Goal: Task Accomplishment & Management: Use online tool/utility

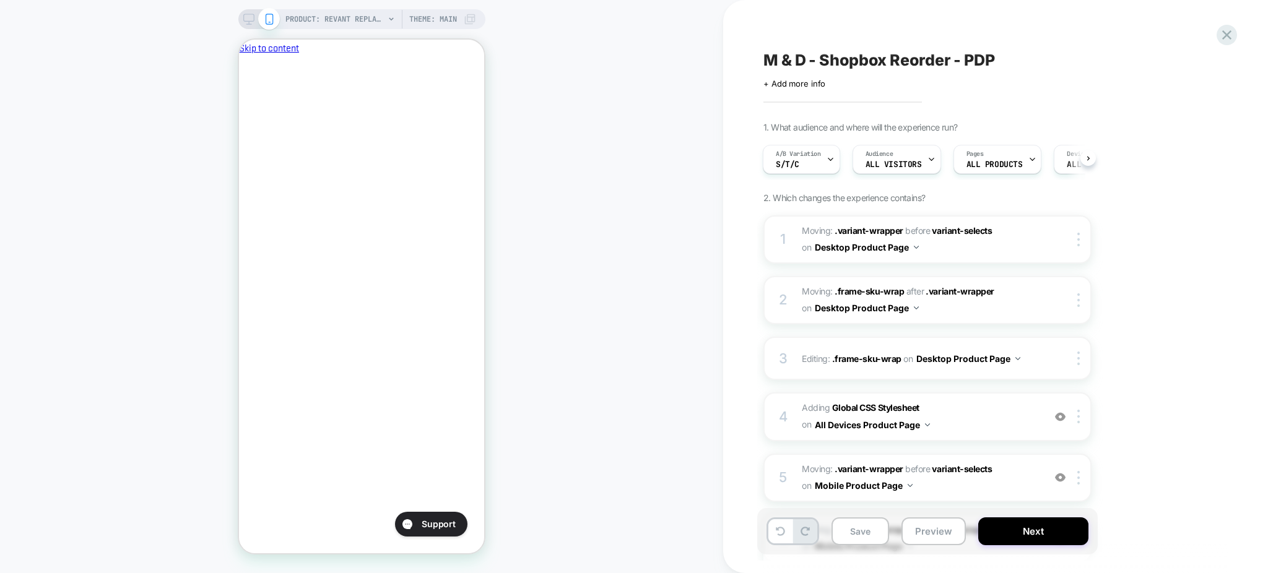
scroll to position [0, 214]
click at [916, 531] on button "Preview" at bounding box center [933, 532] width 64 height 28
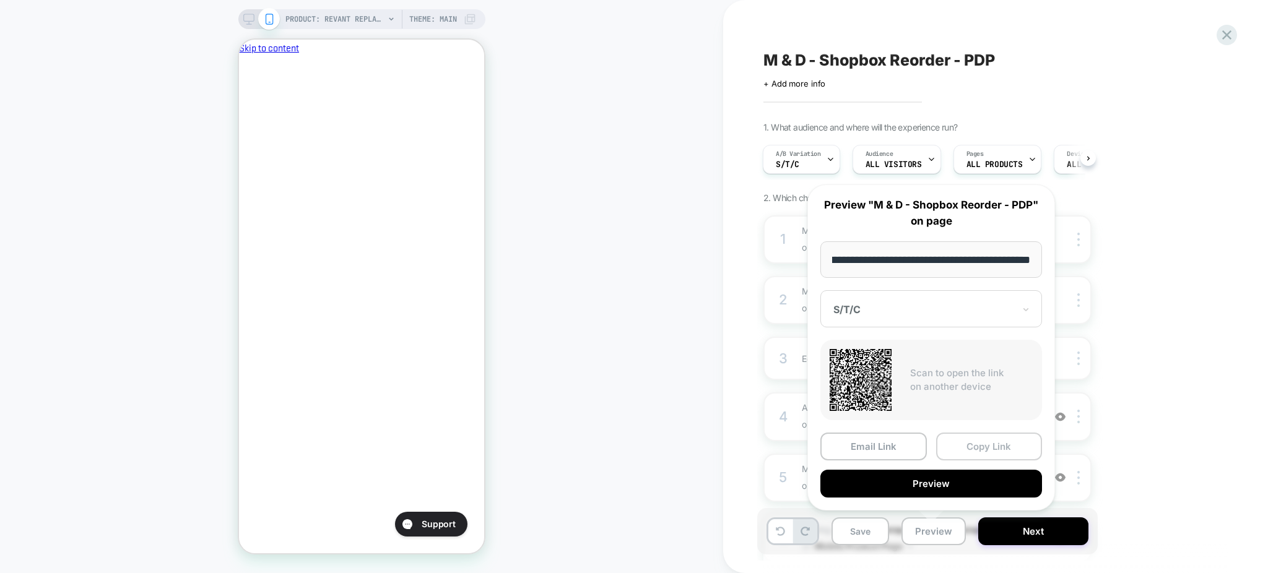
scroll to position [0, 0]
click at [963, 446] on button "Copy Link" at bounding box center [989, 447] width 106 height 28
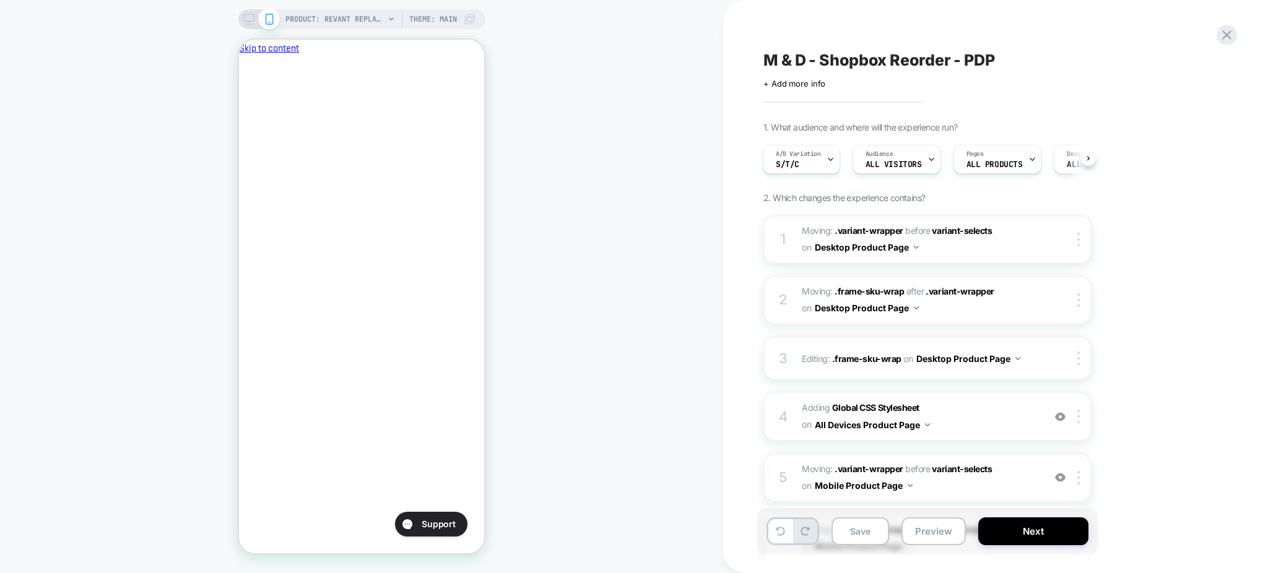
scroll to position [0, 214]
click at [927, 543] on button "Preview" at bounding box center [933, 532] width 64 height 28
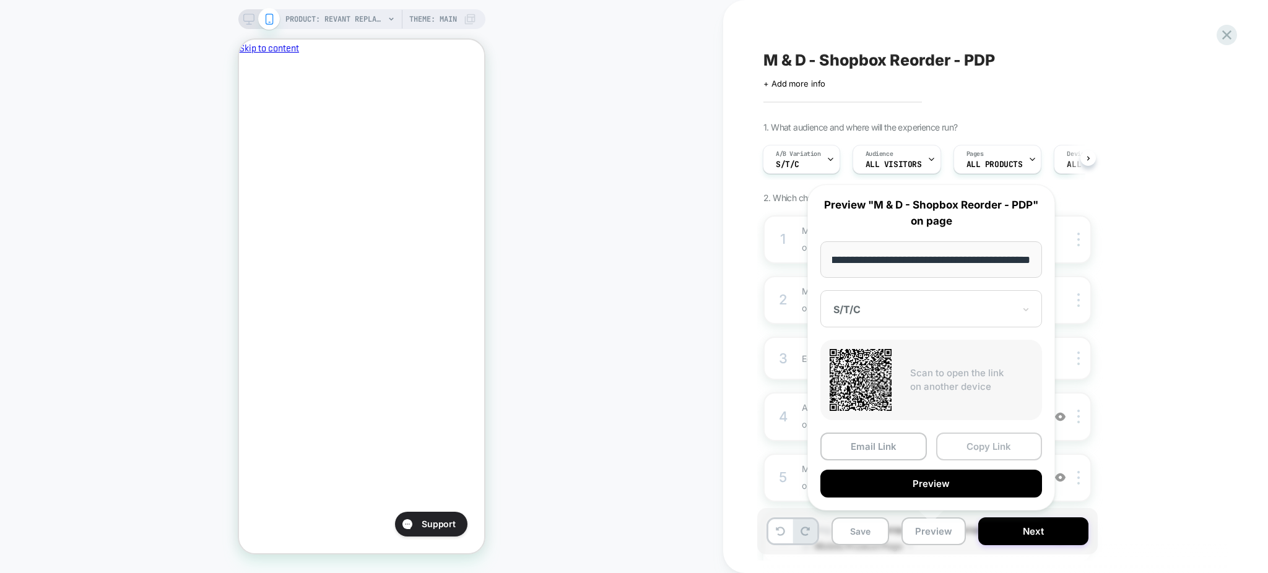
scroll to position [0, 0]
click at [963, 449] on button "Copy Link" at bounding box center [989, 447] width 106 height 28
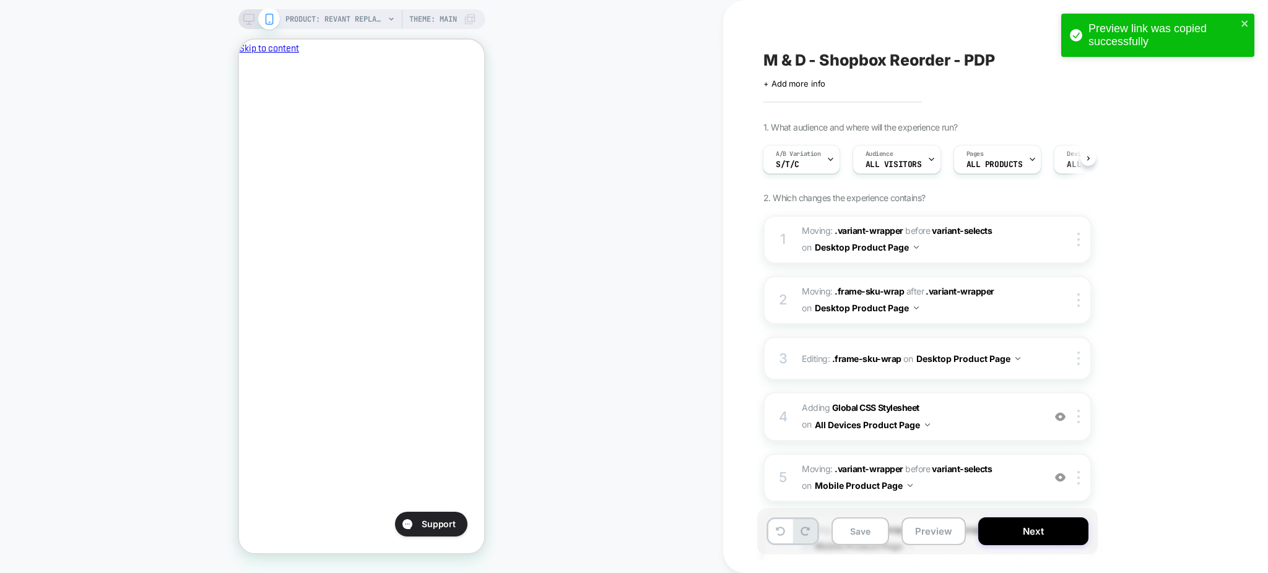
scroll to position [0, 214]
click at [825, 64] on span "M & D - Shopbox Reorder - PDP" at bounding box center [879, 60] width 232 height 19
click at [825, 64] on textarea "**********" at bounding box center [923, 60] width 321 height 19
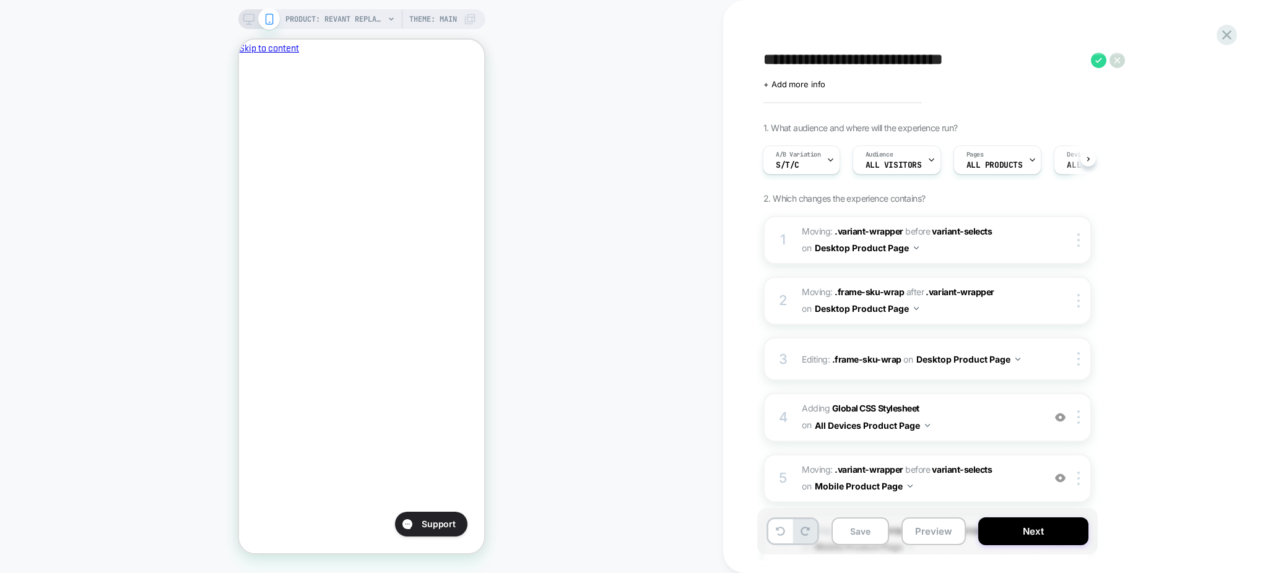
scroll to position [0, 0]
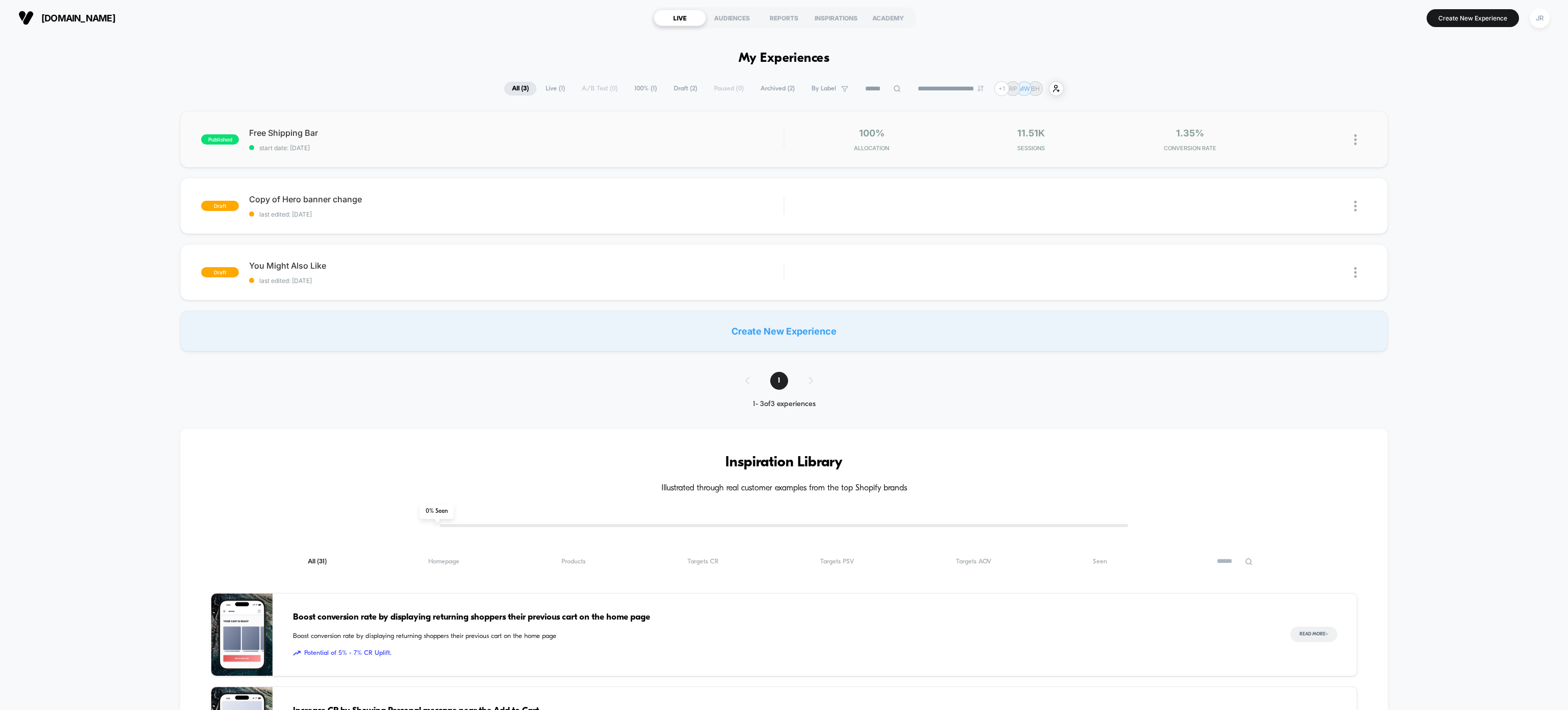
click at [485, 124] on div "published Free Shipping Bar start date: 8/11/2025 100% Allocation 11.51k Sessio…" at bounding box center [784, 139] width 1207 height 56
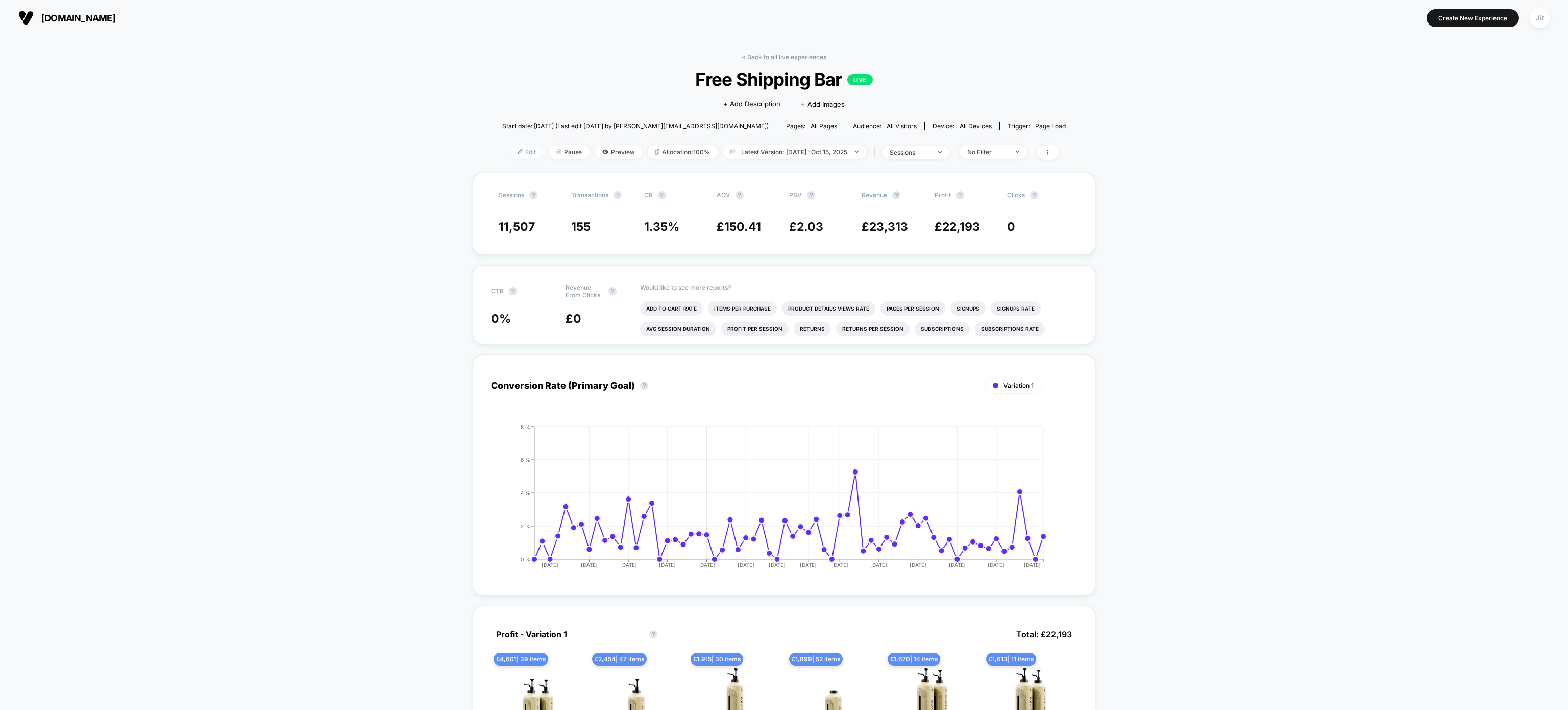
click at [514, 148] on span "Edit" at bounding box center [527, 152] width 34 height 14
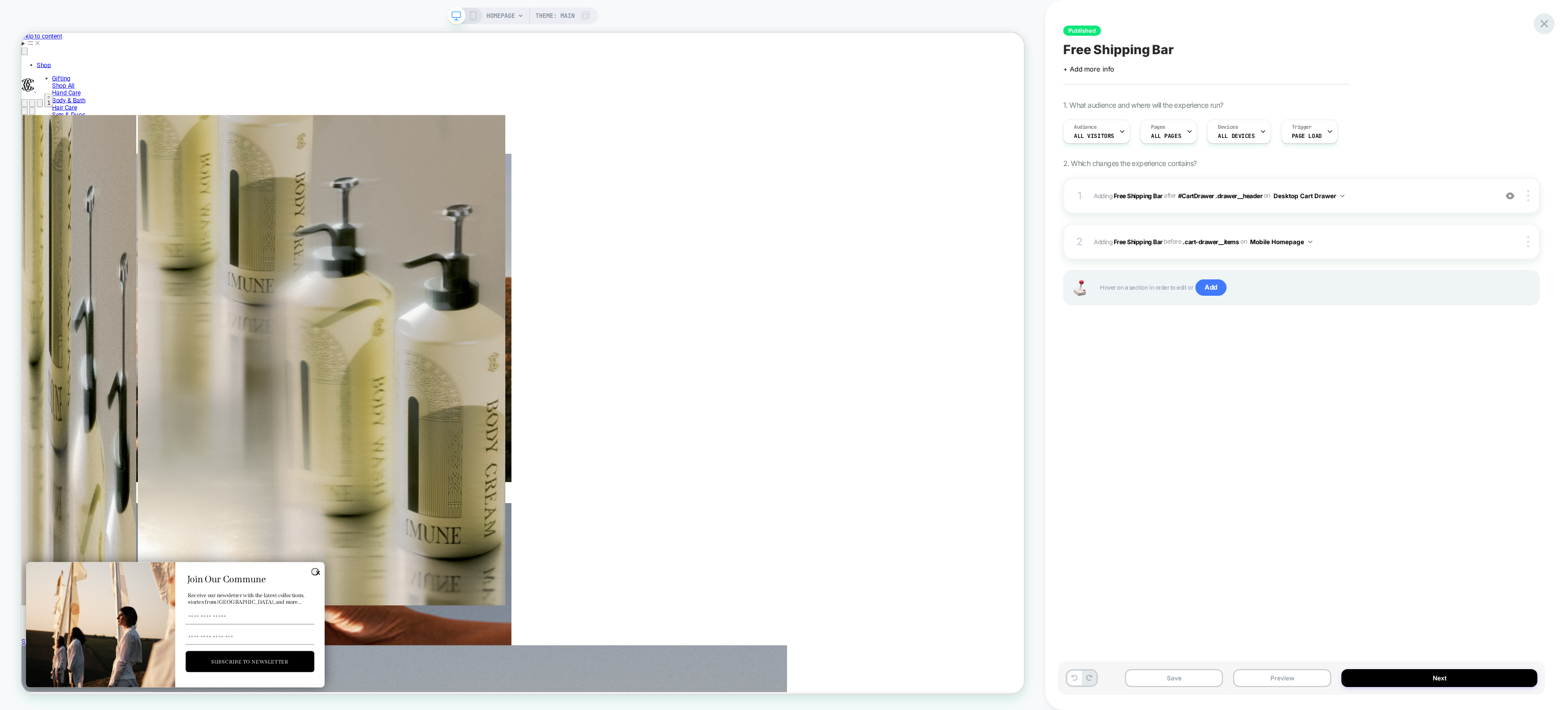
click at [1544, 26] on icon at bounding box center [1544, 23] width 14 height 14
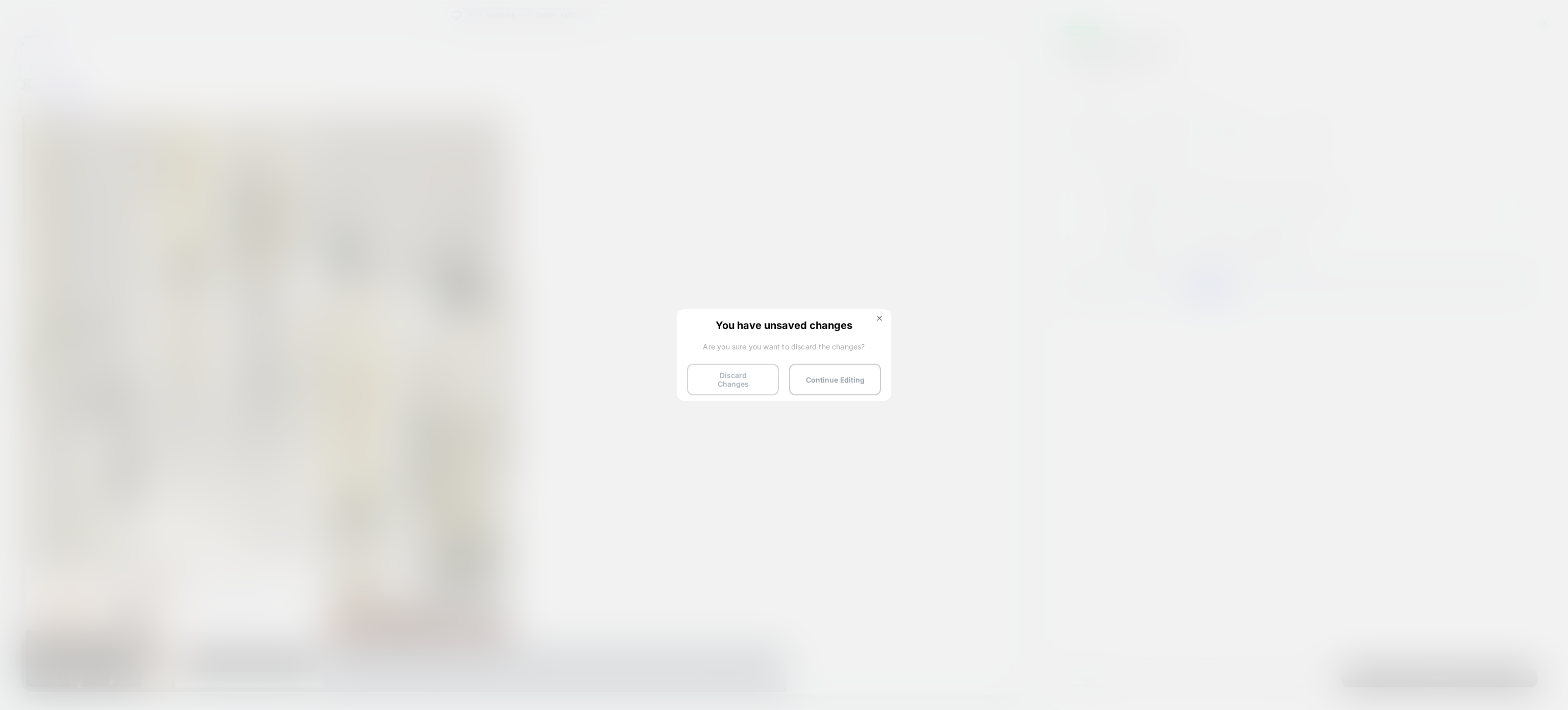
click at [749, 379] on button "Discard Changes" at bounding box center [732, 379] width 92 height 31
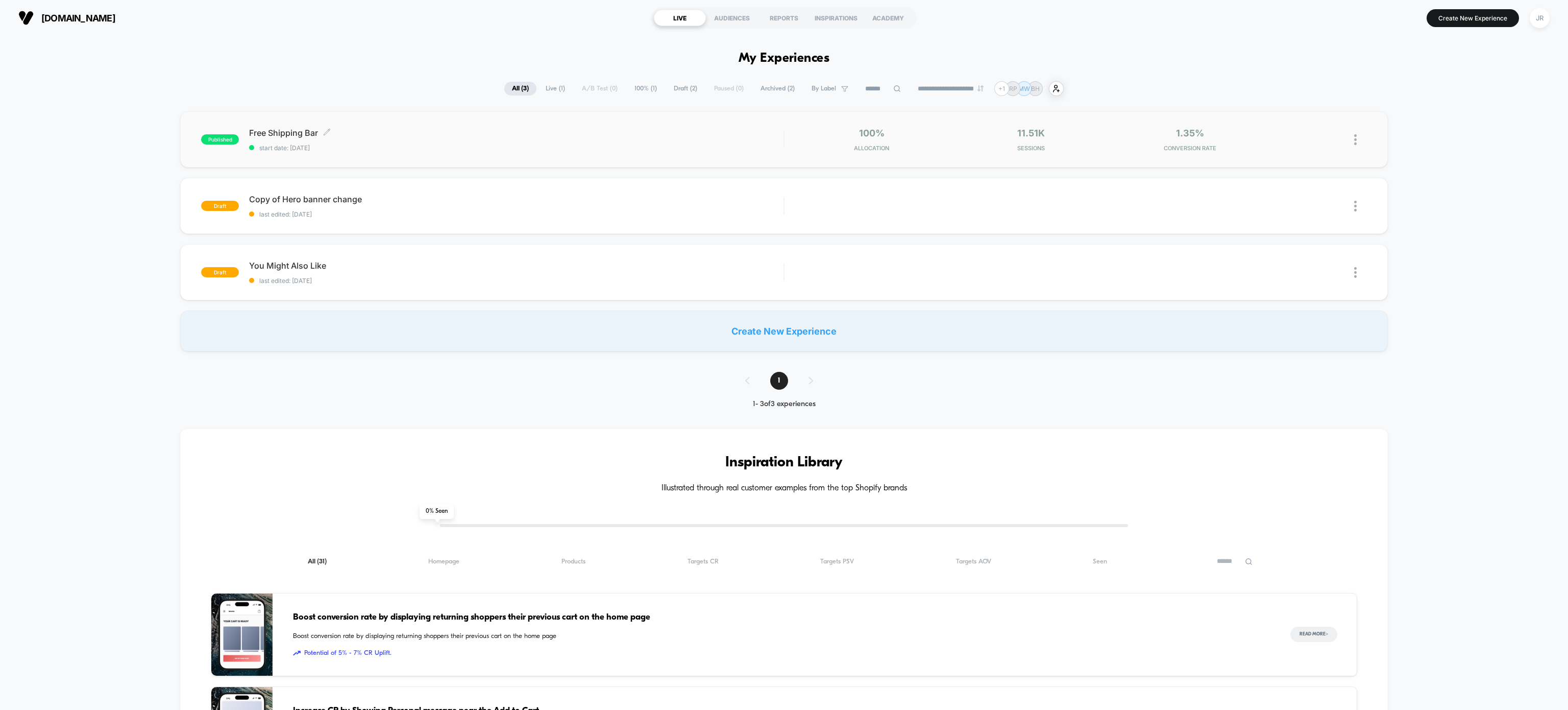
click at [523, 138] on div "Free Shipping Bar Click to edit experience details Click to edit experience det…" at bounding box center [516, 139] width 534 height 24
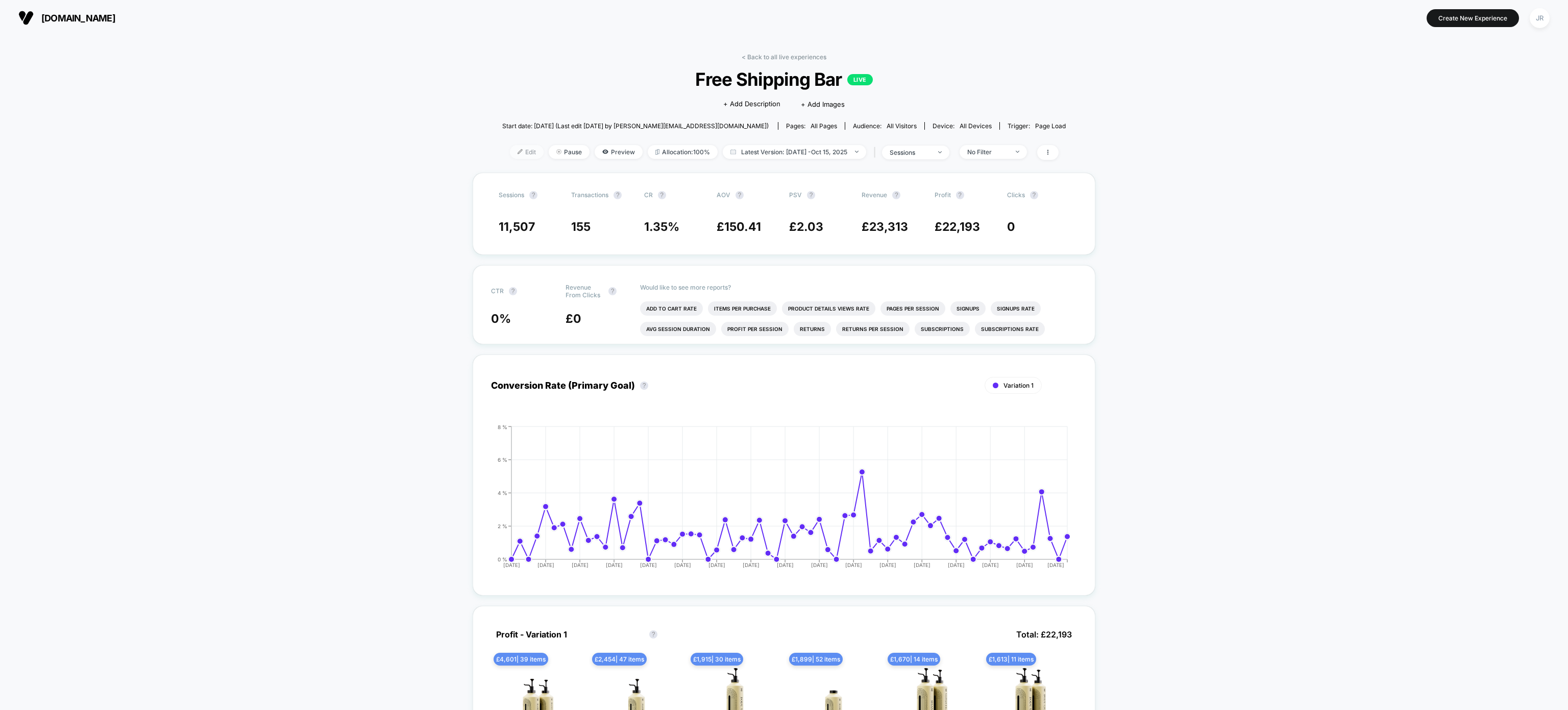
click at [518, 149] on img at bounding box center [520, 152] width 5 height 5
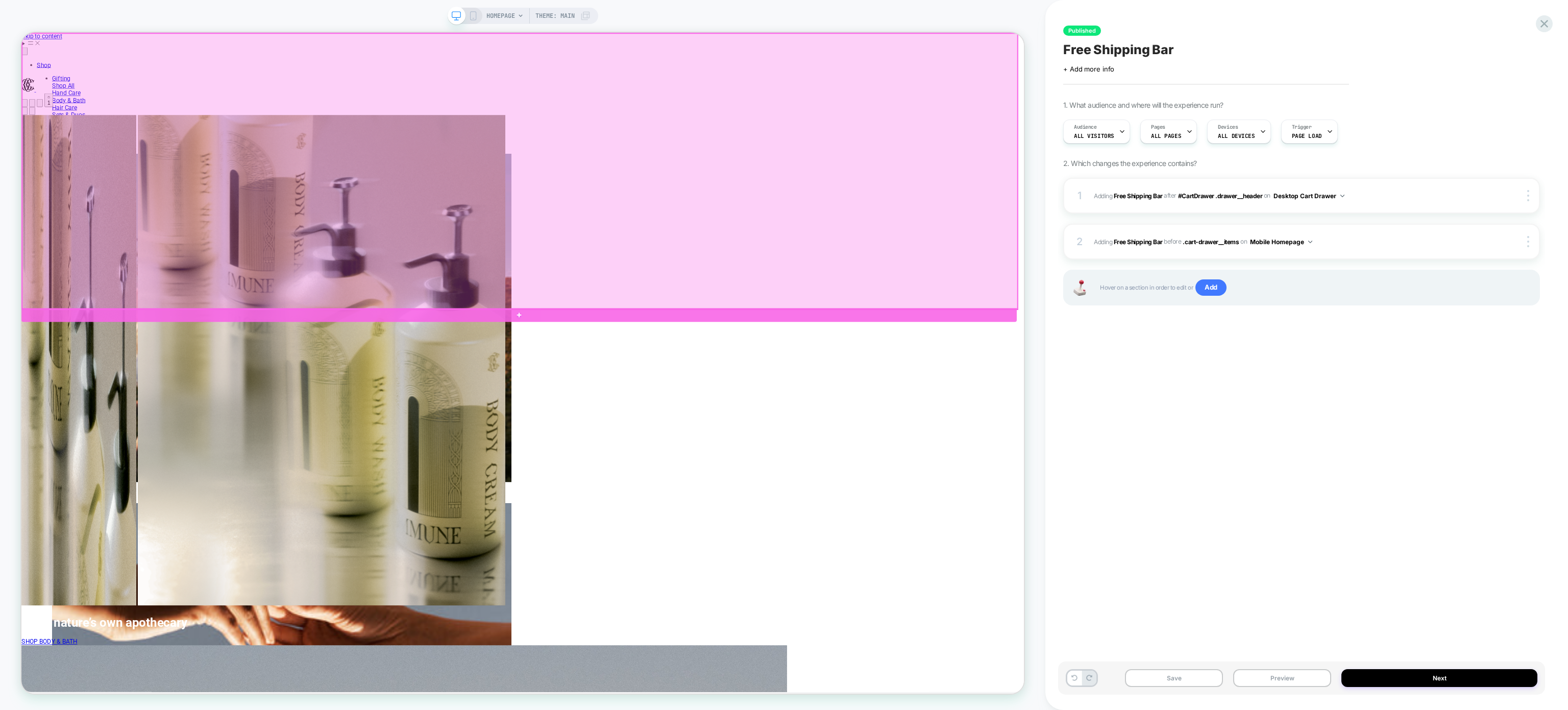
scroll to position [0, 1327]
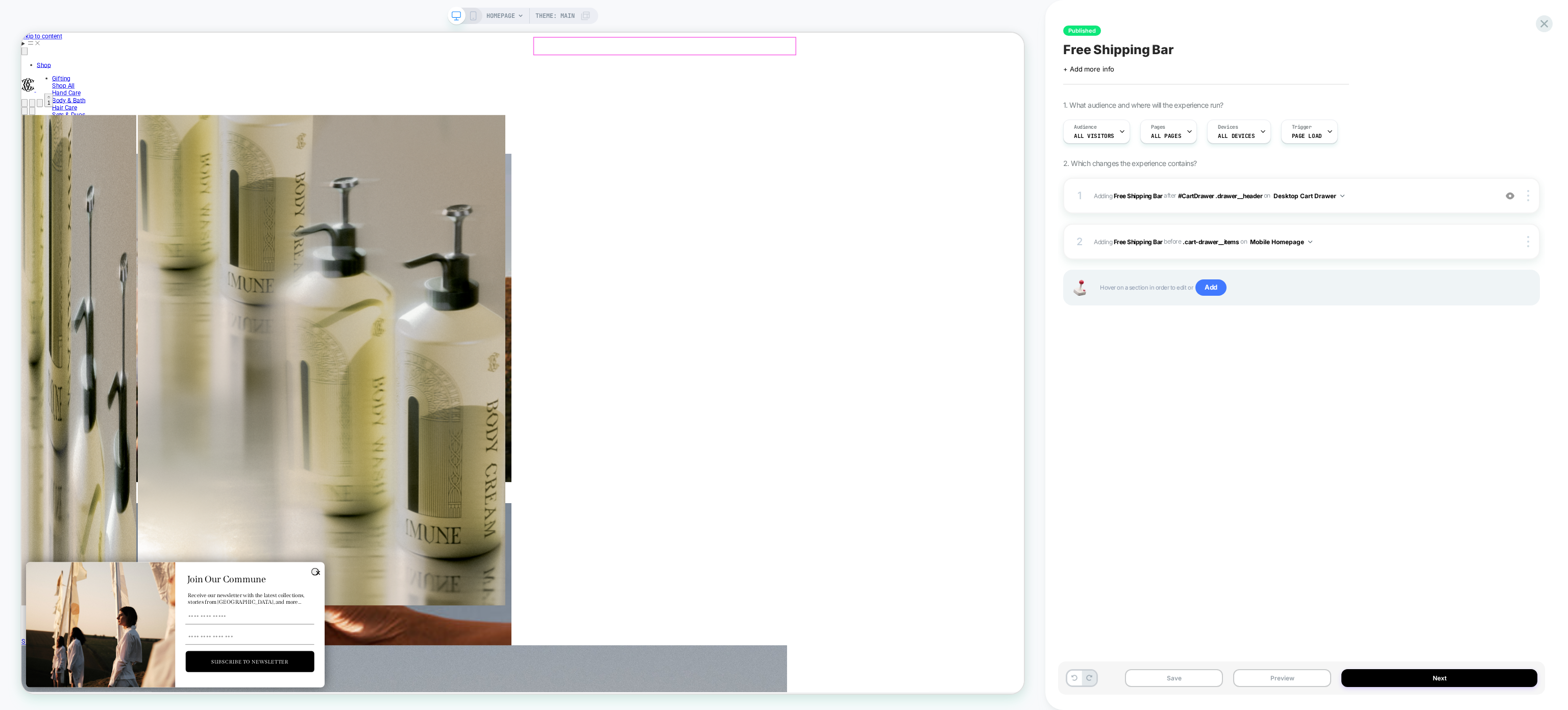
click at [59, 115] on cart-icon "Total items in cart: 1 1" at bounding box center [58, 122] width 3 height 16
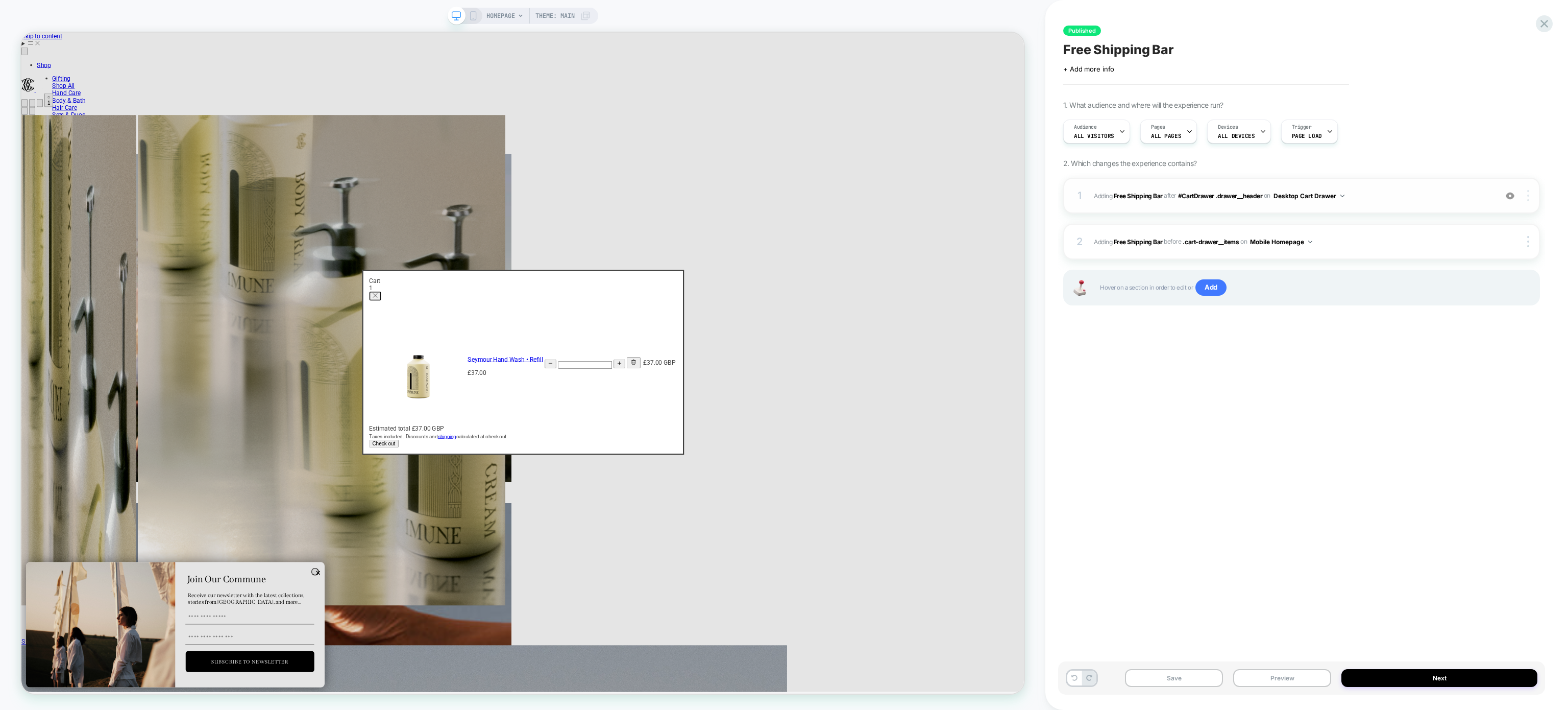
scroll to position [0, 1337]
click at [1532, 195] on div at bounding box center [1530, 195] width 20 height 12
click at [1475, 141] on div "Replace Position" at bounding box center [1467, 135] width 91 height 28
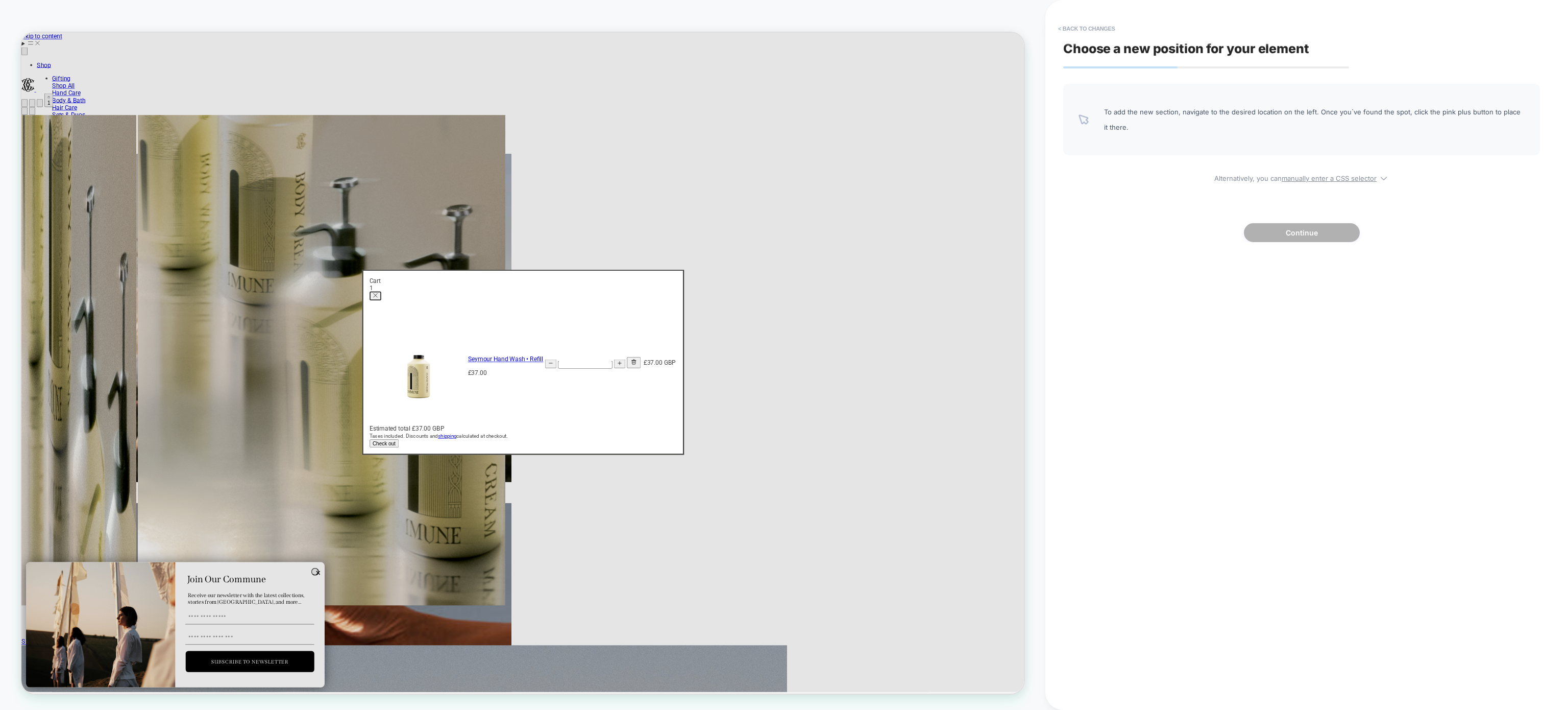
scroll to position [0, 0]
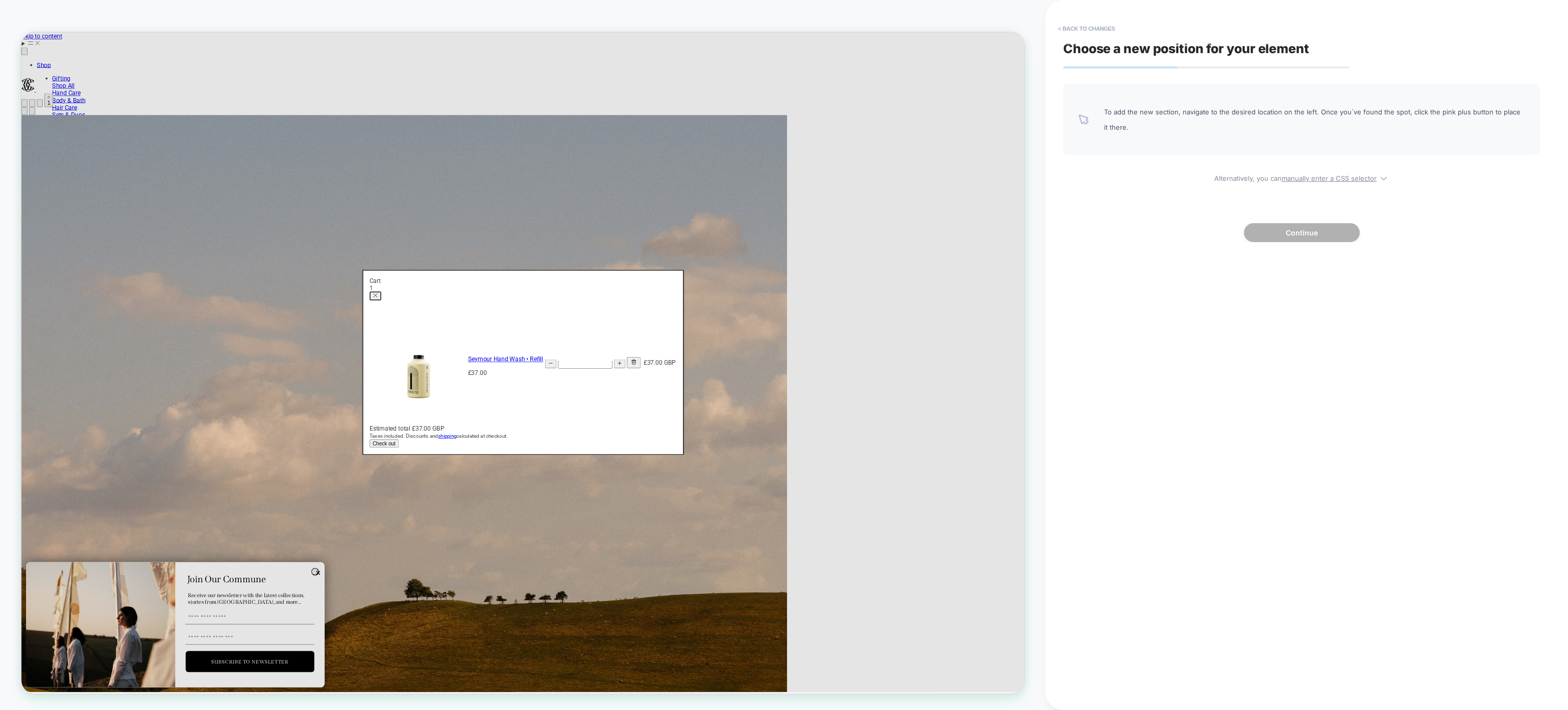
click at [476, 595] on dialog "Cart Total items in cart: 1 1 1 Cart total £37.00 GBP Product image Product inf…" at bounding box center [690, 472] width 430 height 247
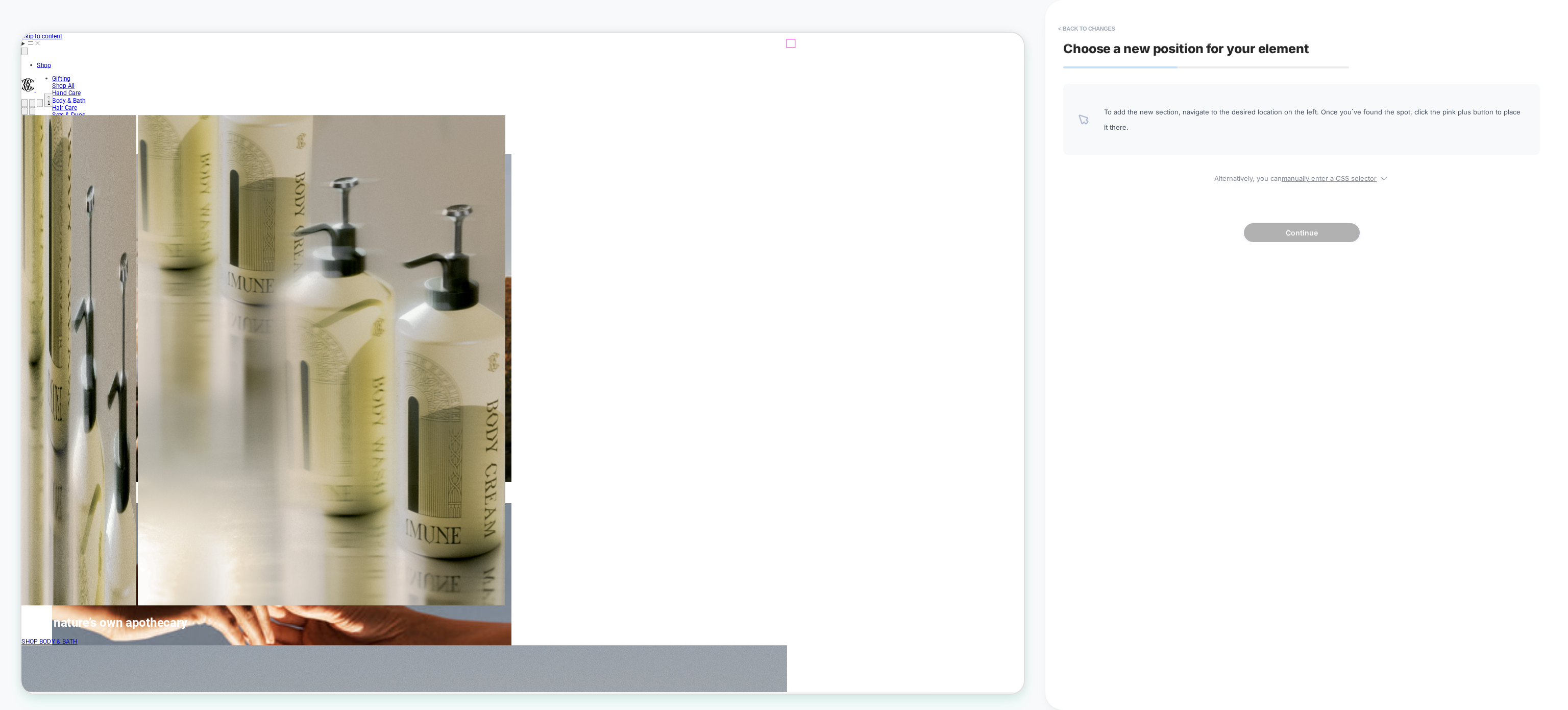
click at [56, 123] on span "Open cart Total items in cart: 1" at bounding box center [56, 126] width 0 height 7
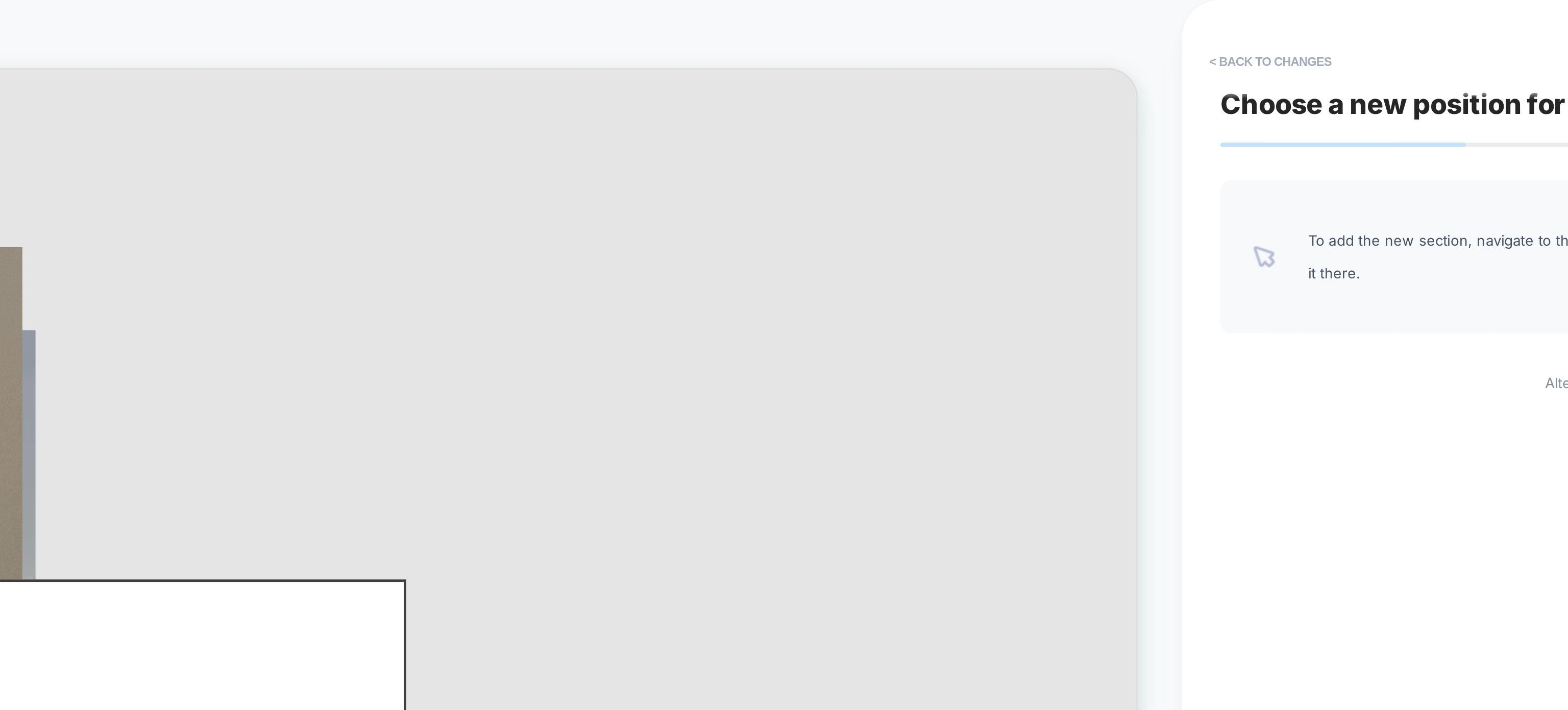
click at [1083, 119] on img at bounding box center [1083, 120] width 10 height 10
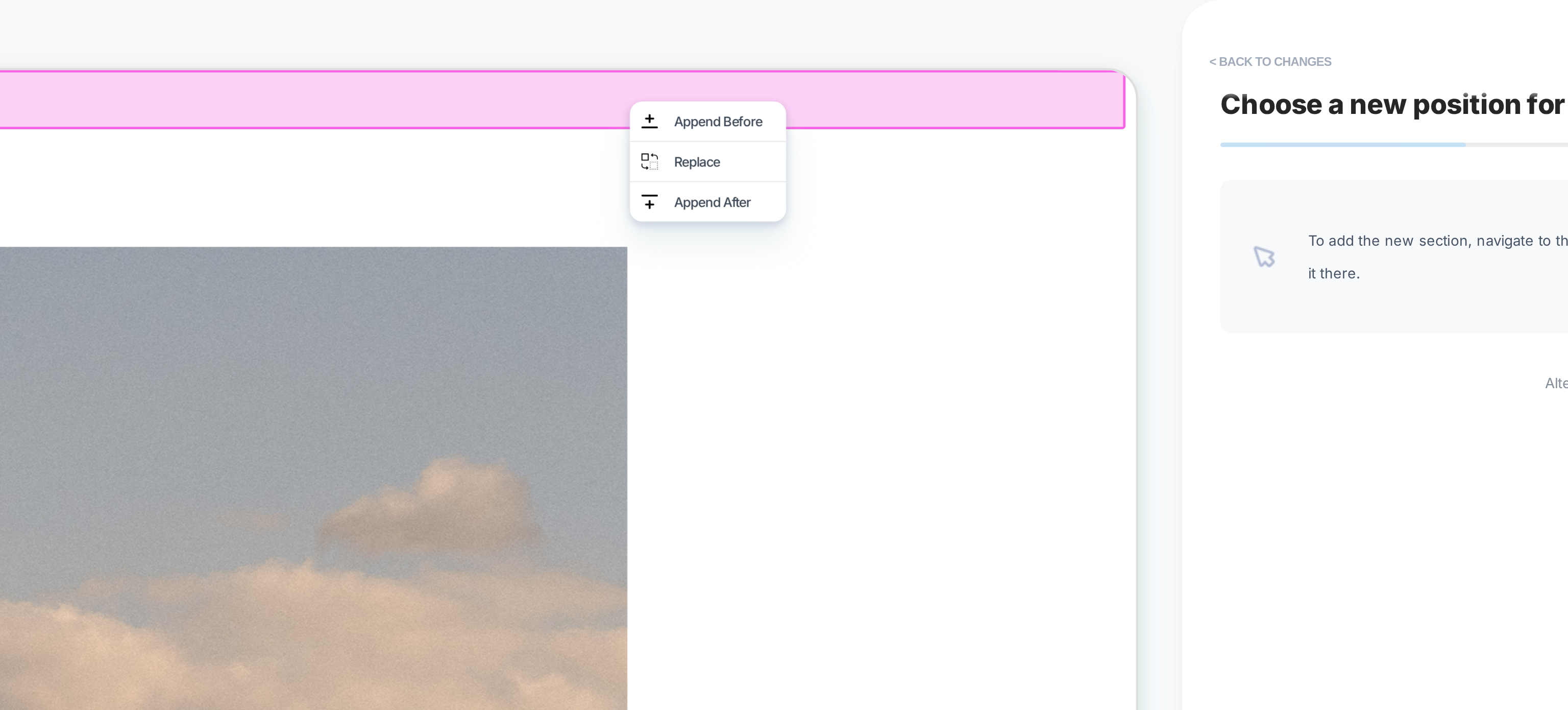
click at [851, 11] on div "HOMEPAGE Theme: MAIN" at bounding box center [523, 355] width 1045 height 689
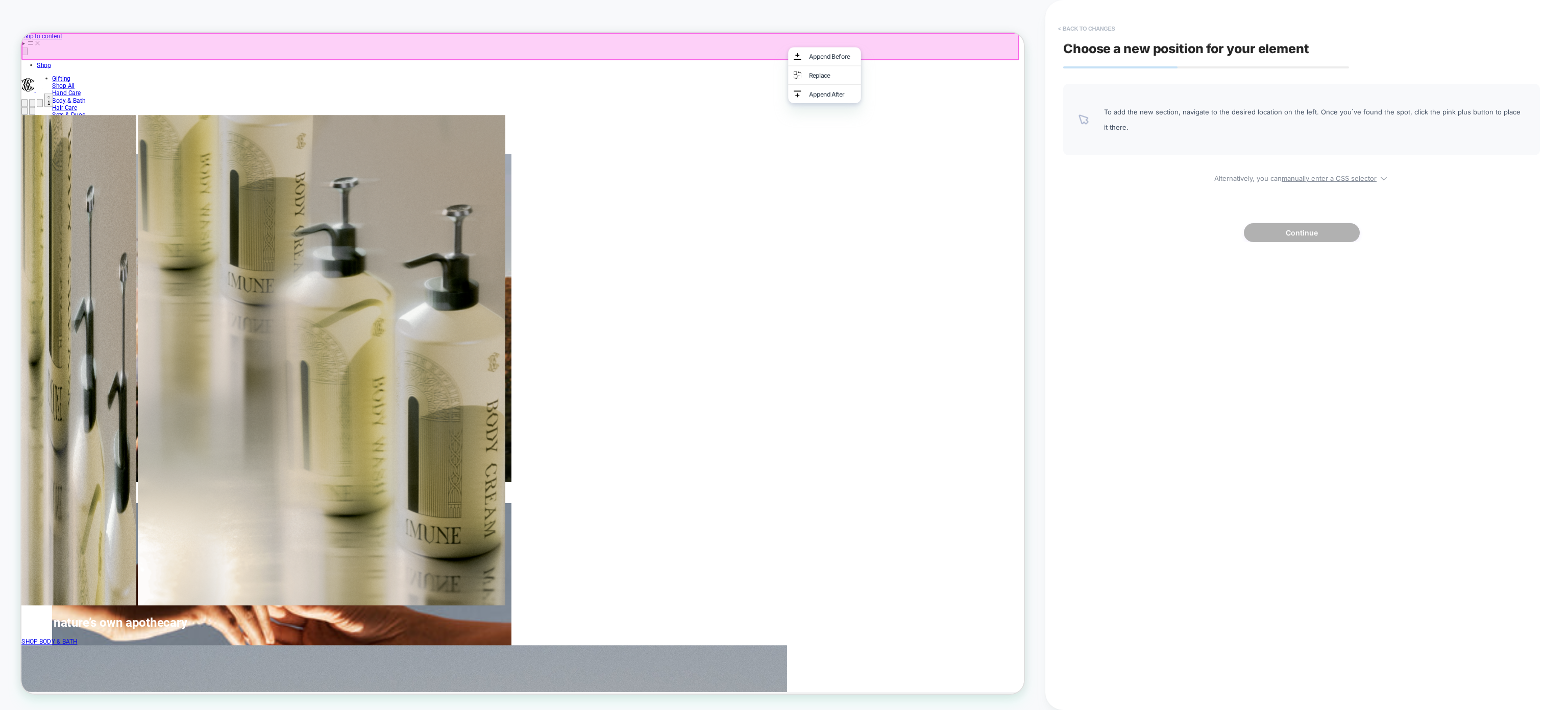
click at [1066, 26] on button "< Back to changes" at bounding box center [1087, 29] width 68 height 16
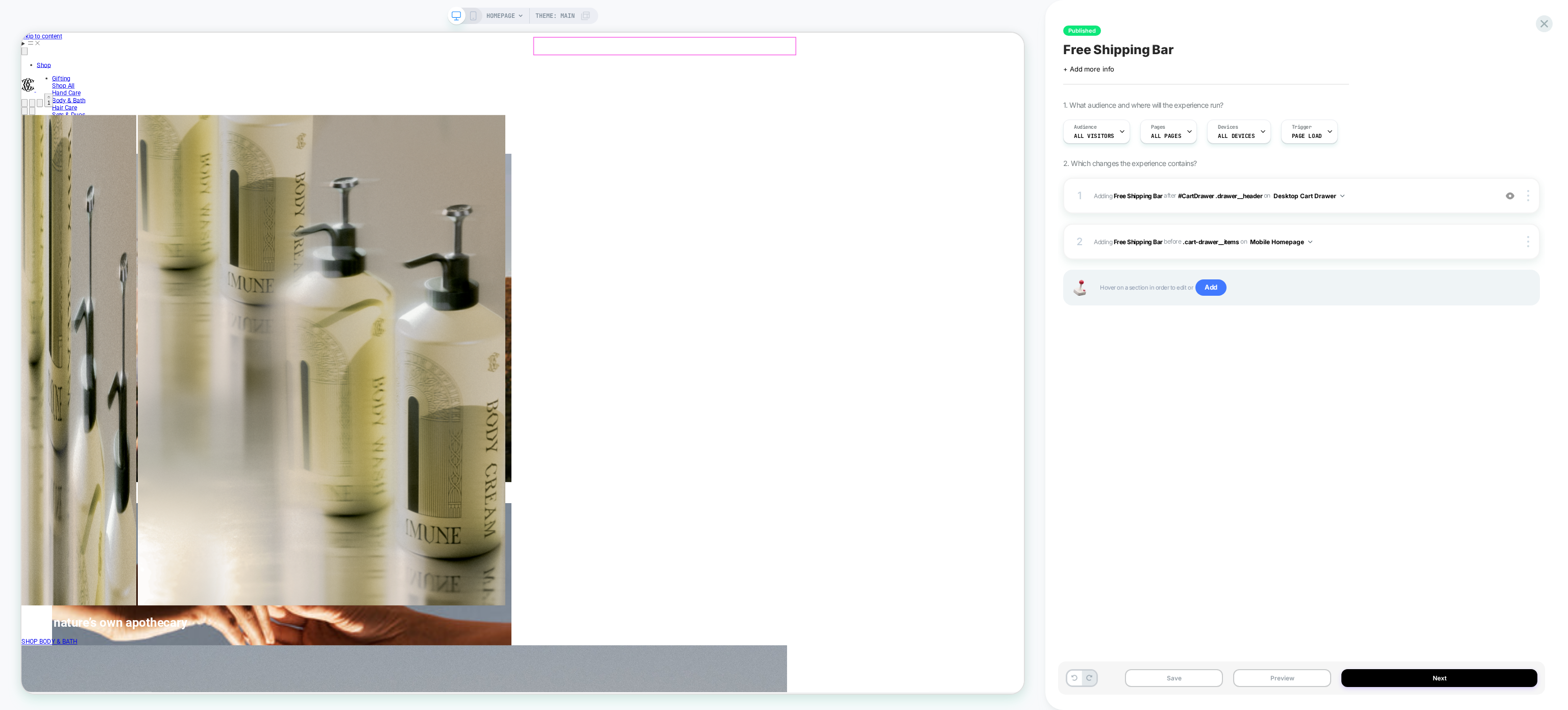
click at [59, 115] on cart-icon "Total items in cart: 1 1" at bounding box center [58, 122] width 3 height 16
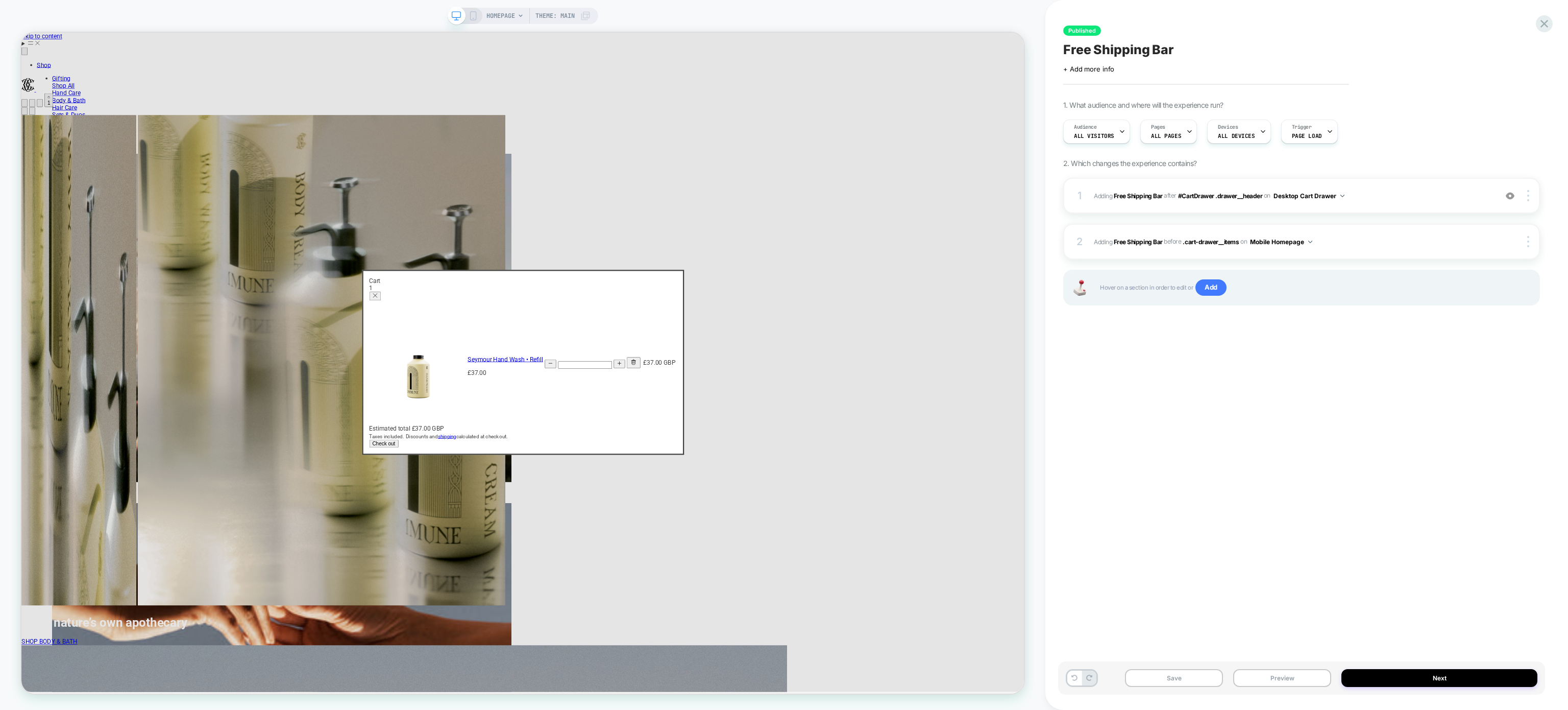
click at [519, 14] on icon at bounding box center [520, 15] width 6 height 6
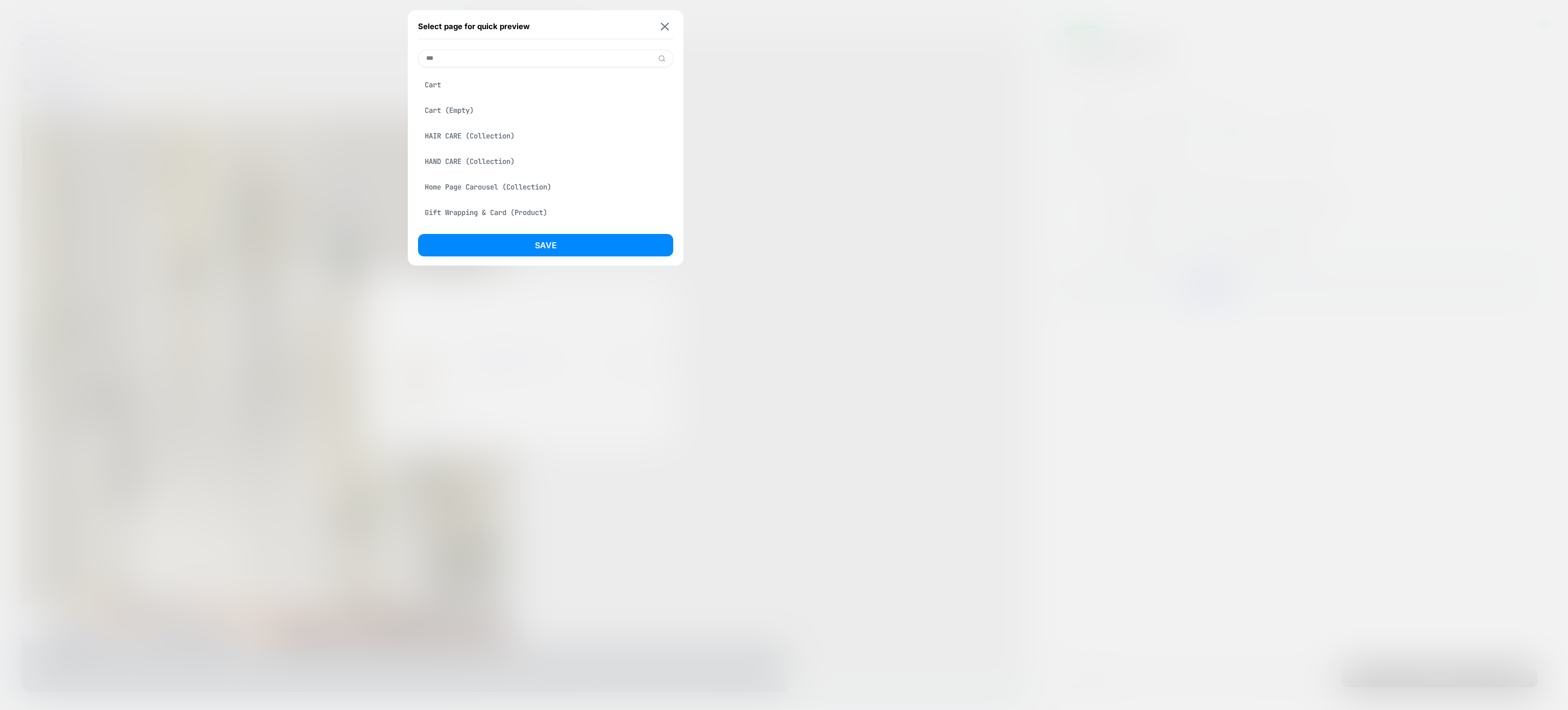
type input "***"
click at [458, 73] on div "Cart Cart (Empty) HAIR CARE (Collection) HAND CARE (Collection) Home Page Carou…" at bounding box center [546, 145] width 256 height 156
click at [438, 78] on div "Cart" at bounding box center [546, 85] width 256 height 20
click at [560, 252] on button "Save" at bounding box center [546, 245] width 256 height 22
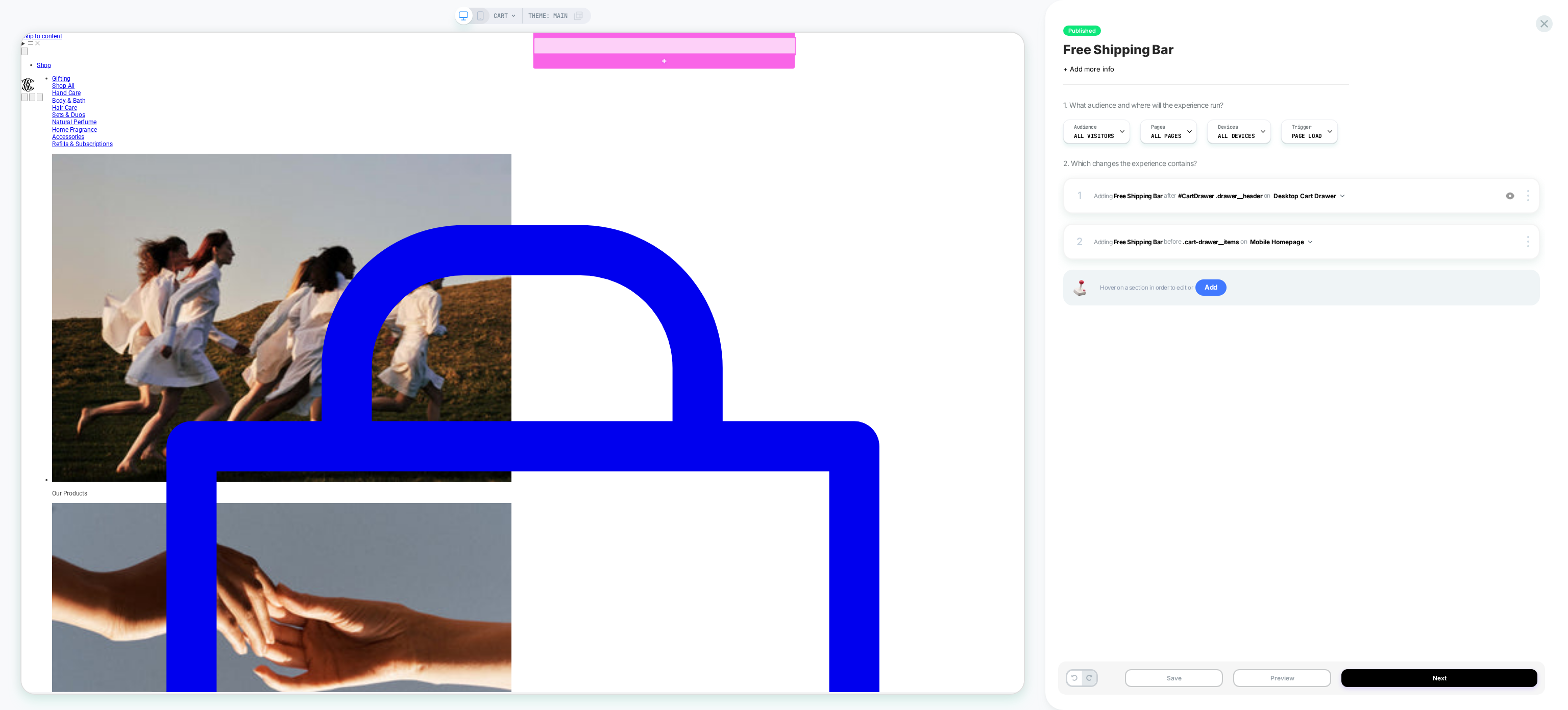
click at [1046, 48] on div at bounding box center [879, 50] width 349 height 22
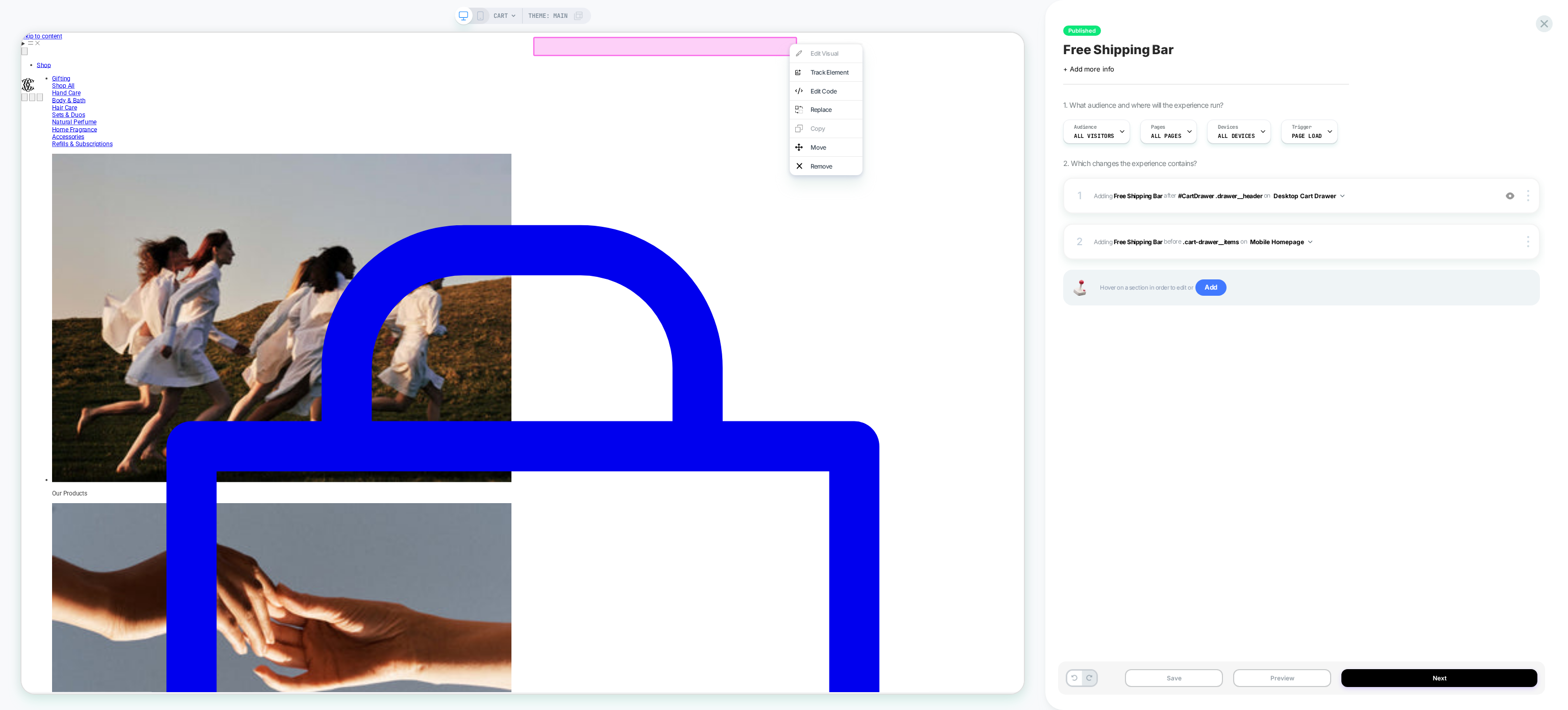
click at [503, 14] on span "CART" at bounding box center [500, 16] width 14 height 16
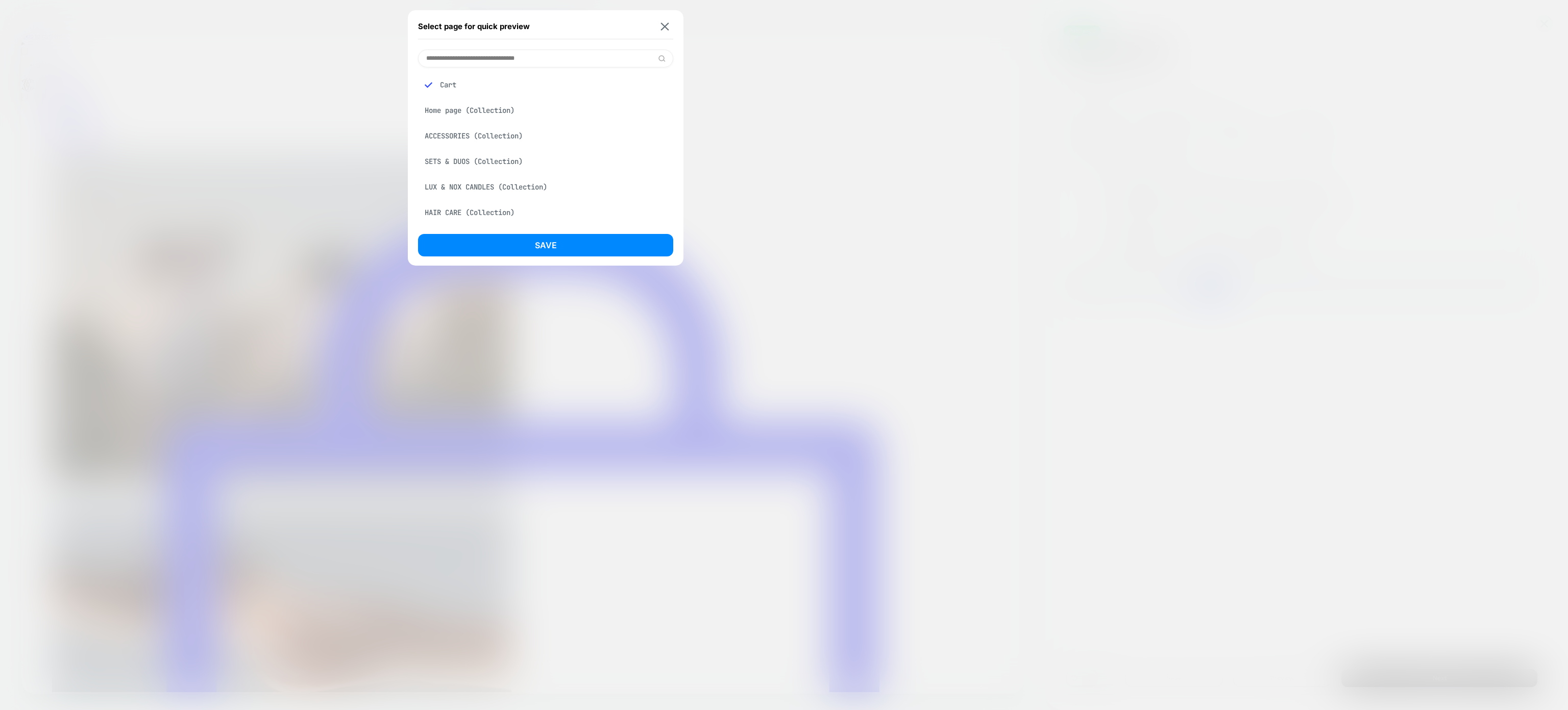
click at [500, 167] on div "SETS & DUOS (Collection)" at bounding box center [546, 162] width 256 height 20
click at [495, 234] on button "Save" at bounding box center [546, 245] width 256 height 22
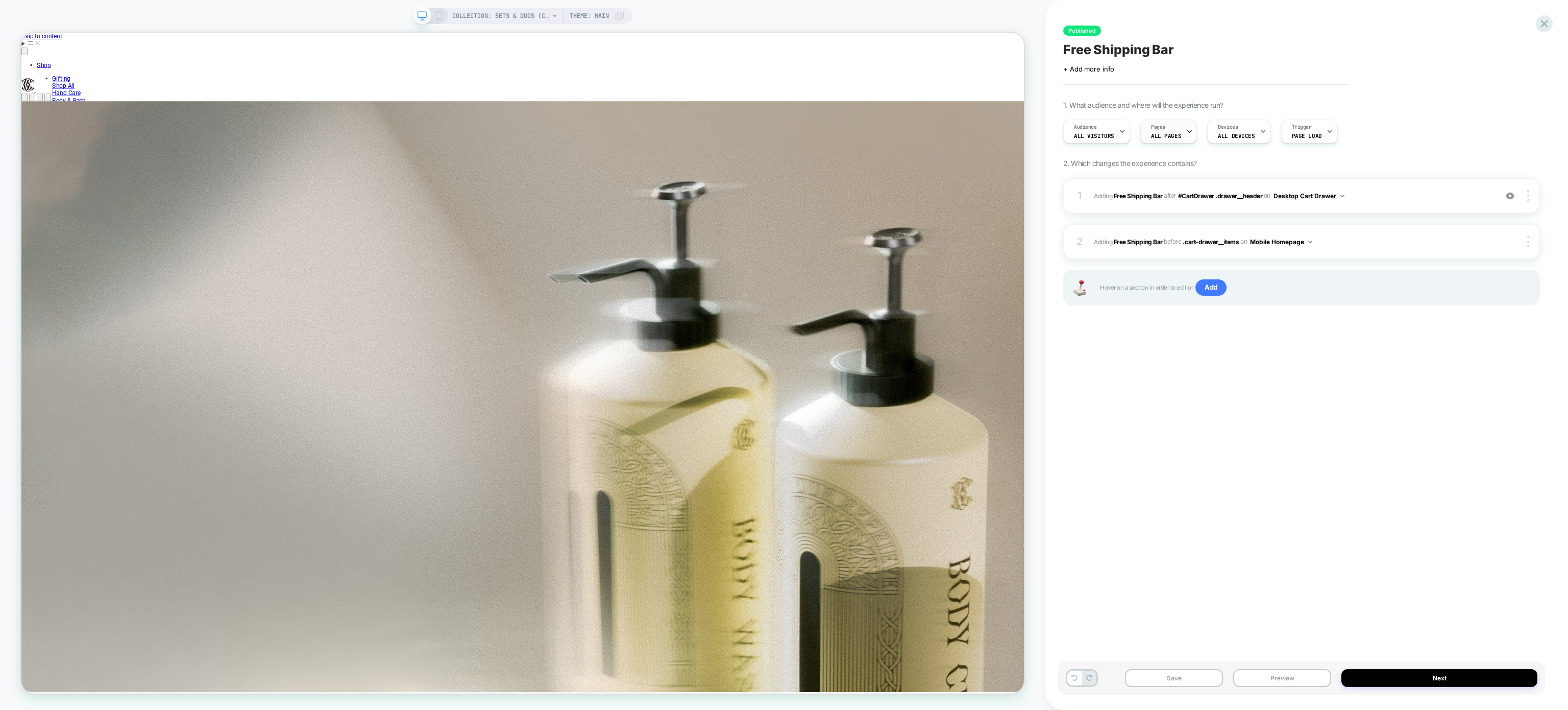
click at [1166, 129] on div "Pages ALL PAGES" at bounding box center [1166, 132] width 50 height 23
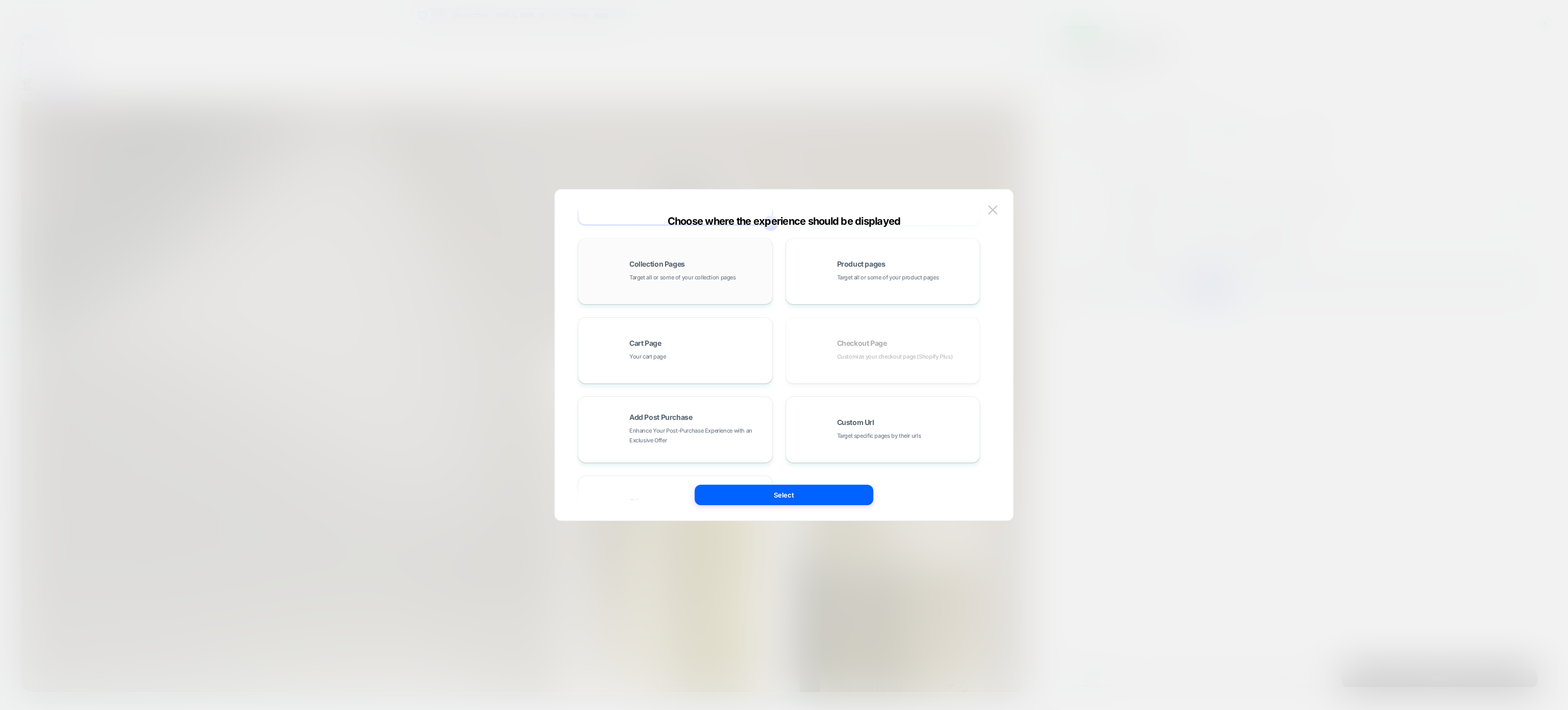
scroll to position [81, 0]
click at [735, 357] on div "Cart Page Your cart page" at bounding box center [697, 351] width 138 height 22
click at [770, 485] on button "Select" at bounding box center [784, 495] width 179 height 21
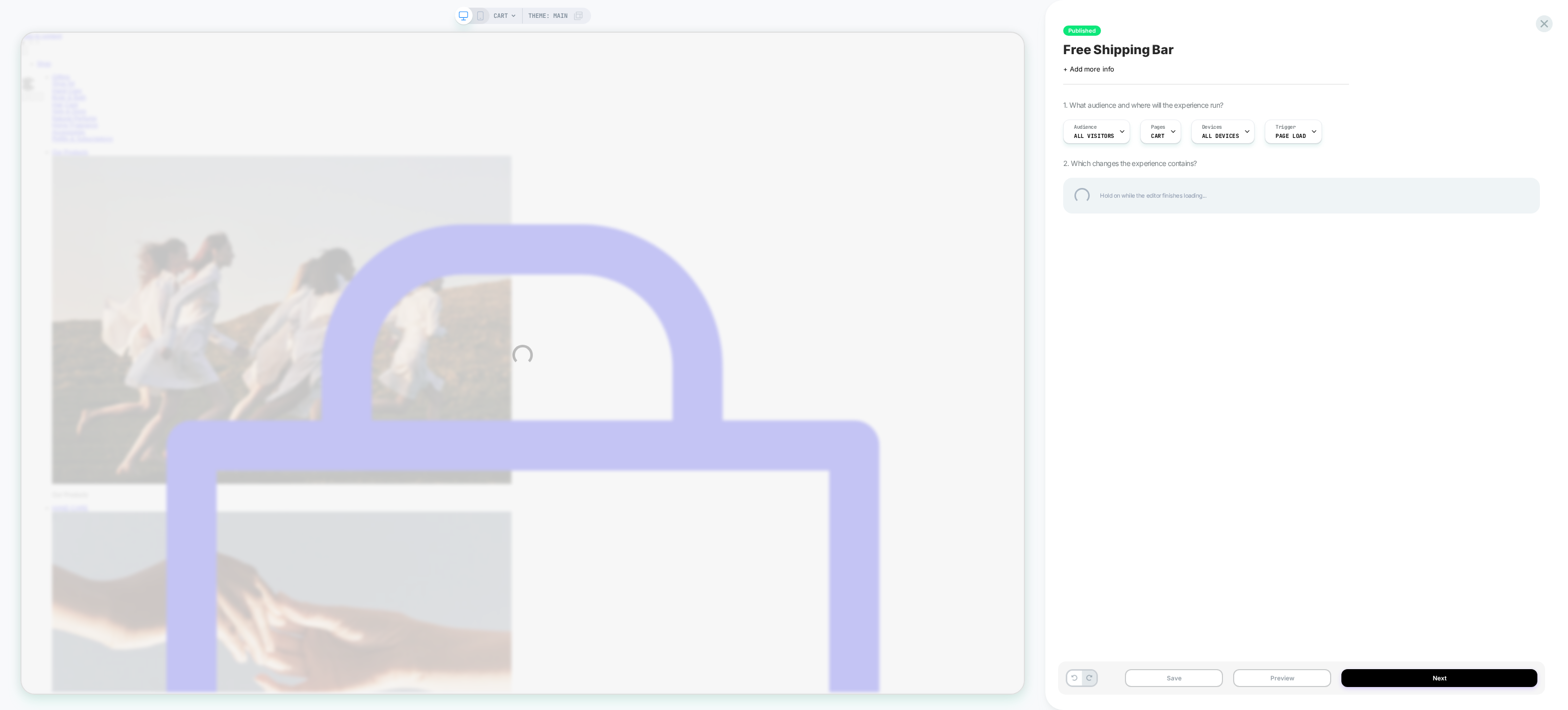
scroll to position [0, 0]
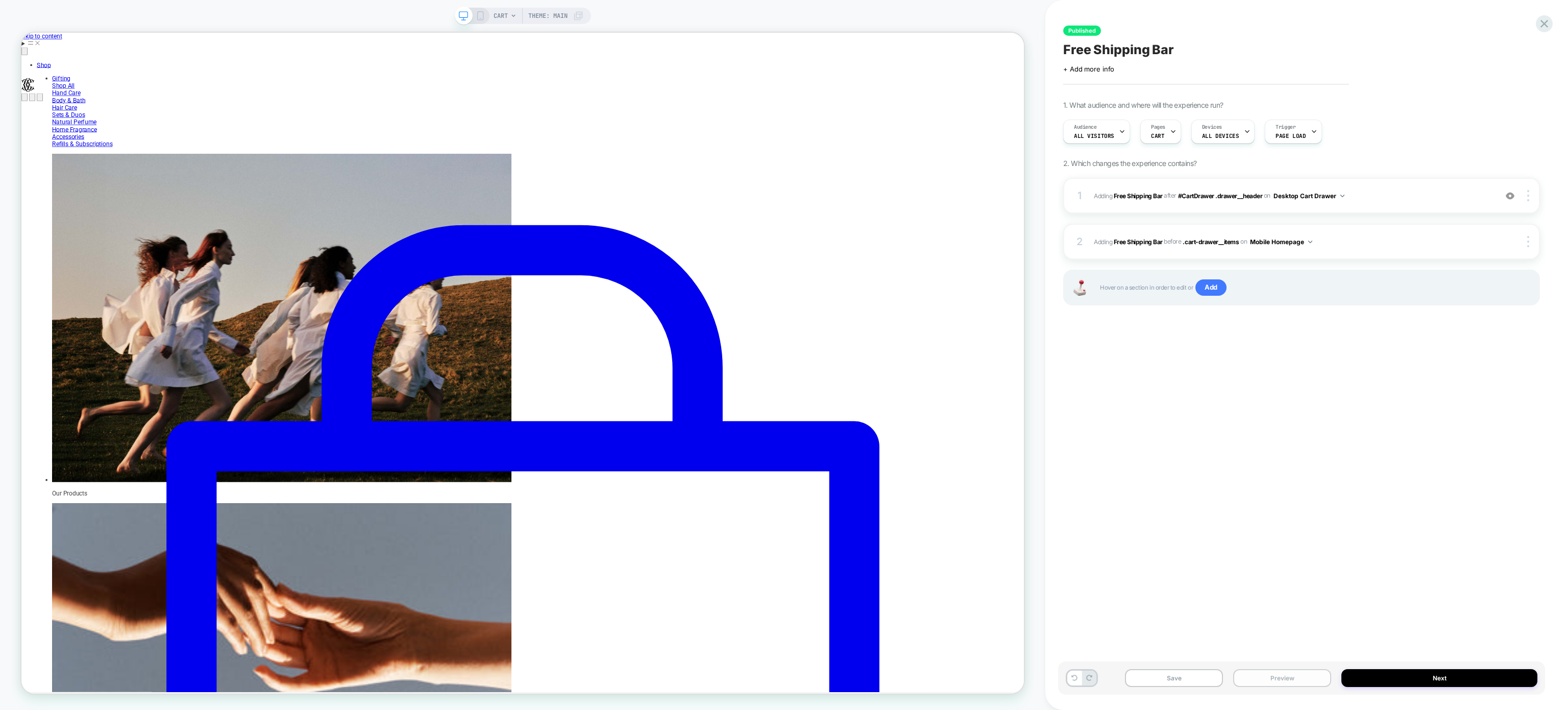
click at [1258, 670] on button "Preview" at bounding box center [1282, 678] width 98 height 18
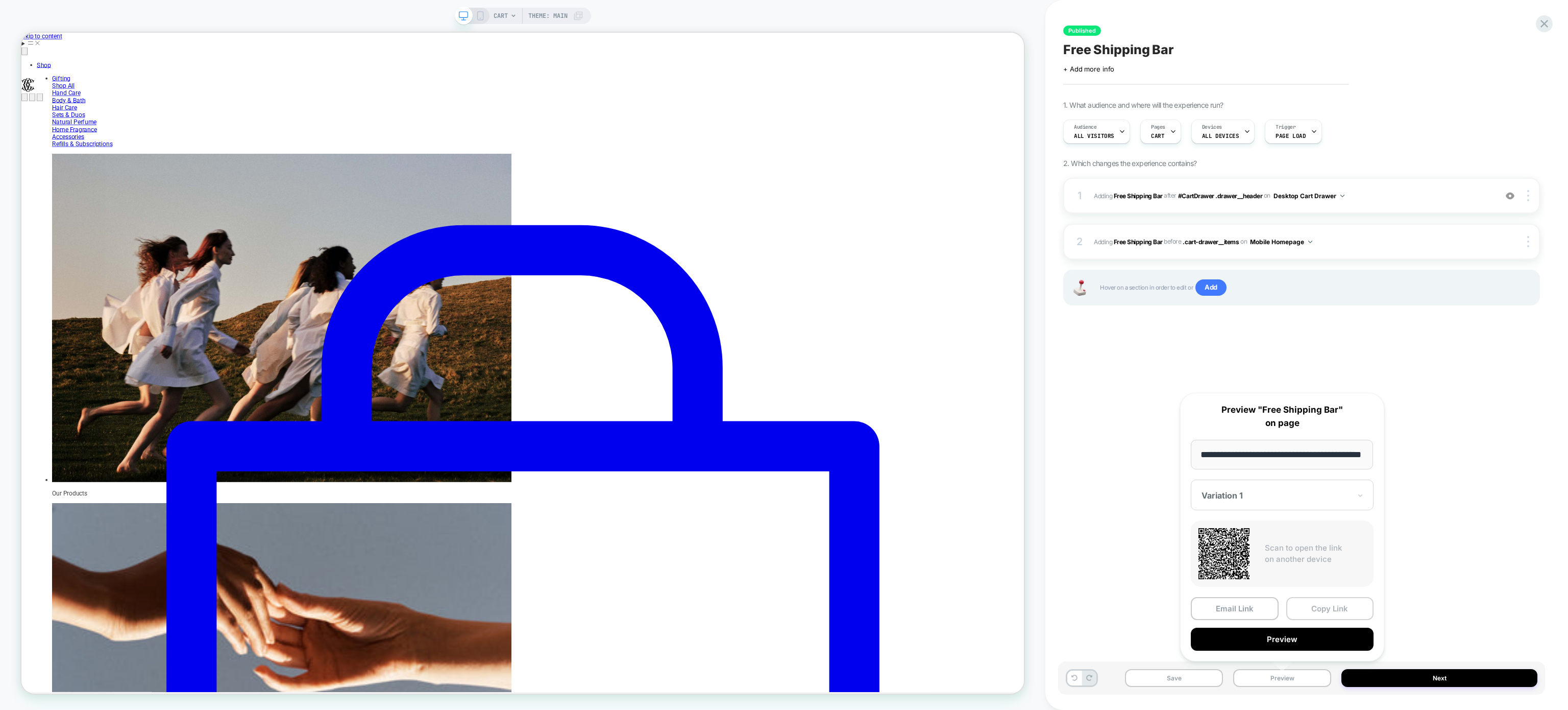
click at [1321, 605] on button "Copy Link" at bounding box center [1330, 609] width 87 height 23
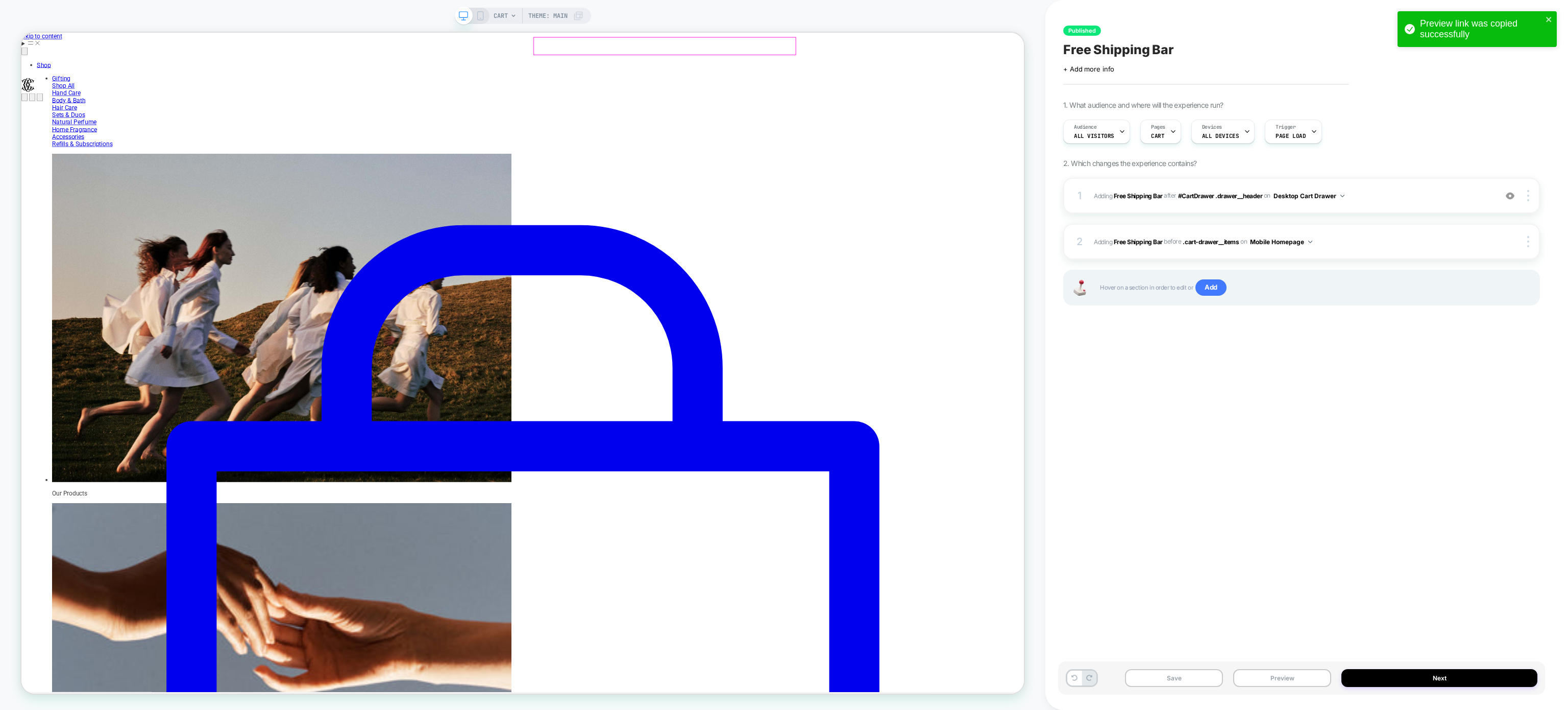
click at [478, 16] on icon at bounding box center [480, 16] width 9 height 9
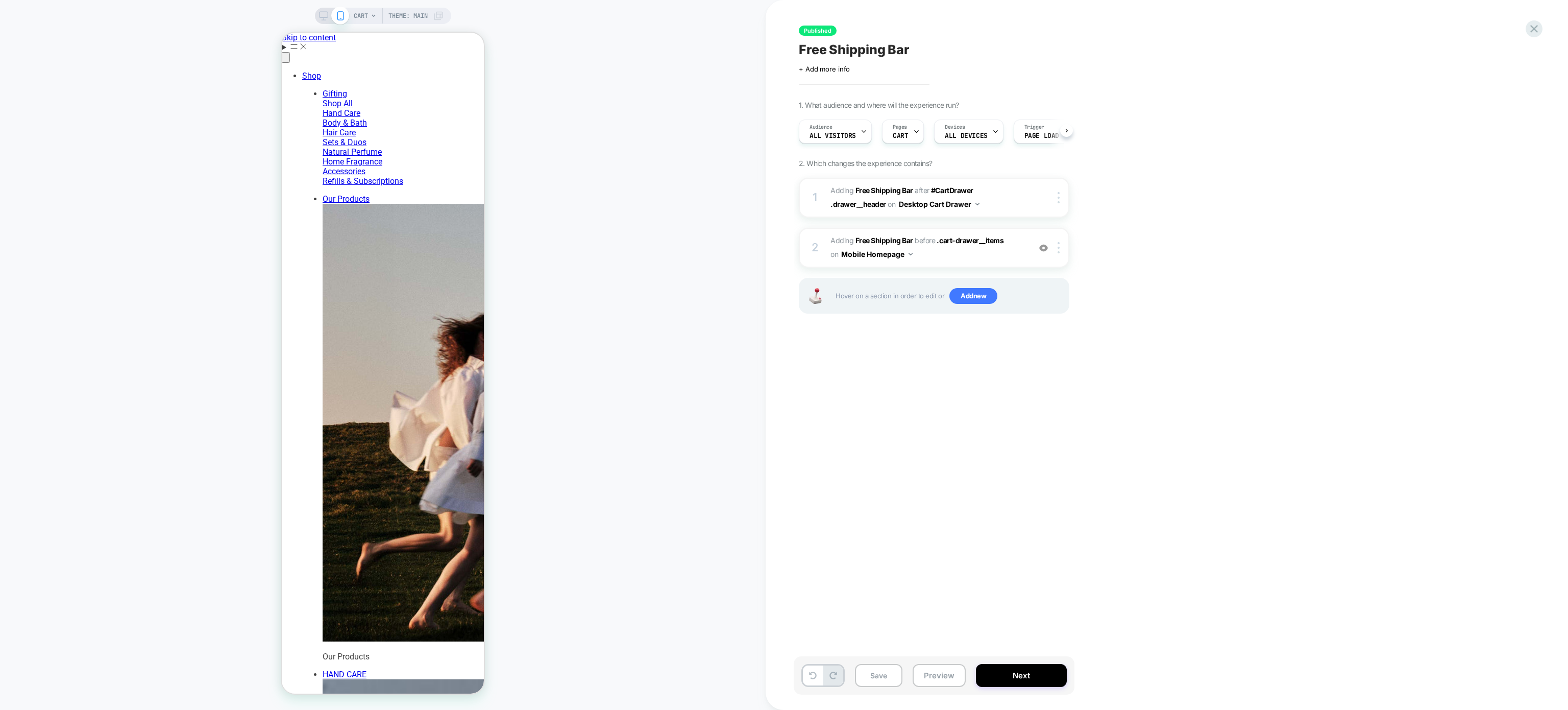
scroll to position [0, 1]
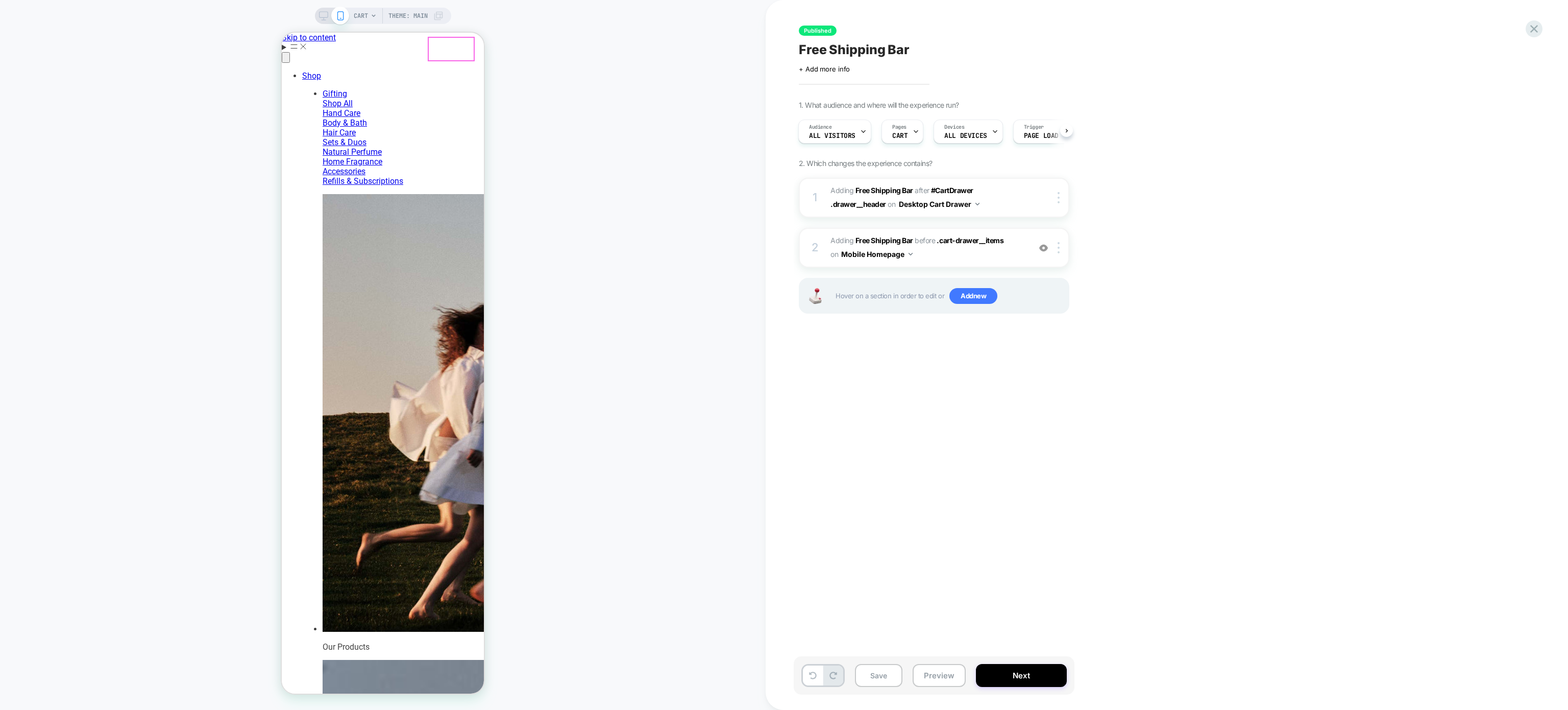
click at [460, 49] on div at bounding box center [451, 49] width 45 height 22
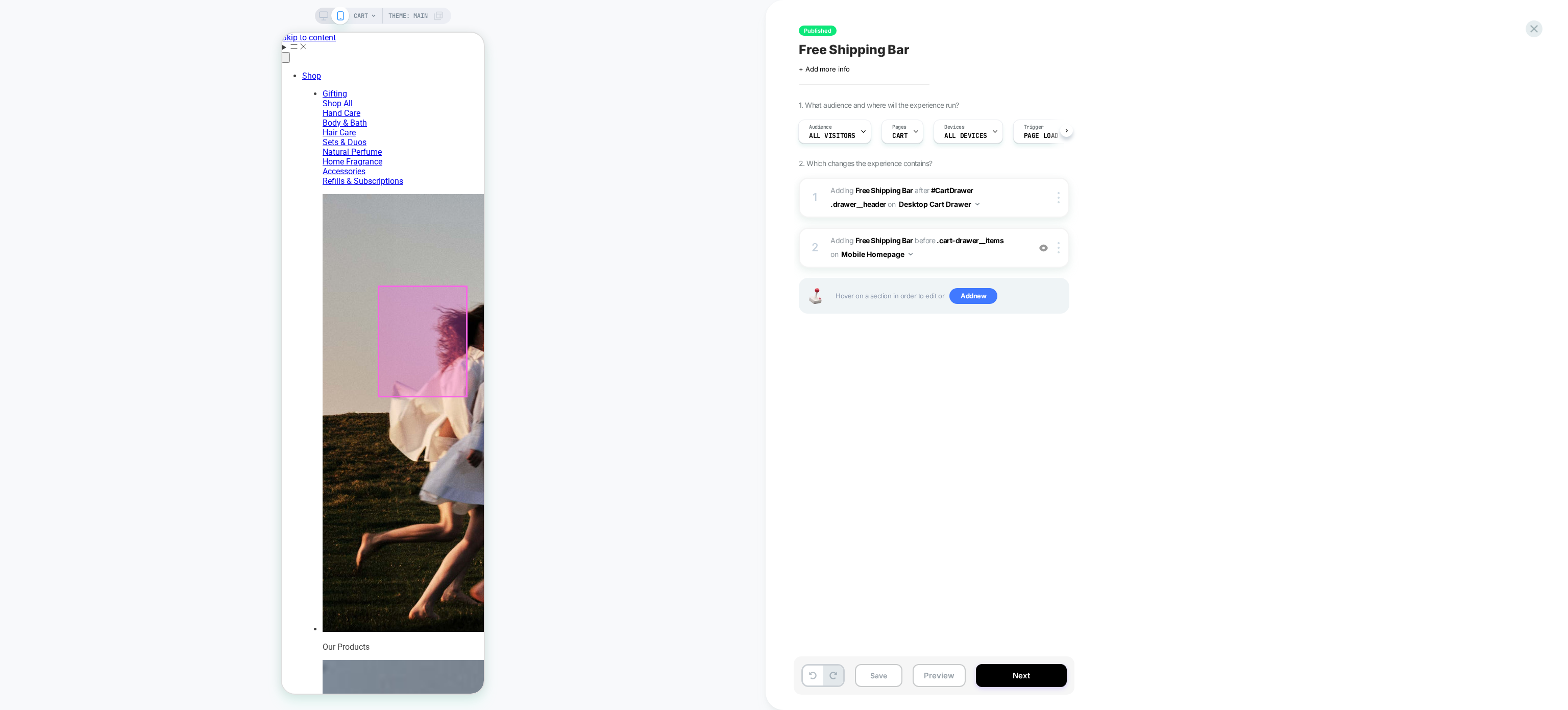
scroll to position [0, 0]
click at [407, 331] on div at bounding box center [422, 341] width 87 height 110
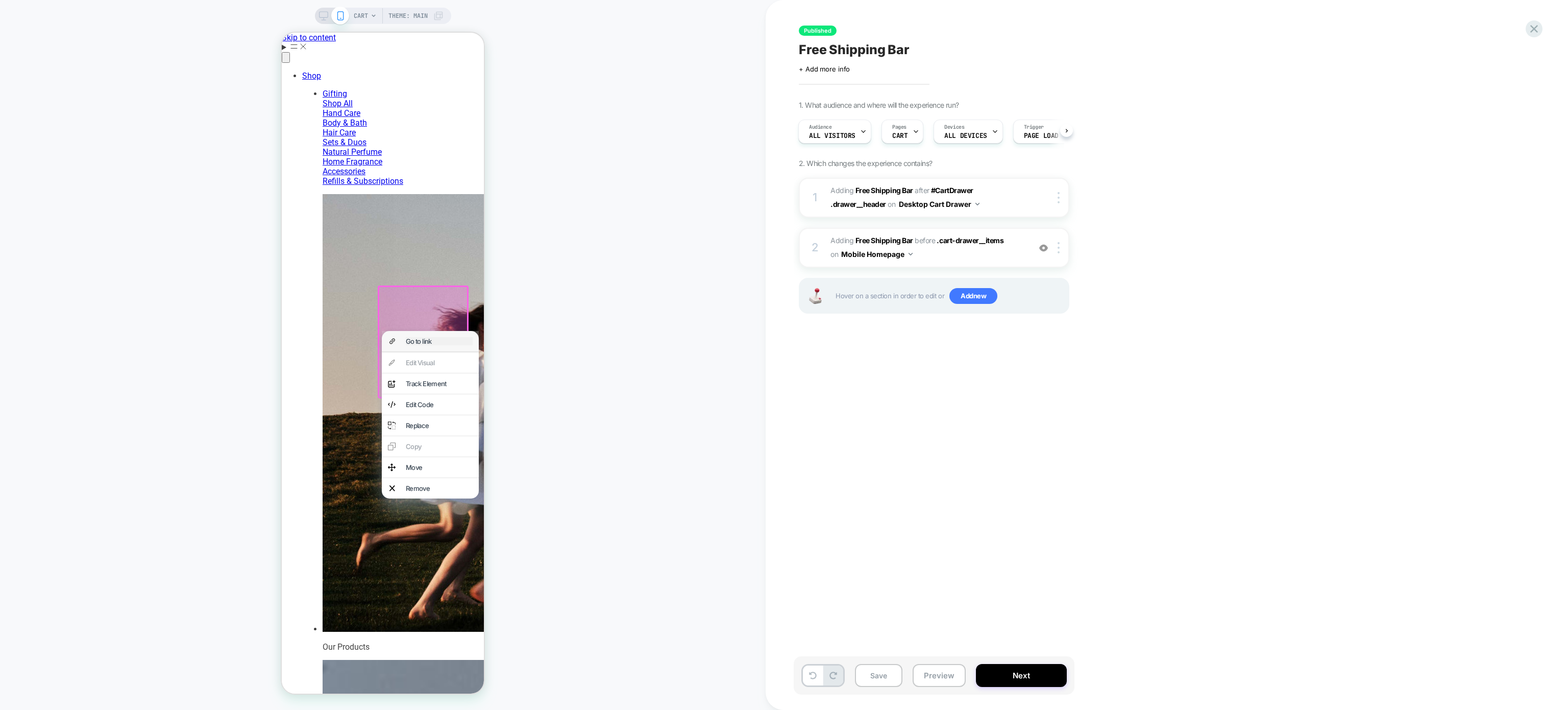
click at [410, 343] on div "Go to link" at bounding box center [439, 341] width 67 height 8
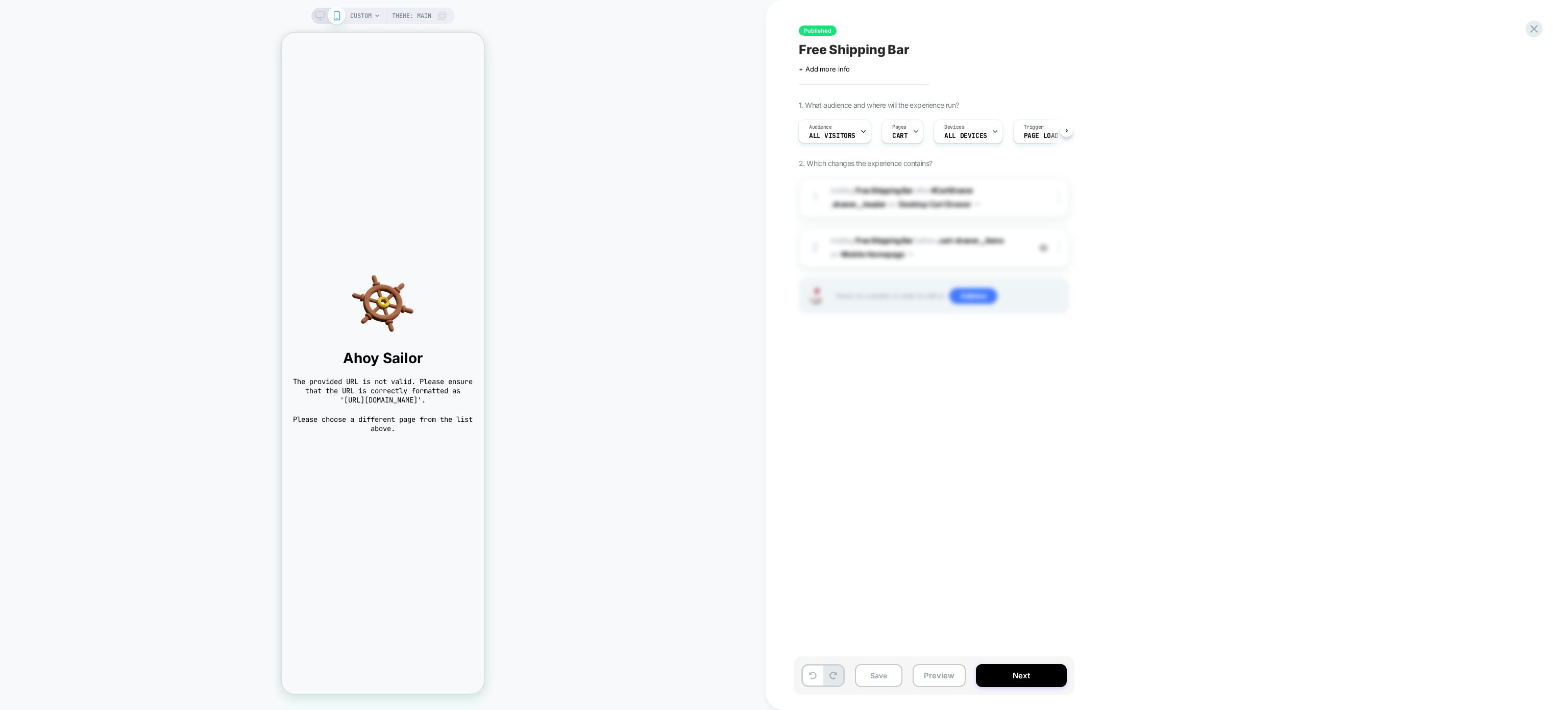
scroll to position [0, 2]
click at [316, 14] on icon at bounding box center [320, 16] width 9 height 9
click at [315, 14] on div "CUSTOM Theme: MAIN" at bounding box center [383, 355] width 766 height 689
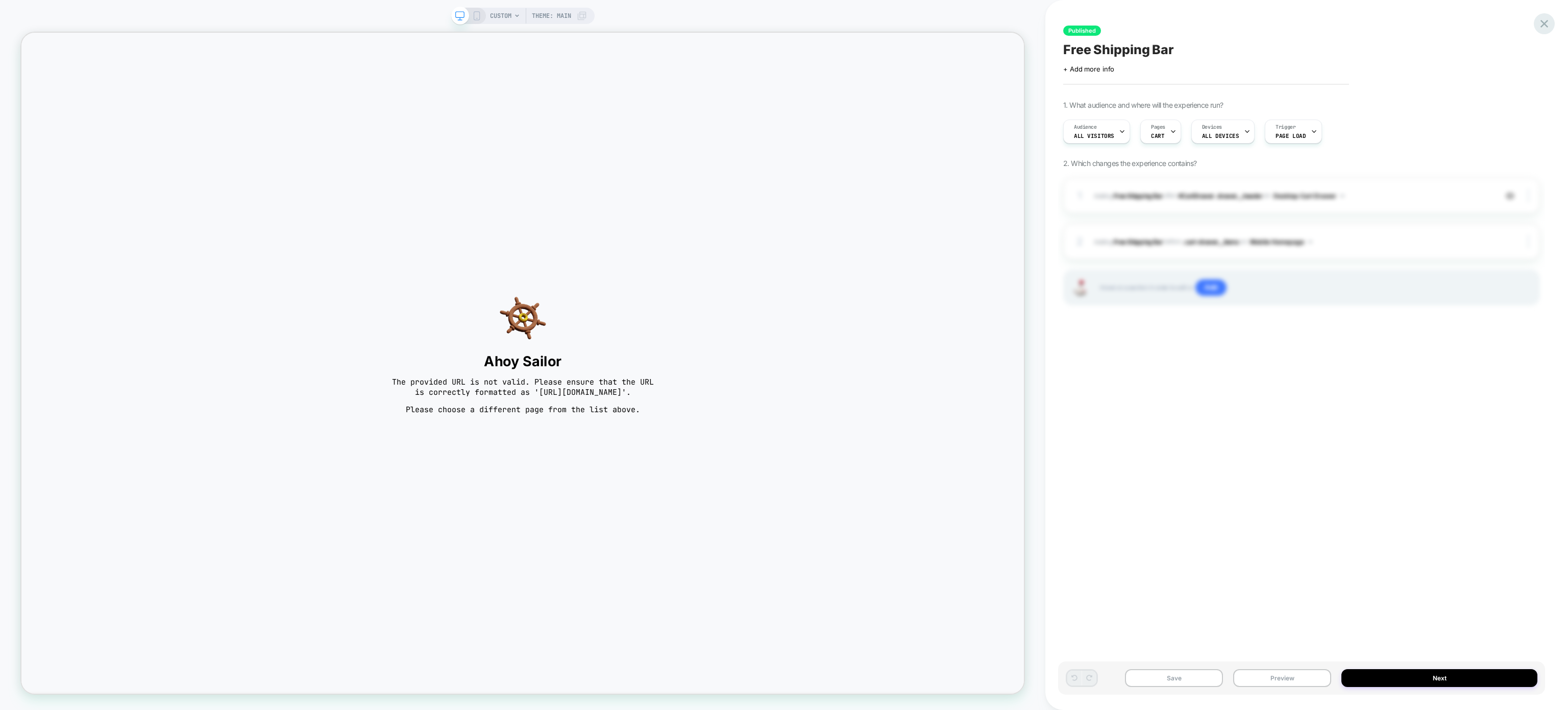
click at [1538, 17] on icon at bounding box center [1544, 23] width 14 height 14
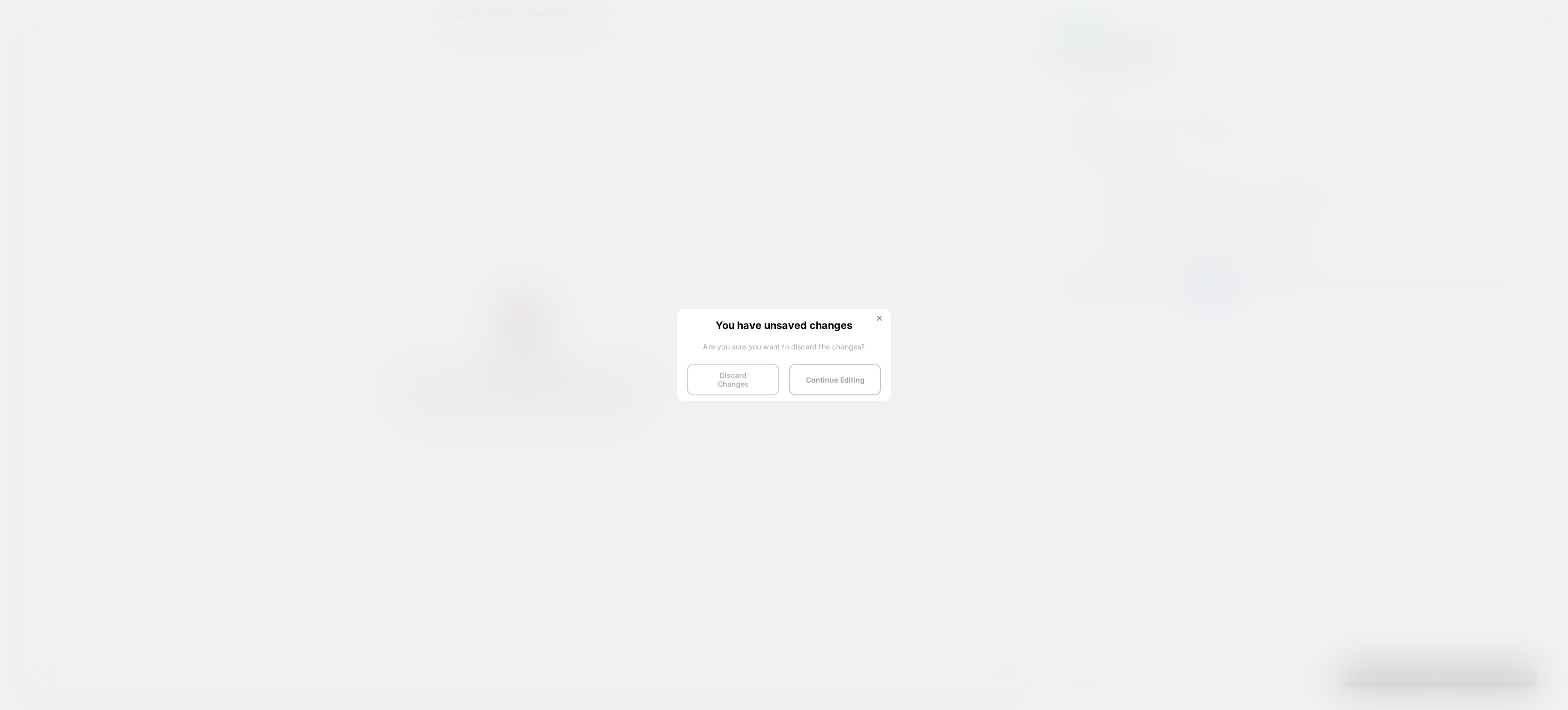
click at [729, 378] on button "Discard Changes" at bounding box center [732, 379] width 92 height 31
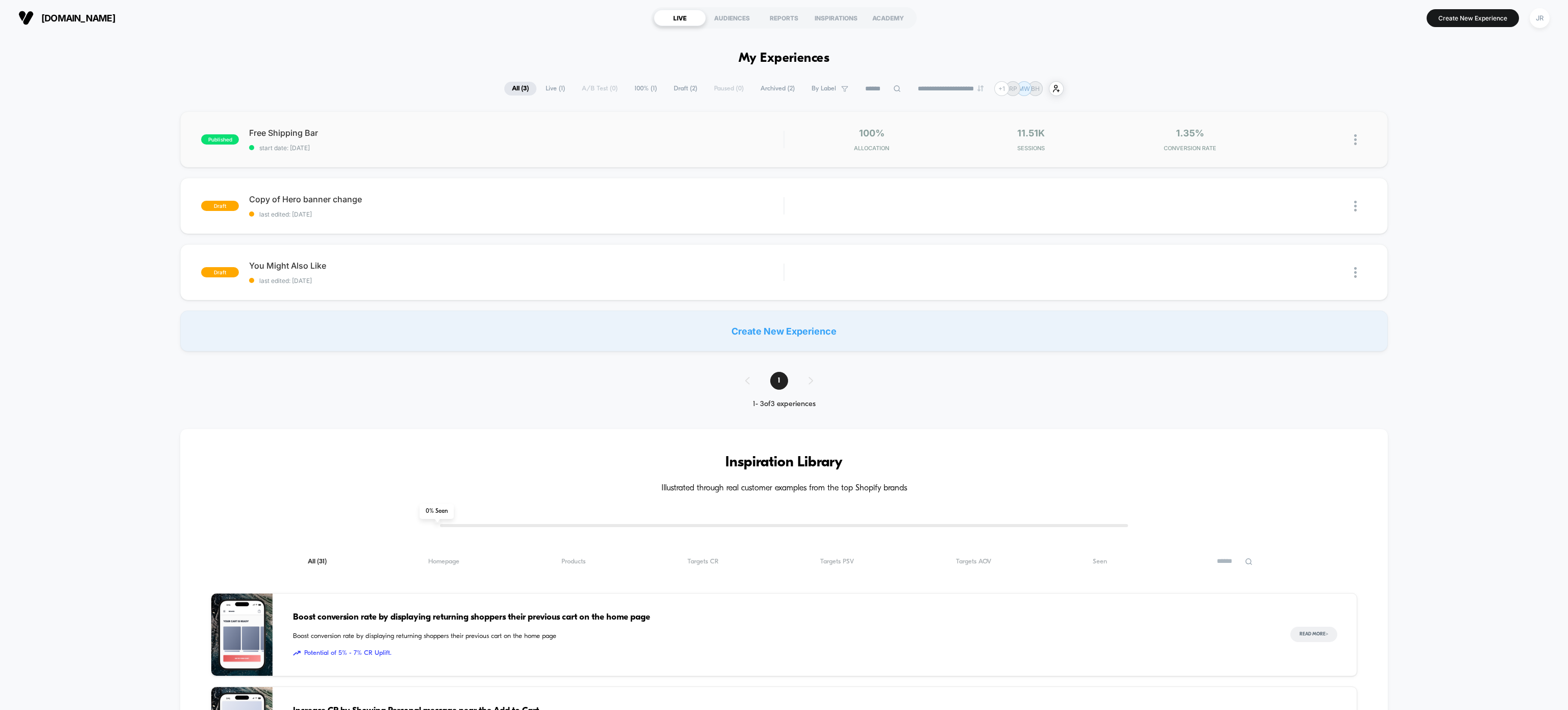
click at [471, 154] on div "published Free Shipping Bar start date: 8/11/2025 100% Allocation 11.51k Sessio…" at bounding box center [784, 139] width 1207 height 56
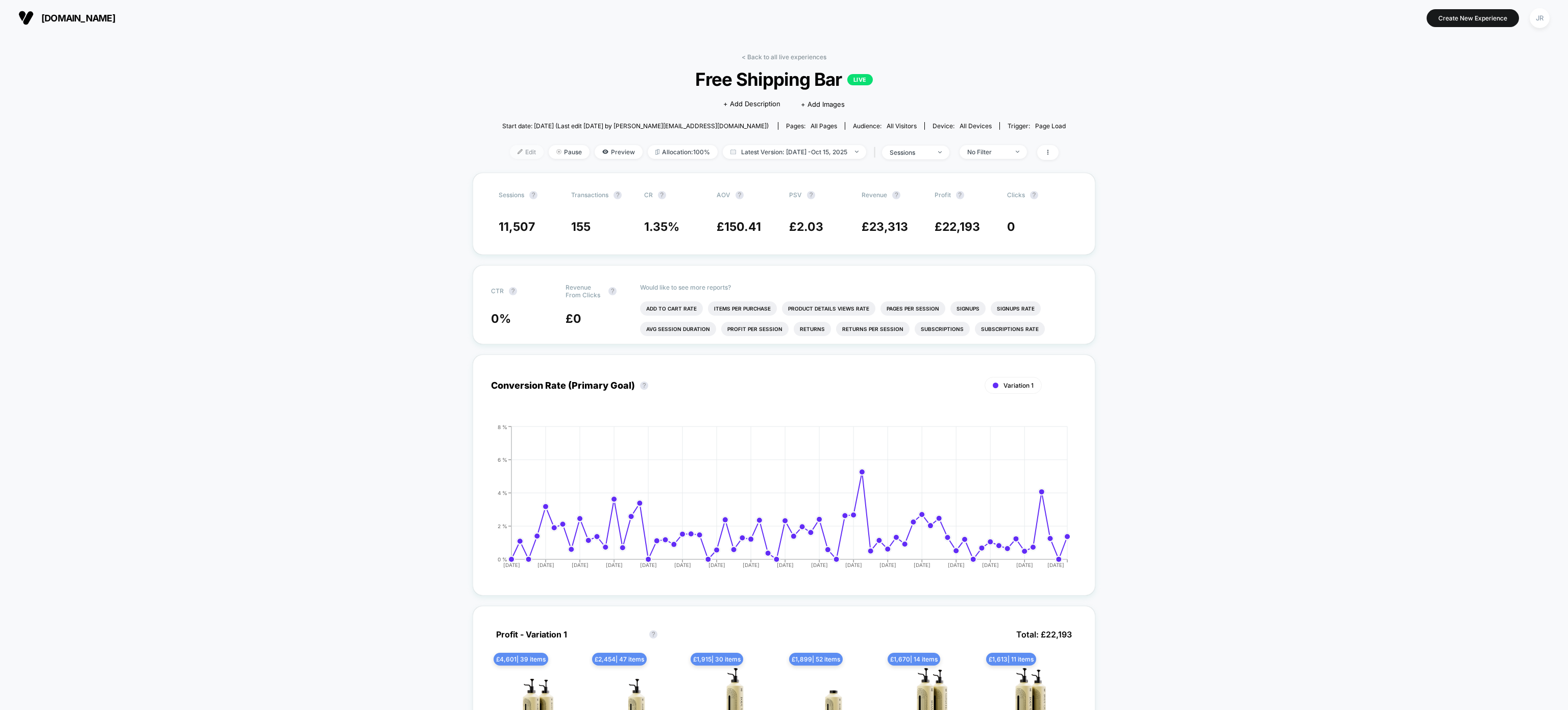
click at [512, 147] on span "Edit" at bounding box center [527, 152] width 34 height 14
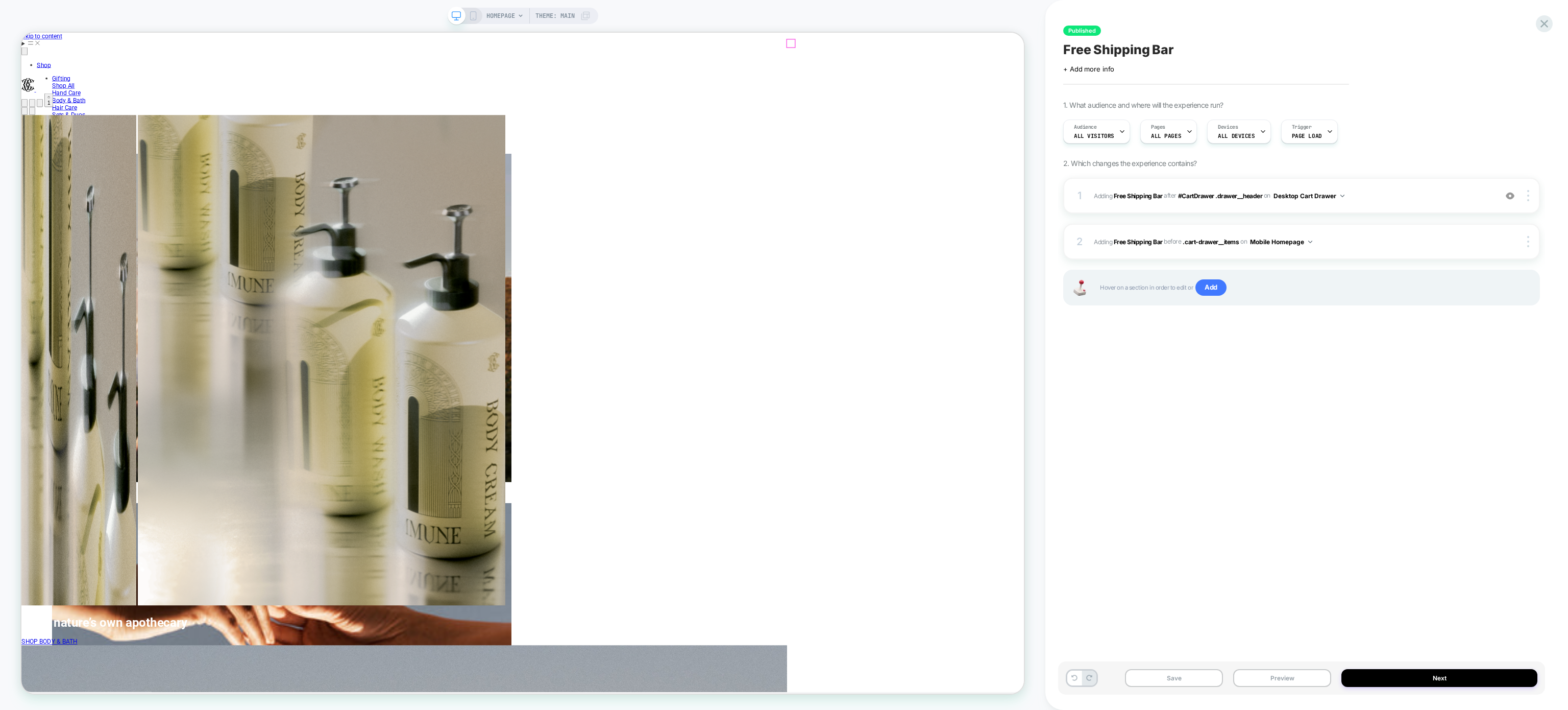
click at [56, 123] on span "Open cart Total items in cart: 1" at bounding box center [56, 126] width 0 height 7
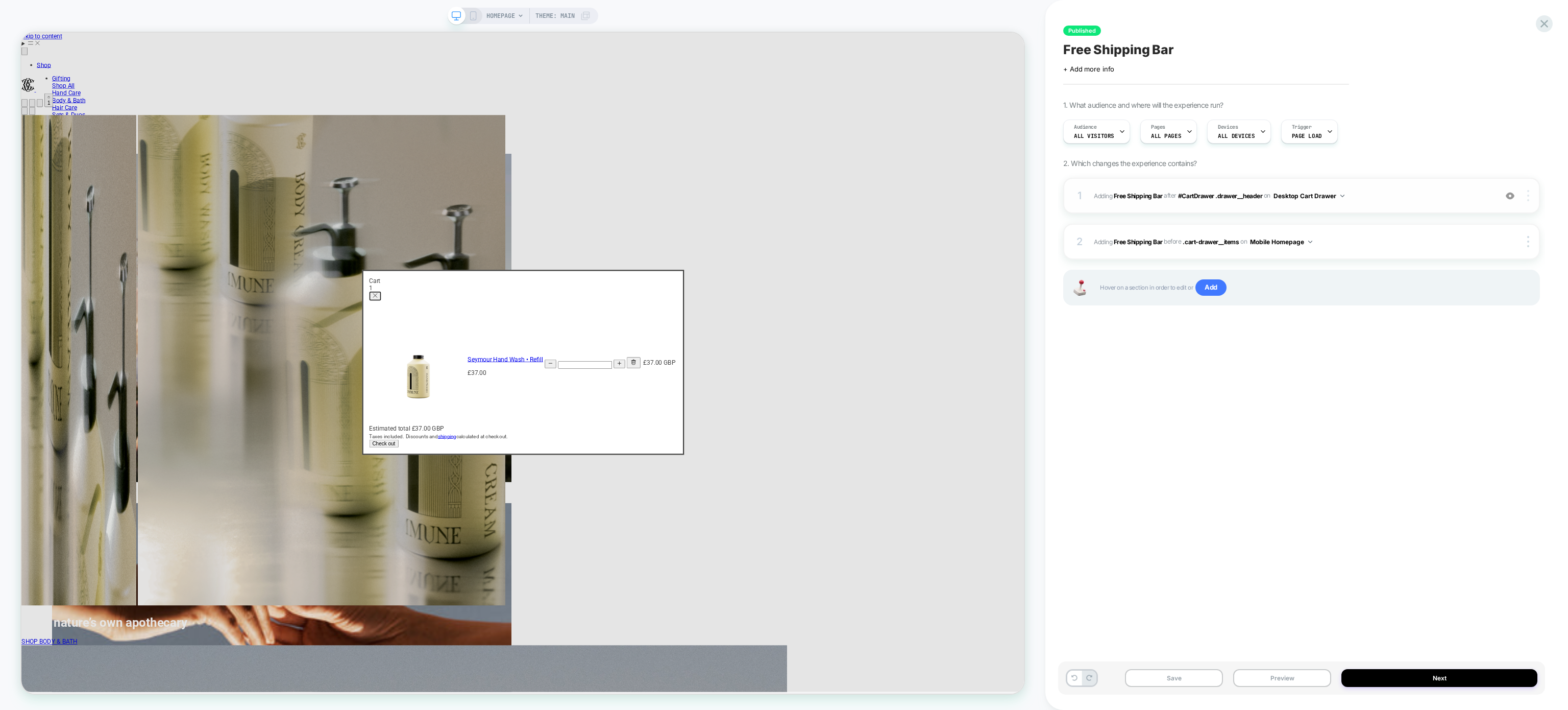
scroll to position [0, 2675]
click at [1528, 197] on img at bounding box center [1528, 195] width 2 height 12
click at [1475, 139] on div "Replace Position" at bounding box center [1467, 135] width 91 height 28
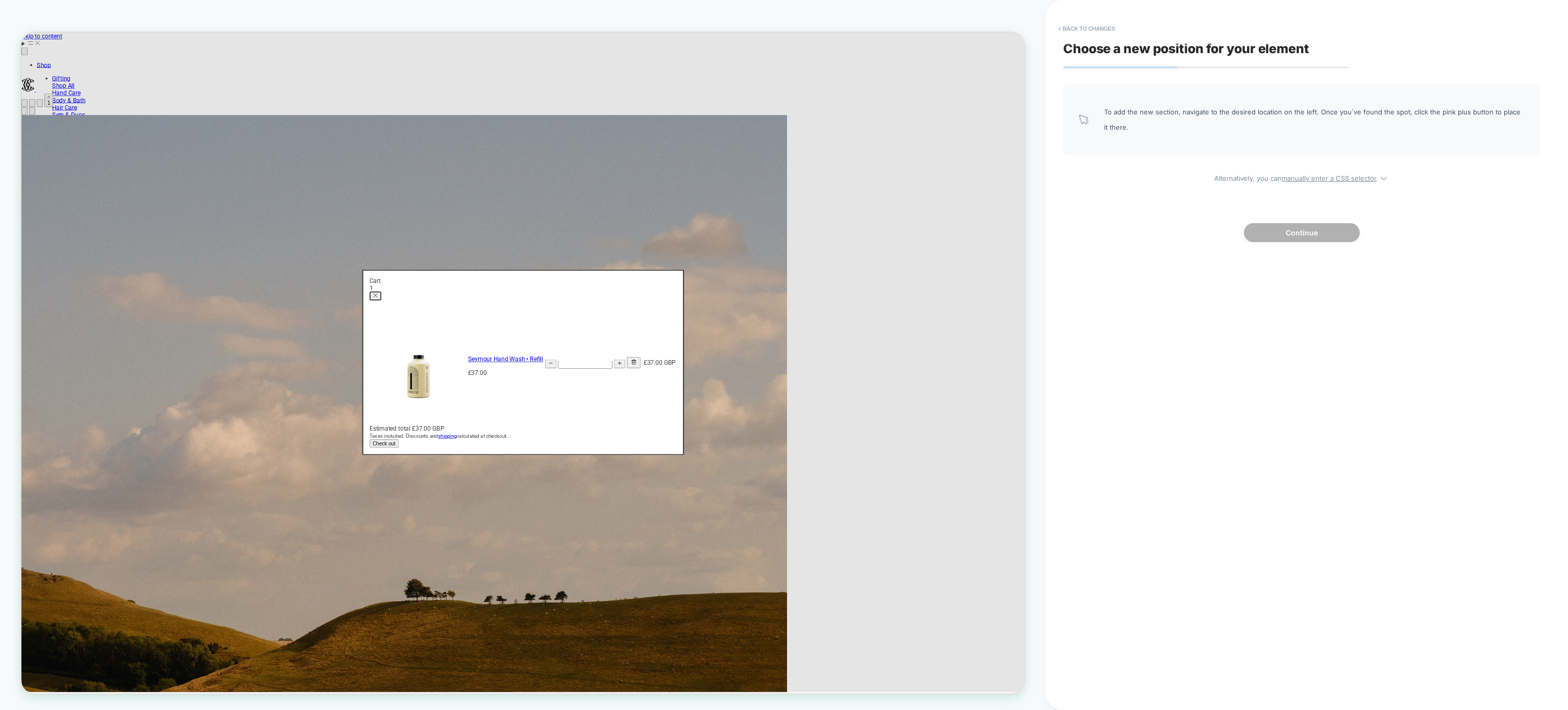
scroll to position [0, 0]
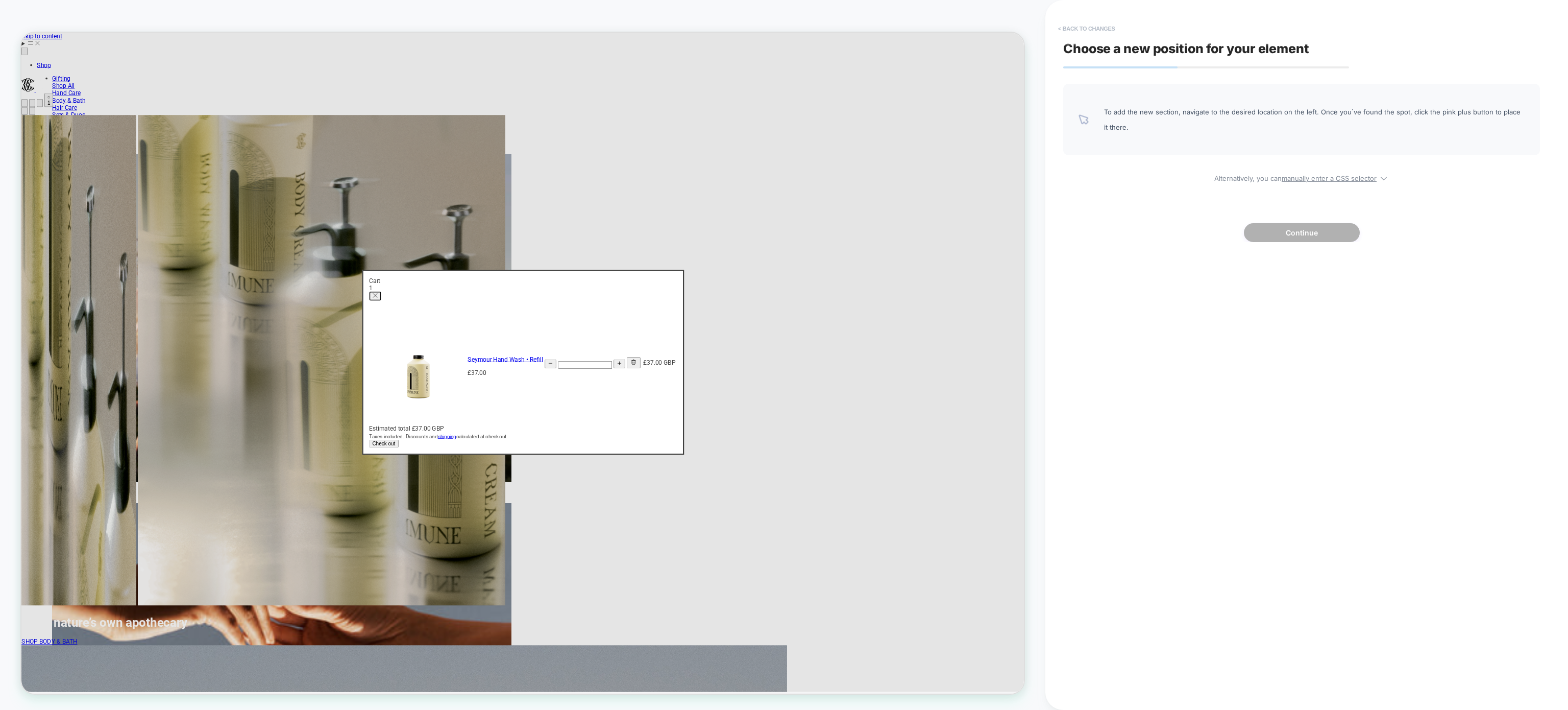
click at [1088, 31] on button "< Back to changes" at bounding box center [1087, 29] width 68 height 16
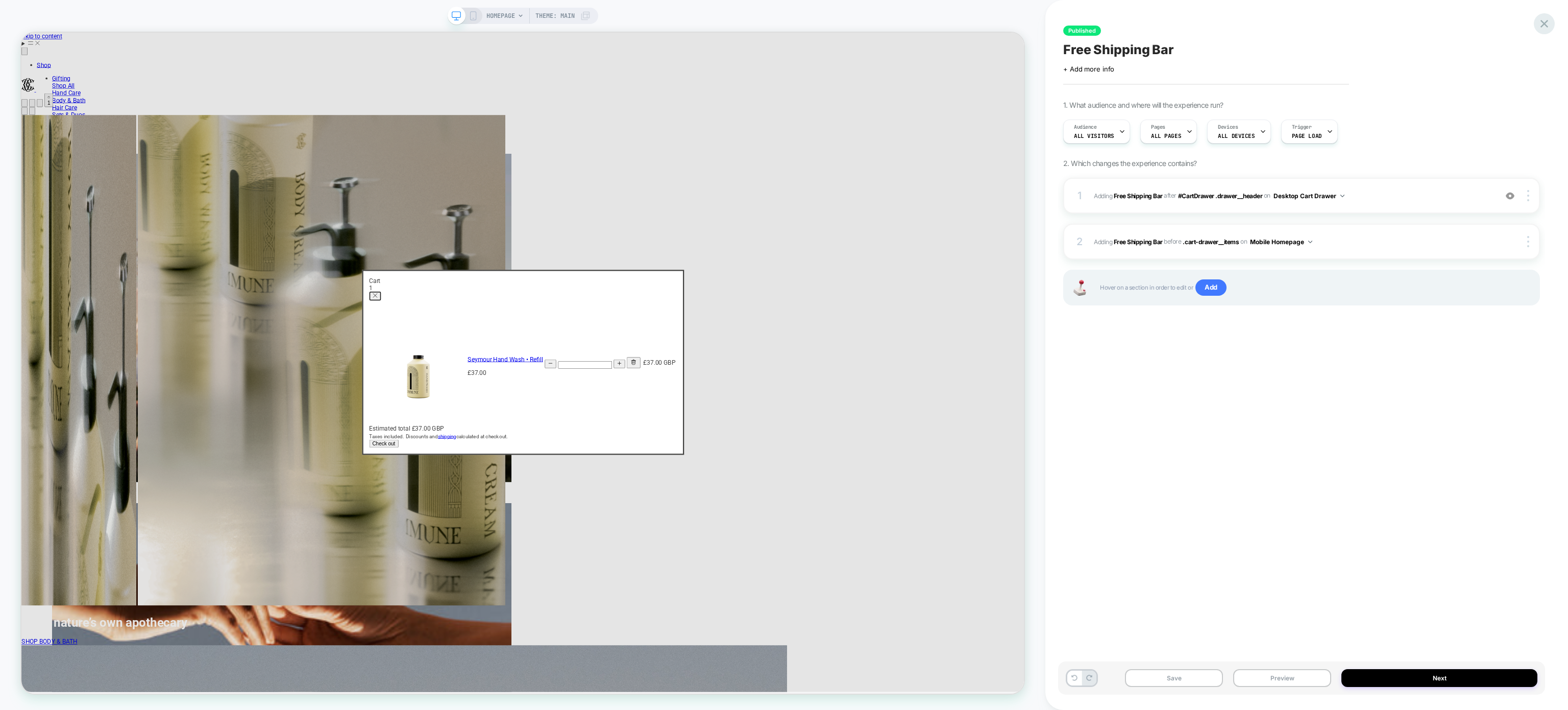
click at [1551, 21] on icon at bounding box center [1544, 23] width 14 height 14
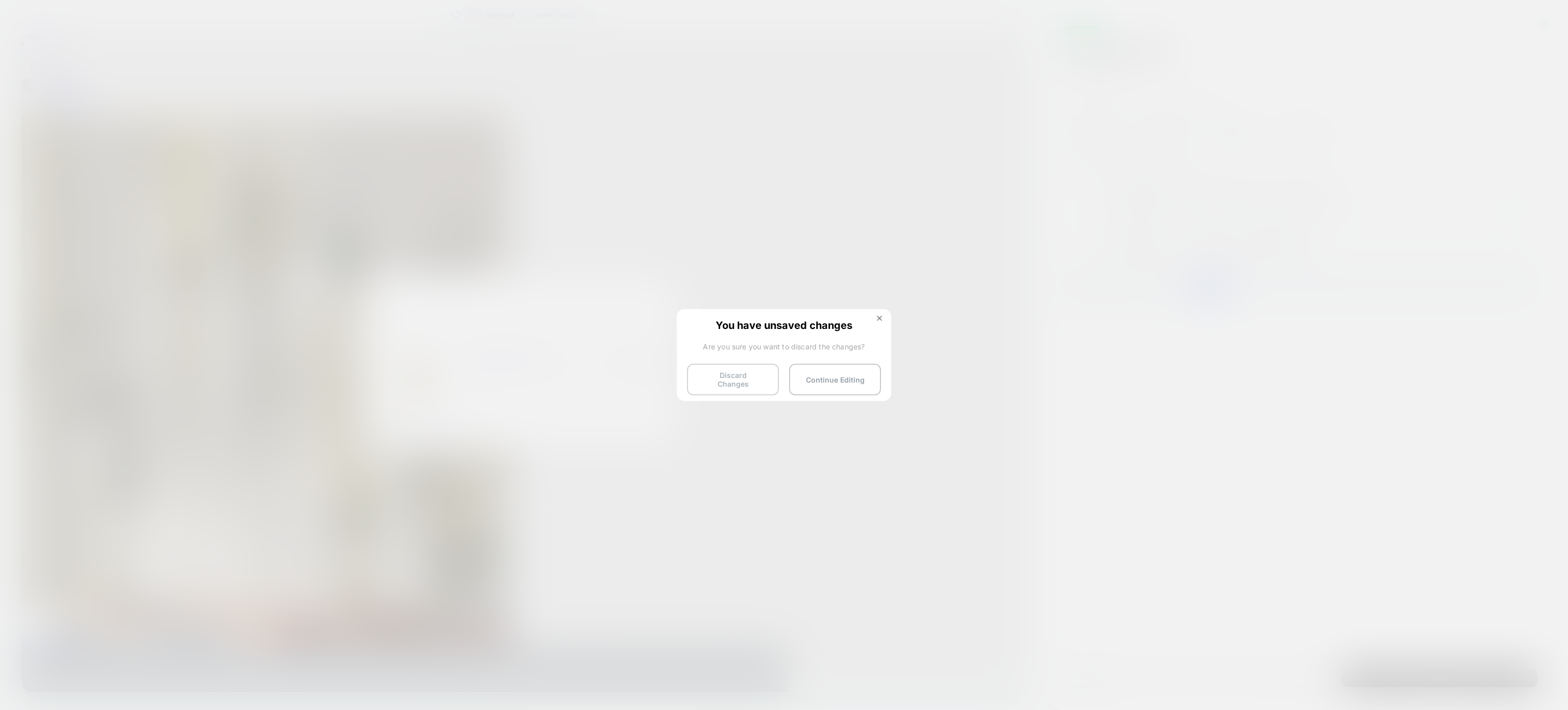
scroll to position [0, 2674]
click at [727, 372] on button "Discard Changes" at bounding box center [732, 379] width 92 height 31
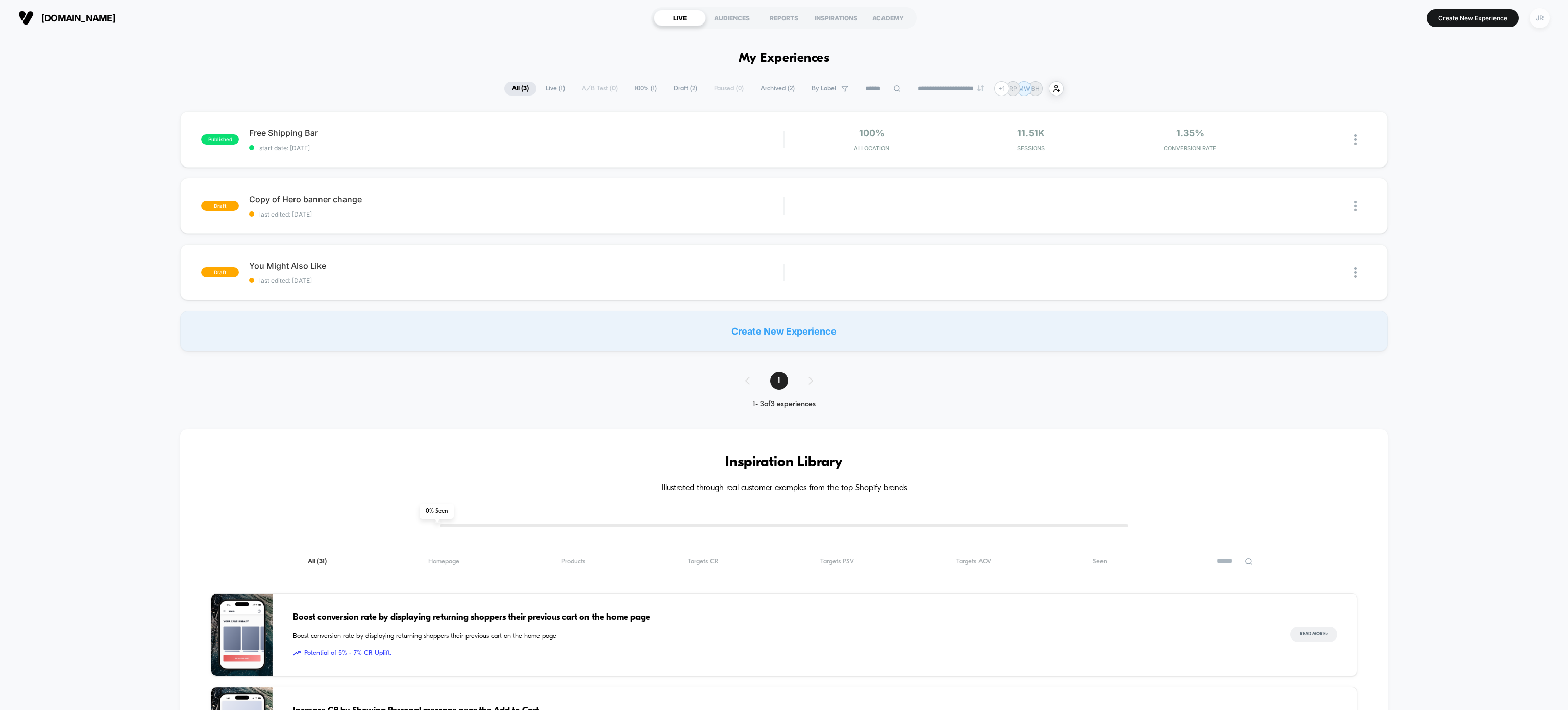
click at [1541, 16] on div "JR" at bounding box center [1540, 18] width 20 height 20
click at [1476, 137] on span "Account Settings" at bounding box center [1488, 140] width 104 height 8
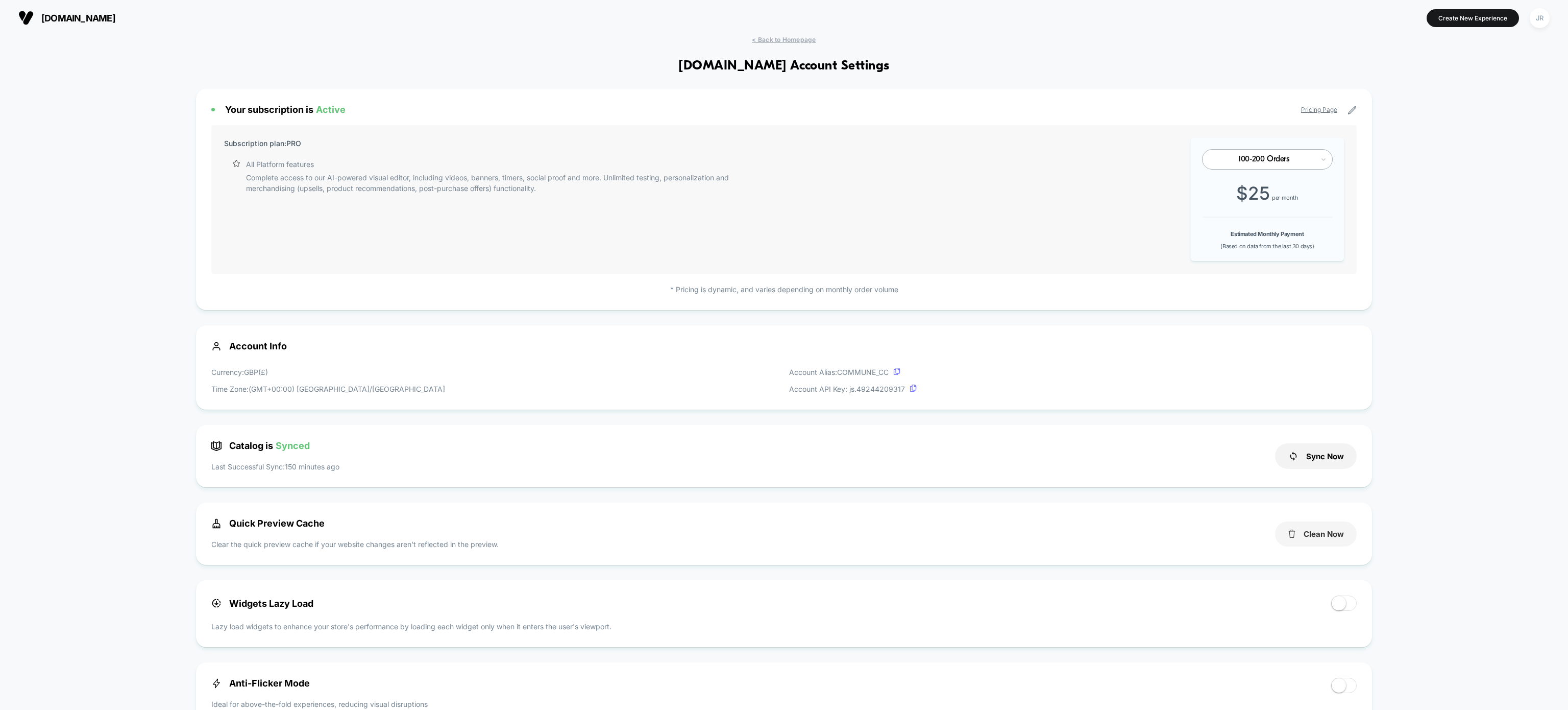
click at [1317, 530] on button "Clean Now" at bounding box center [1316, 534] width 82 height 25
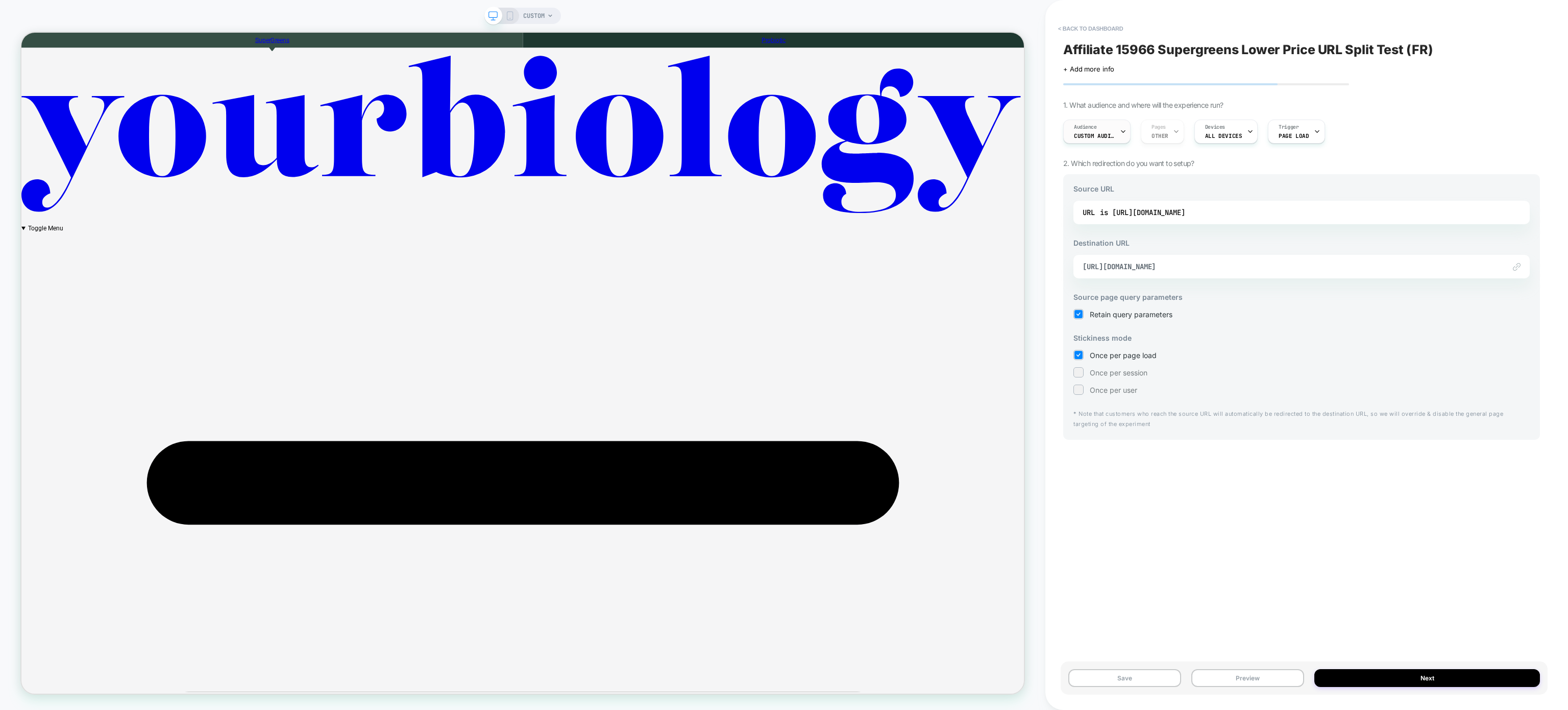
click at [1092, 136] on span "Custom Audience" at bounding box center [1095, 135] width 41 height 7
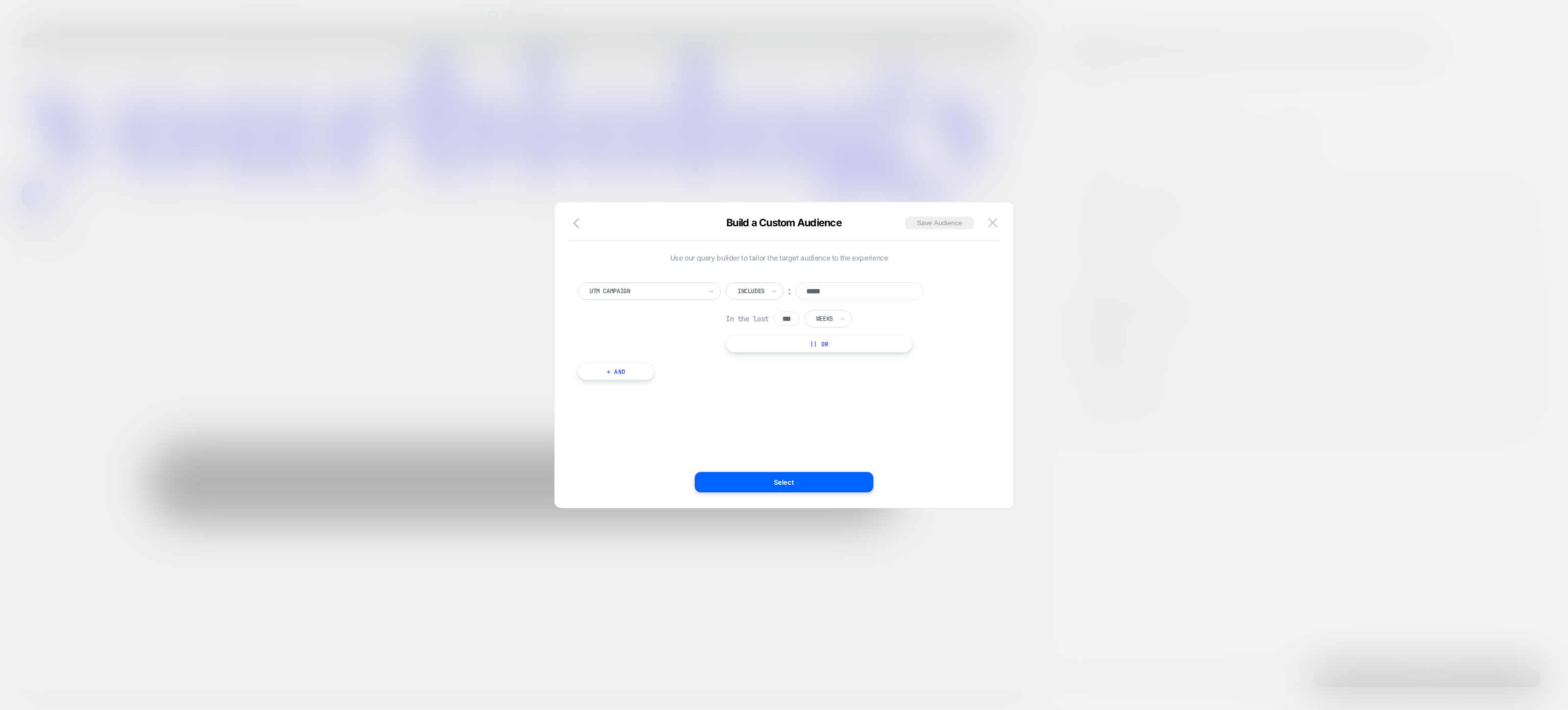
click at [840, 288] on input "*****" at bounding box center [859, 290] width 128 height 17
click at [1082, 185] on div at bounding box center [784, 355] width 1568 height 710
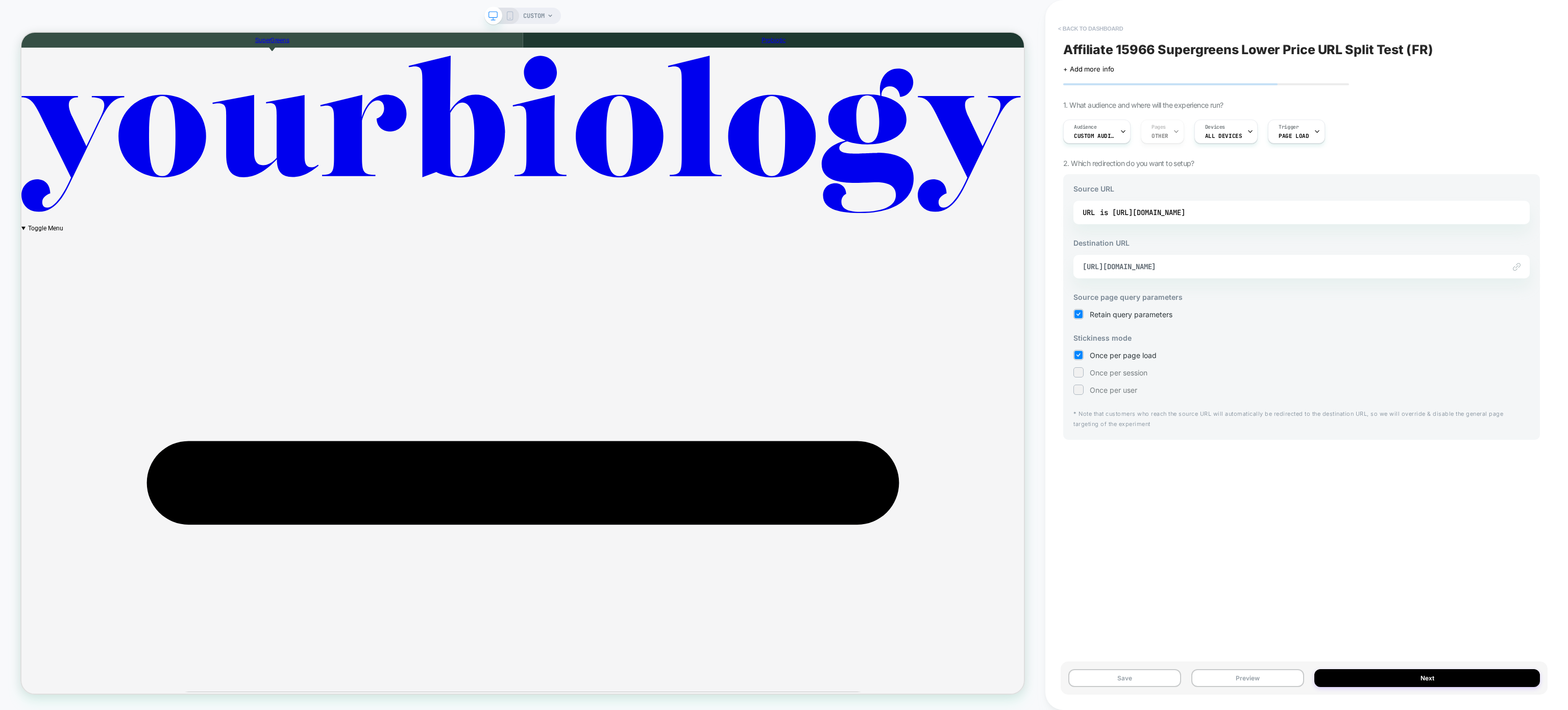
click at [1057, 30] on button "< back to dashboard" at bounding box center [1090, 29] width 75 height 16
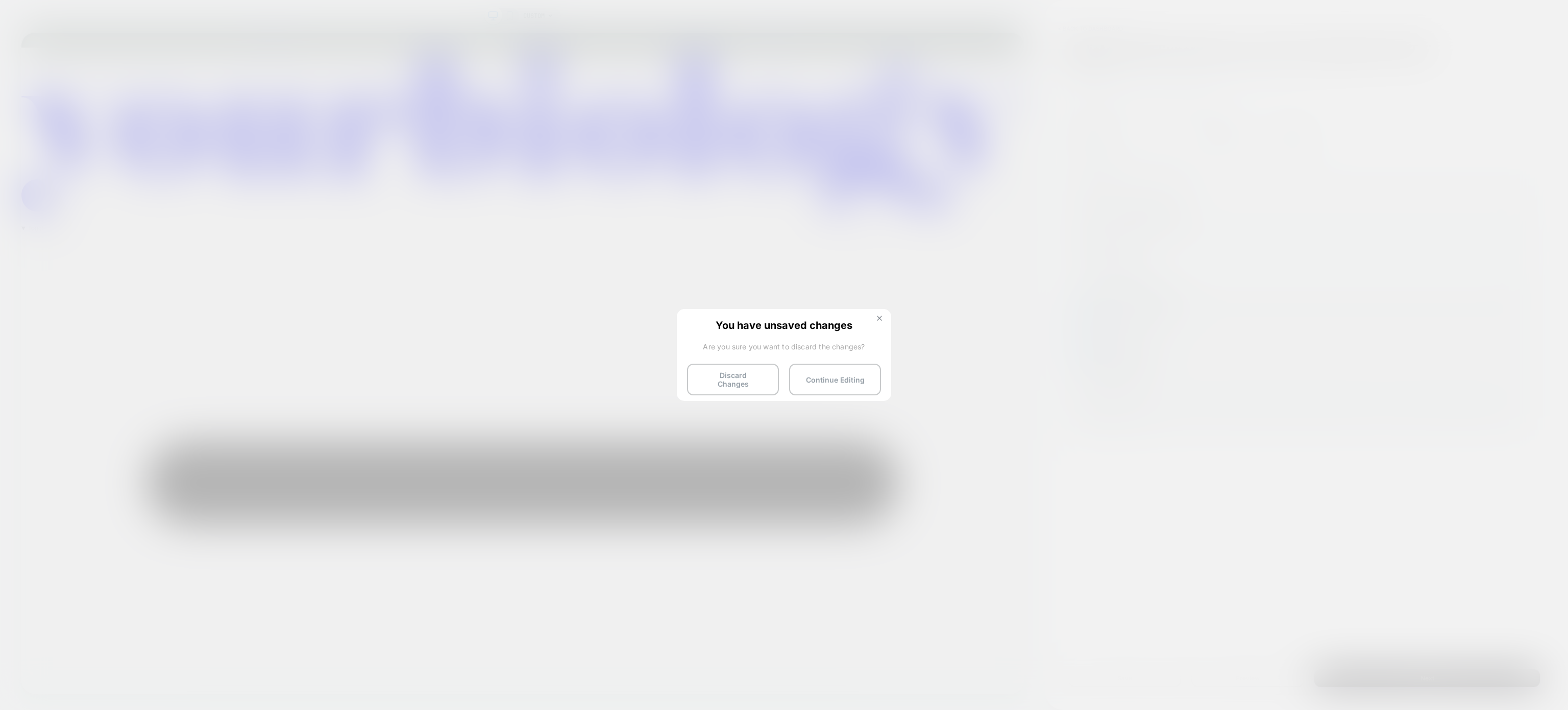
click at [876, 317] on button at bounding box center [880, 319] width 12 height 9
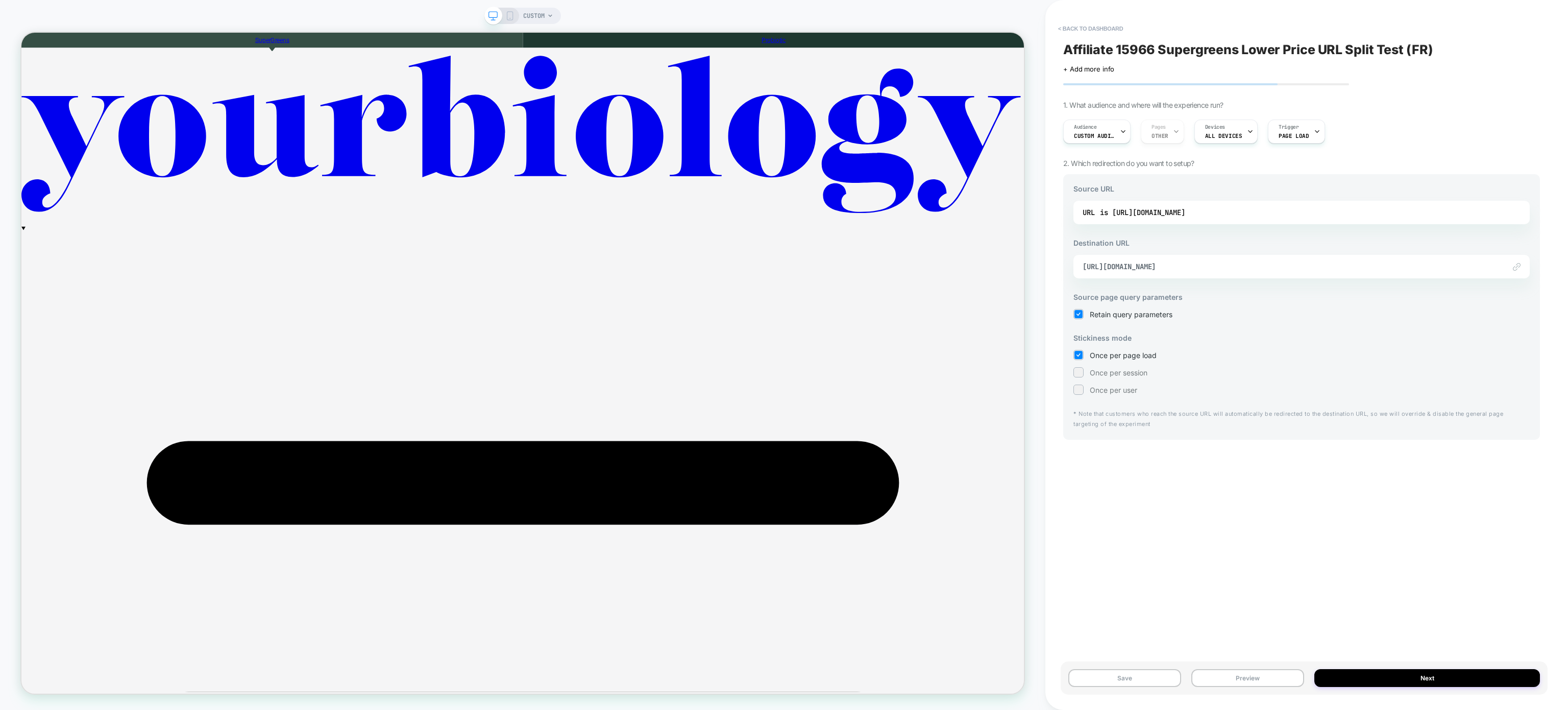
click at [1292, 679] on button "Preview" at bounding box center [1247, 678] width 113 height 18
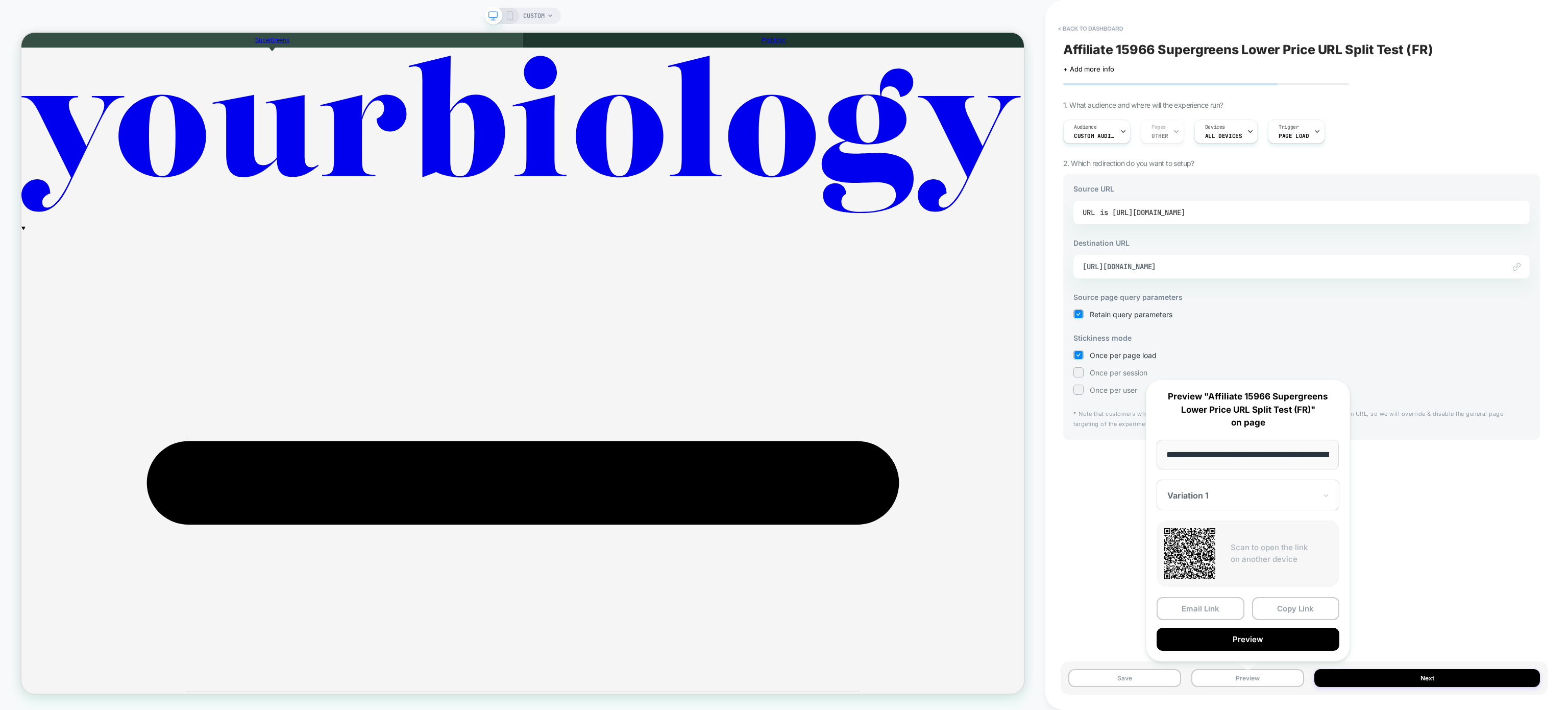
click at [1185, 215] on div "is https://fr.yourbiology.com/pages/supergreens" at bounding box center [1142, 212] width 85 height 16
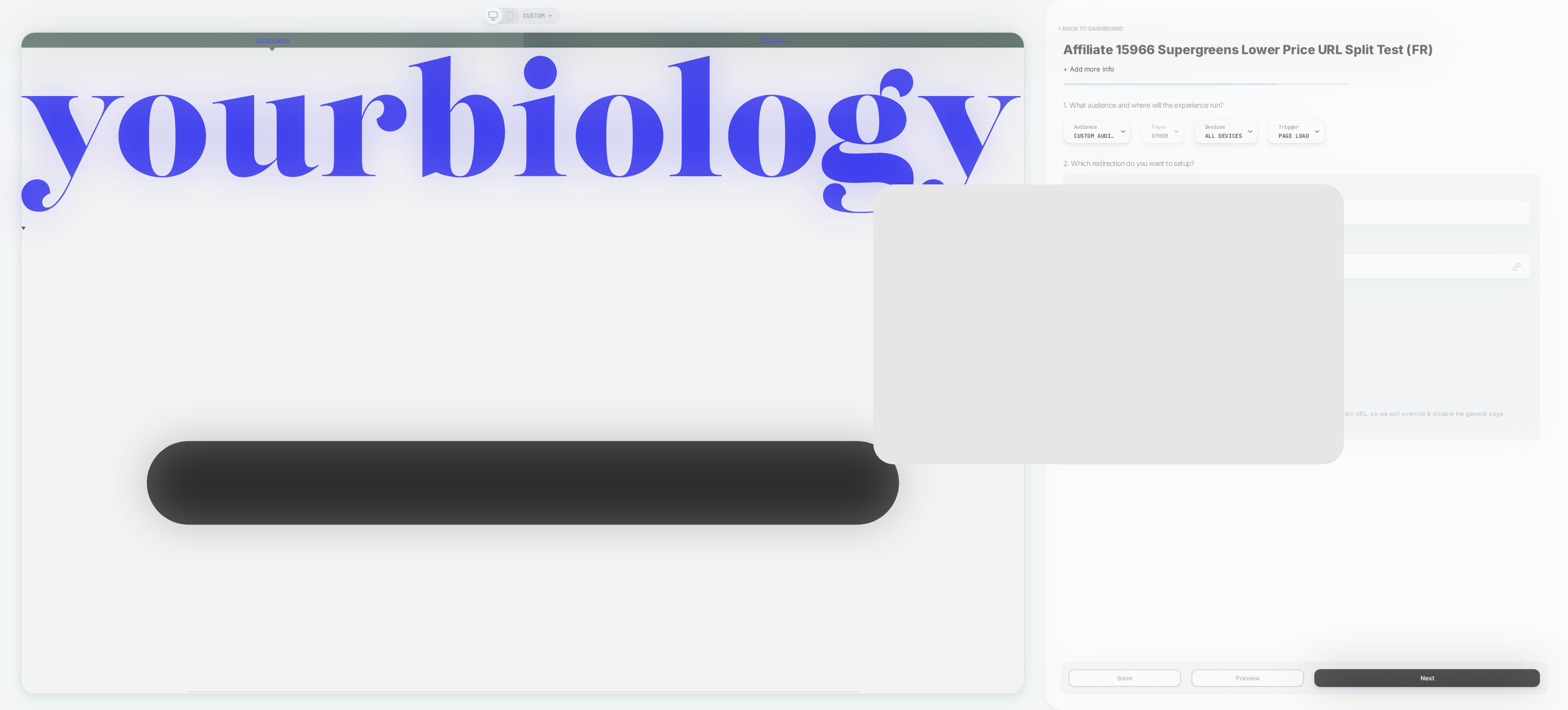
click at [1231, 215] on div "**********" at bounding box center [1307, 355] width 487 height 710
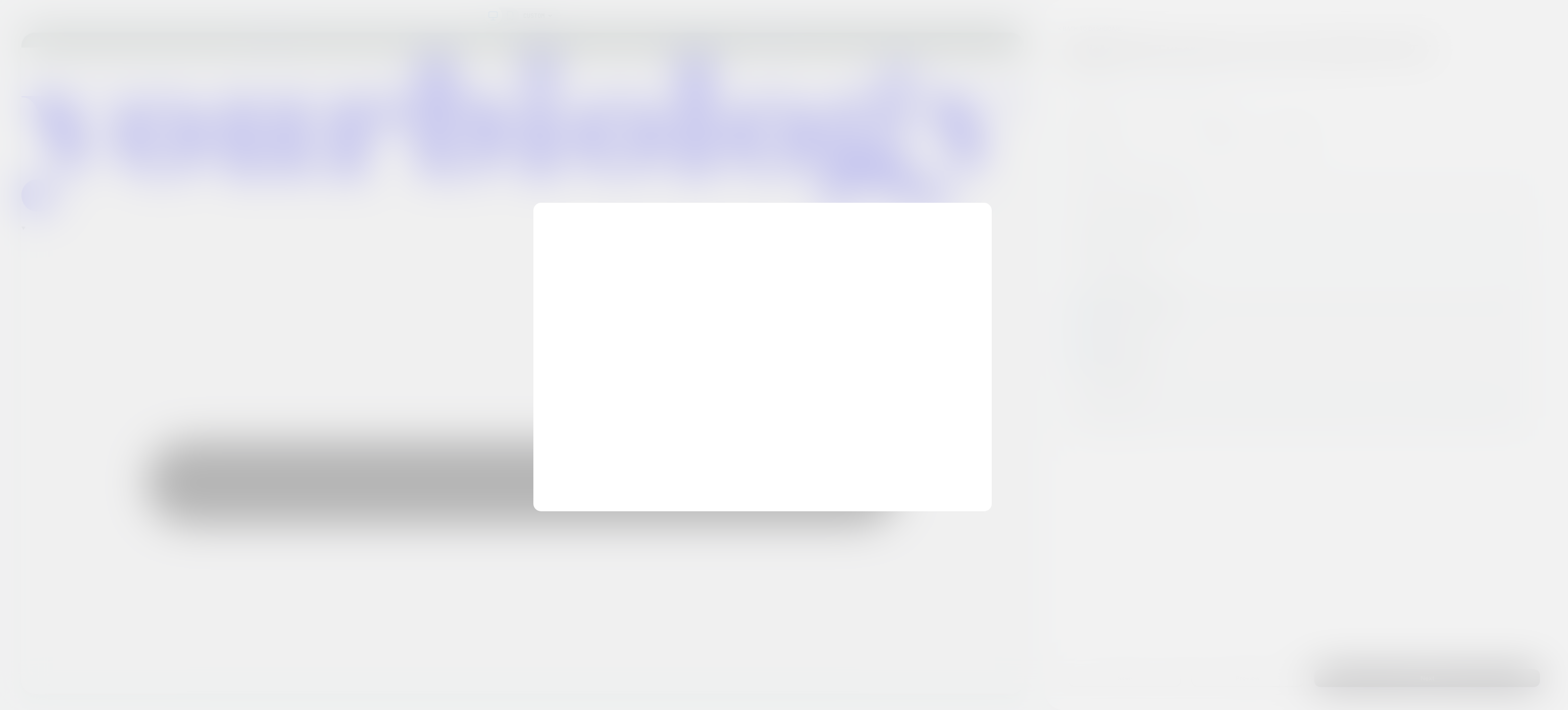
click at [1231, 215] on div at bounding box center [784, 355] width 1568 height 710
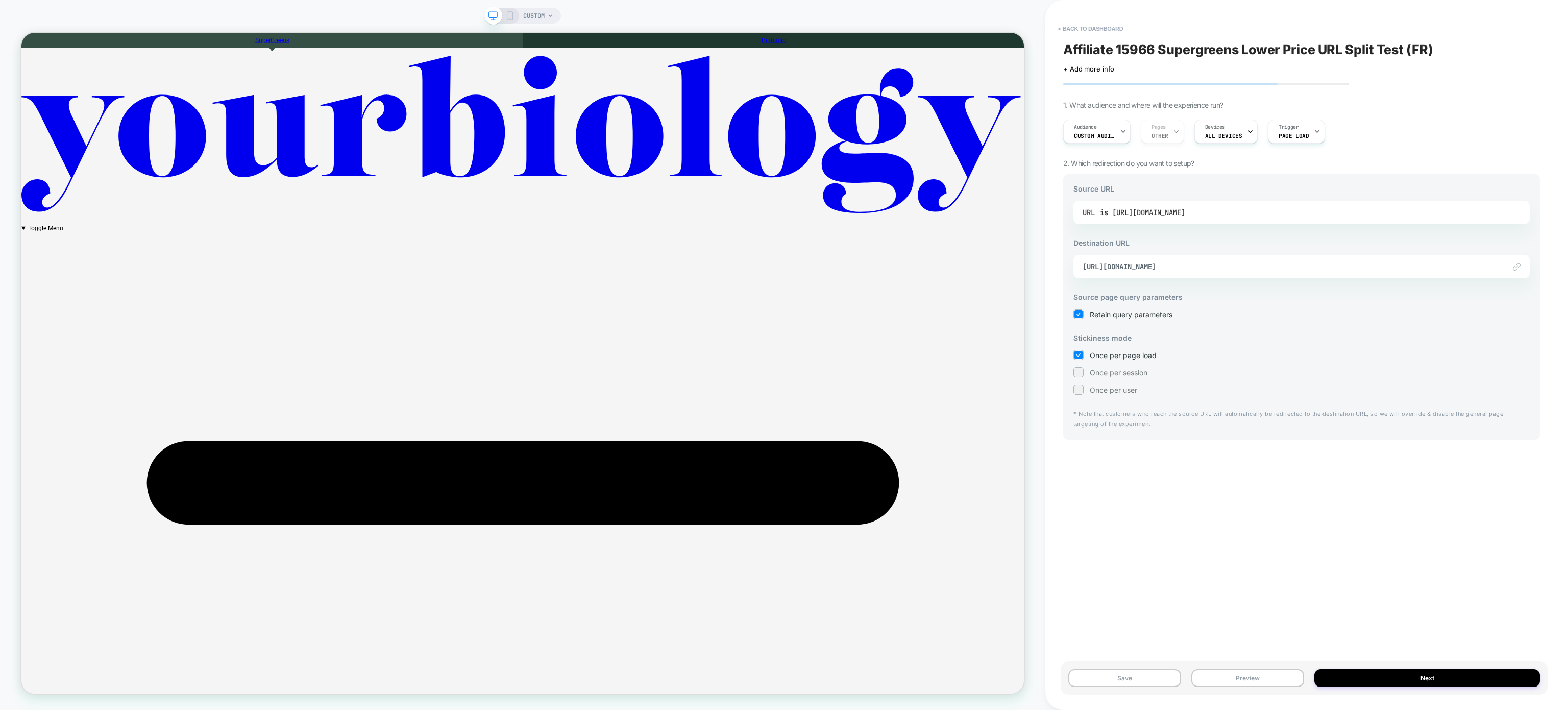
click at [1185, 215] on div "is https://fr.yourbiology.com/pages/supergreens" at bounding box center [1142, 212] width 85 height 16
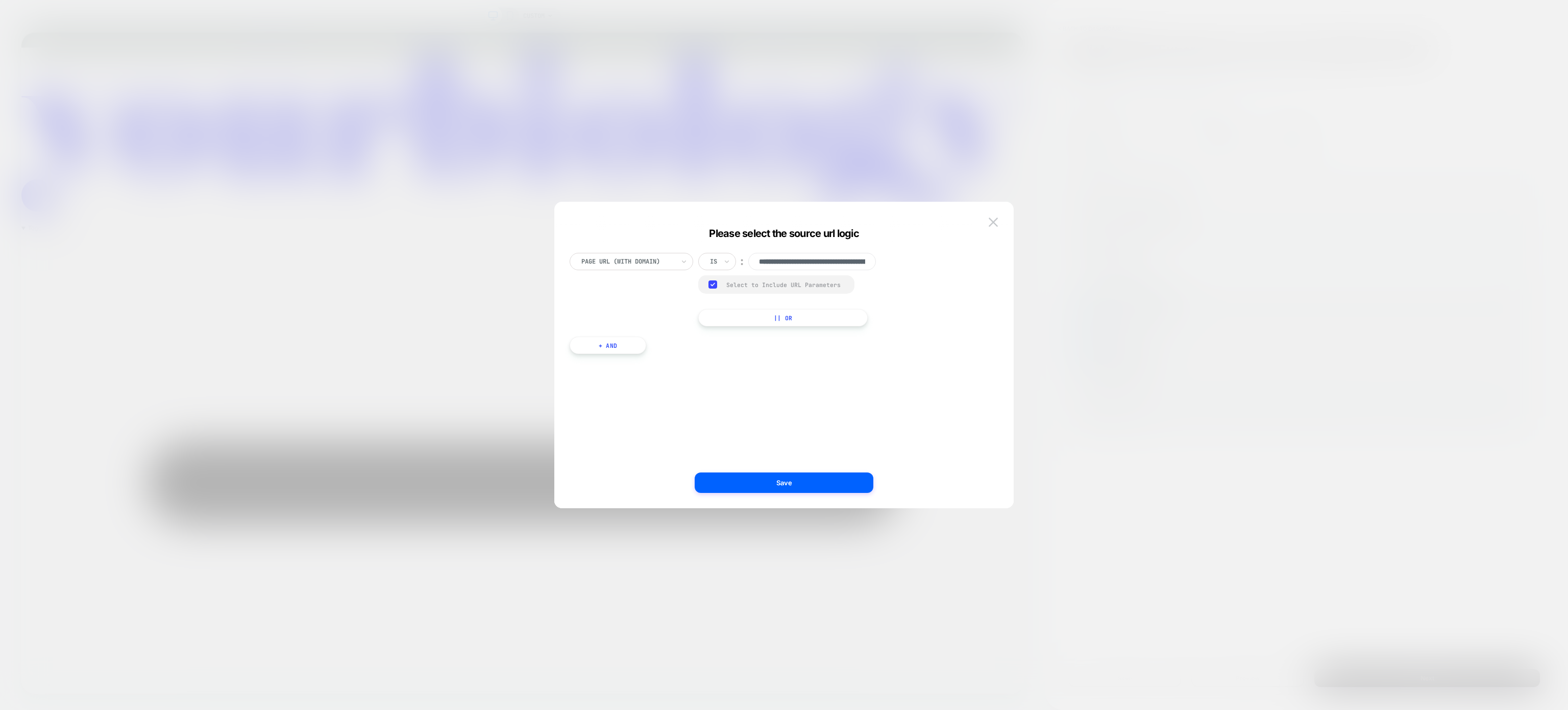
scroll to position [0, 83]
click at [822, 260] on input "**********" at bounding box center [812, 261] width 128 height 17
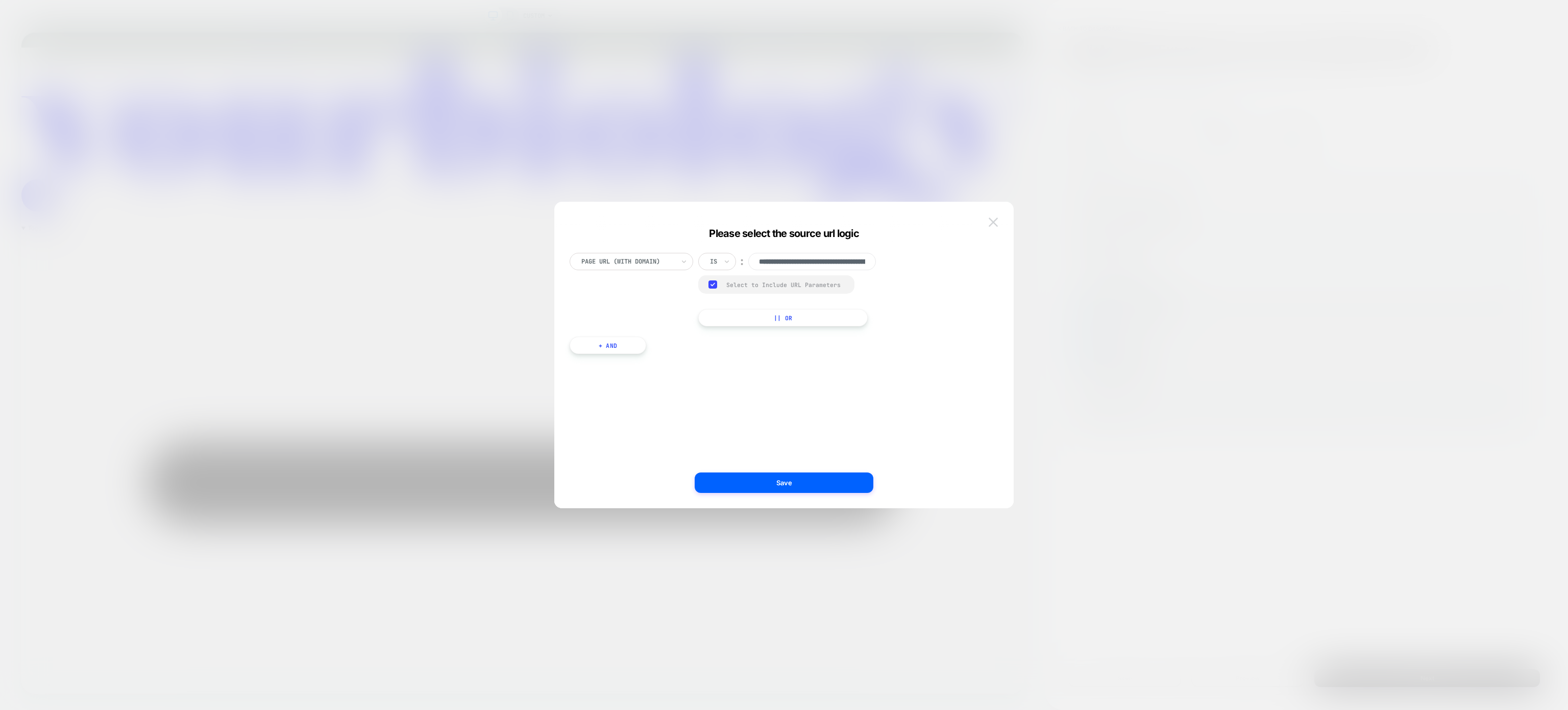
click at [993, 224] on img at bounding box center [993, 222] width 9 height 9
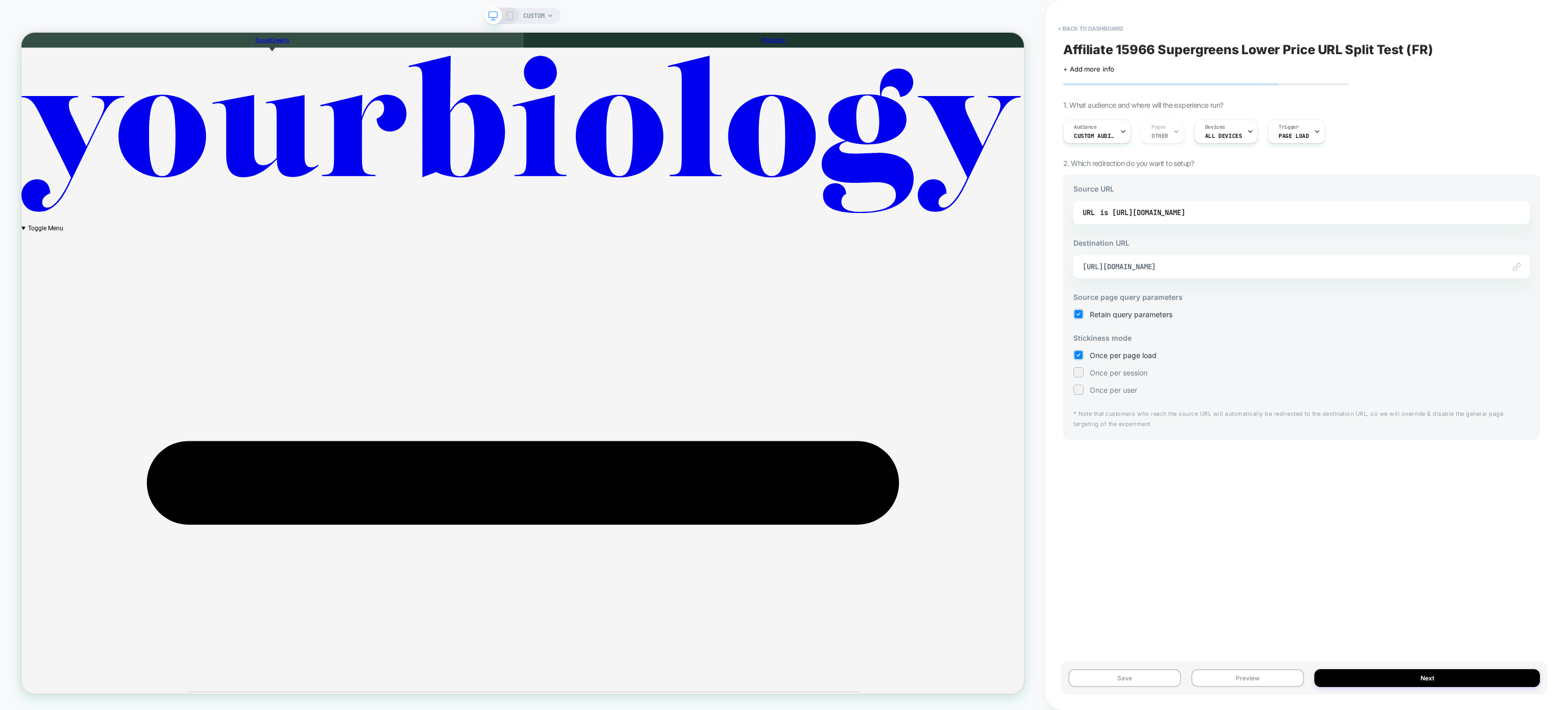
click at [1097, 144] on div "Audience Custom Audience Pages OTHER Devices ALL DEVICES Trigger Page Load" at bounding box center [1297, 131] width 477 height 34
click at [1097, 135] on span "Custom Audience" at bounding box center [1095, 135] width 41 height 7
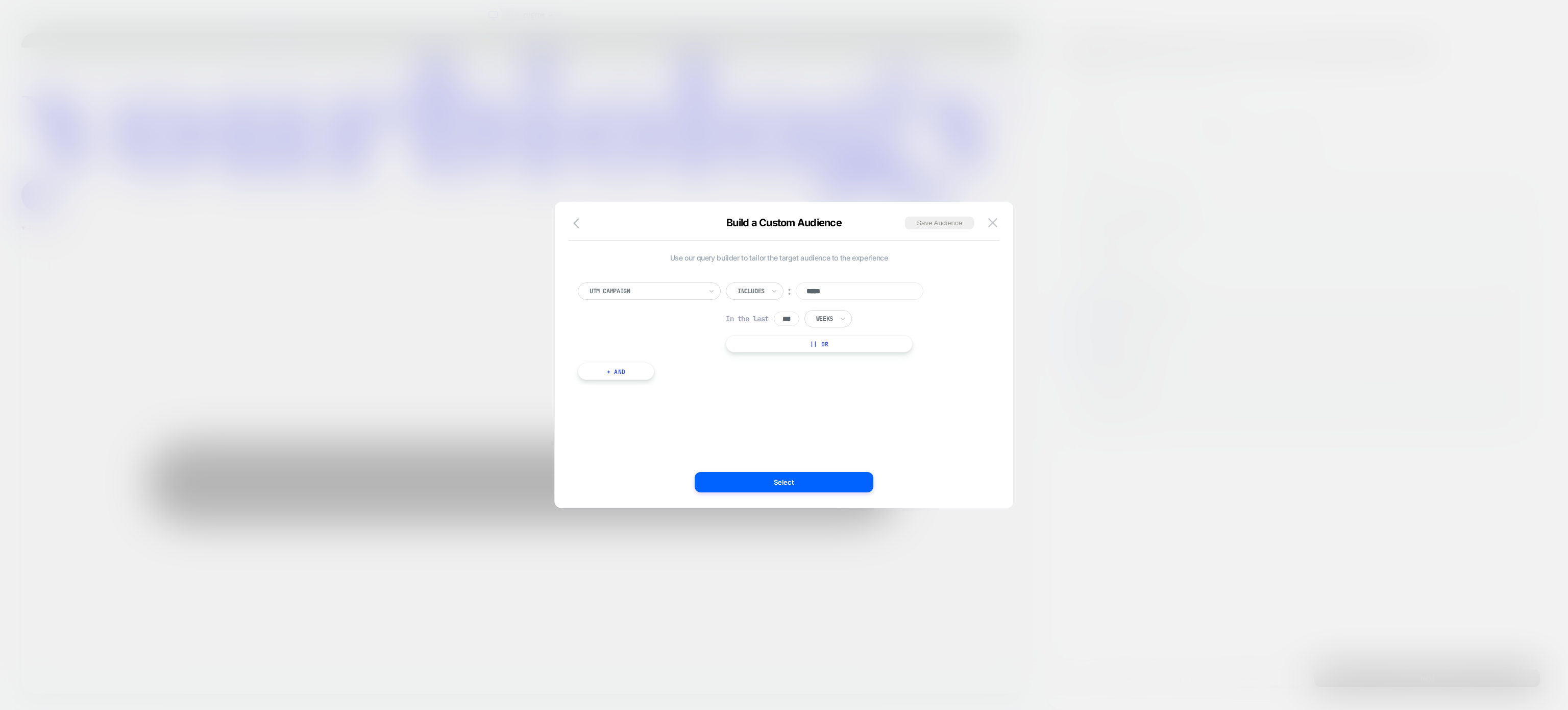
click at [833, 287] on input "*****" at bounding box center [859, 290] width 128 height 17
click at [1066, 294] on div at bounding box center [784, 355] width 1568 height 710
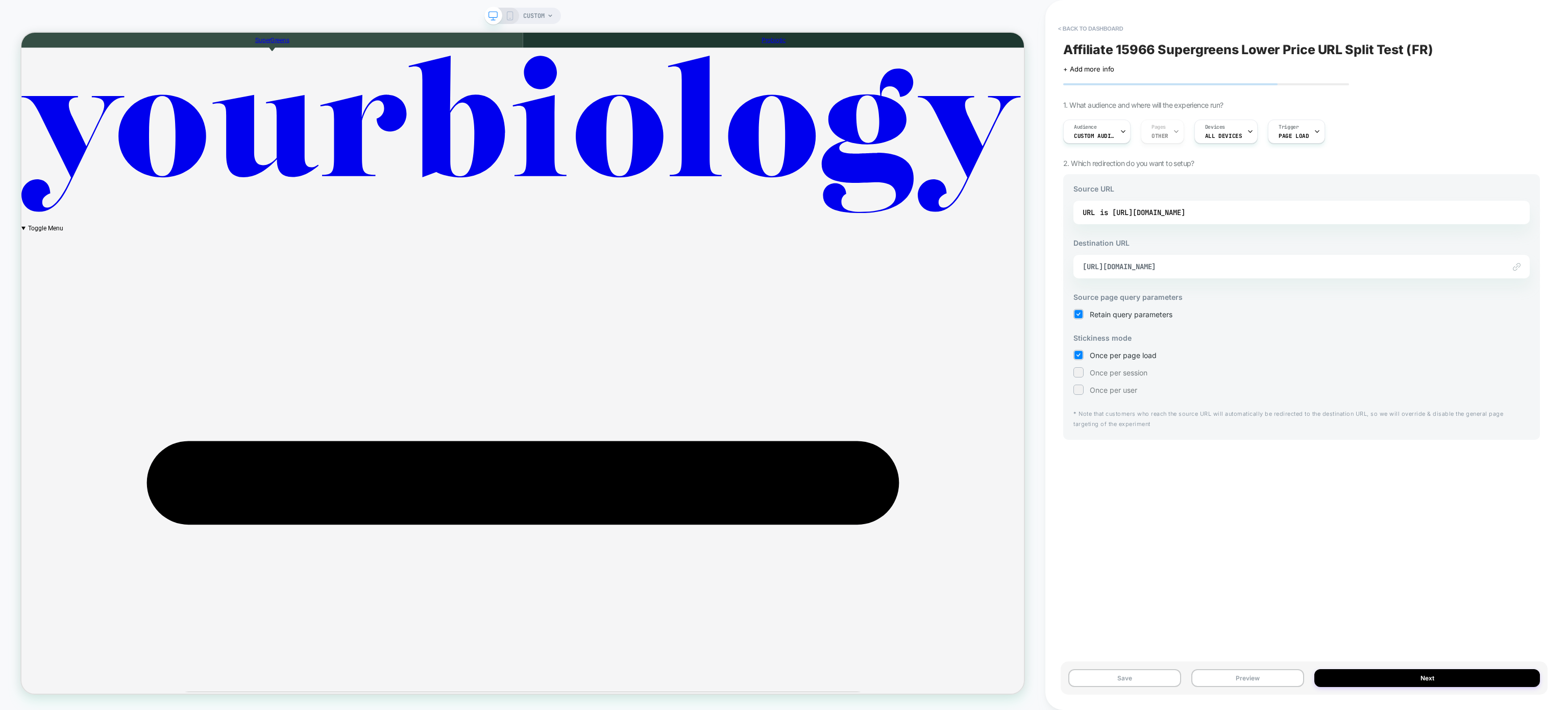
click at [1518, 263] on img at bounding box center [1516, 266] width 7 height 7
click at [1289, 271] on div "Link to https://fr.yourbiology.com/pages/supergreens-v2" at bounding box center [1302, 266] width 457 height 23
click at [1254, 266] on span "https://fr.yourbiology.com/pages/supergreens-v2" at bounding box center [1289, 266] width 412 height 9
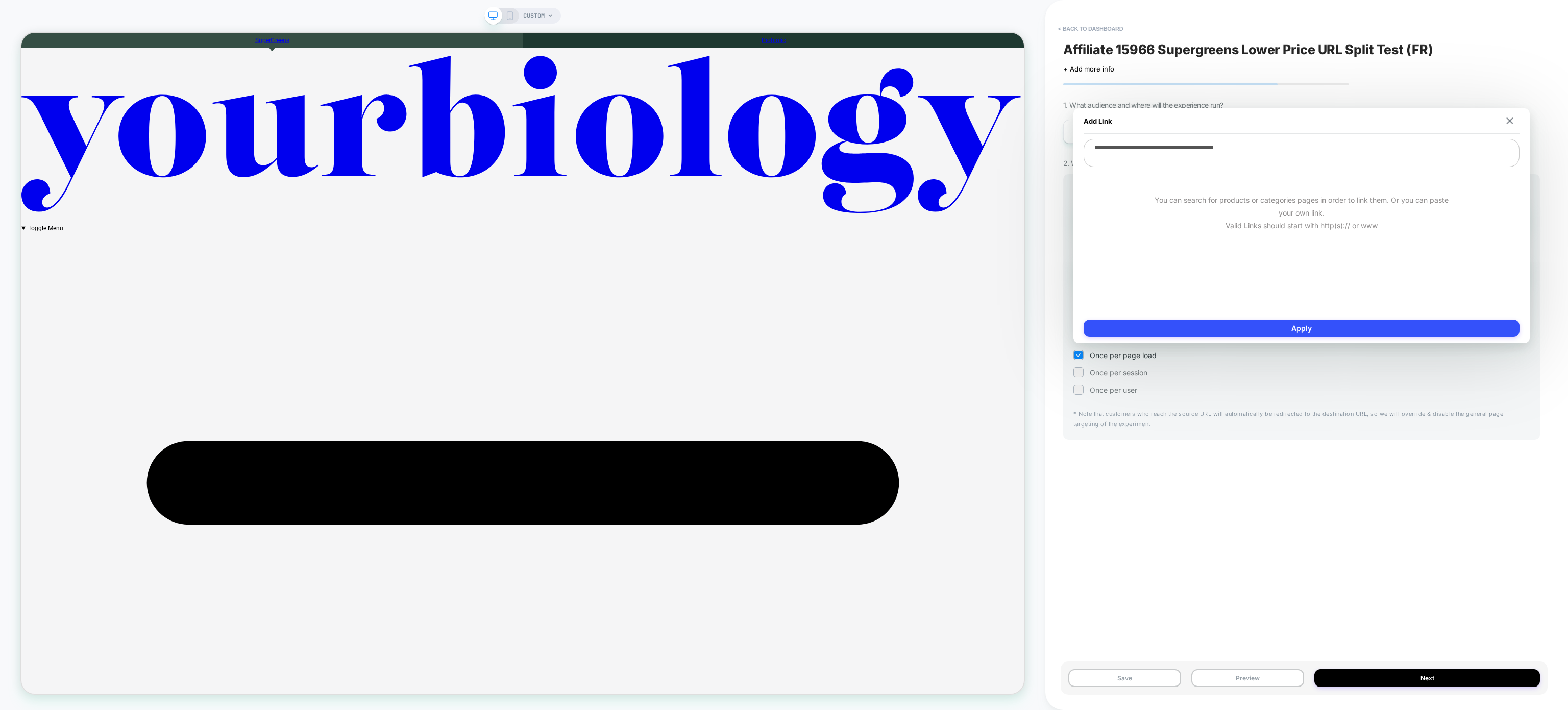
click at [1237, 154] on textarea "**********" at bounding box center [1301, 153] width 436 height 28
click at [1149, 487] on div "Affiliate 15966 Supergreens Lower Price URL Split Test (FR) Click to edit exper…" at bounding box center [1302, 355] width 487 height 689
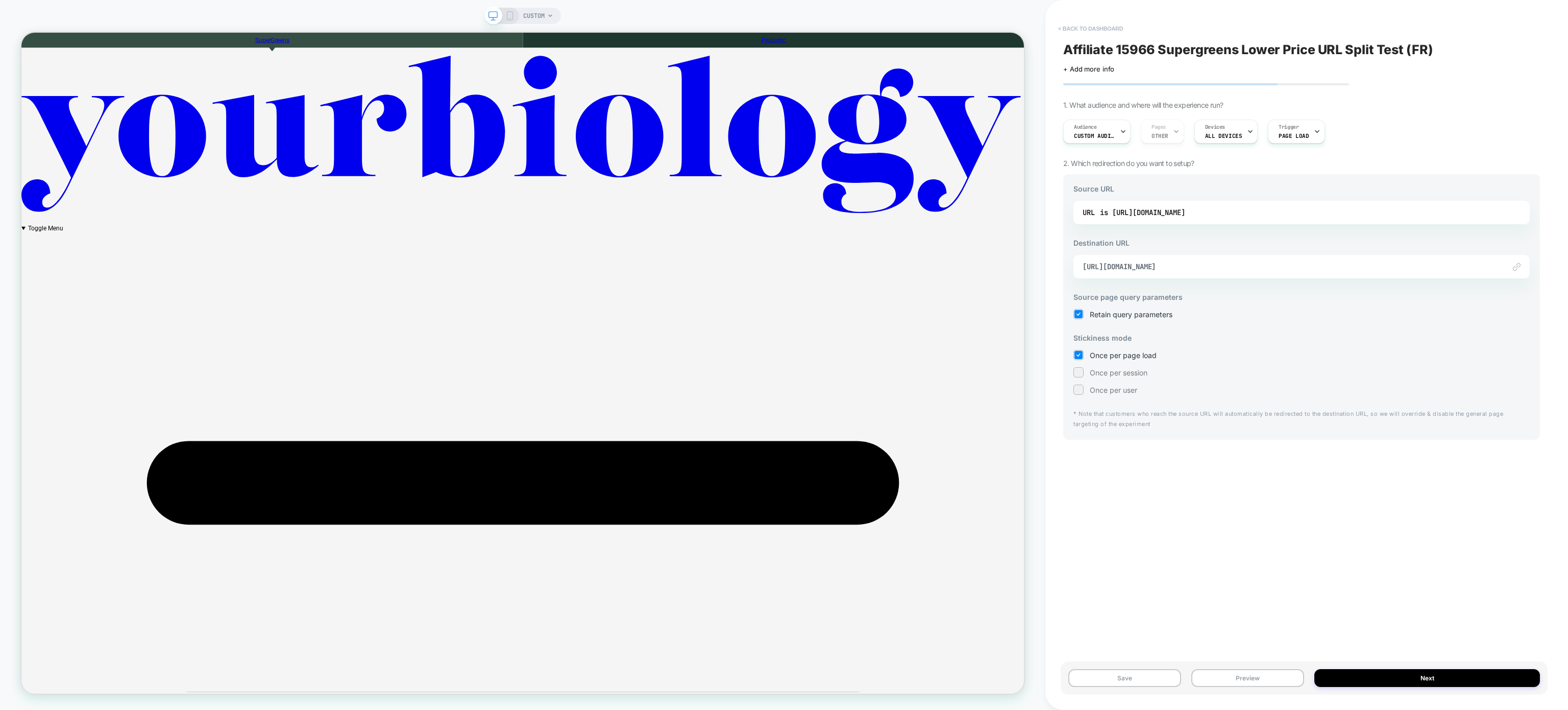
click at [1087, 26] on button "< back to dashboard" at bounding box center [1090, 29] width 75 height 16
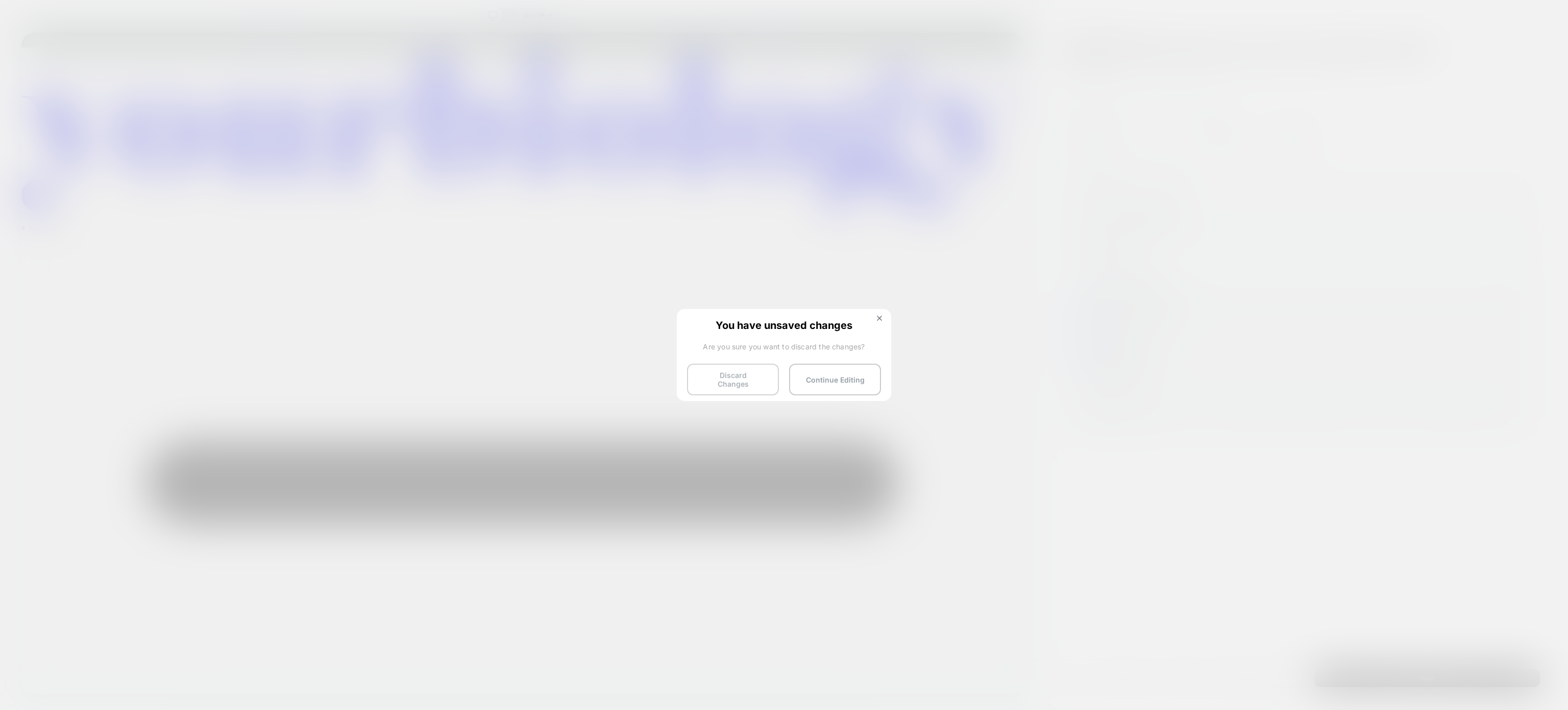
click at [727, 364] on button "Discard Changes" at bounding box center [732, 379] width 92 height 31
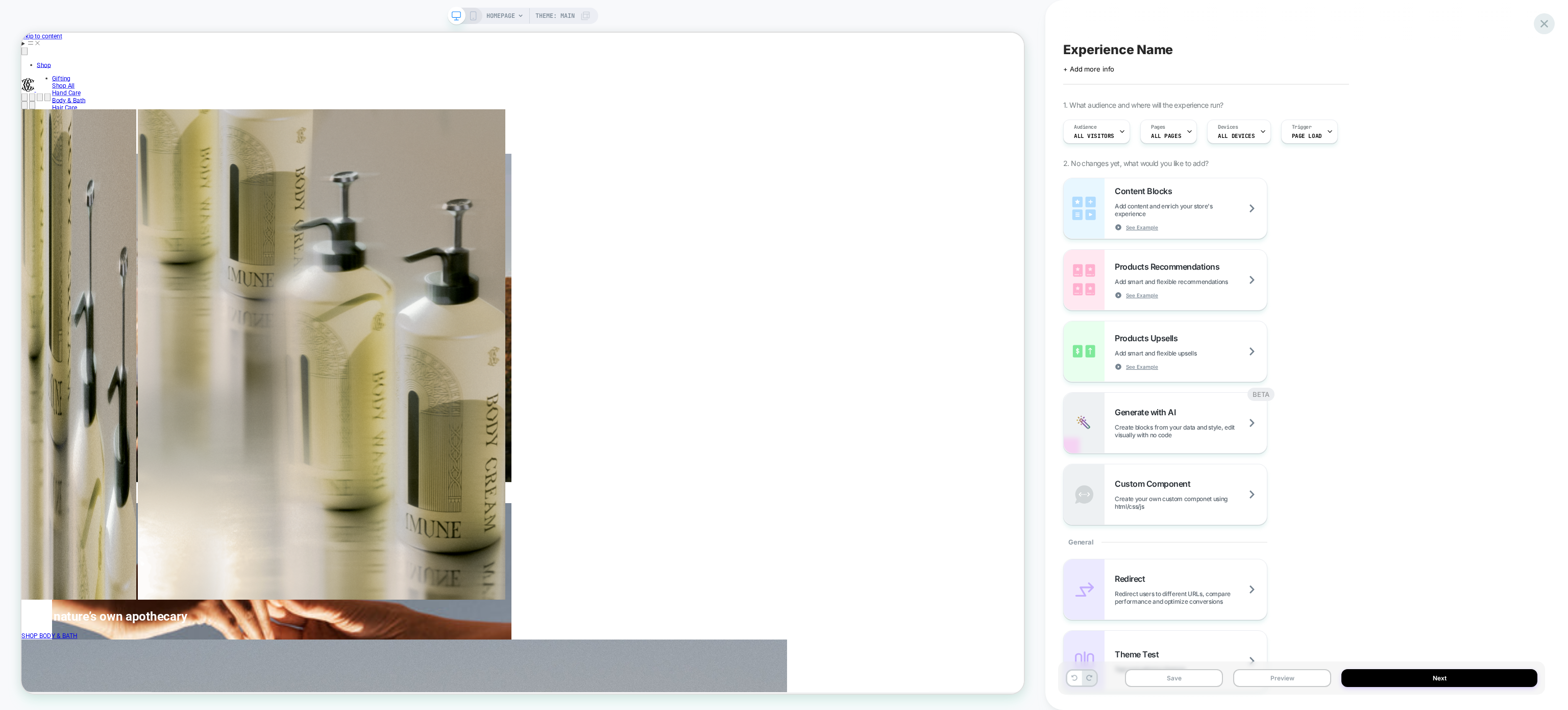
scroll to position [0, 2655]
click at [56, 115] on cart-icon "Total items in cart: 0 0" at bounding box center [56, 118] width 0 height 7
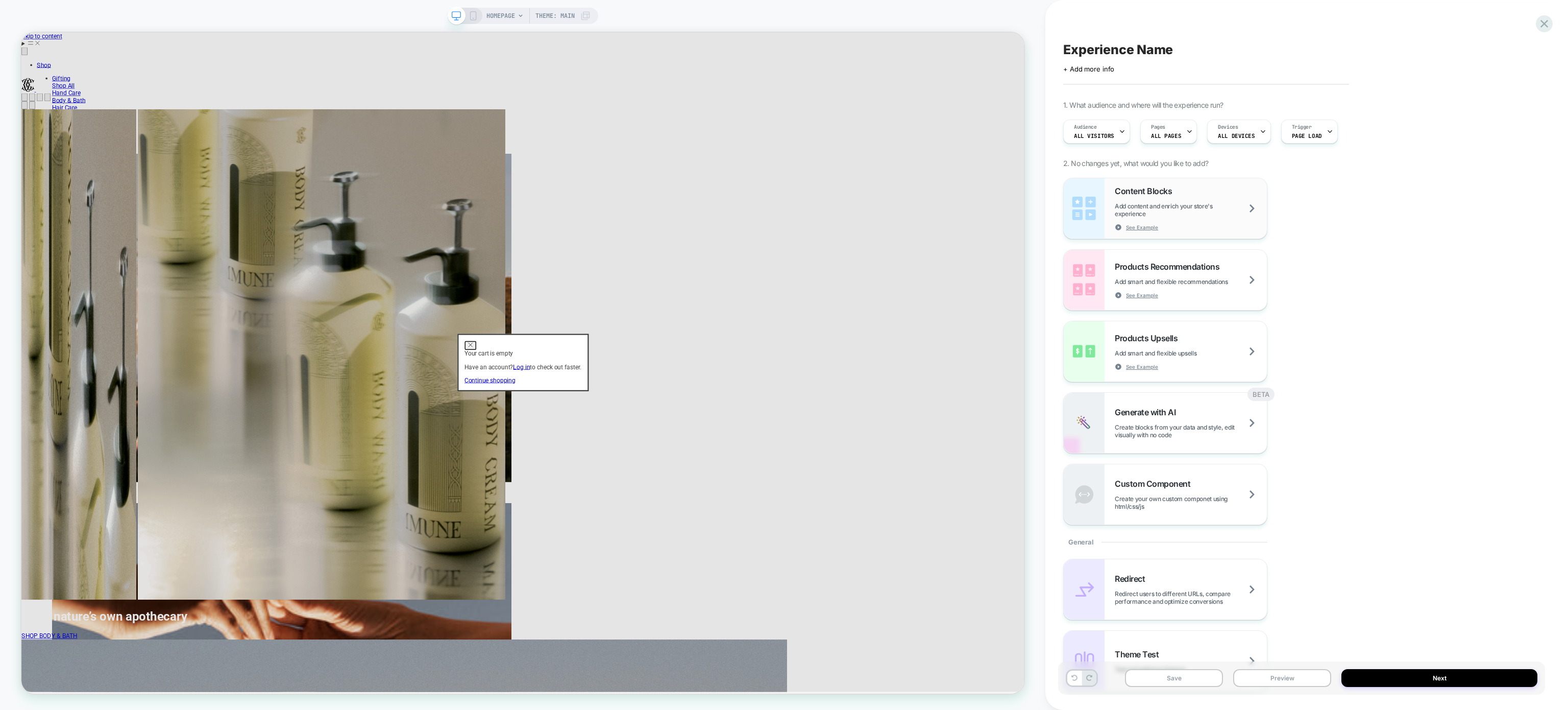
scroll to position [0, 1337]
click at [1196, 205] on span "Add content and enrich your store's experience" at bounding box center [1190, 209] width 153 height 16
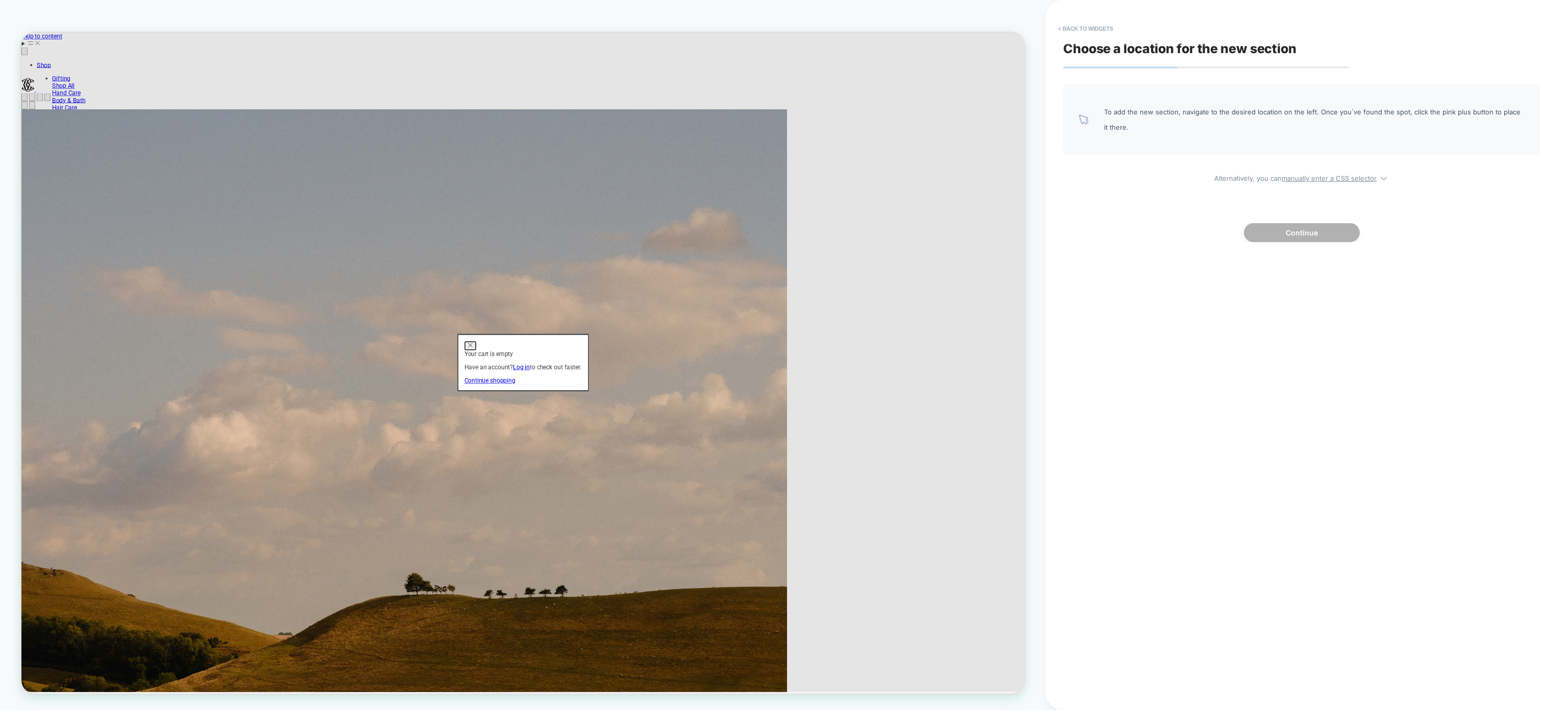
scroll to position [0, 0]
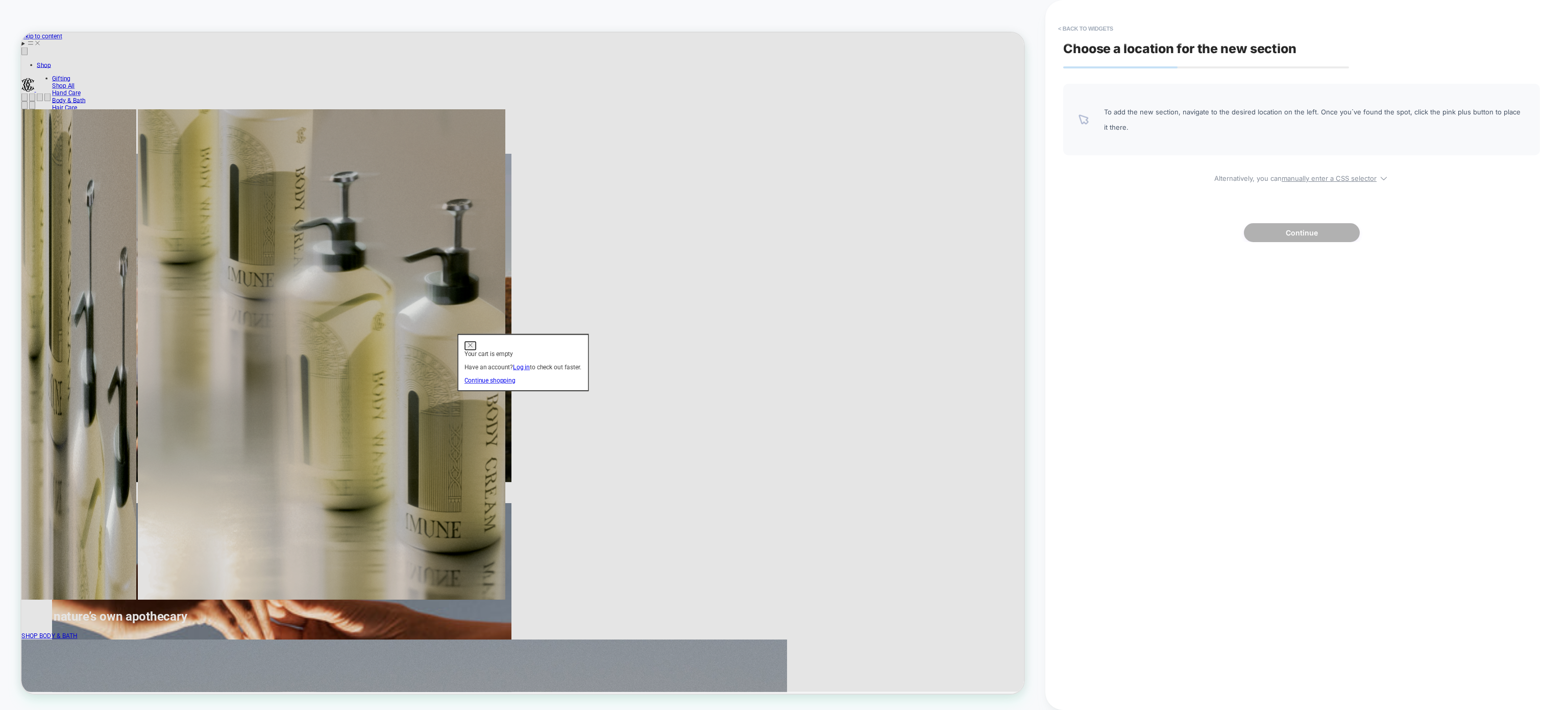
click at [778, 434] on dialog "Your cart is empty Have an account? Log in to check out faster. Continue shoppi…" at bounding box center [690, 472] width 175 height 77
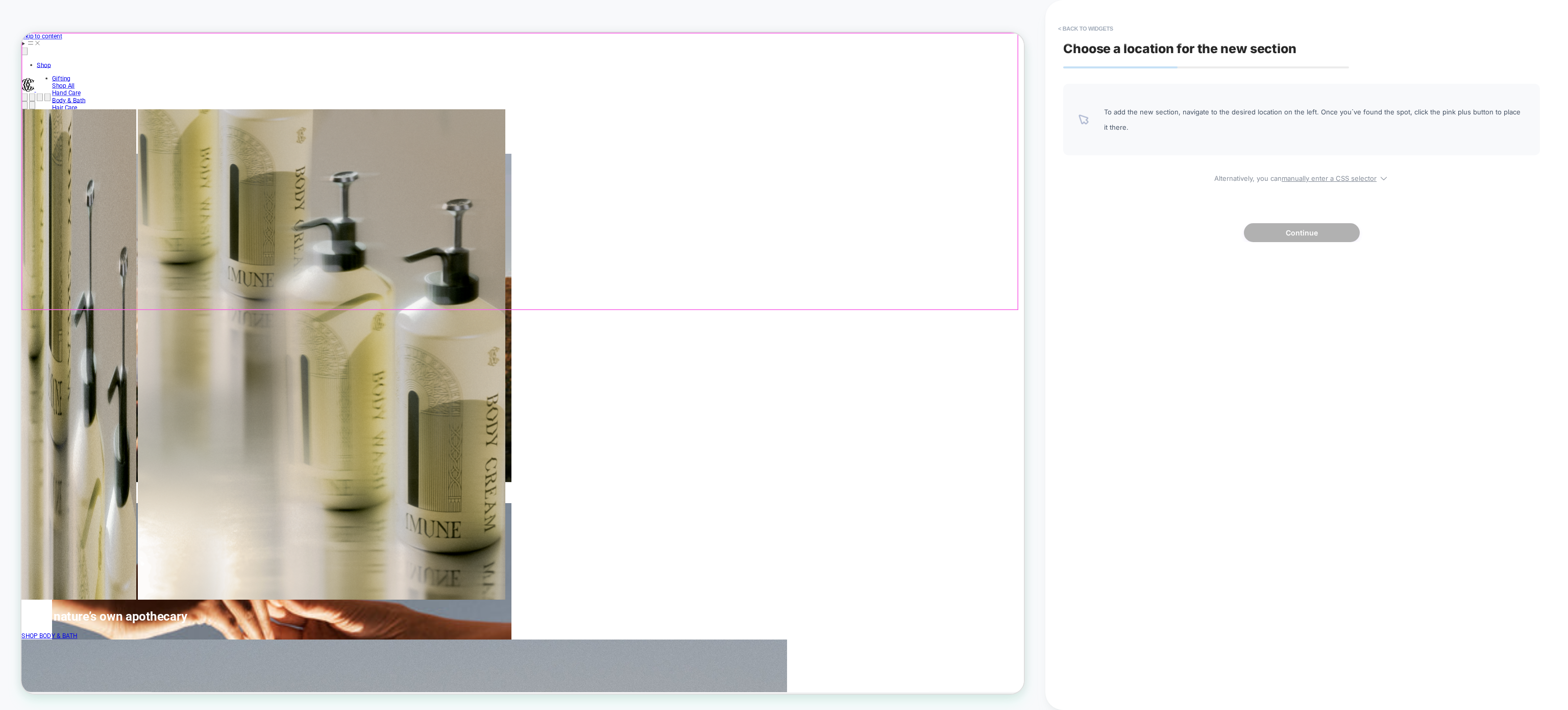
scroll to position [0, 5308]
click at [56, 115] on cart-icon "Total items in cart: 0 0" at bounding box center [56, 118] width 0 height 7
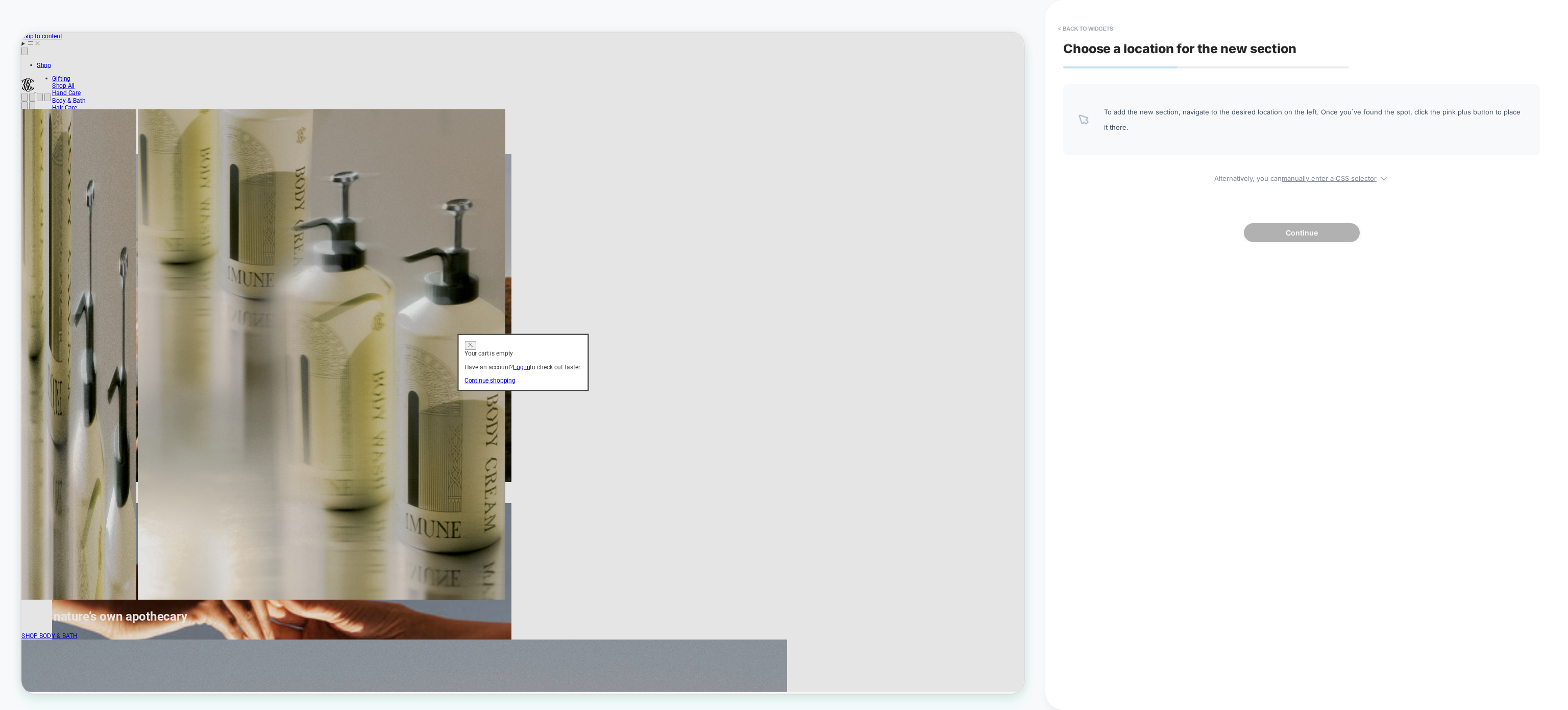
scroll to position [0, 1337]
click at [1105, 20] on div "Choose a location for the new section To add the new section, navigate to the d…" at bounding box center [1302, 355] width 487 height 689
click at [1087, 27] on button "< Back to widgets" at bounding box center [1085, 29] width 65 height 16
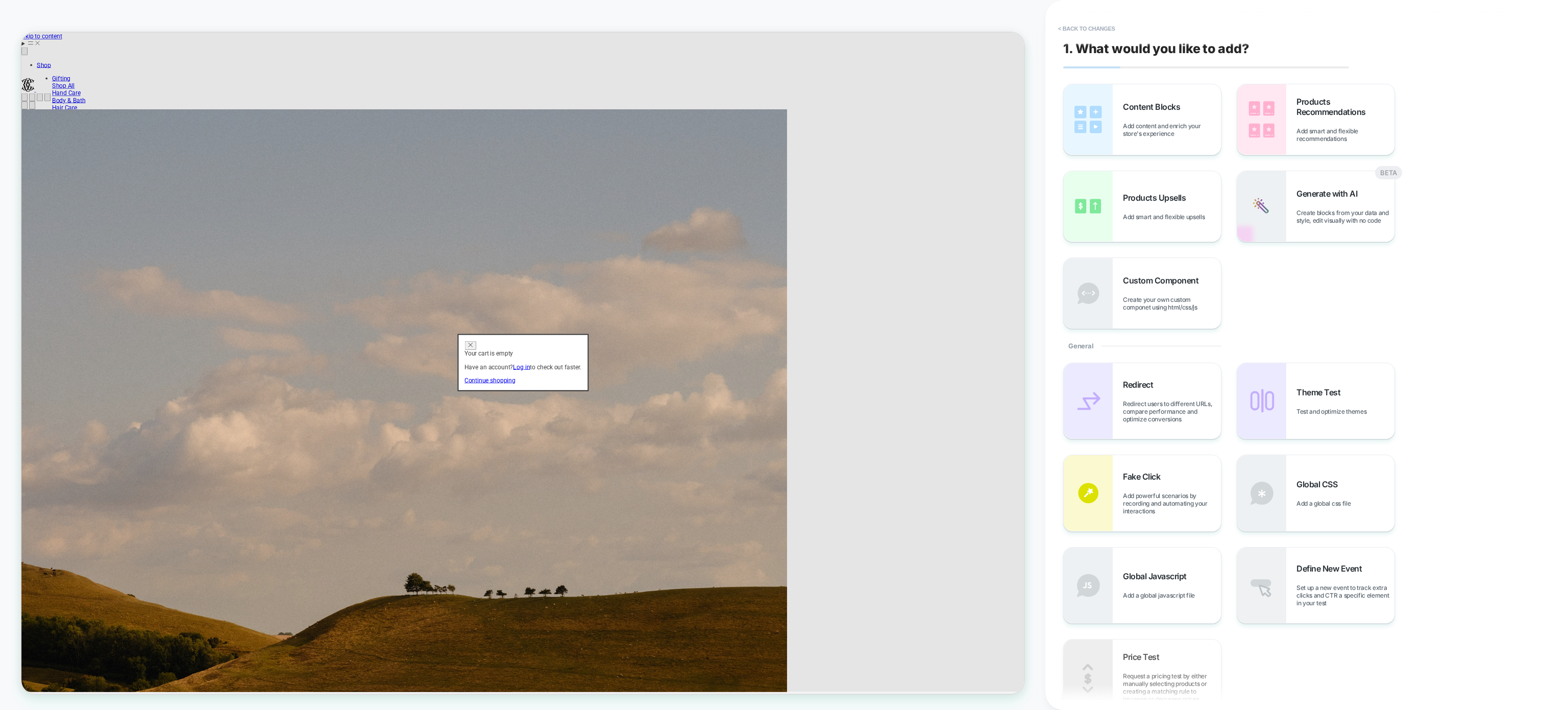
scroll to position [0, 0]
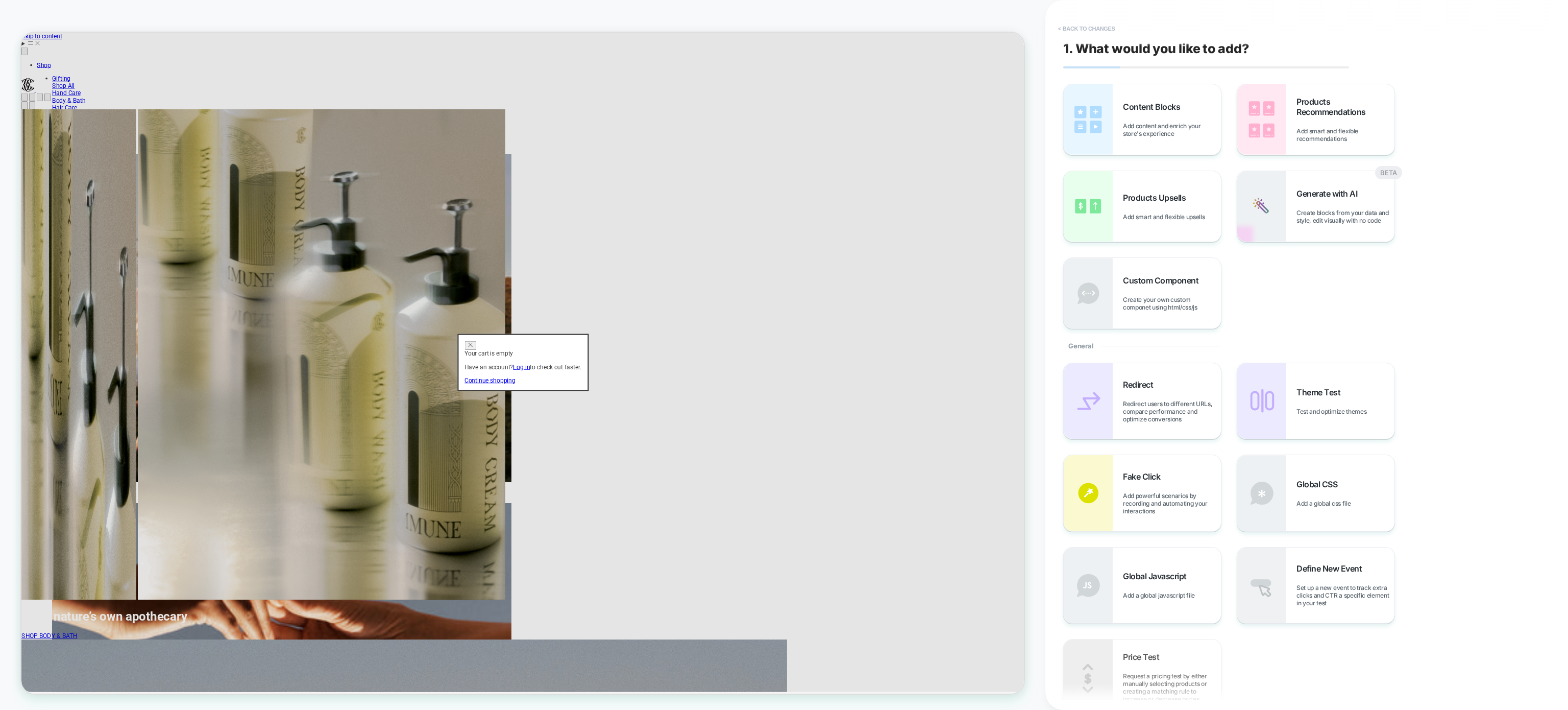
click at [1072, 26] on button "< Back to changes" at bounding box center [1087, 29] width 68 height 16
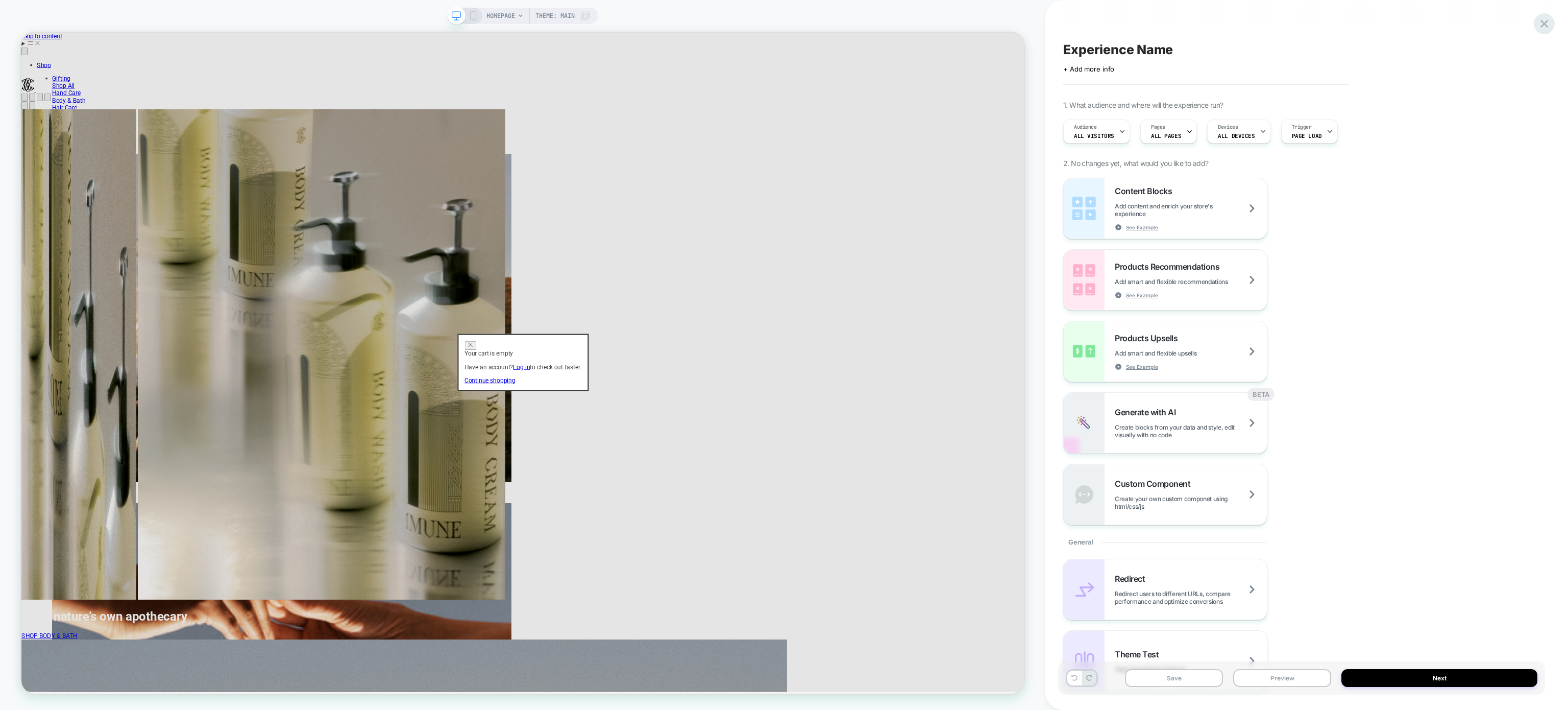
click at [1541, 22] on icon at bounding box center [1544, 23] width 14 height 14
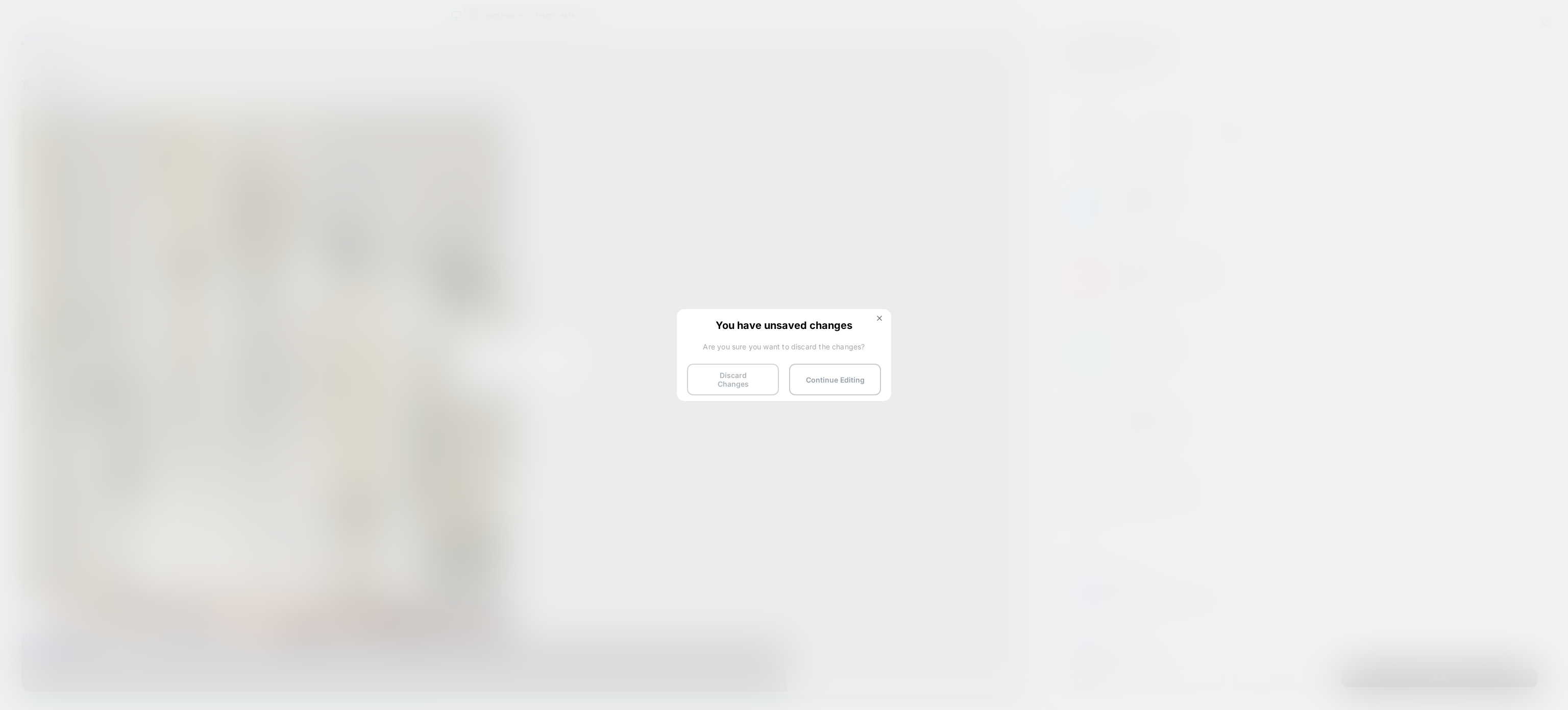
click at [725, 384] on button "Discard Changes" at bounding box center [732, 379] width 92 height 31
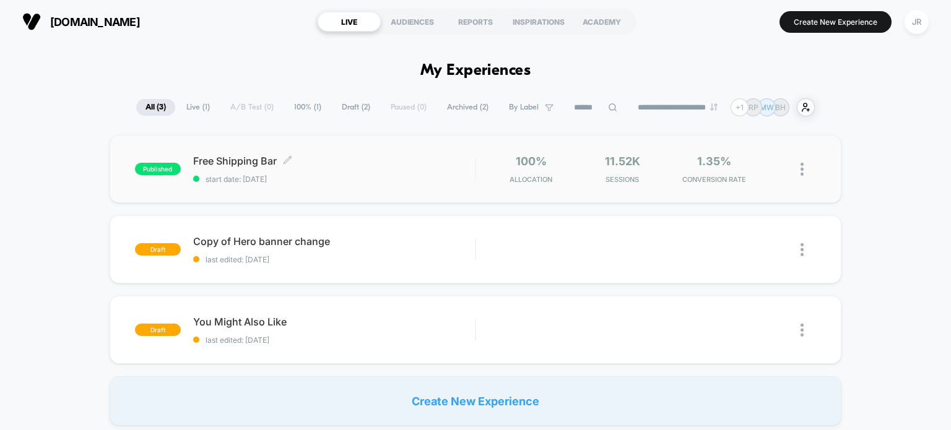
click at [376, 159] on span "Free Shipping Bar Click to edit experience details" at bounding box center [334, 161] width 282 height 12
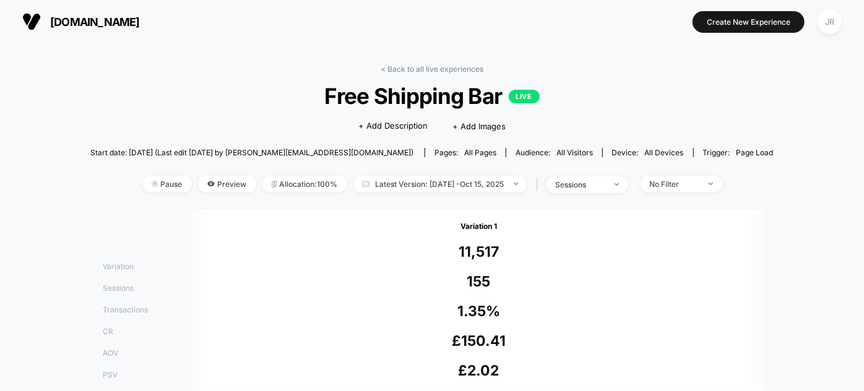
click at [83, 19] on span "commune.cc" at bounding box center [95, 21] width 90 height 13
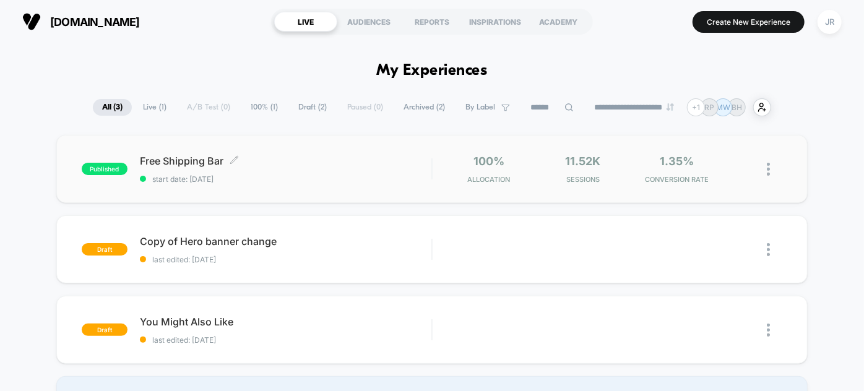
click at [303, 165] on span "Free Shipping Bar Click to edit experience details" at bounding box center [286, 161] width 292 height 12
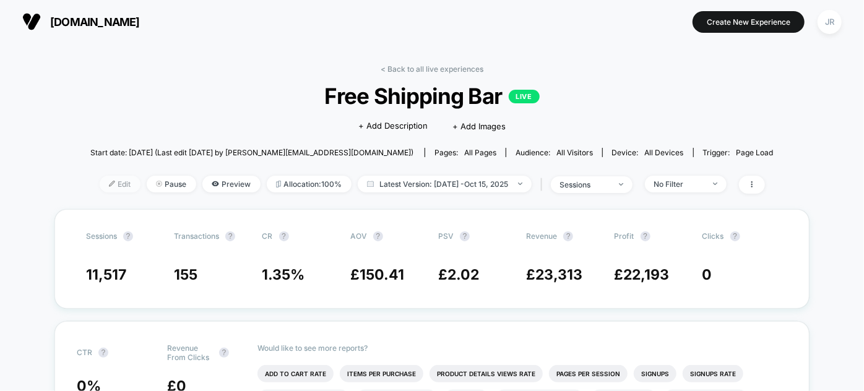
click at [110, 185] on span "Edit" at bounding box center [120, 184] width 41 height 17
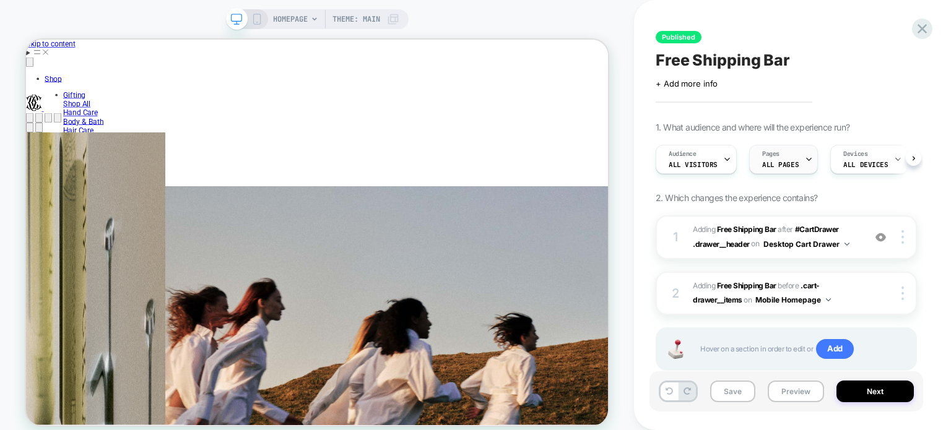
scroll to position [0, 1541]
click at [805, 165] on div at bounding box center [809, 160] width 8 height 28
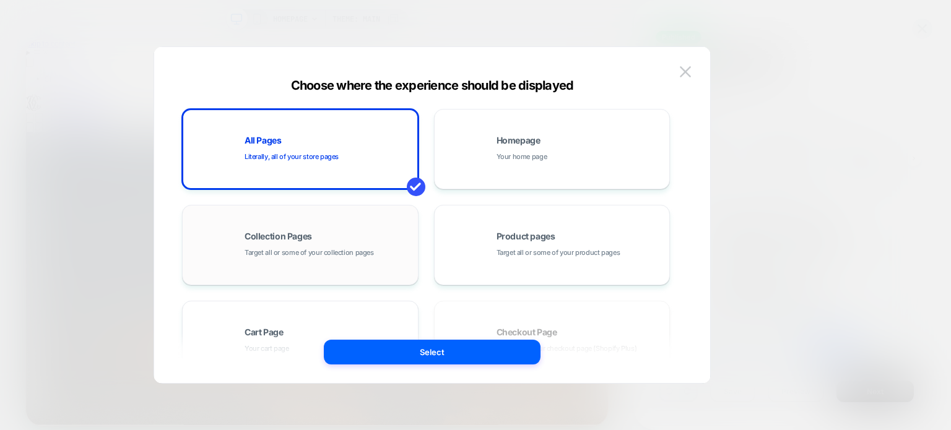
scroll to position [0, 0]
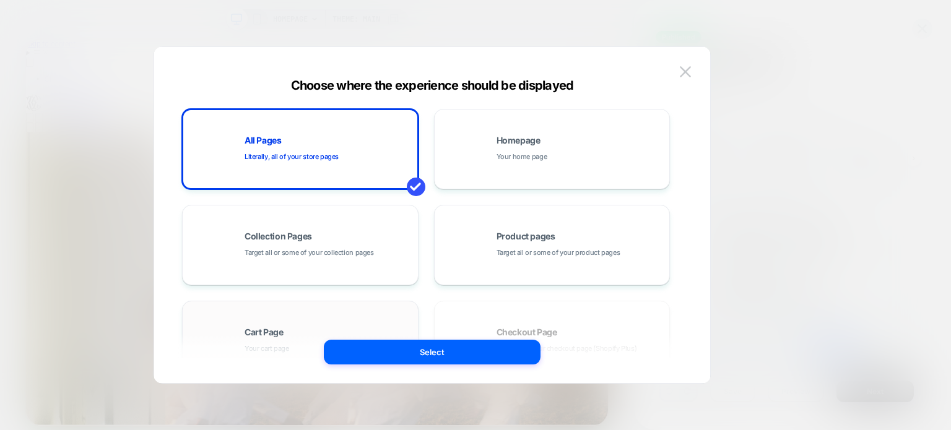
click at [289, 319] on div "Cart Page Your cart page" at bounding box center [300, 341] width 223 height 68
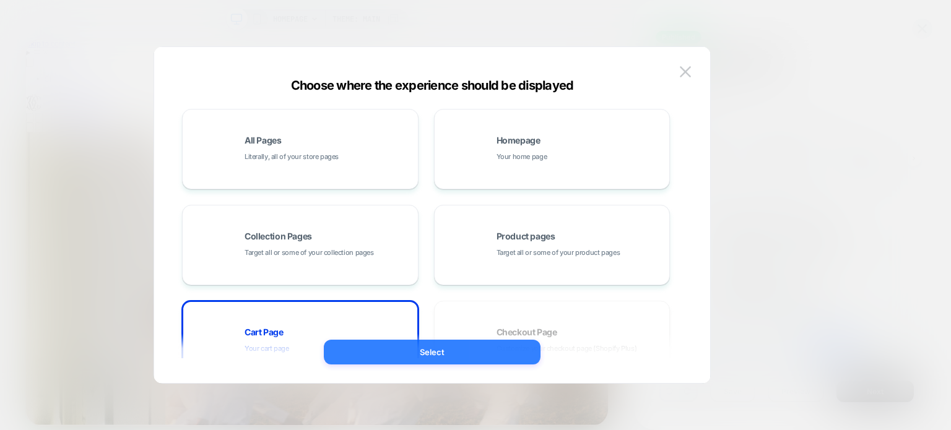
scroll to position [0, 770]
click at [352, 354] on button "Select" at bounding box center [432, 352] width 217 height 25
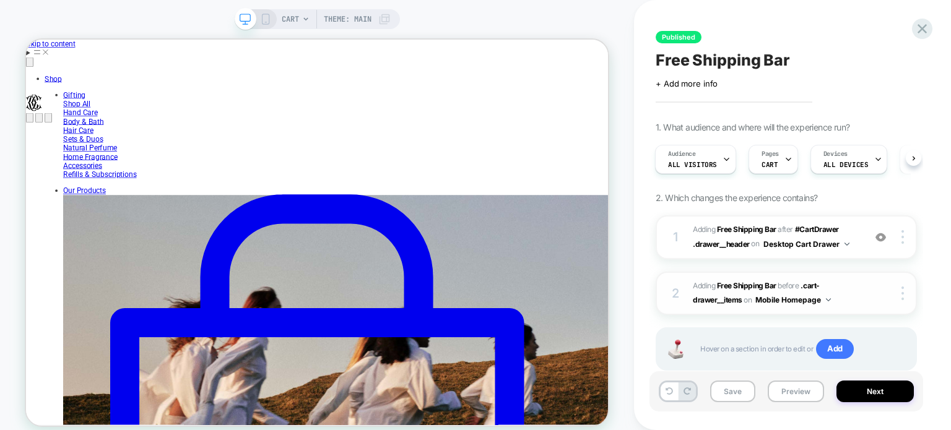
scroll to position [0, 0]
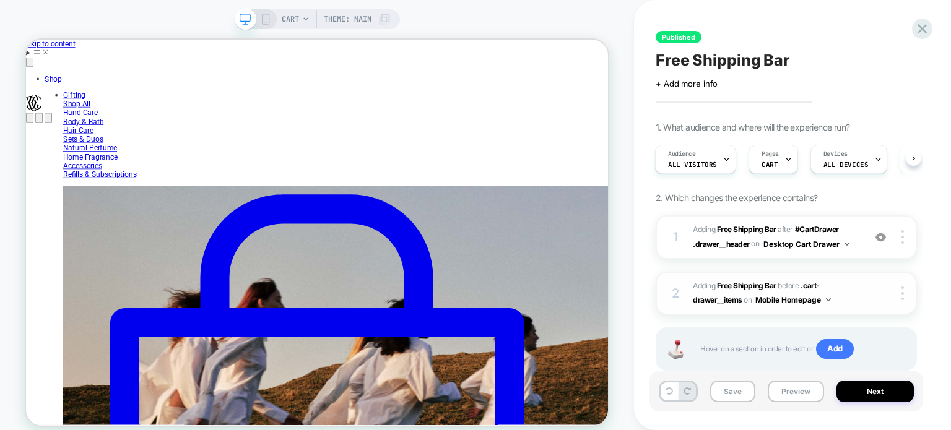
click at [808, 299] on button "Mobile Homepage" at bounding box center [793, 299] width 76 height 15
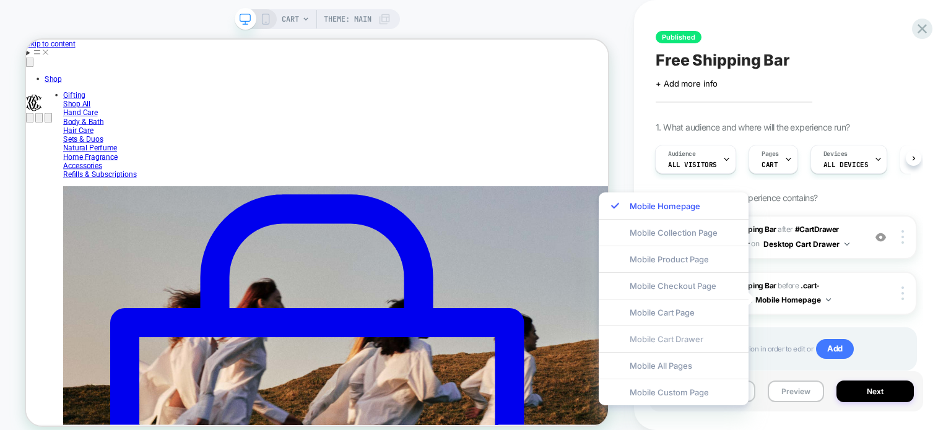
click at [687, 336] on div "Mobile Cart Drawer" at bounding box center [674, 339] width 150 height 27
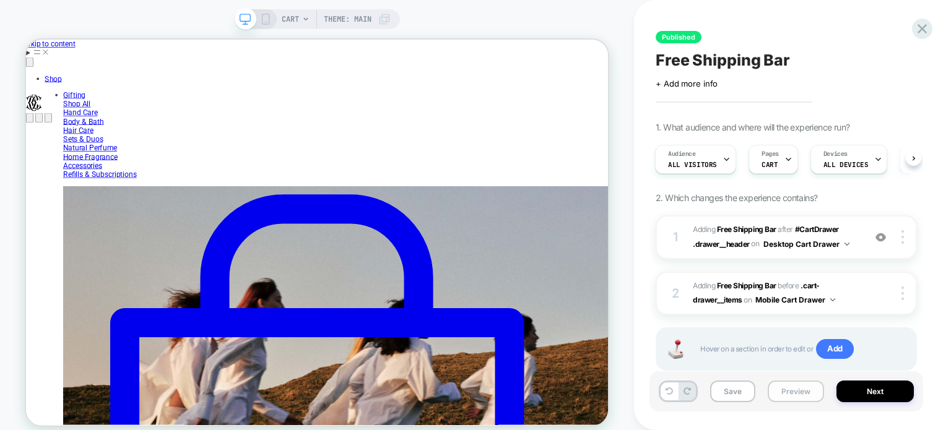
click at [791, 386] on button "Preview" at bounding box center [796, 392] width 56 height 22
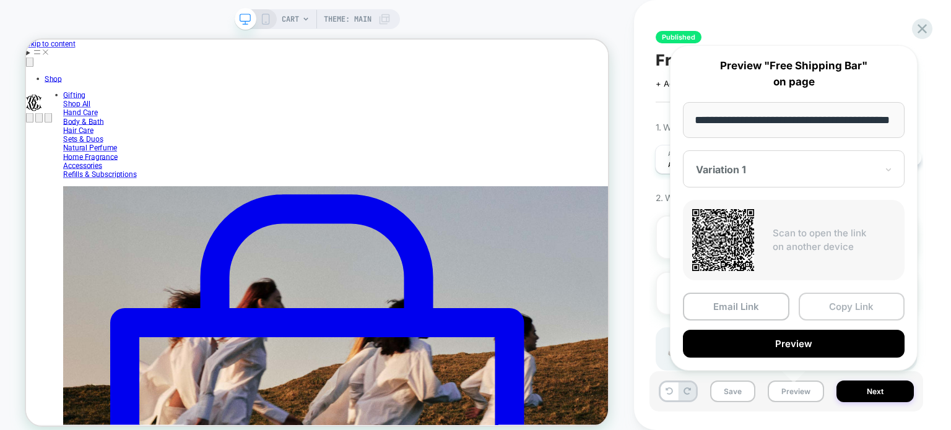
click at [827, 308] on button "Copy Link" at bounding box center [852, 307] width 106 height 28
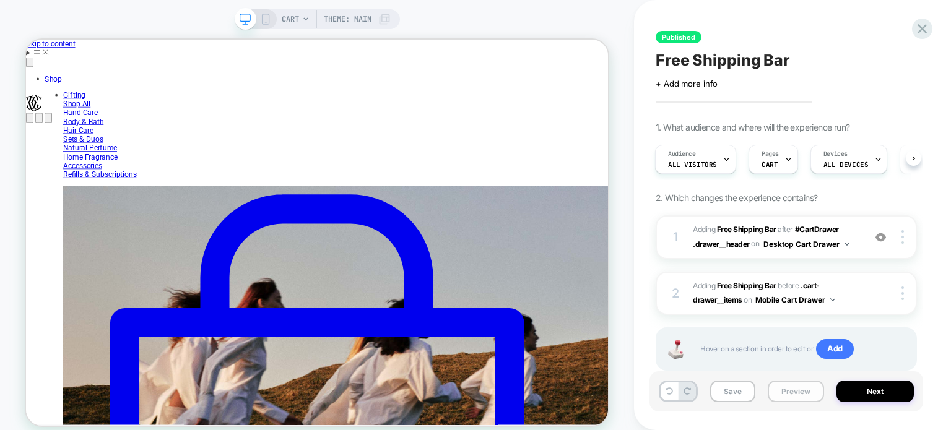
click at [782, 396] on button "Preview" at bounding box center [796, 392] width 56 height 22
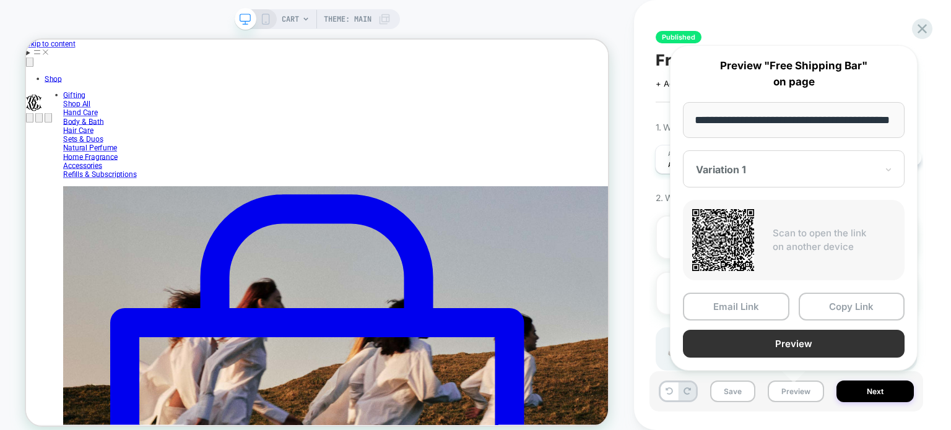
click at [822, 337] on button "Preview" at bounding box center [794, 344] width 222 height 28
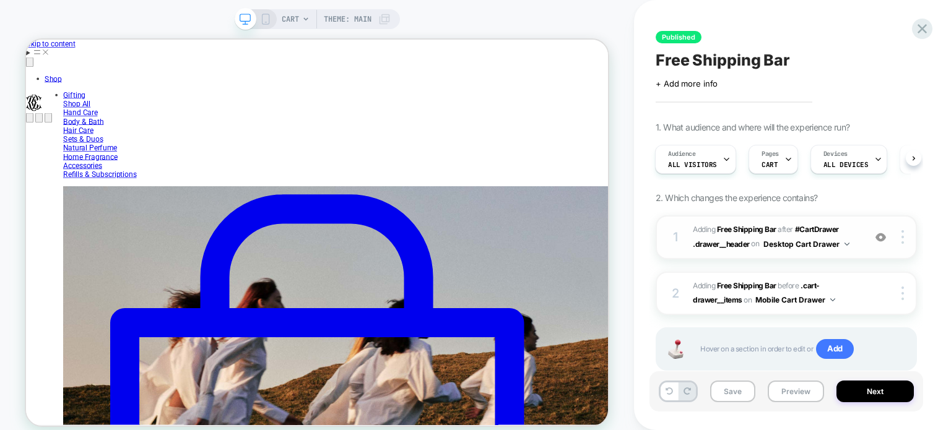
click at [867, 240] on div "1 #_loomi_addon_1754899862392 Adding Free Shipping Bar AFTER #CartDrawer .drawe…" at bounding box center [786, 237] width 261 height 44
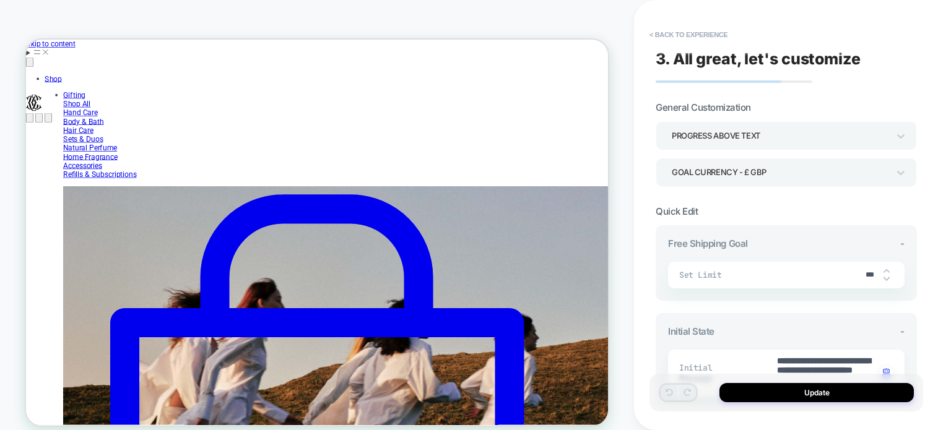
type textarea "*"
click at [701, 32] on button "< Back to experience" at bounding box center [688, 35] width 90 height 20
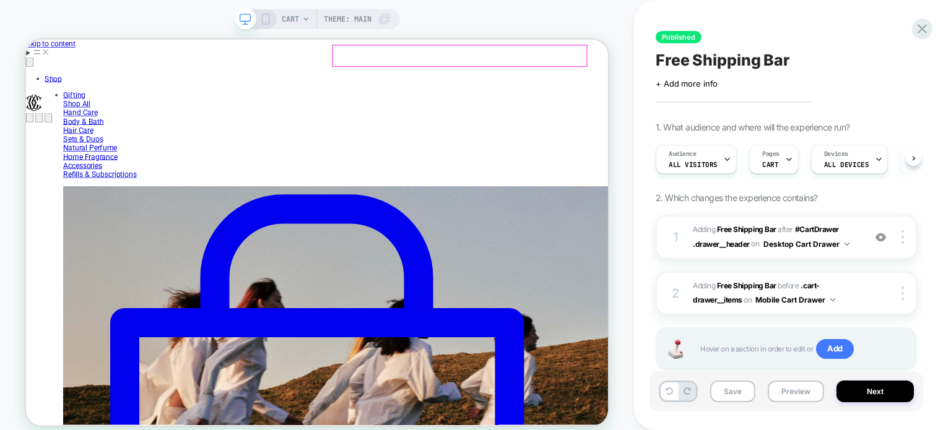
click at [760, 58] on div at bounding box center [765, 57] width 12 height 12
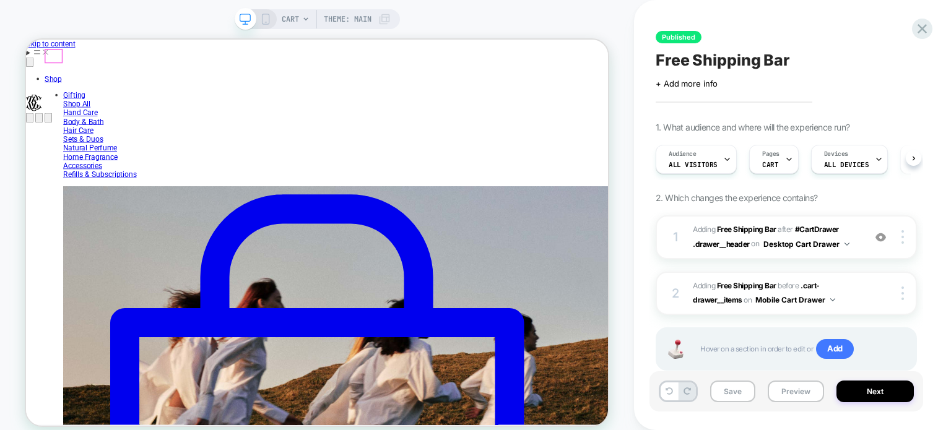
click at [61, 86] on span "Shop" at bounding box center [62, 92] width 23 height 12
click at [61, 59] on div at bounding box center [63, 61] width 22 height 17
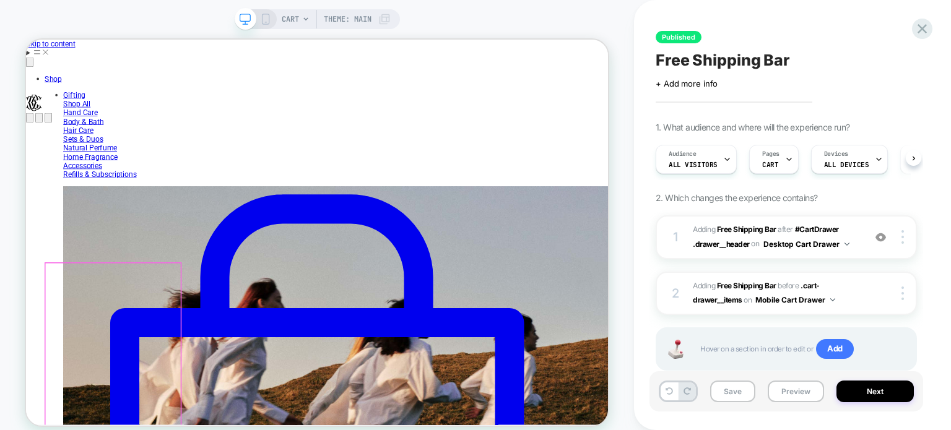
scroll to position [0, 180]
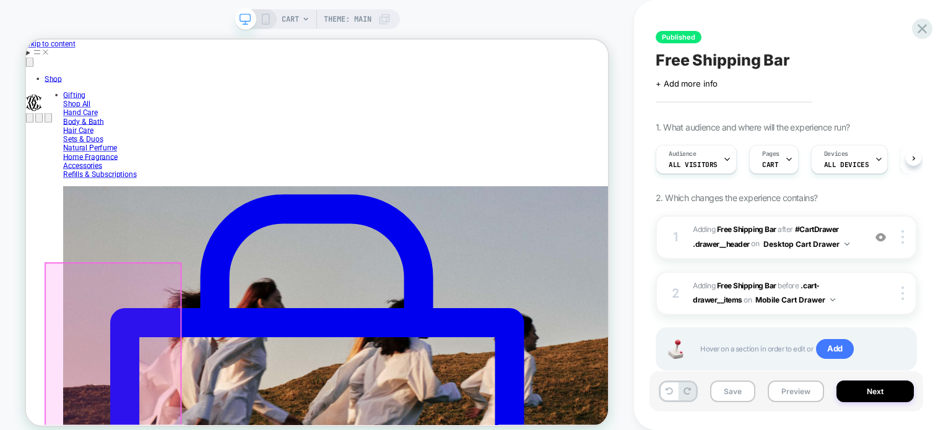
scroll to position [0, 0]
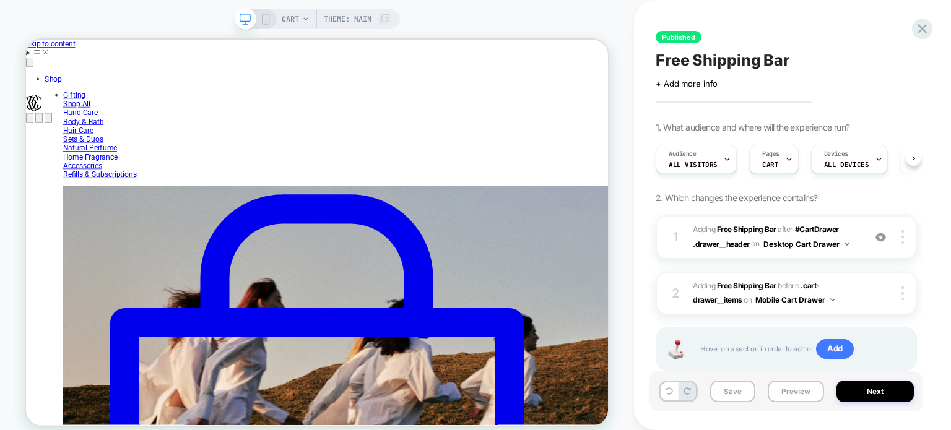
click at [290, 17] on span "CART" at bounding box center [290, 19] width 17 height 20
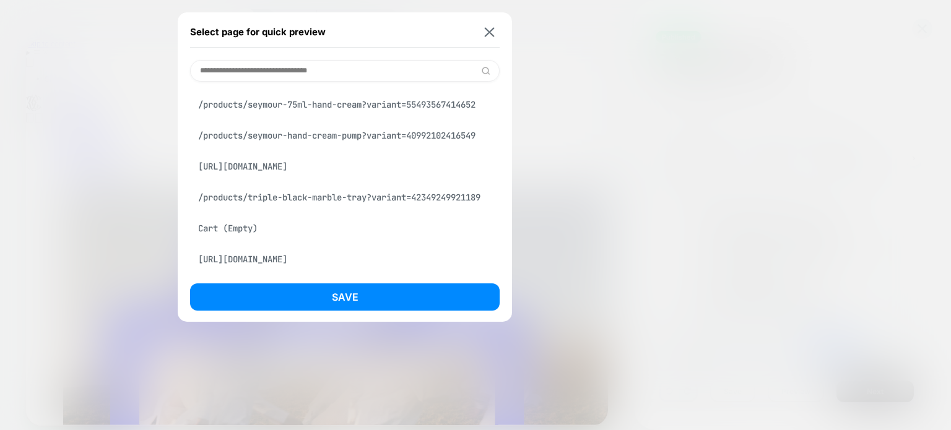
scroll to position [73, 0]
click at [260, 230] on div "Cart (Empty)" at bounding box center [345, 229] width 310 height 24
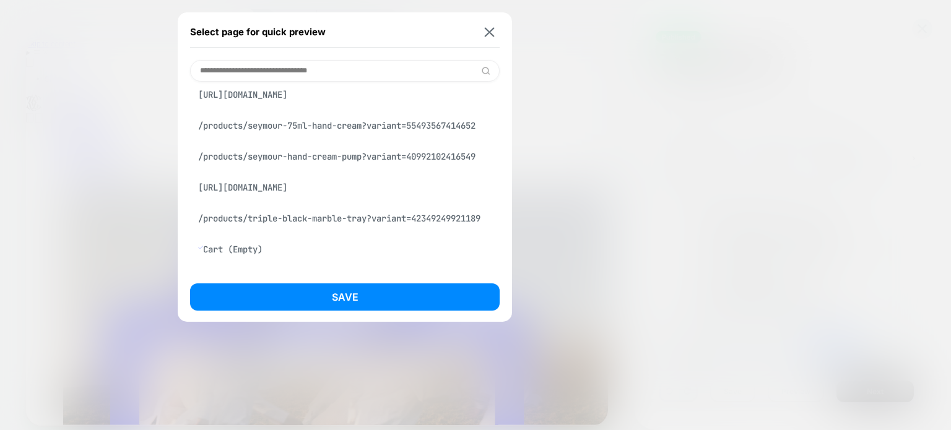
scroll to position [107, 0]
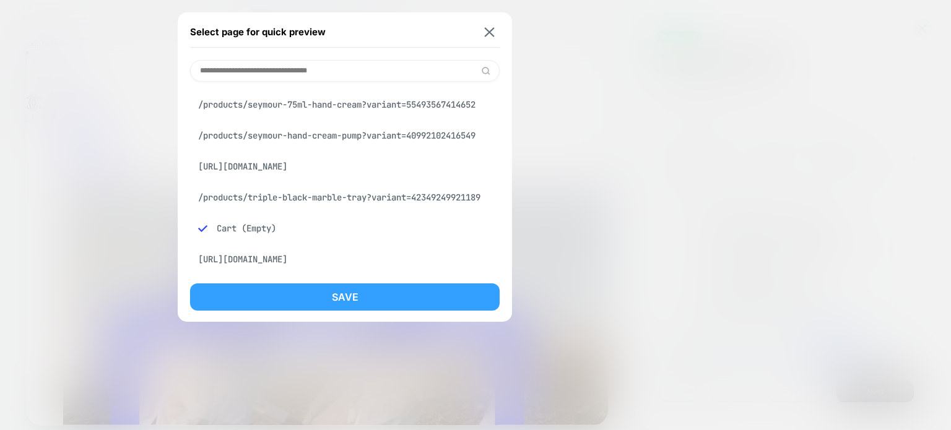
click at [297, 302] on button "Save" at bounding box center [345, 297] width 310 height 27
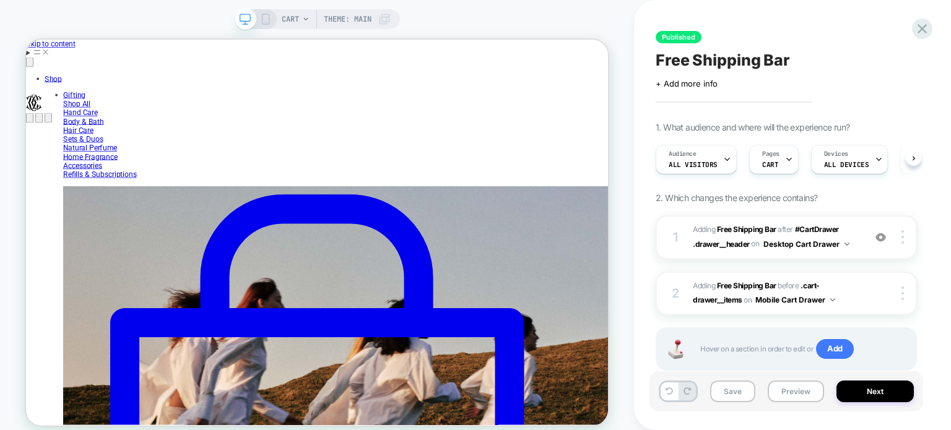
scroll to position [0, 1]
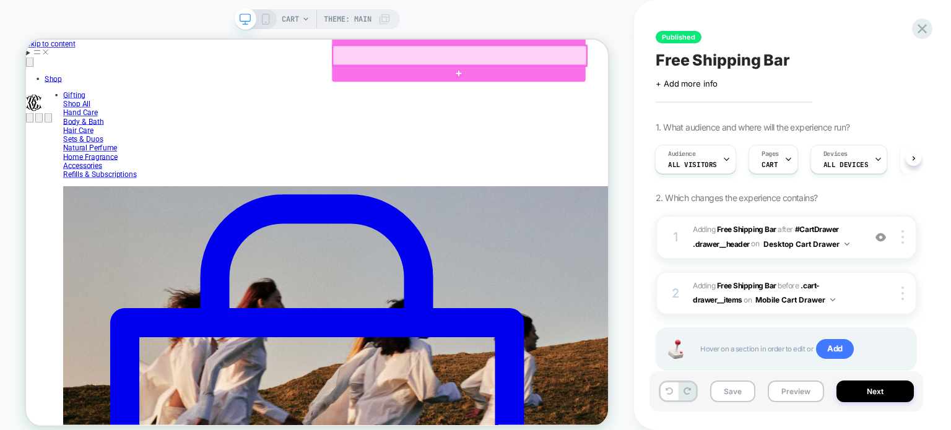
click at [760, 62] on div at bounding box center [603, 61] width 337 height 27
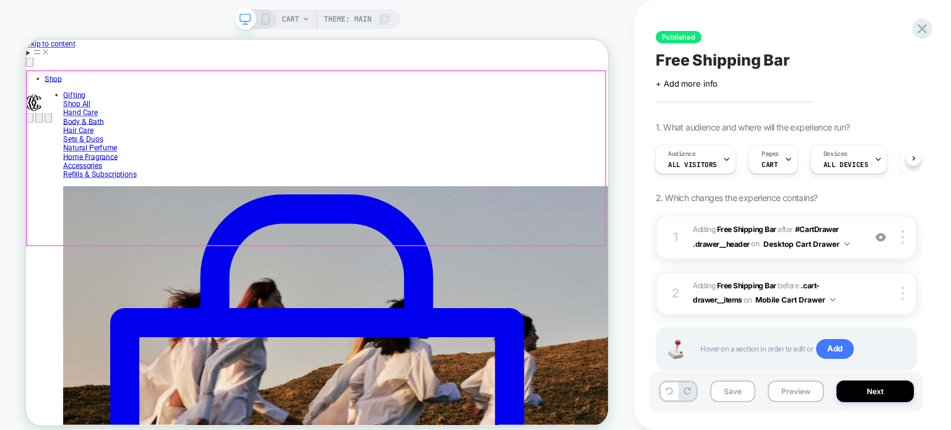
click at [449, 233] on div at bounding box center [412, 198] width 771 height 232
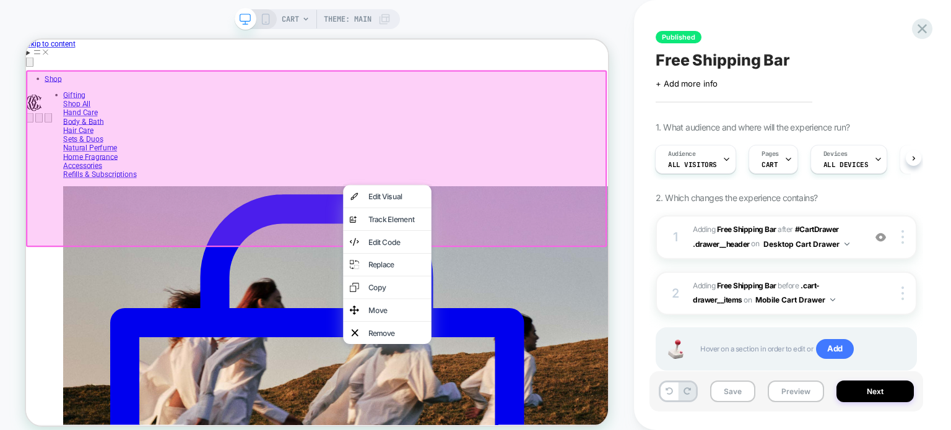
scroll to position [0, 180]
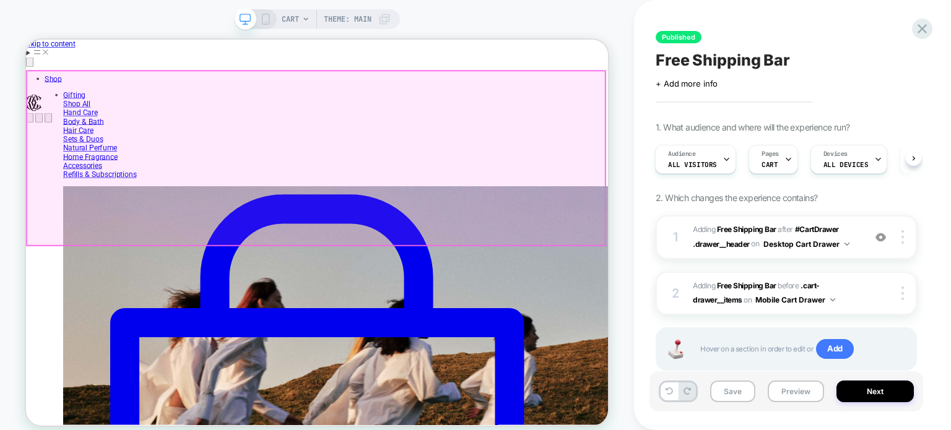
scroll to position [0, 0]
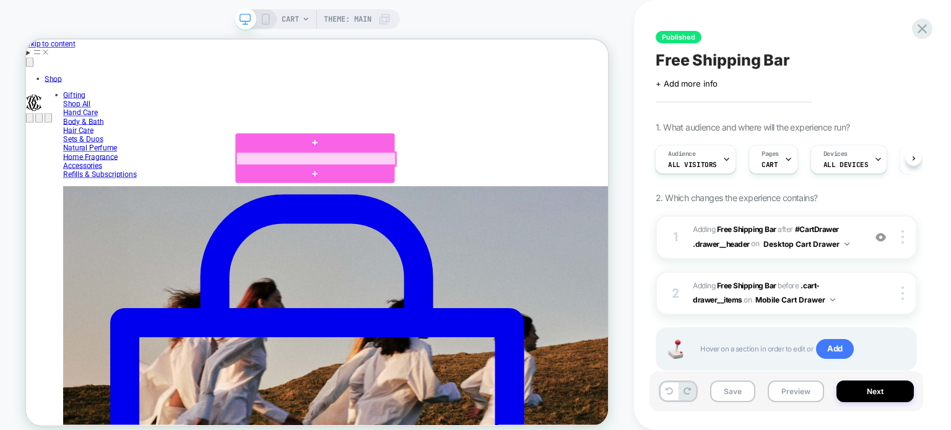
click at [404, 196] on div at bounding box center [412, 199] width 212 height 18
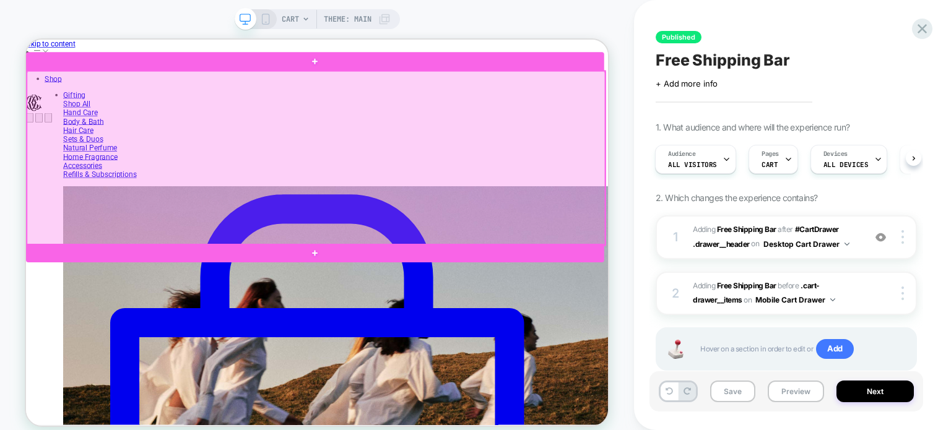
click at [409, 240] on div at bounding box center [412, 198] width 771 height 232
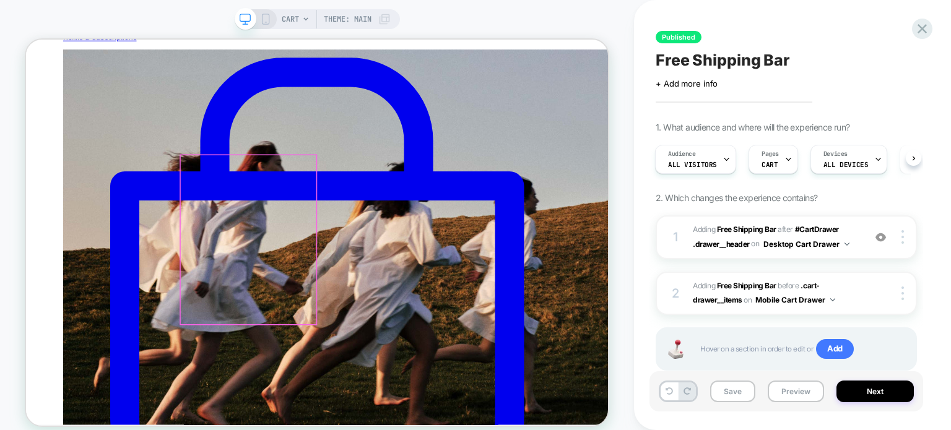
click at [391, 381] on div at bounding box center [322, 307] width 181 height 226
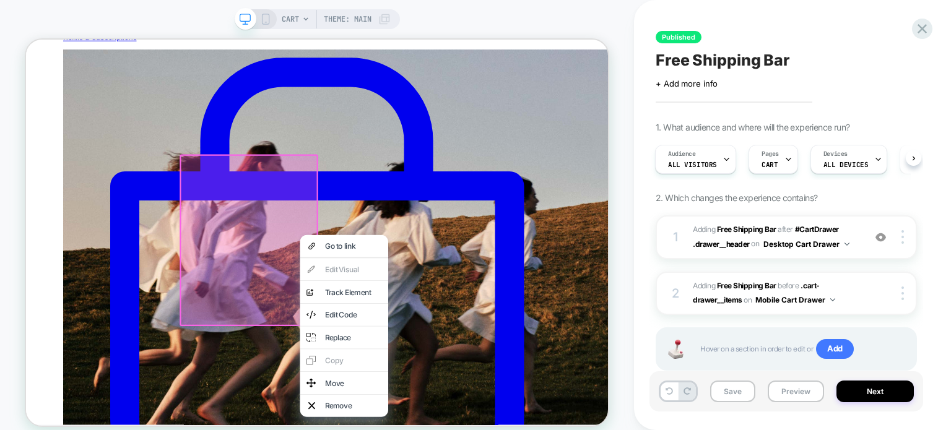
scroll to position [0, 180]
click at [435, 308] on div "Go to link" at bounding box center [450, 315] width 118 height 30
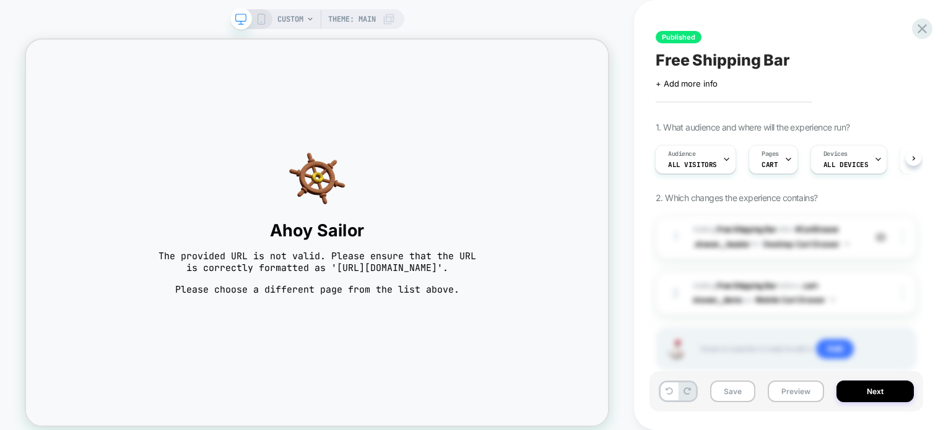
scroll to position [0, 1]
click at [285, 17] on span "CUSTOM" at bounding box center [290, 19] width 26 height 20
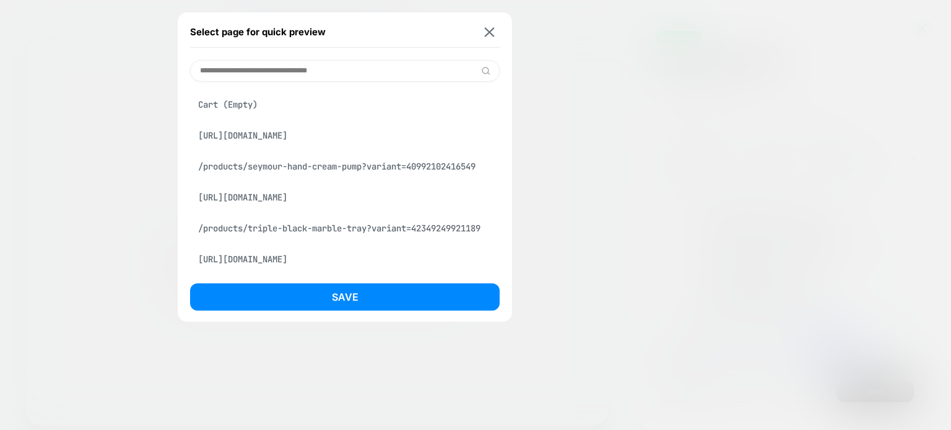
scroll to position [84, 0]
click at [295, 222] on div "/products/triple-black-marble-tray?variant=42349249921189" at bounding box center [345, 229] width 310 height 24
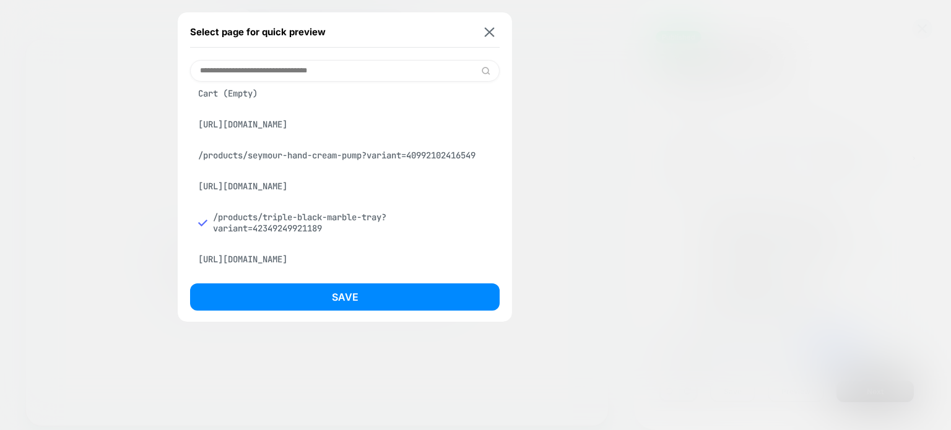
scroll to position [107, 0]
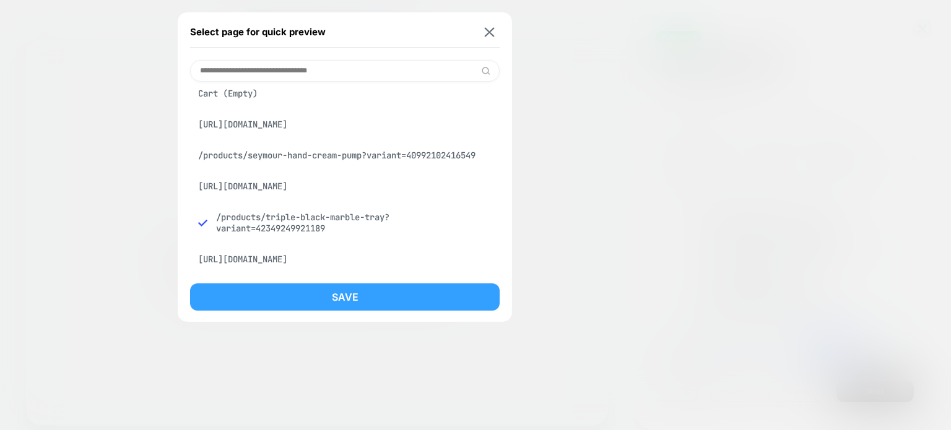
click at [310, 295] on button "Save" at bounding box center [345, 297] width 310 height 27
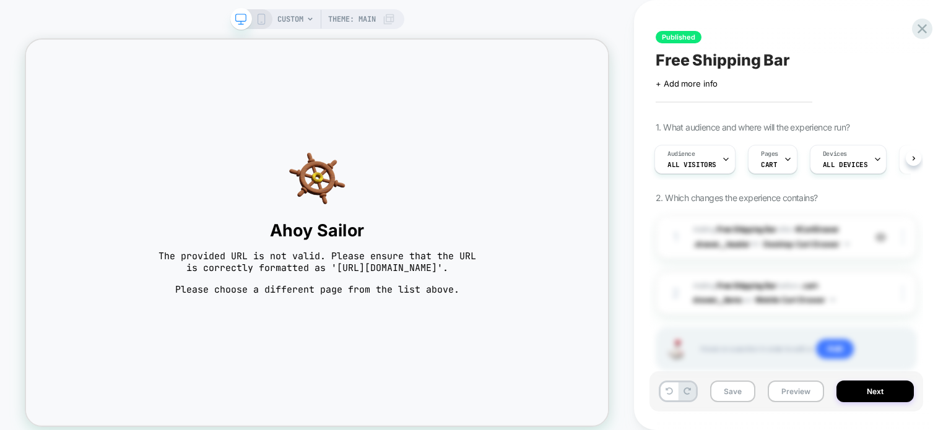
scroll to position [0, 2]
click at [285, 13] on span "CUSTOM" at bounding box center [290, 19] width 26 height 20
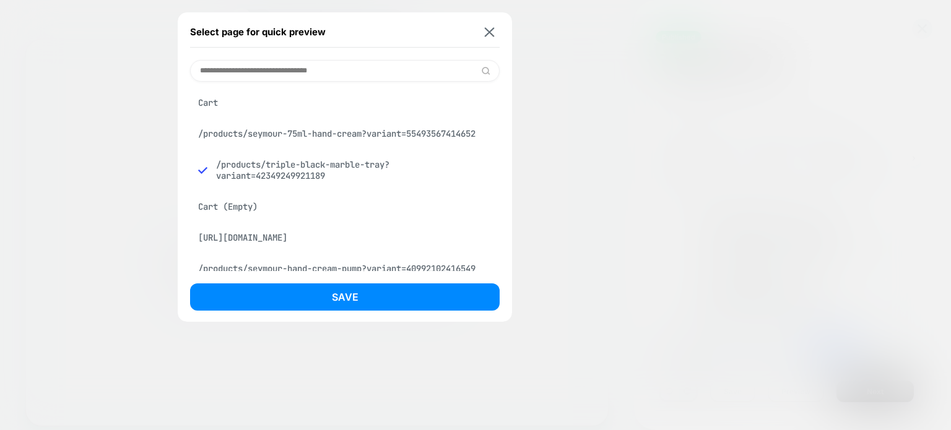
scroll to position [73, 0]
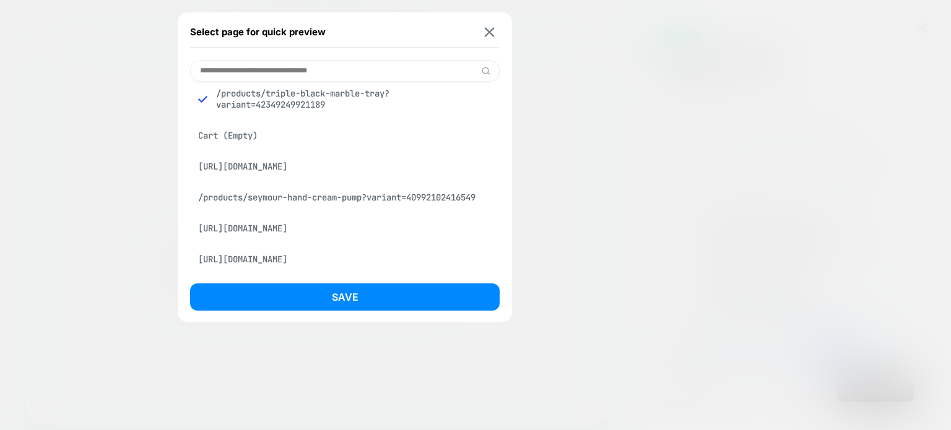
click at [296, 226] on div "https://www.commune.cc/collections/frontpage" at bounding box center [345, 229] width 310 height 24
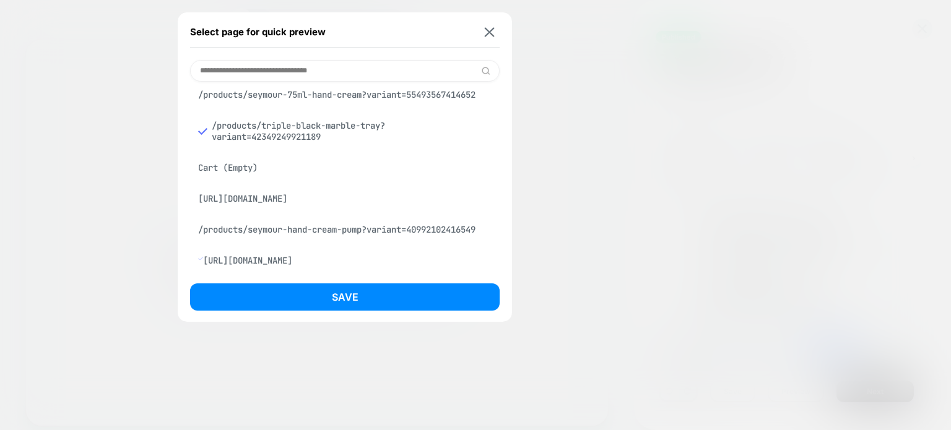
scroll to position [107, 0]
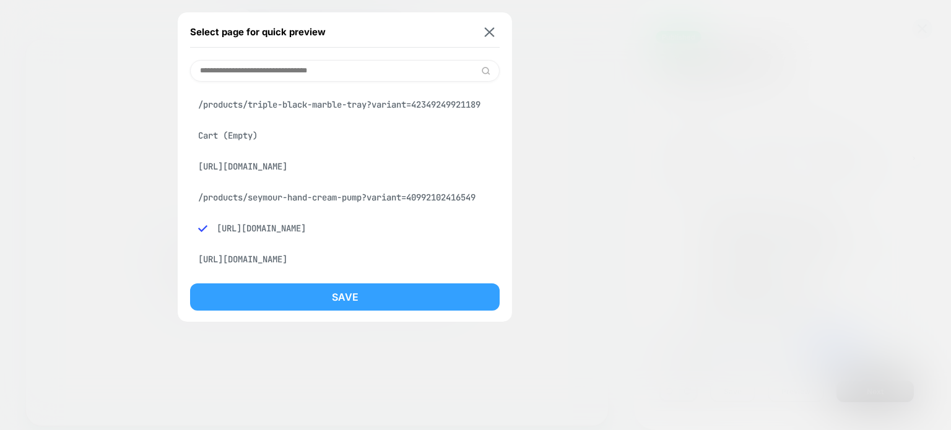
click at [313, 297] on button "Save" at bounding box center [345, 297] width 310 height 27
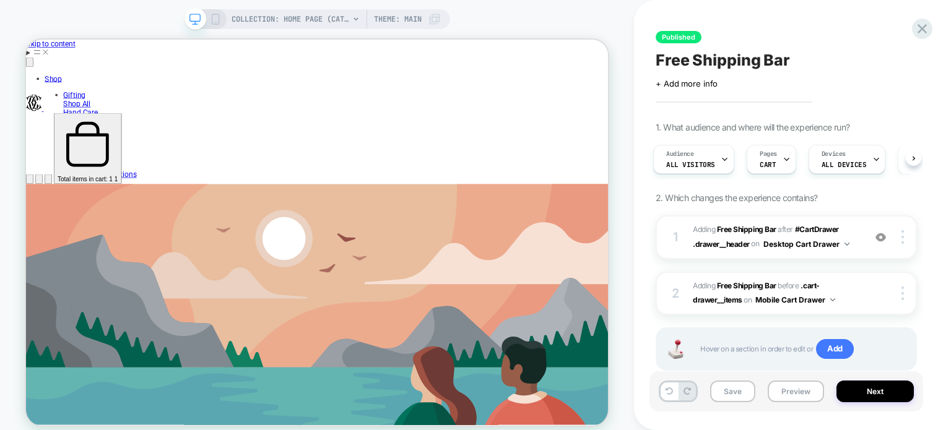
scroll to position [0, 0]
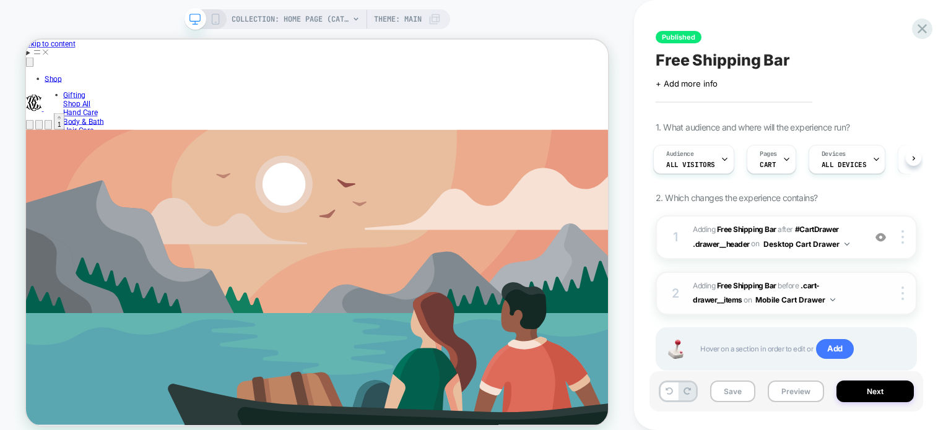
click at [834, 298] on img at bounding box center [832, 299] width 5 height 3
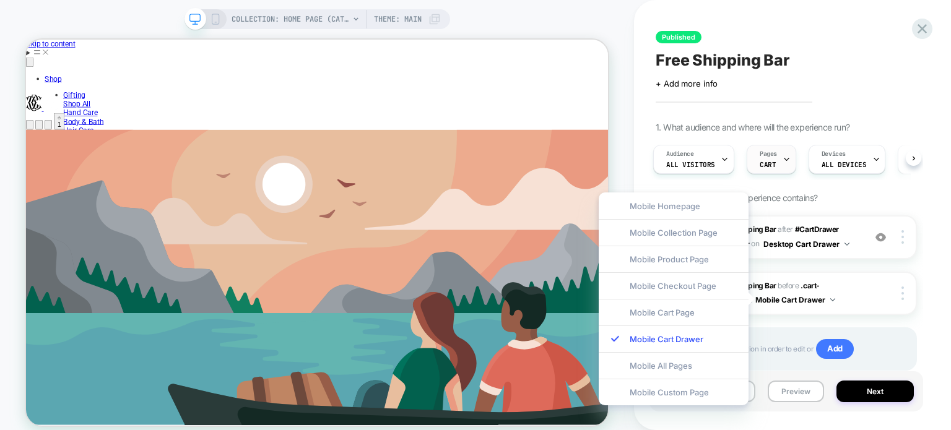
click at [783, 163] on icon at bounding box center [787, 159] width 8 height 8
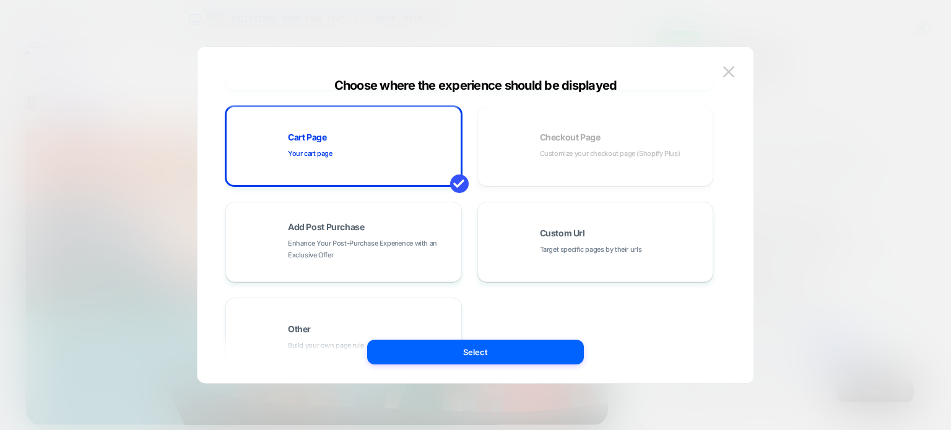
scroll to position [251, 0]
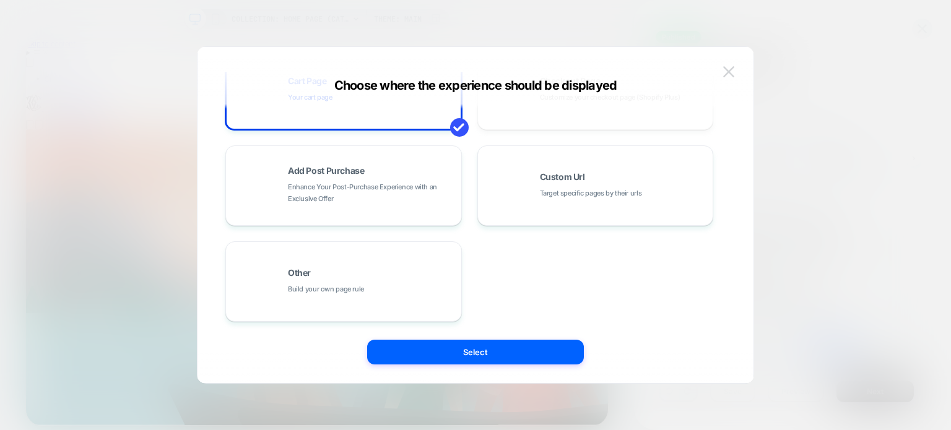
click at [732, 71] on img at bounding box center [728, 71] width 11 height 11
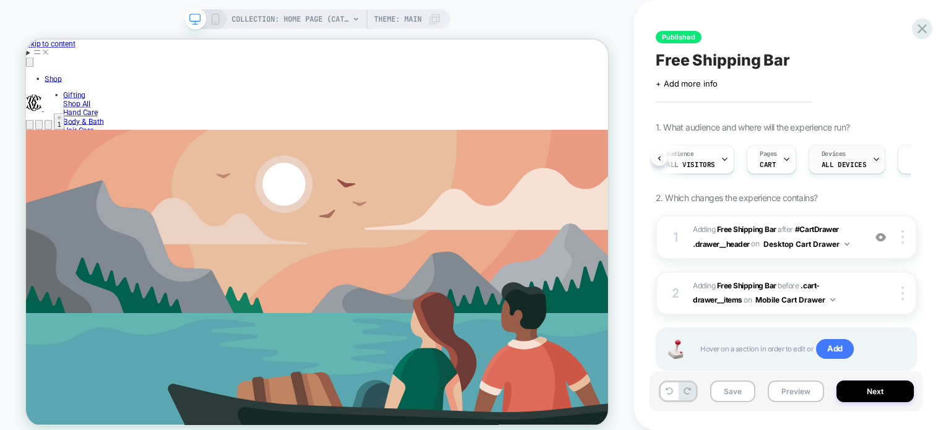
scroll to position [0, 92]
click at [841, 160] on div "Trigger Page Load" at bounding box center [839, 160] width 61 height 28
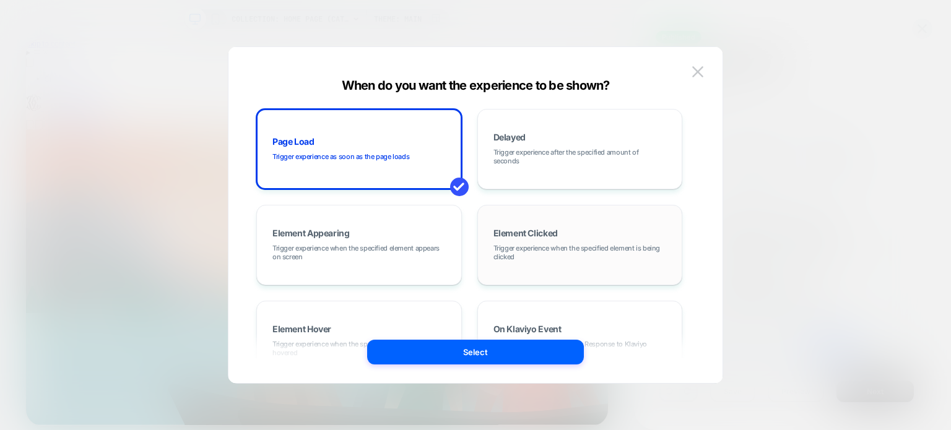
scroll to position [251, 0]
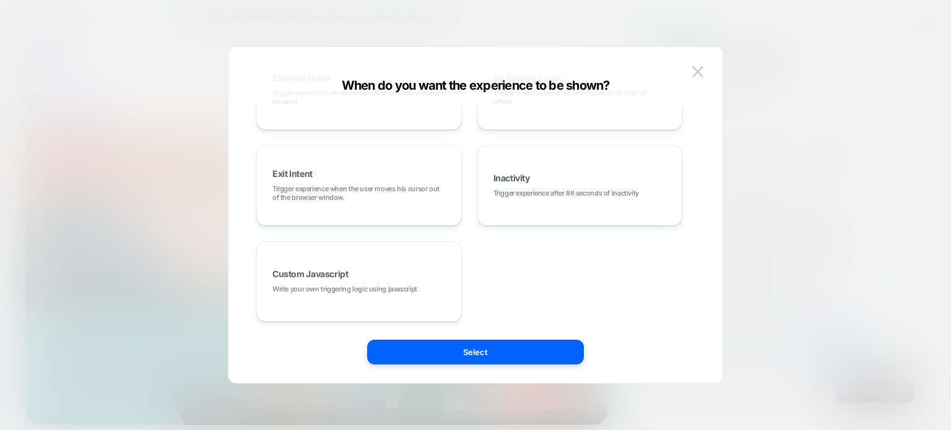
click at [781, 102] on div at bounding box center [475, 215] width 951 height 430
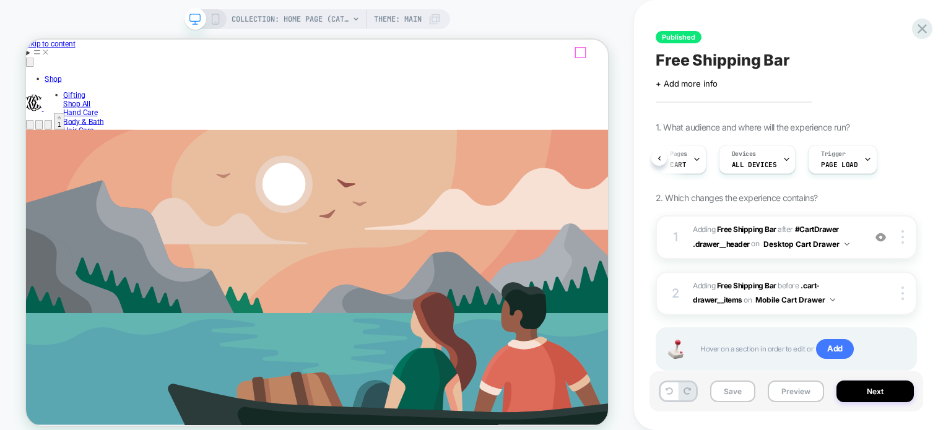
click at [72, 149] on span "1" at bounding box center [70, 153] width 4 height 9
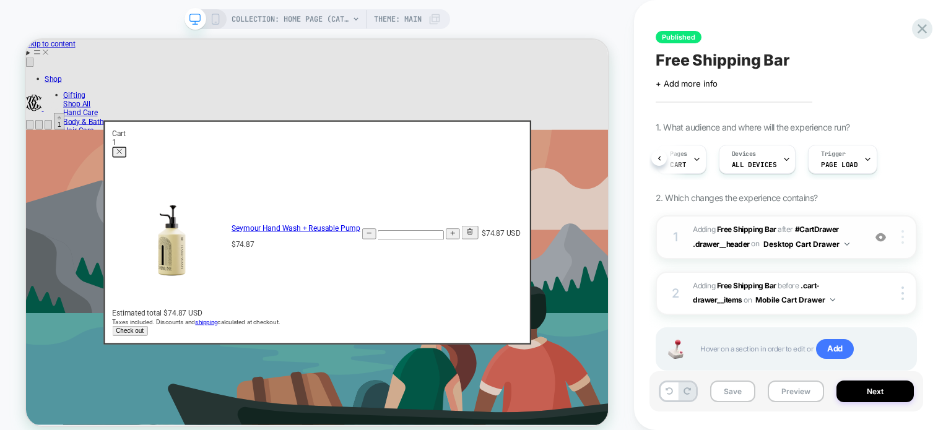
click at [899, 243] on div at bounding box center [905, 237] width 24 height 14
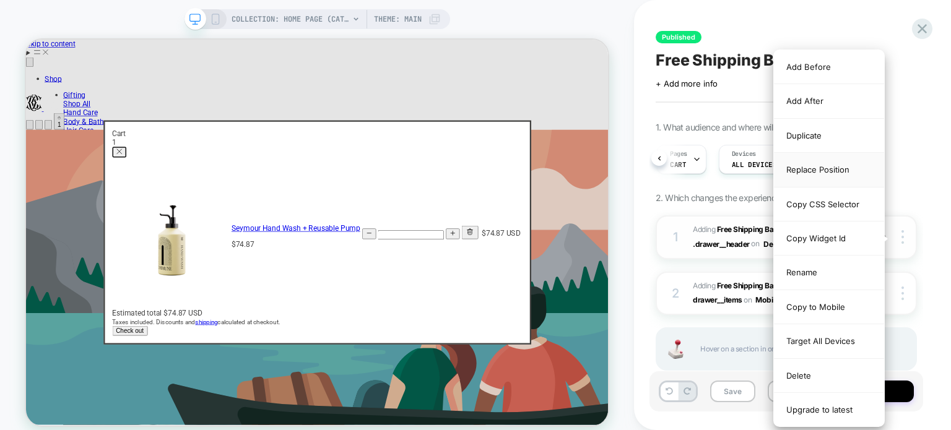
click at [840, 156] on div "Replace Position" at bounding box center [829, 170] width 110 height 34
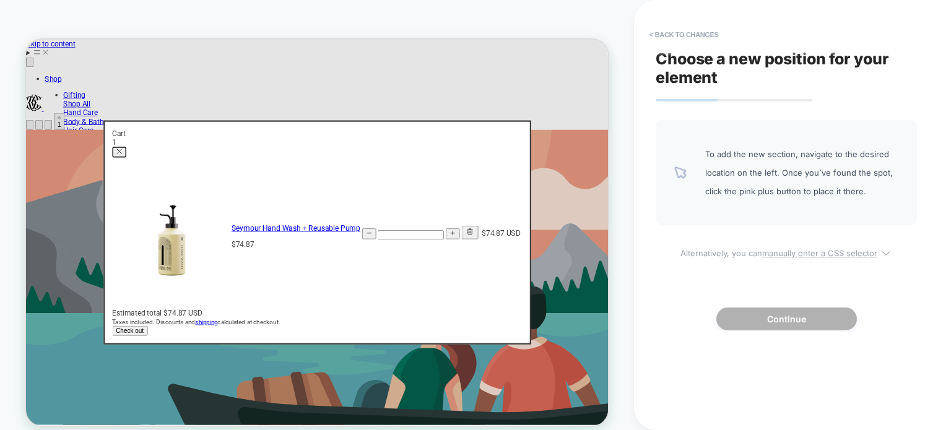
click at [804, 254] on u "manually enter a CSS selector" at bounding box center [819, 253] width 115 height 10
select select "*******"
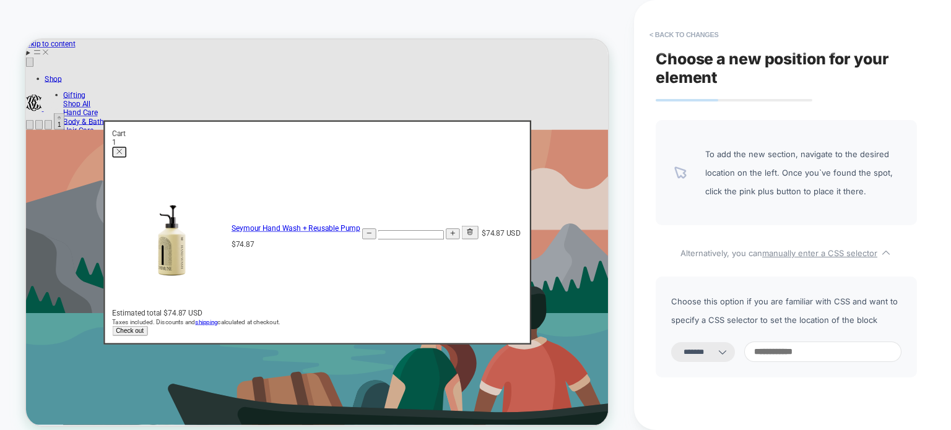
click at [729, 351] on icon at bounding box center [722, 352] width 12 height 12
click at [793, 354] on input at bounding box center [822, 352] width 157 height 20
paste input "**********"
type input "**********"
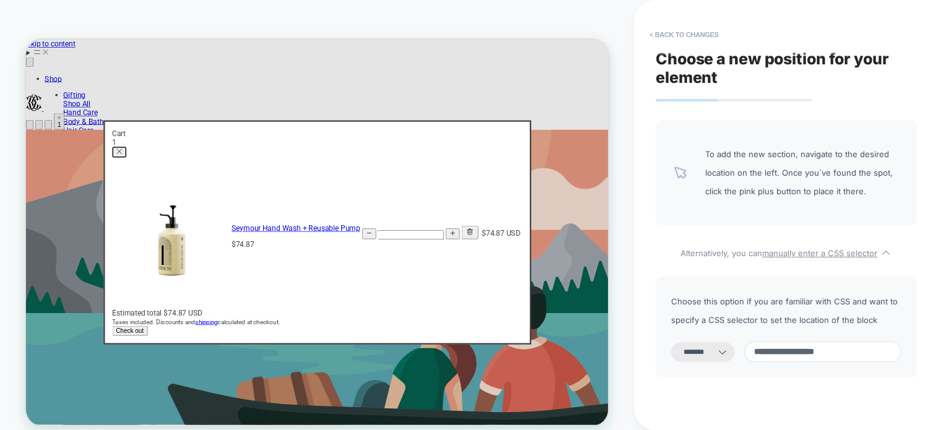
select select "*********"
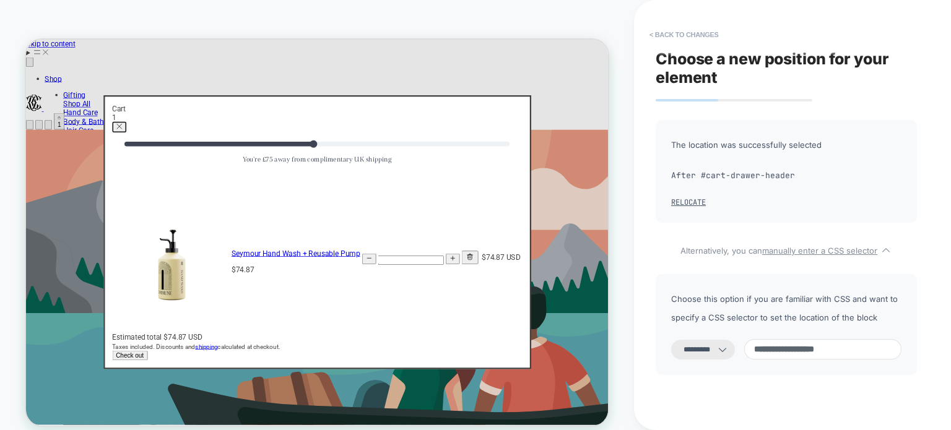
scroll to position [81, 0]
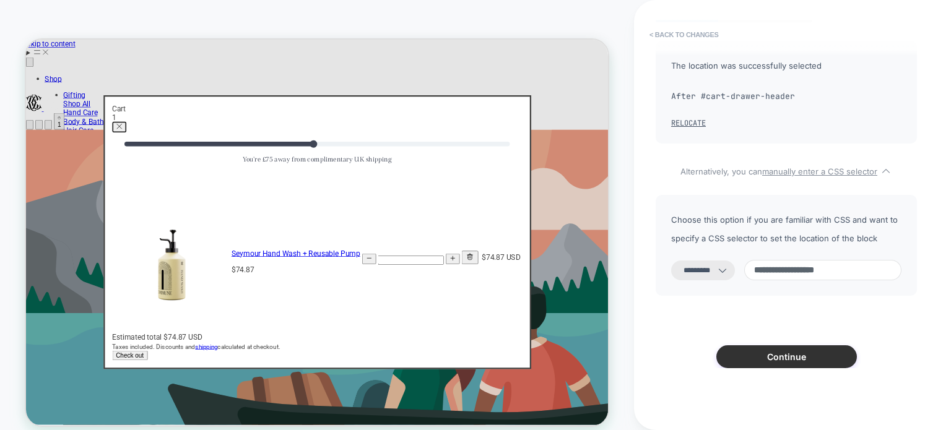
type input "**********"
click at [780, 352] on button "Continue" at bounding box center [786, 356] width 141 height 23
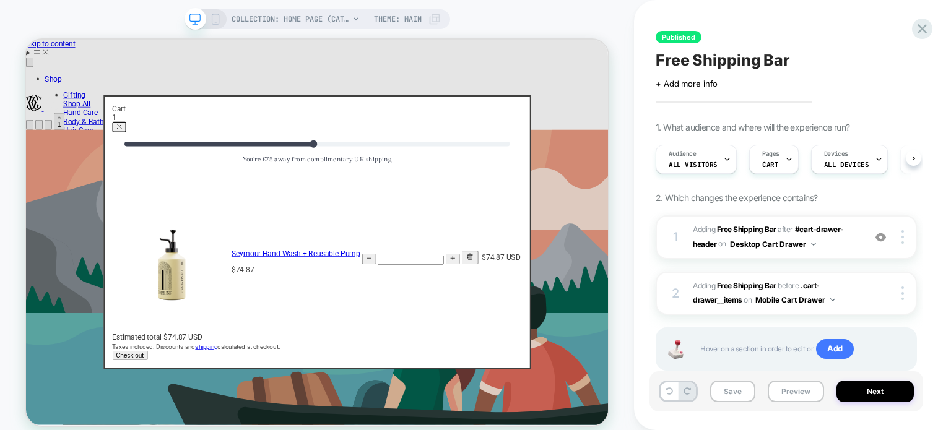
scroll to position [0, 0]
click at [788, 391] on button "Preview" at bounding box center [796, 392] width 56 height 22
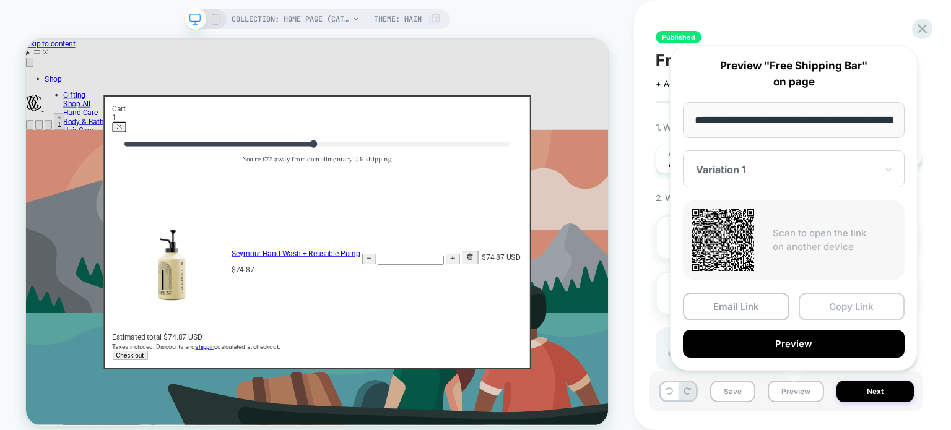
click at [824, 303] on button "Copy Link" at bounding box center [852, 307] width 106 height 28
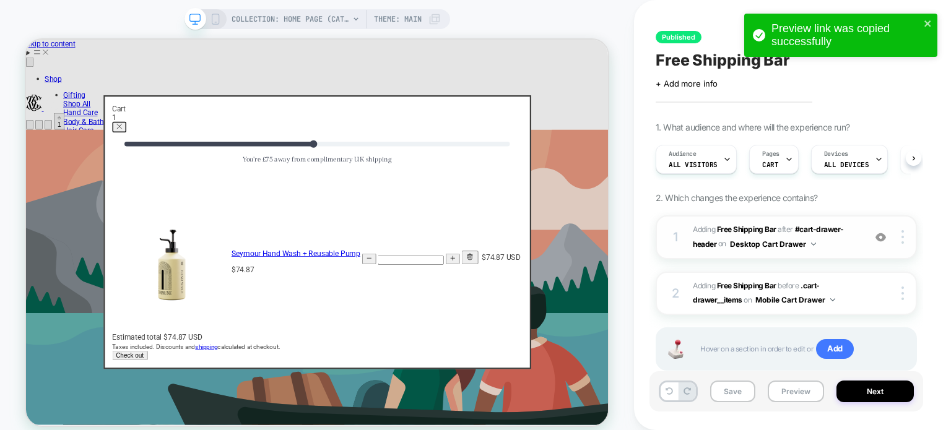
click at [849, 247] on span "#_loomi_addon_1754899862392 Adding Free Shipping Bar AFTER #cart-drawer-header …" at bounding box center [775, 237] width 165 height 29
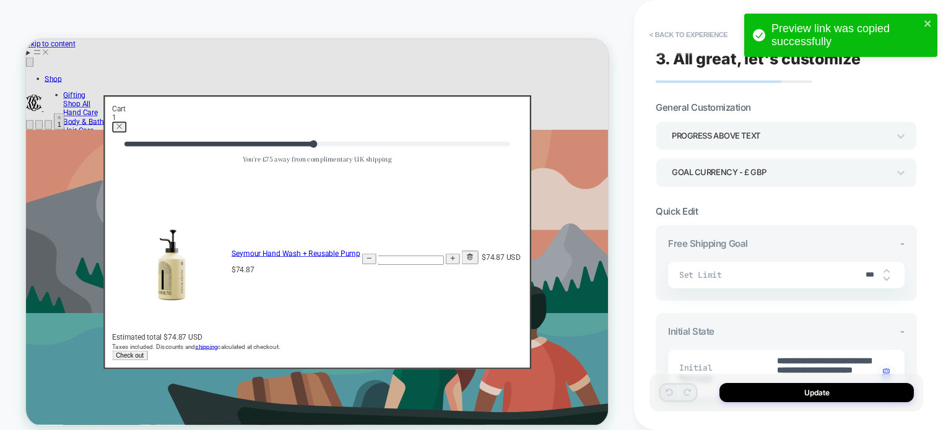
type textarea "*"
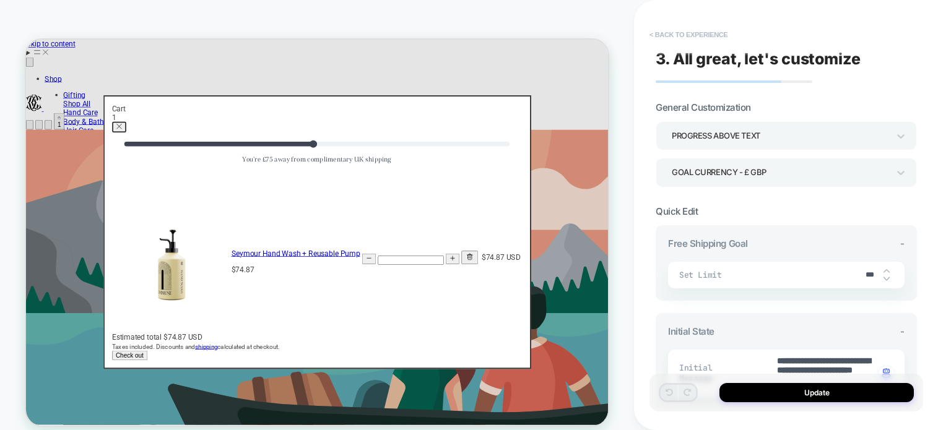
click at [697, 27] on button "< Back to experience" at bounding box center [688, 35] width 90 height 20
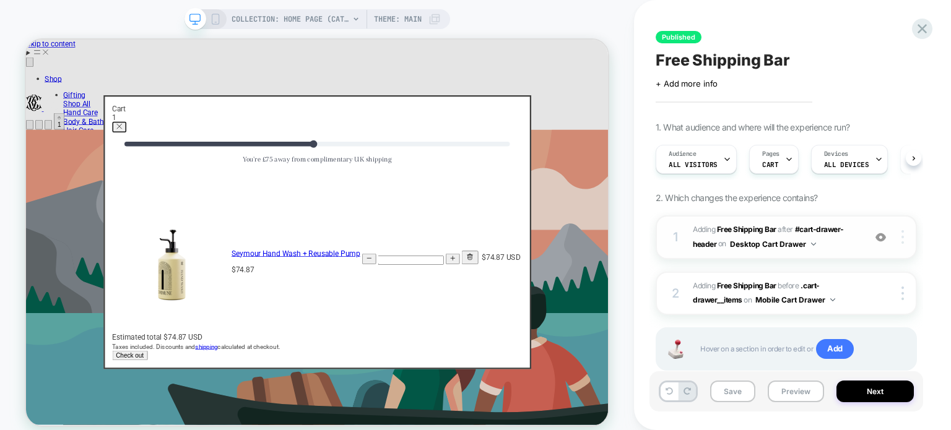
click at [903, 239] on img at bounding box center [902, 237] width 2 height 14
click at [903, 243] on img at bounding box center [902, 237] width 2 height 14
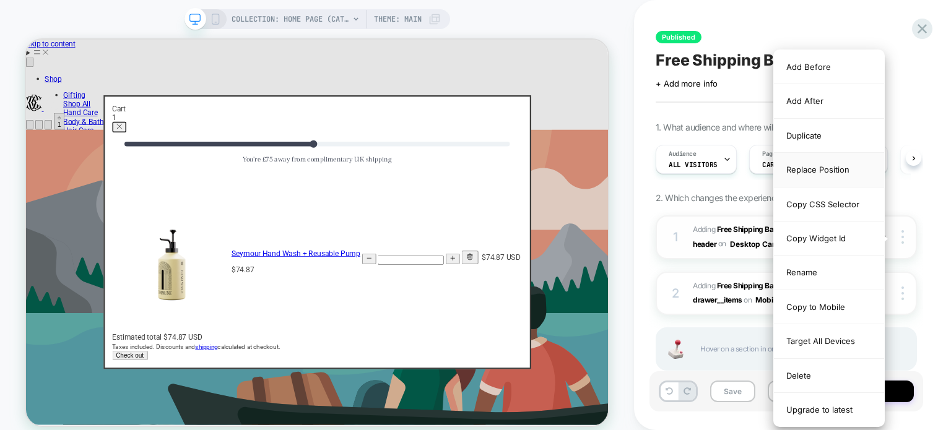
click at [853, 171] on div "Replace Position" at bounding box center [829, 170] width 110 height 34
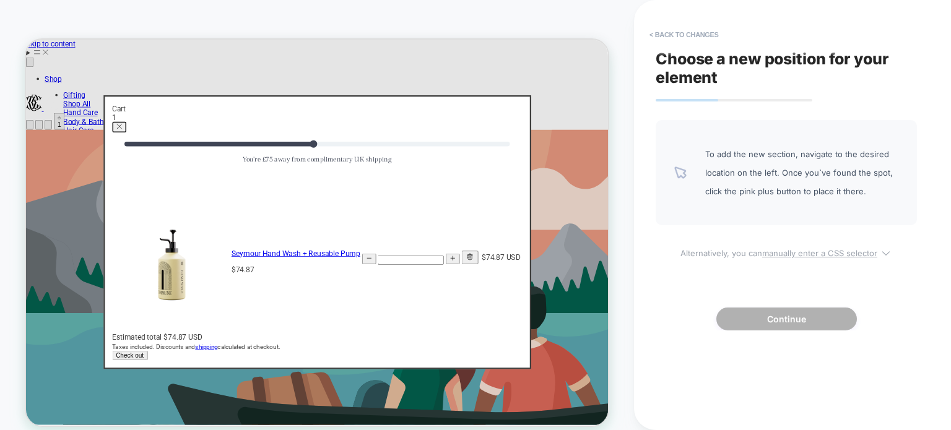
click at [812, 250] on u "manually enter a CSS selector" at bounding box center [819, 253] width 115 height 10
select select "*******"
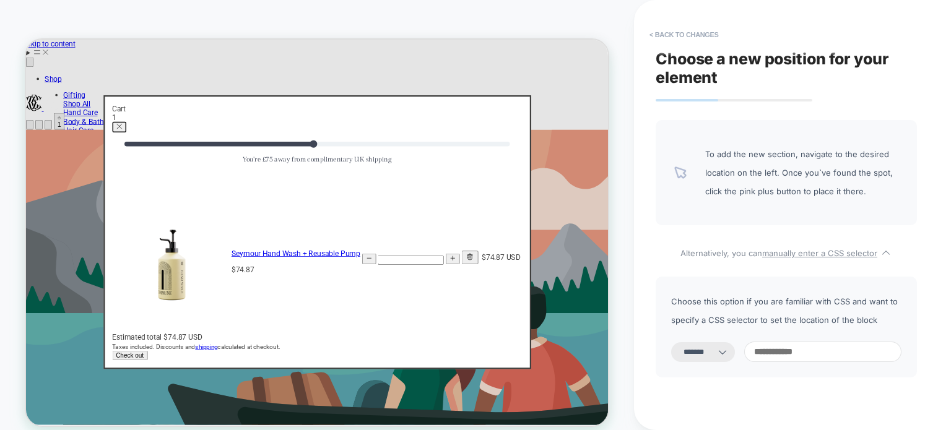
click at [729, 357] on icon at bounding box center [722, 352] width 12 height 12
click at [822, 354] on input at bounding box center [822, 352] width 157 height 20
paste input "**********"
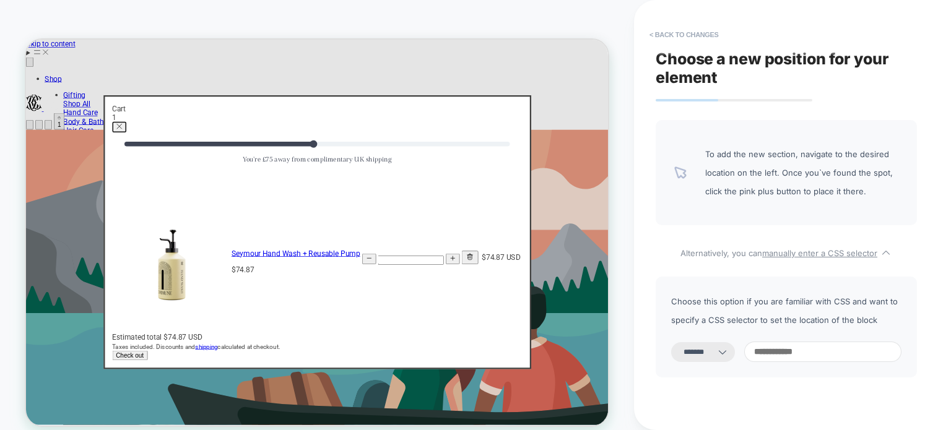
type input "**********"
select select "*********"
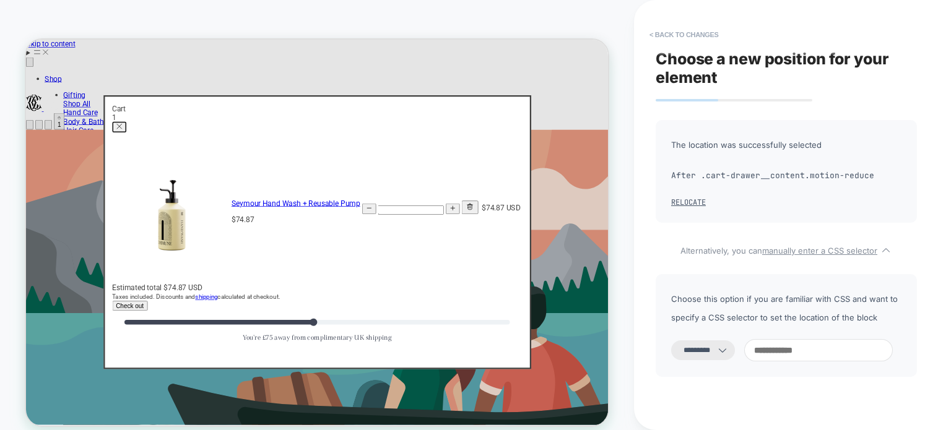
scroll to position [0, 0]
click at [793, 344] on input at bounding box center [818, 350] width 149 height 22
paste input "**********"
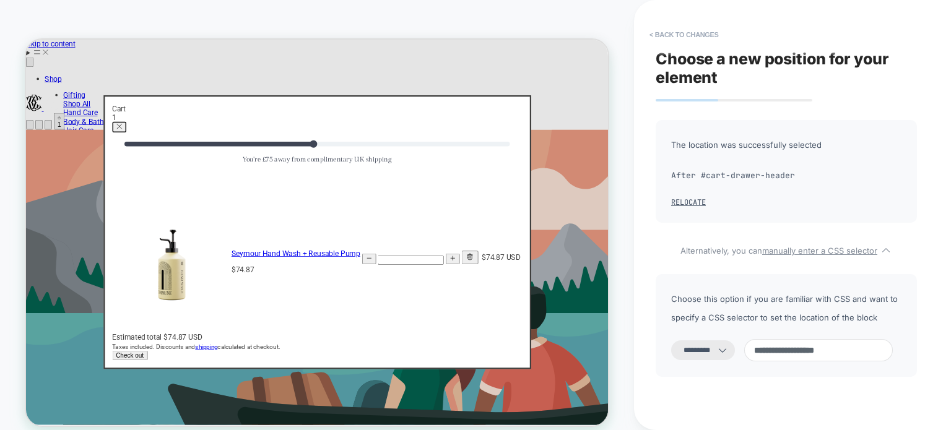
type input "**********"
click at [729, 349] on icon at bounding box center [722, 350] width 12 height 12
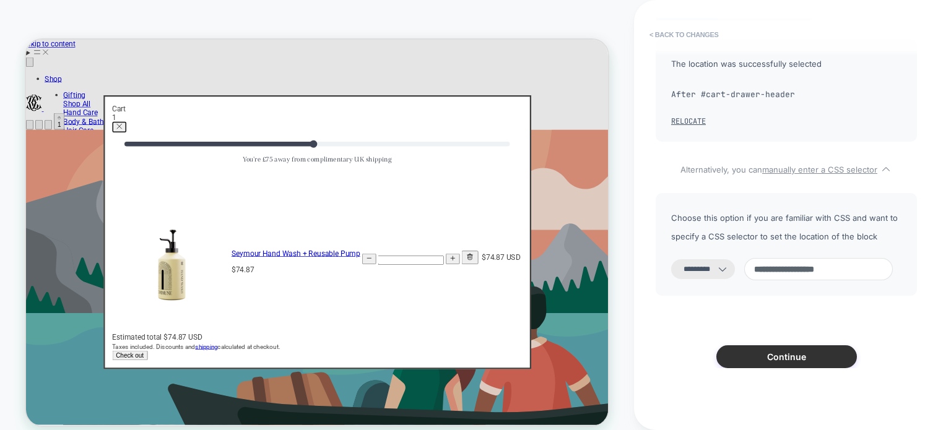
click at [816, 358] on button "Continue" at bounding box center [786, 356] width 141 height 23
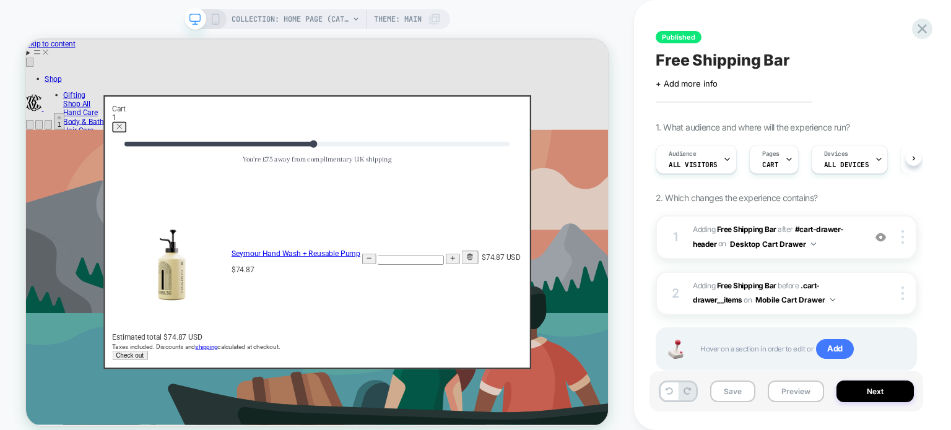
scroll to position [0, 0]
click at [801, 394] on button "Preview" at bounding box center [796, 392] width 56 height 22
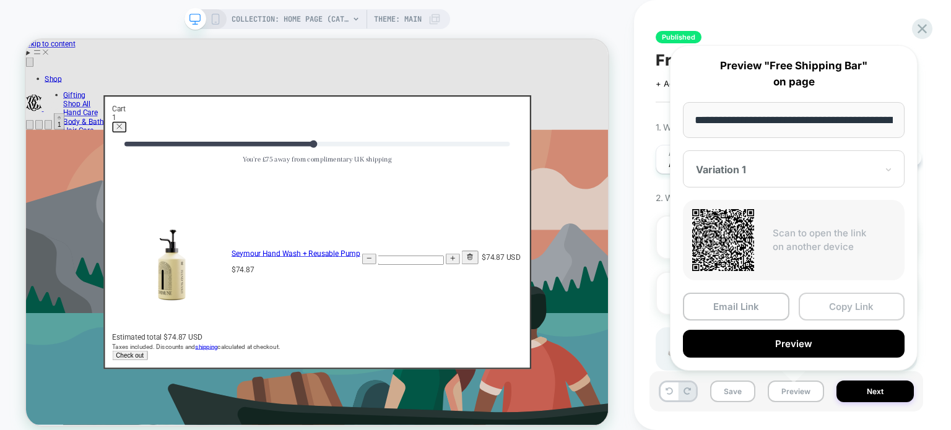
click at [832, 305] on button "Copy Link" at bounding box center [852, 307] width 106 height 28
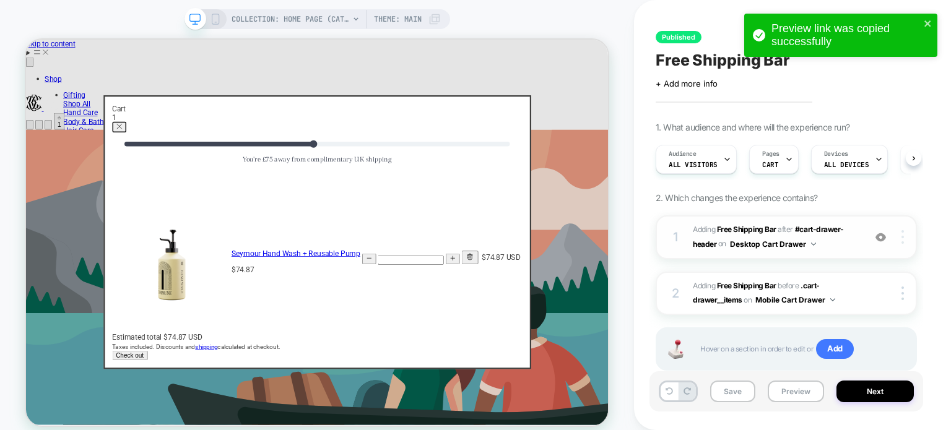
click at [905, 241] on div at bounding box center [905, 237] width 24 height 14
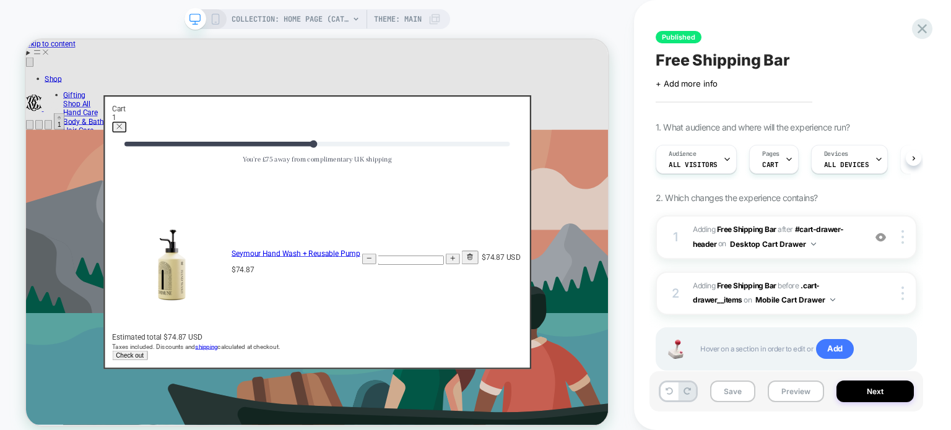
click at [646, 225] on div "Published Free Shipping Bar Click to edit experience details + Add more info 1.…" at bounding box center [792, 215] width 317 height 430
click at [904, 239] on img at bounding box center [902, 237] width 2 height 14
click at [703, 240] on span "#cart-drawer-header" at bounding box center [768, 237] width 151 height 24
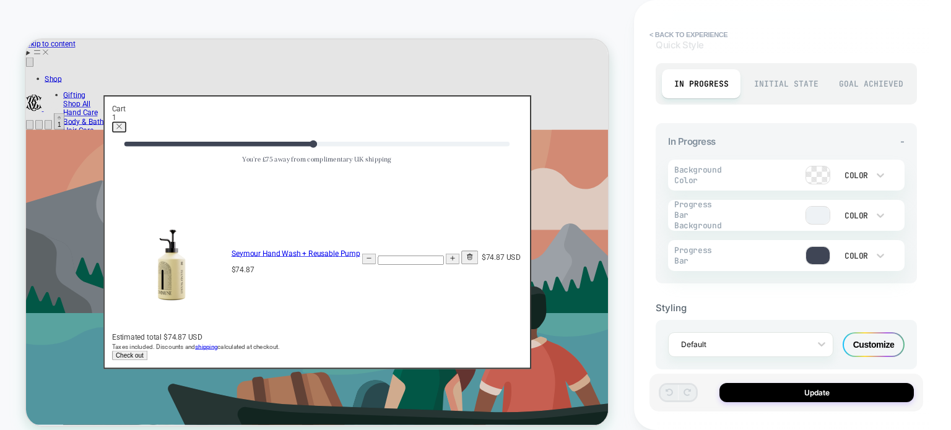
scroll to position [635, 0]
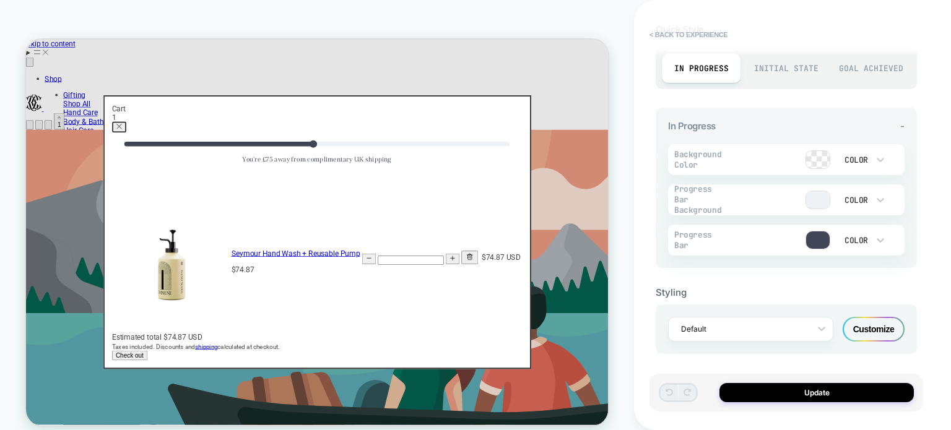
click at [883, 326] on div "Customize" at bounding box center [874, 329] width 62 height 25
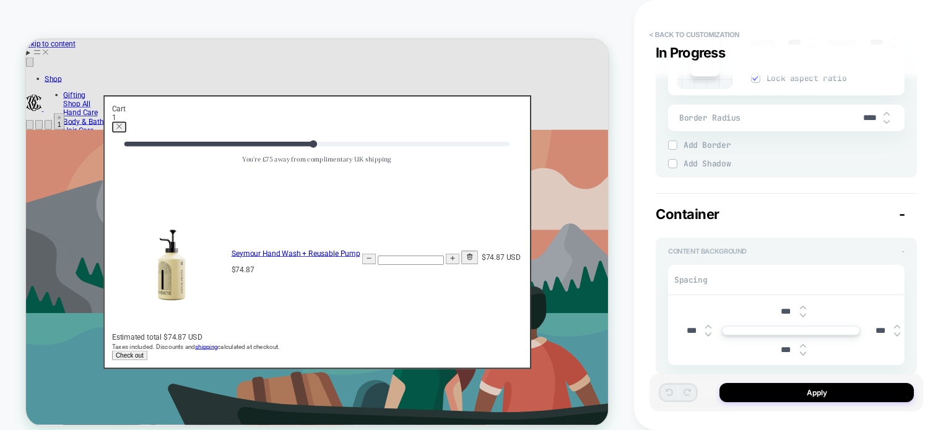
scroll to position [1647, 0]
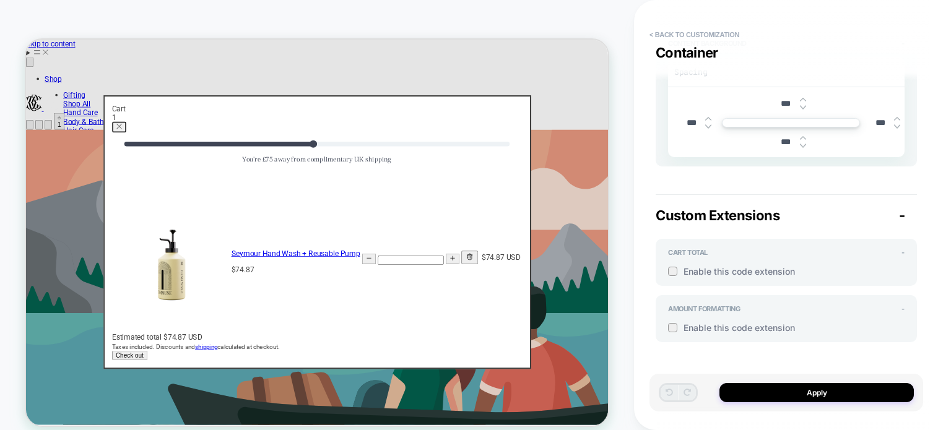
click at [675, 267] on div at bounding box center [672, 271] width 9 height 9
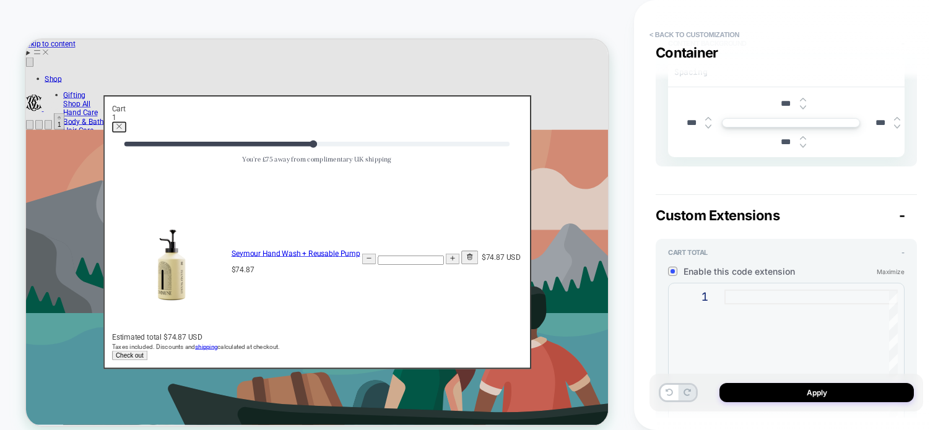
click at [675, 267] on div at bounding box center [672, 271] width 9 height 9
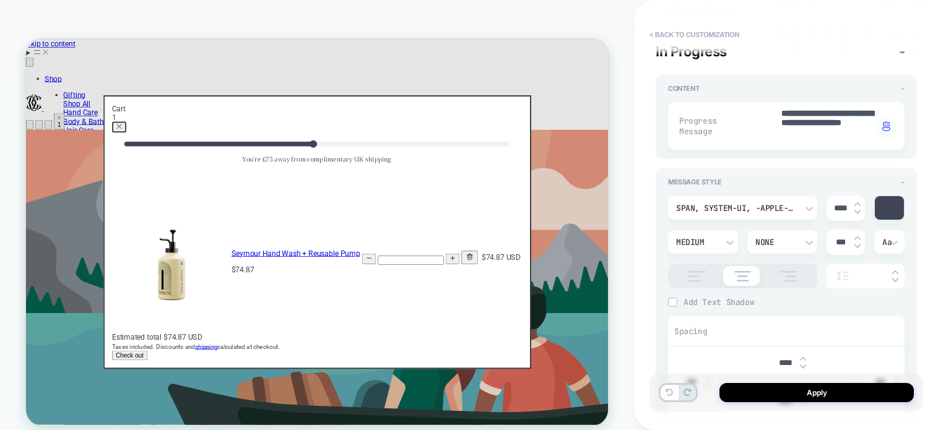
scroll to position [0, 0]
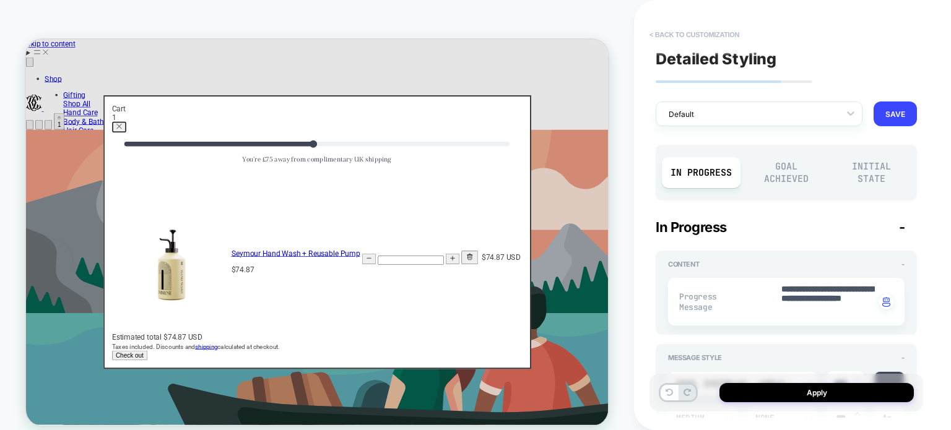
click at [681, 29] on button "< Back to customization" at bounding box center [694, 35] width 102 height 20
type textarea "*"
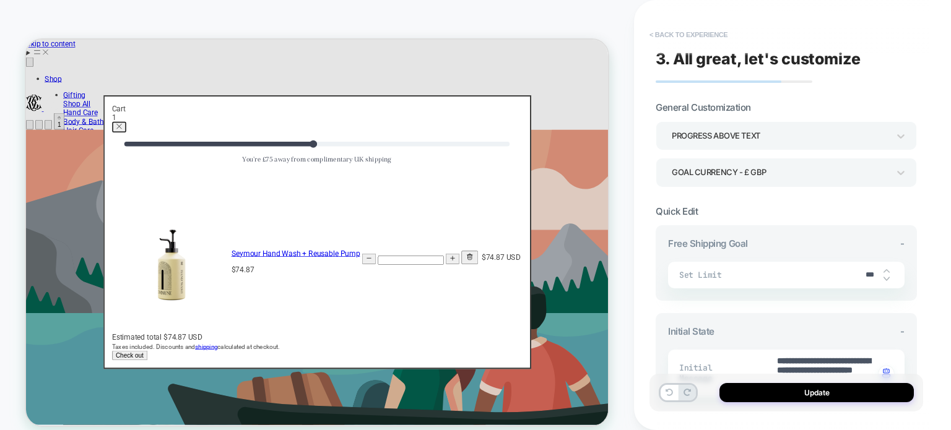
click at [690, 38] on button "< Back to experience" at bounding box center [688, 35] width 90 height 20
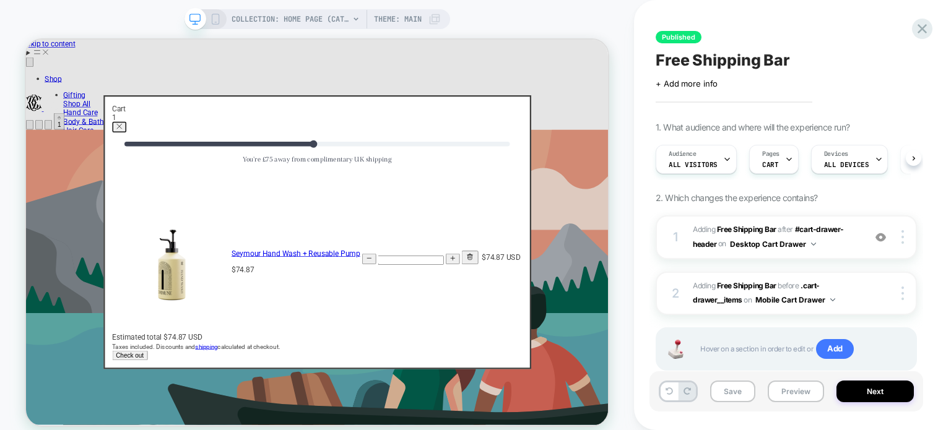
click at [223, 21] on div "COLLECTION: Home page (Category) Theme: MAIN" at bounding box center [318, 19] width 266 height 20
click at [214, 19] on icon at bounding box center [215, 19] width 11 height 11
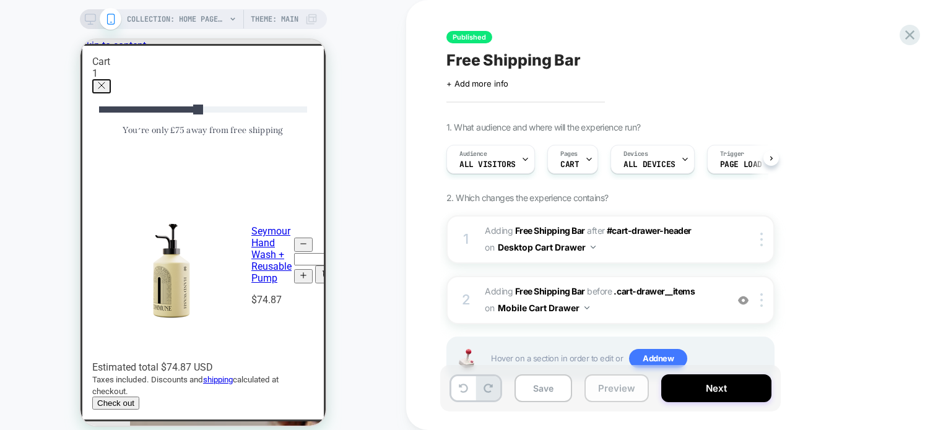
click at [612, 390] on button "Preview" at bounding box center [616, 389] width 64 height 28
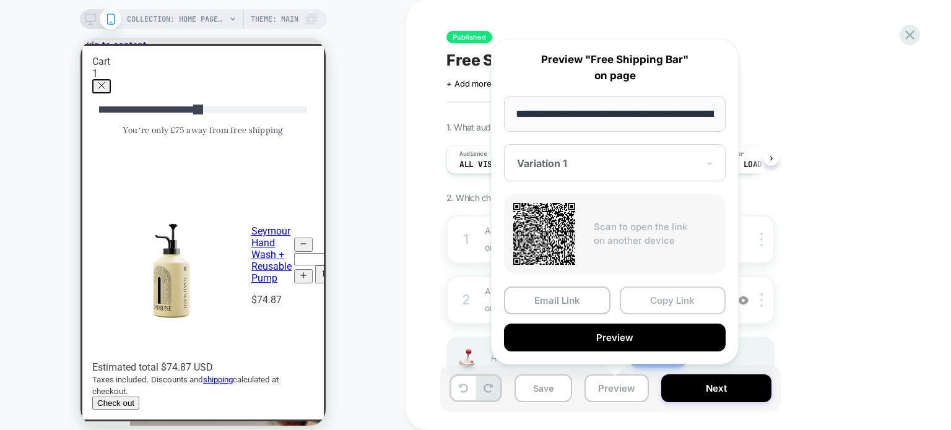
click at [659, 300] on button "Copy Link" at bounding box center [673, 301] width 106 height 28
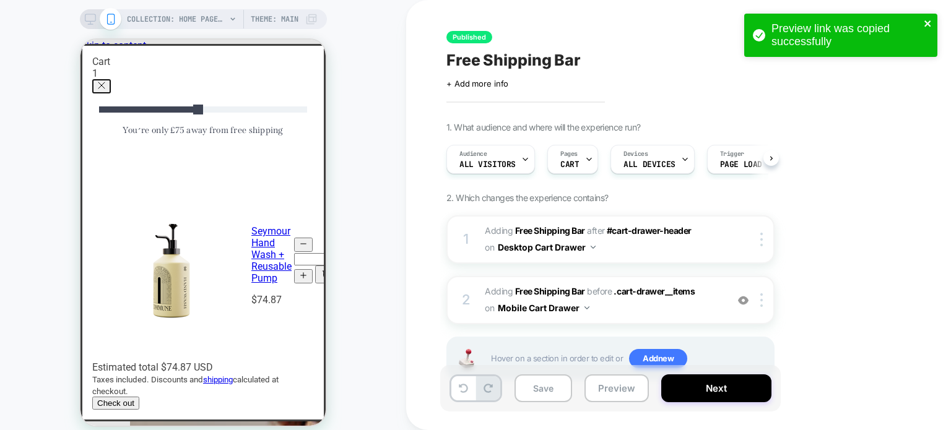
click at [925, 20] on icon "close" at bounding box center [927, 23] width 6 height 6
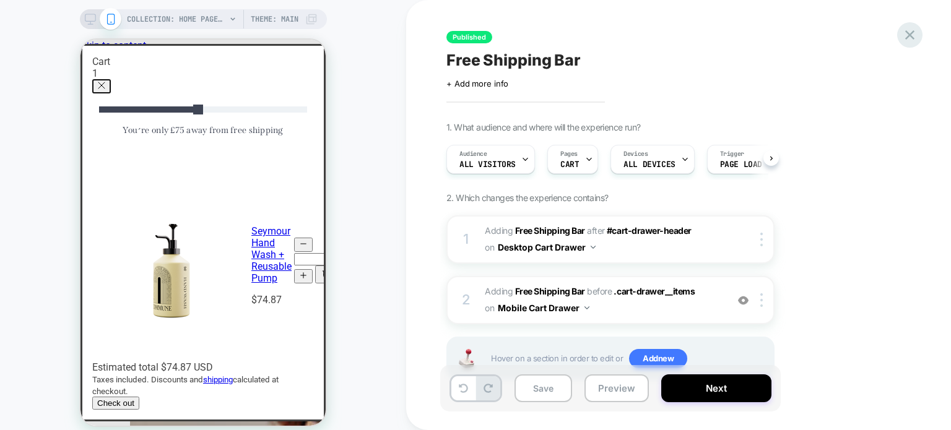
click at [916, 29] on icon at bounding box center [909, 35] width 17 height 17
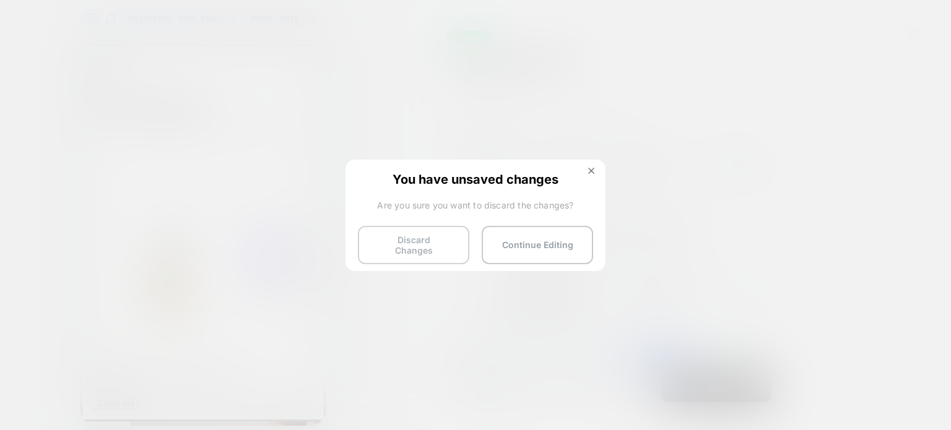
click at [426, 233] on button "Discard Changes" at bounding box center [413, 245] width 111 height 38
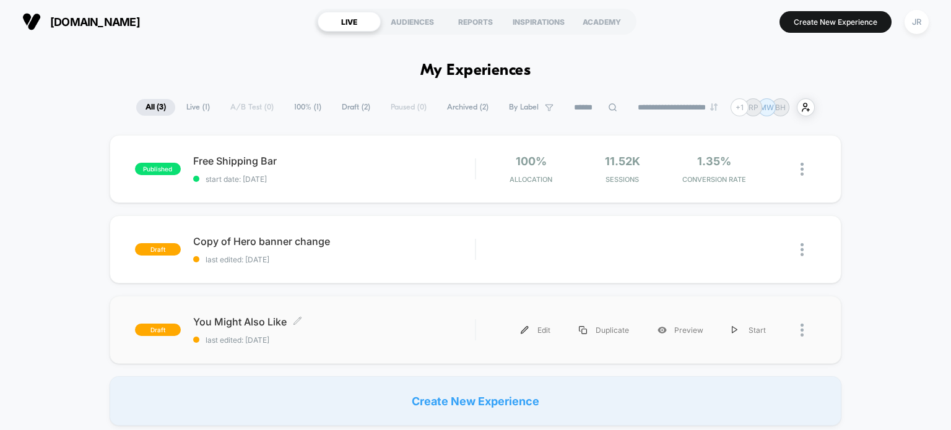
click at [383, 328] on div "You Might Also Like Click to edit experience details Click to edit experience d…" at bounding box center [334, 330] width 282 height 29
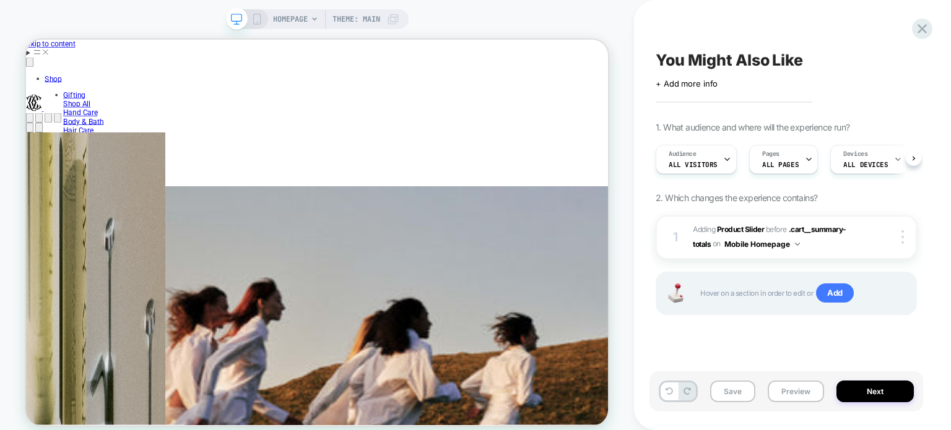
scroll to position [0, 1541]
click at [256, 19] on icon at bounding box center [256, 19] width 11 height 11
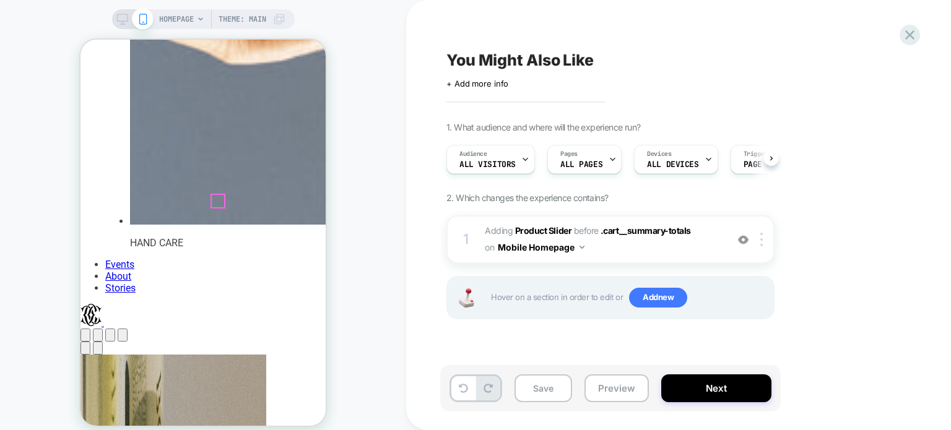
click at [195, 20] on div "HOMEPAGE Theme: MAIN" at bounding box center [222, 19] width 126 height 20
click at [198, 14] on div "HOMEPAGE Theme: MAIN" at bounding box center [222, 19] width 126 height 20
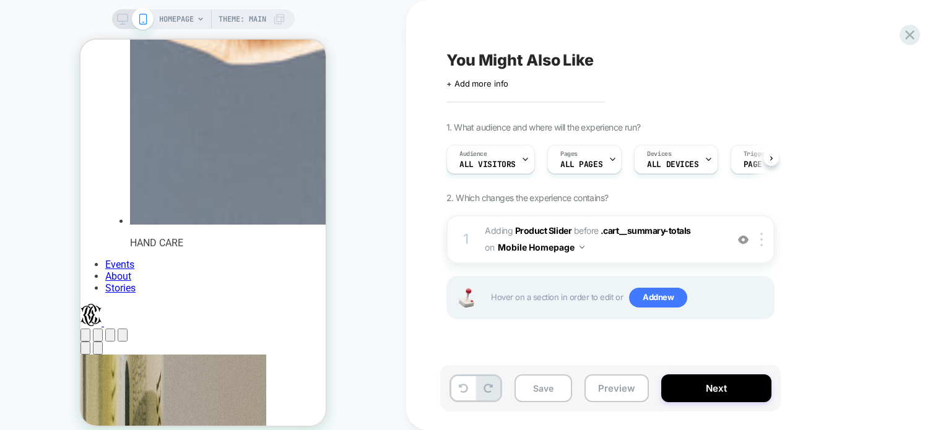
click at [170, 20] on span "HOMEPAGE" at bounding box center [176, 19] width 35 height 20
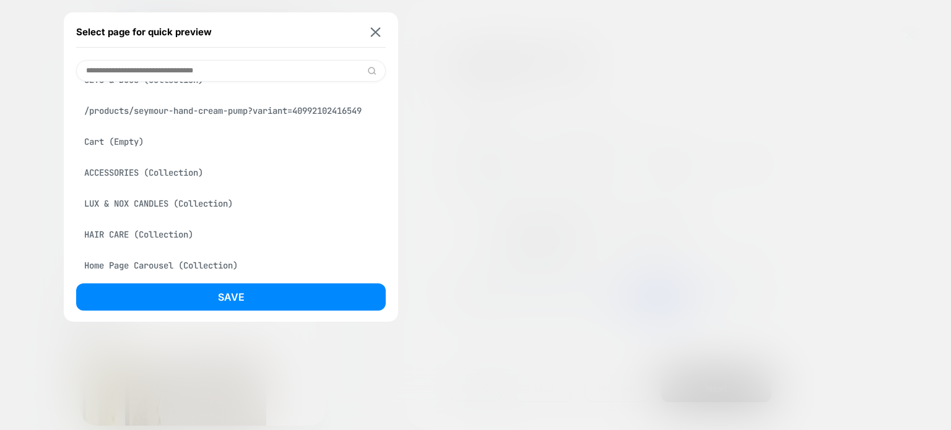
scroll to position [0, 476]
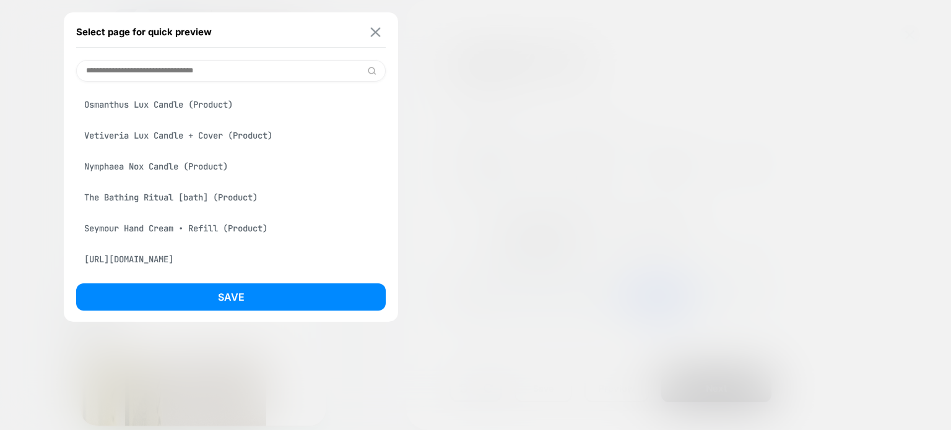
click at [371, 37] on img at bounding box center [376, 31] width 10 height 9
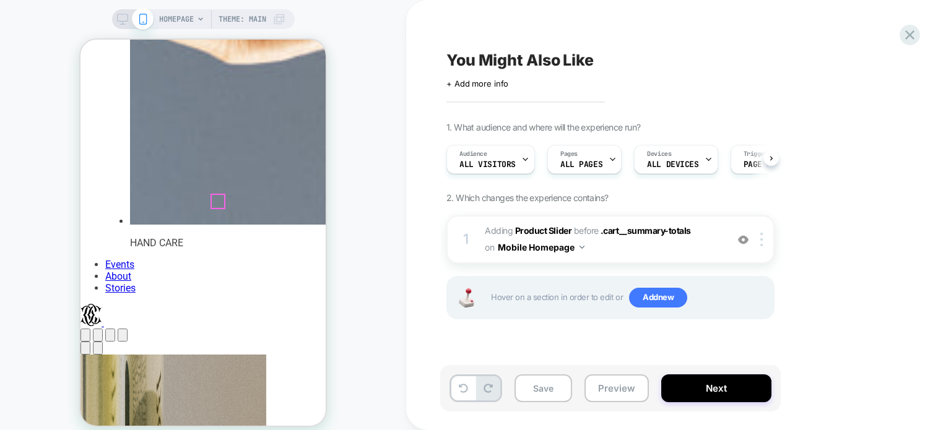
click at [123, 331] on cart-icon "Total items in cart: 0 0" at bounding box center [123, 335] width 0 height 9
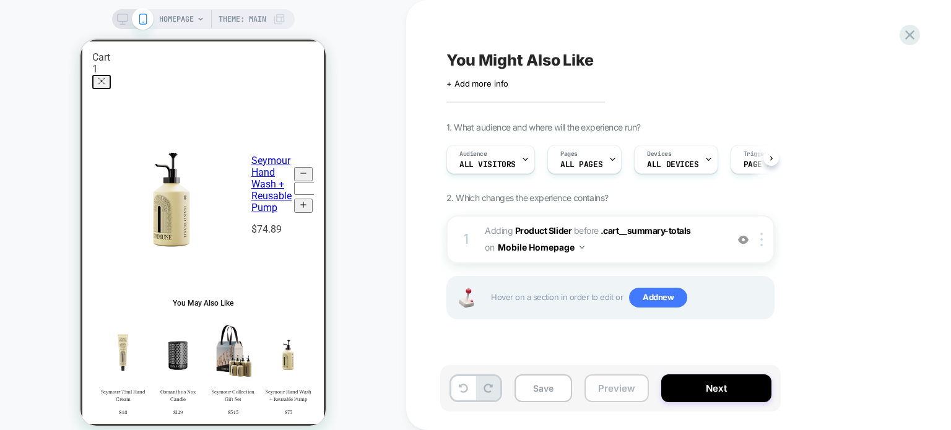
click at [610, 386] on button "Preview" at bounding box center [616, 389] width 64 height 28
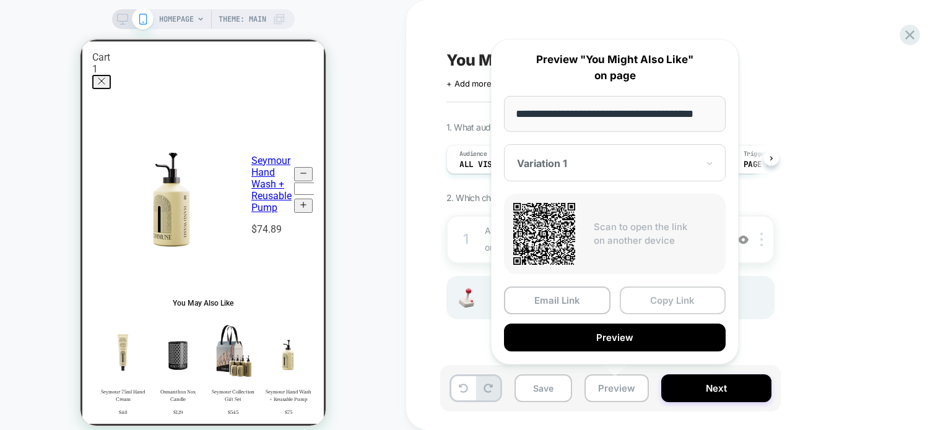
click at [650, 297] on button "Copy Link" at bounding box center [673, 301] width 106 height 28
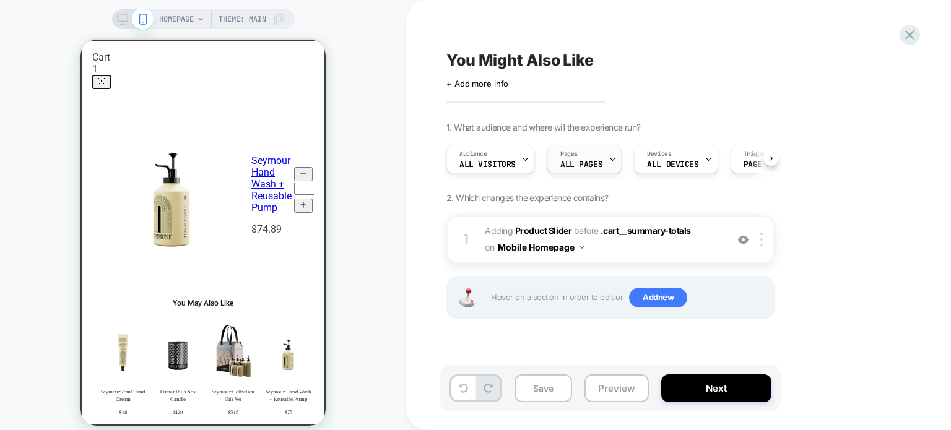
click at [567, 166] on span "ALL PAGES" at bounding box center [581, 164] width 42 height 9
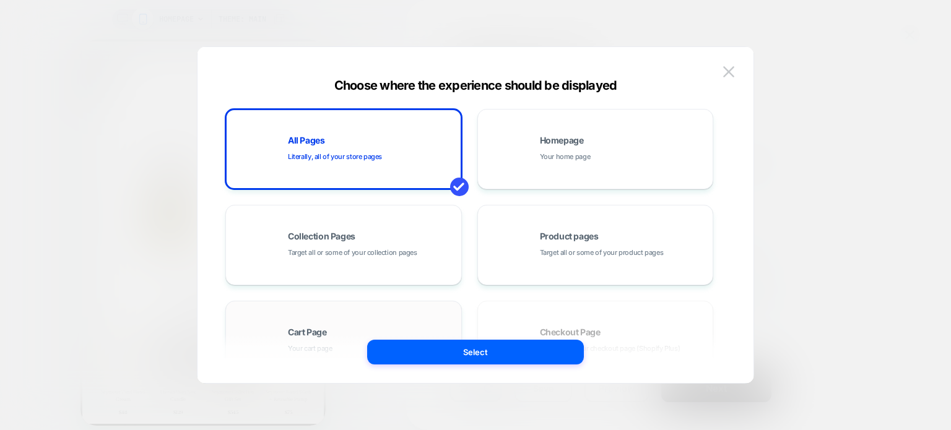
click at [322, 316] on div "Cart Page Your cart page" at bounding box center [343, 341] width 223 height 68
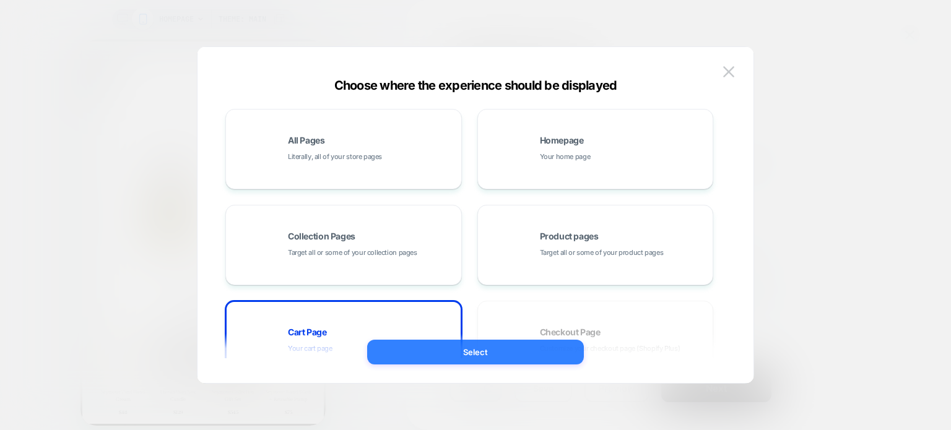
click at [414, 346] on button "Select" at bounding box center [475, 352] width 217 height 25
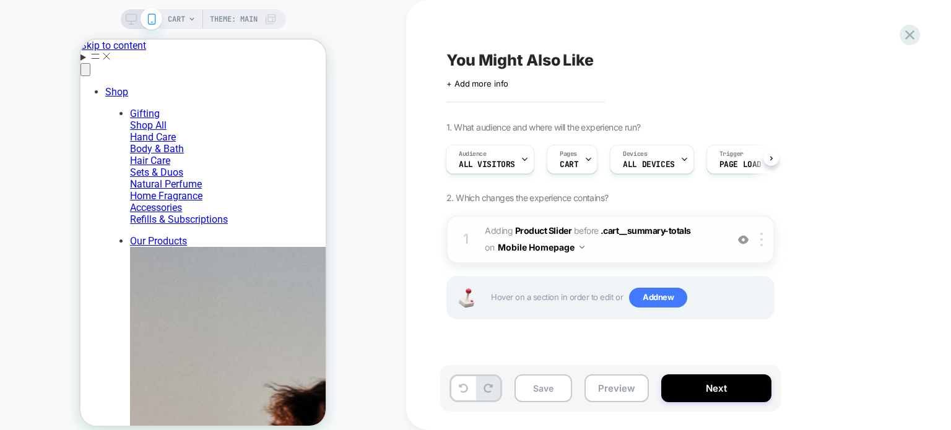
scroll to position [0, 0]
click at [573, 245] on button "Mobile Homepage" at bounding box center [541, 247] width 87 height 18
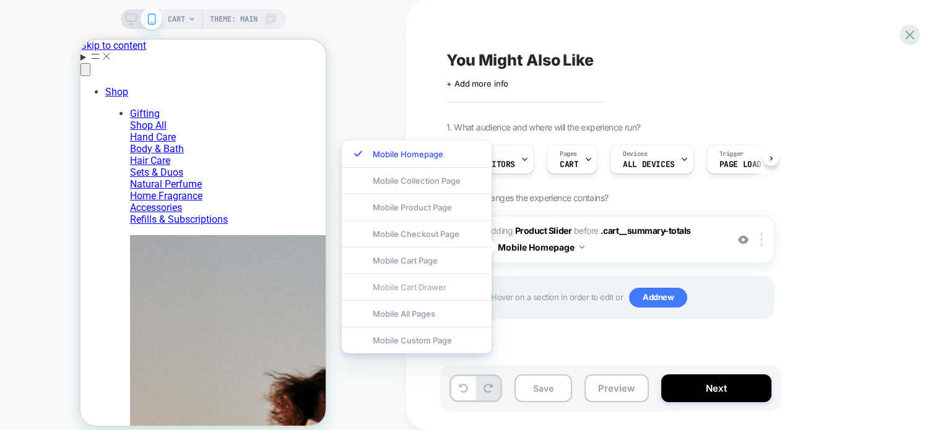
click at [439, 283] on div "Mobile Cart Drawer" at bounding box center [417, 287] width 150 height 27
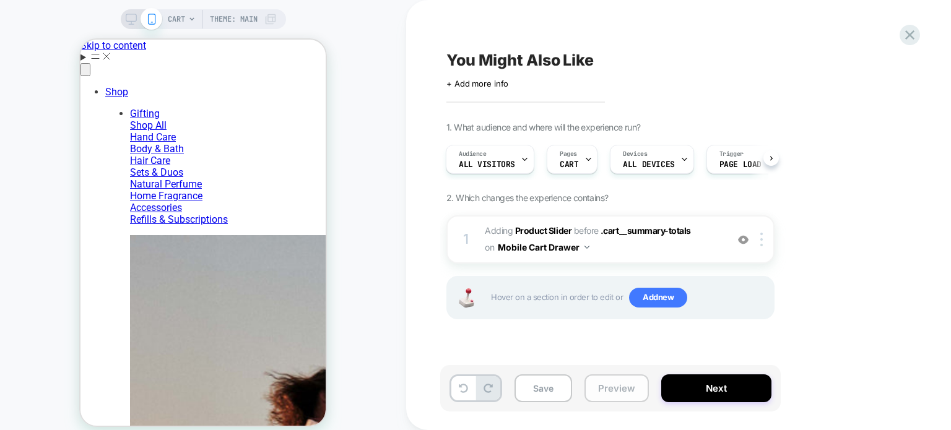
click at [604, 383] on button "Preview" at bounding box center [616, 389] width 64 height 28
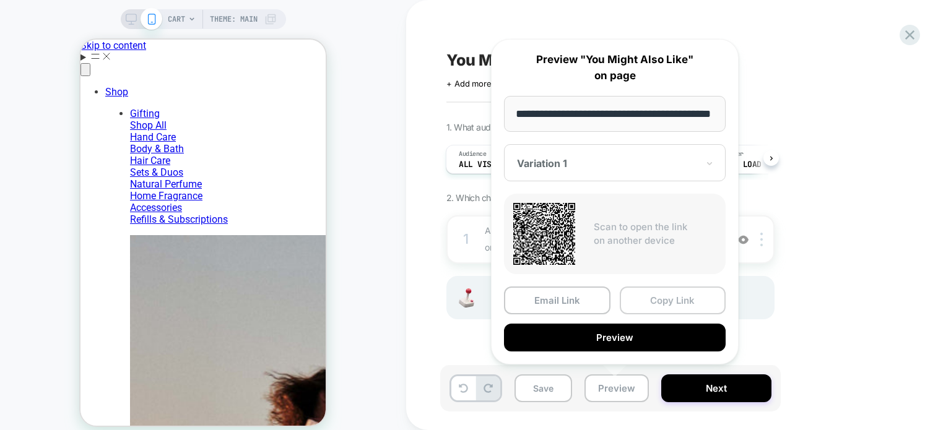
click at [651, 305] on button "Copy Link" at bounding box center [673, 301] width 106 height 28
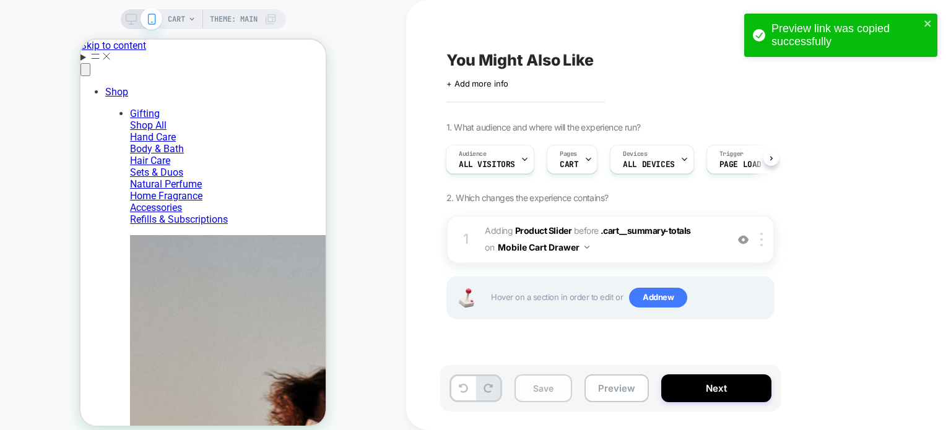
click at [534, 394] on button "Save" at bounding box center [544, 389] width 58 height 28
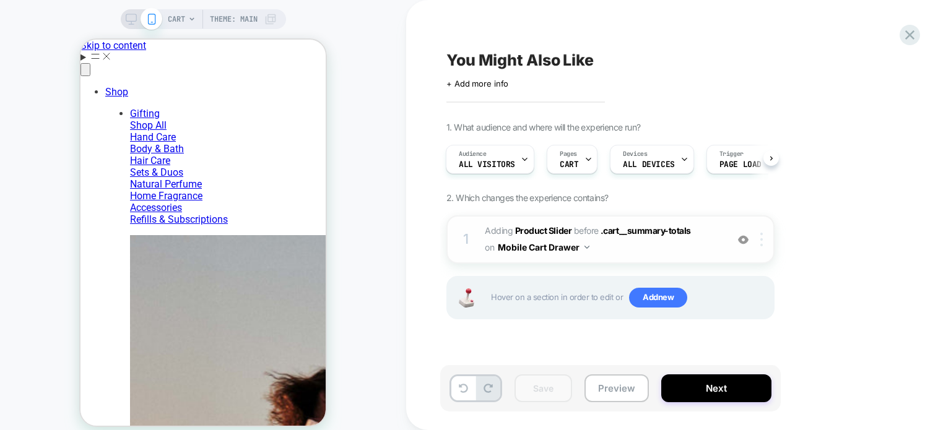
click at [761, 244] on img at bounding box center [761, 240] width 2 height 14
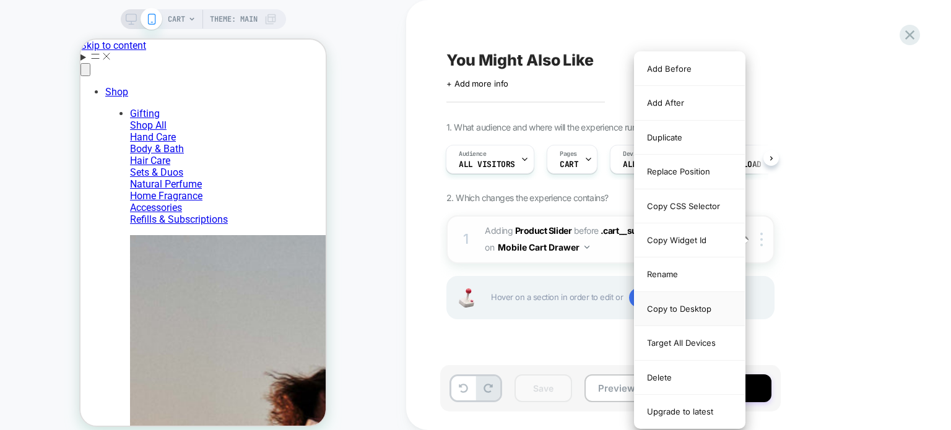
click at [706, 302] on div "Copy to Desktop" at bounding box center [690, 309] width 110 height 34
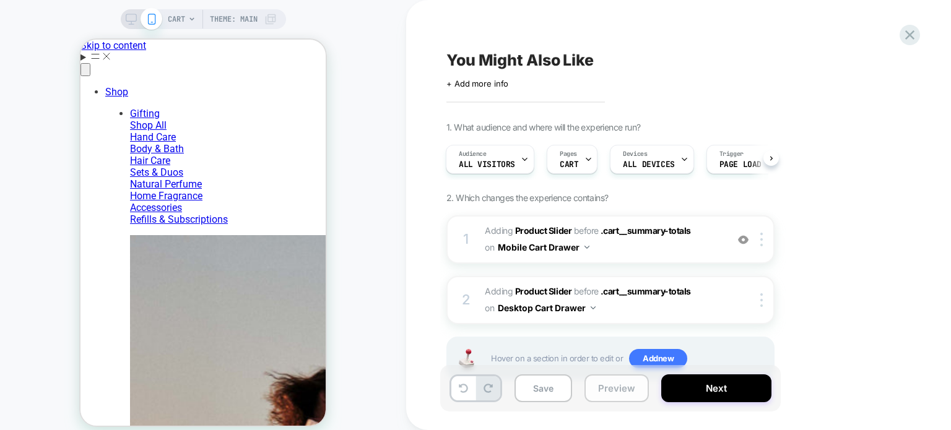
click at [601, 396] on button "Preview" at bounding box center [616, 389] width 64 height 28
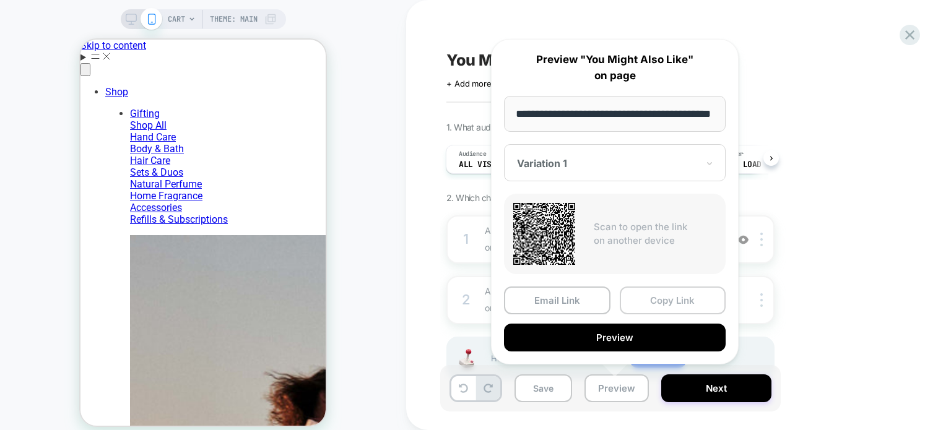
click at [670, 304] on button "Copy Link" at bounding box center [673, 301] width 106 height 28
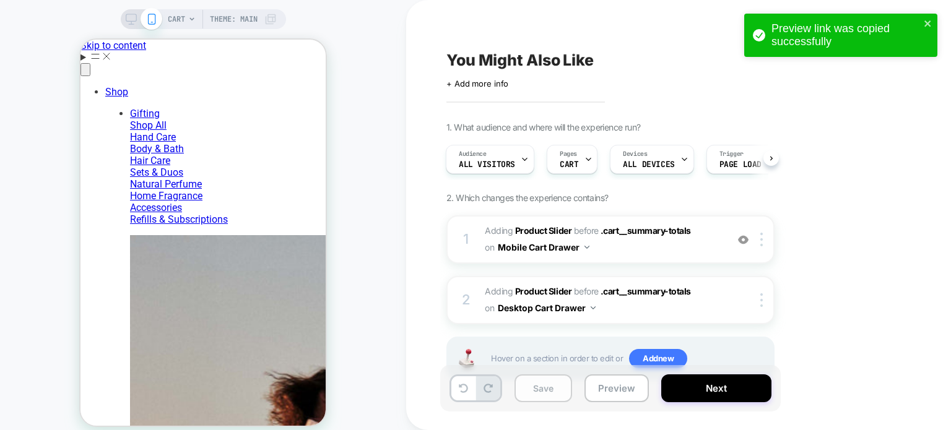
click at [555, 391] on button "Save" at bounding box center [544, 389] width 58 height 28
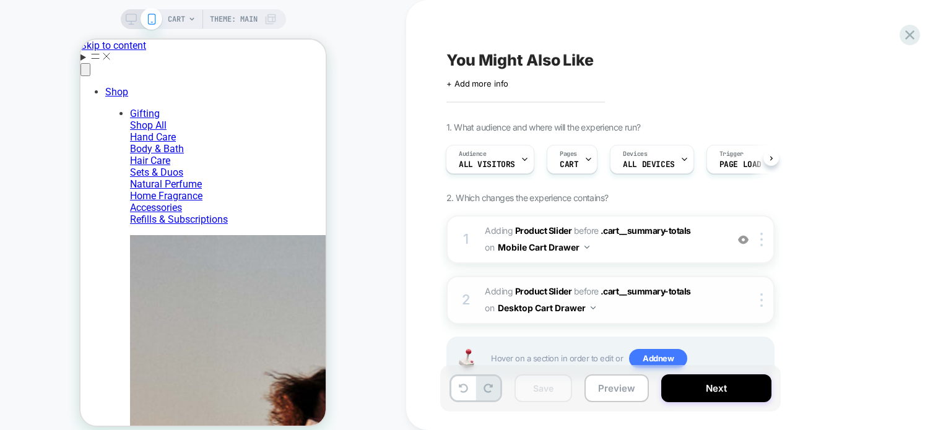
click at [686, 303] on span "#_loomi_addon_1760537926866 Adding Product Slider BEFORE .cart__summary-totals …" at bounding box center [603, 300] width 236 height 33
click at [648, 245] on span "#_loomi_addon_1759869511589 Adding Product Slider BEFORE .cart__summary-totals …" at bounding box center [603, 239] width 236 height 33
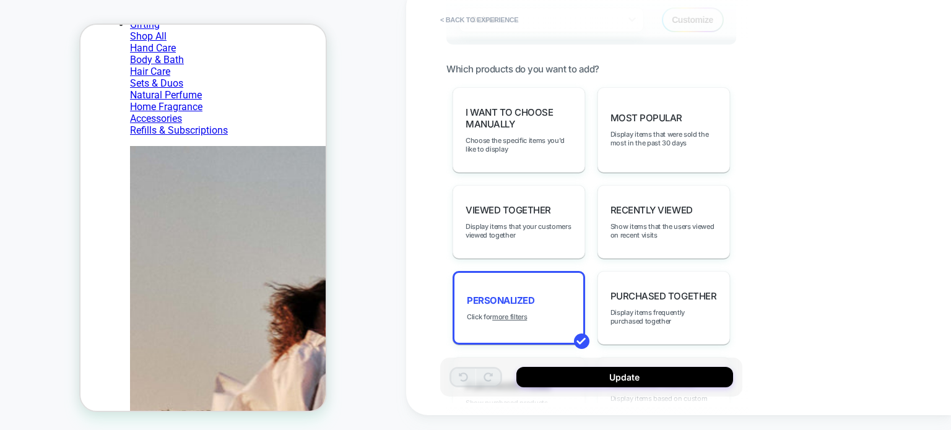
scroll to position [560, 0]
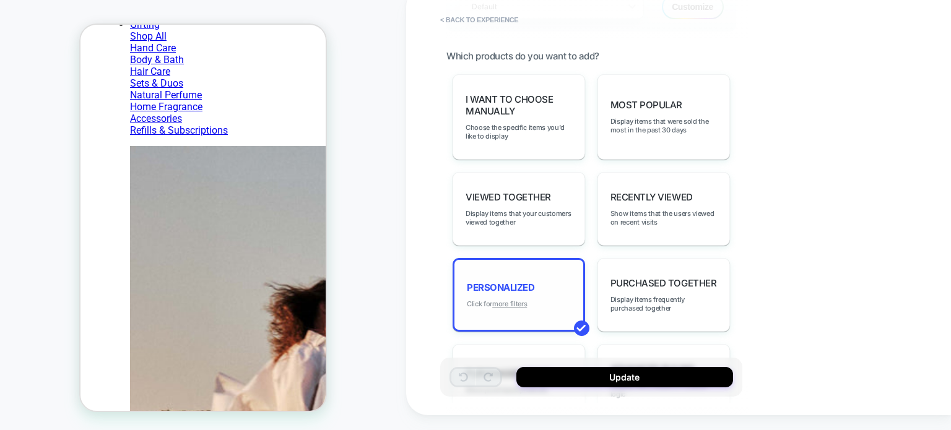
click at [520, 300] on u "more filters" at bounding box center [509, 304] width 35 height 9
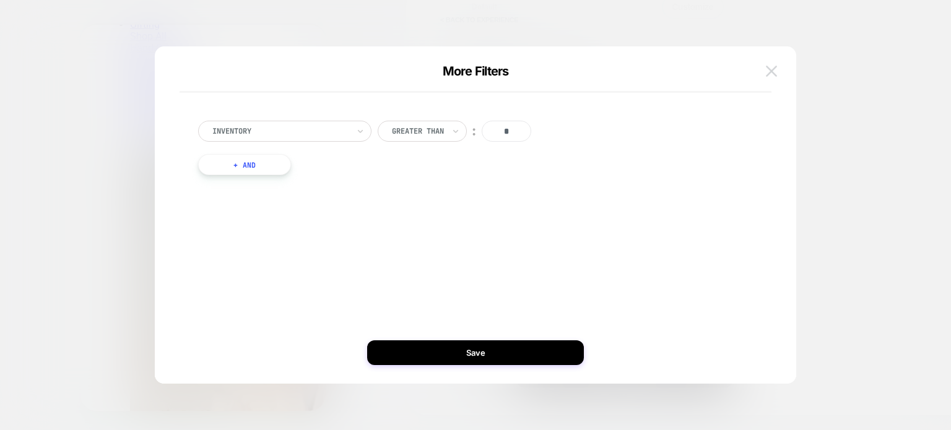
click at [772, 72] on img at bounding box center [771, 71] width 11 height 11
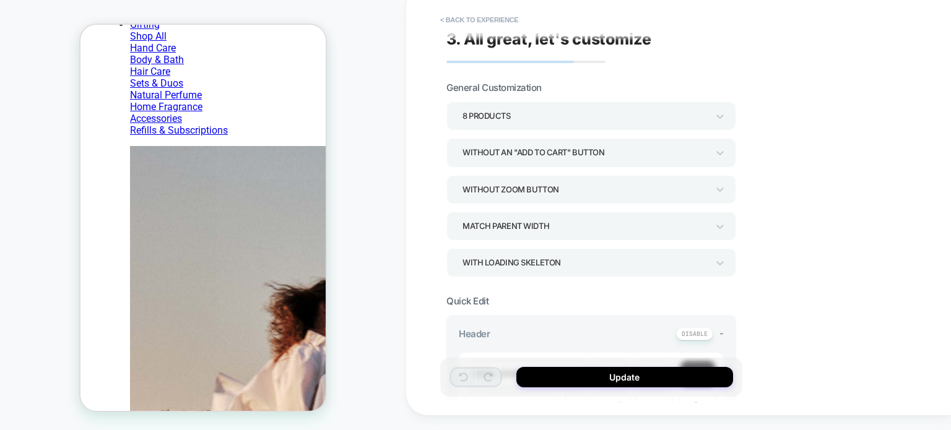
scroll to position [0, 0]
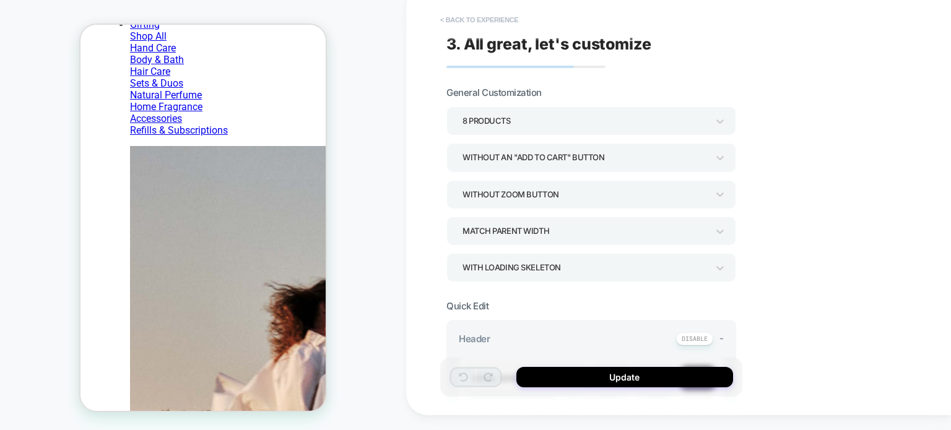
click at [471, 17] on button "< Back to experience" at bounding box center [479, 20] width 90 height 20
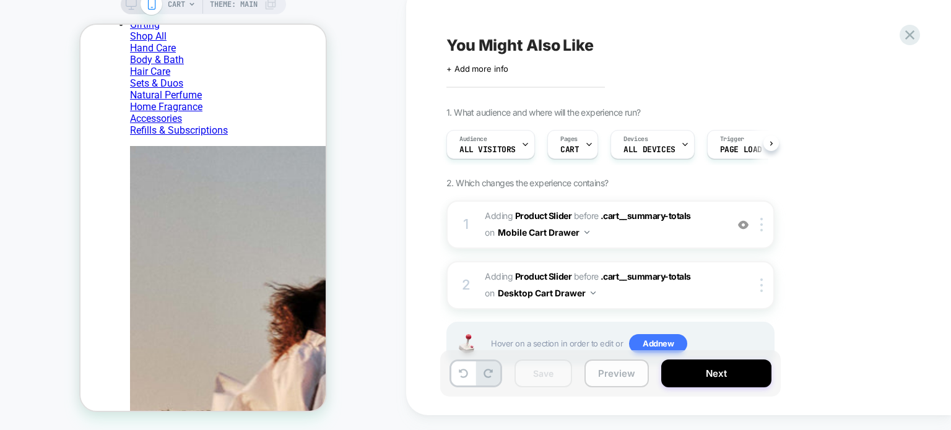
click at [627, 374] on button "Preview" at bounding box center [616, 374] width 64 height 28
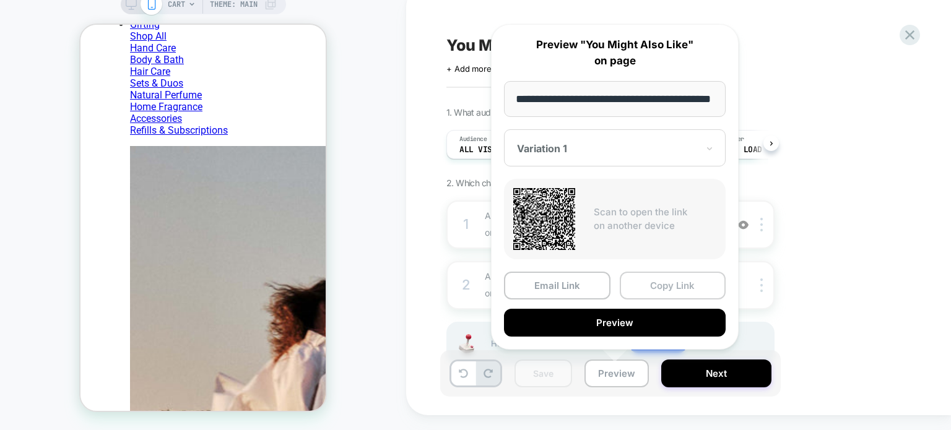
click at [676, 285] on button "Copy Link" at bounding box center [673, 286] width 106 height 28
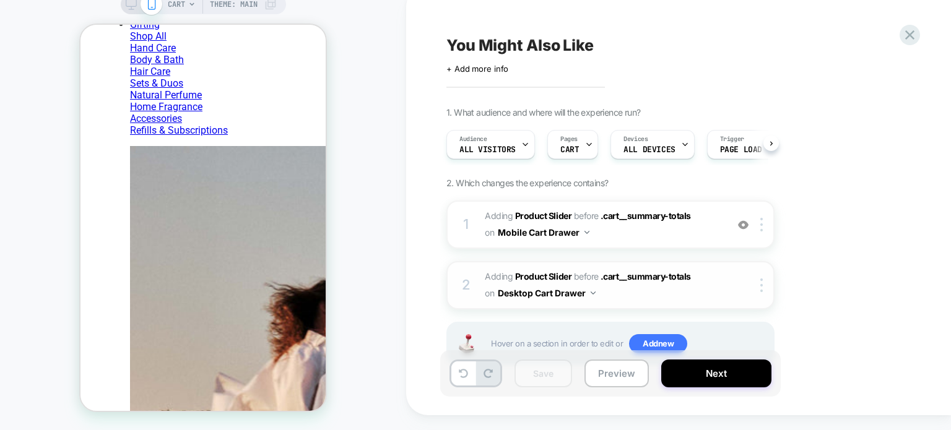
click at [591, 289] on button "Desktop Cart Drawer" at bounding box center [547, 293] width 98 height 18
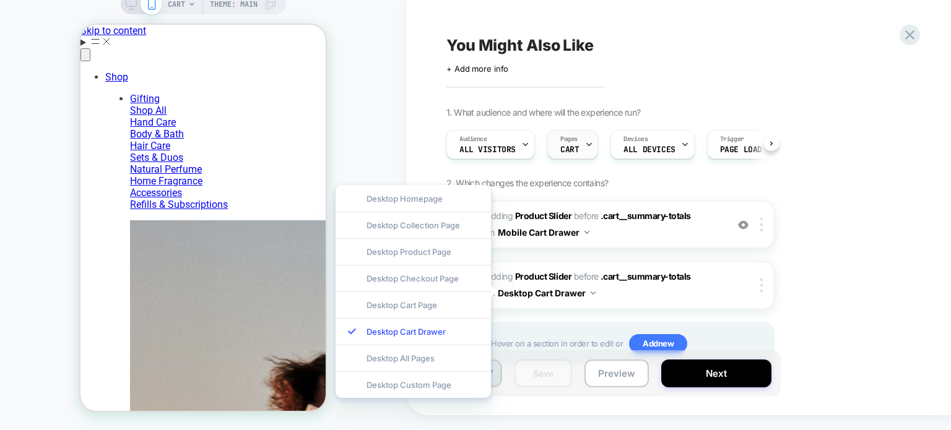
click at [568, 148] on span "CART" at bounding box center [569, 150] width 19 height 9
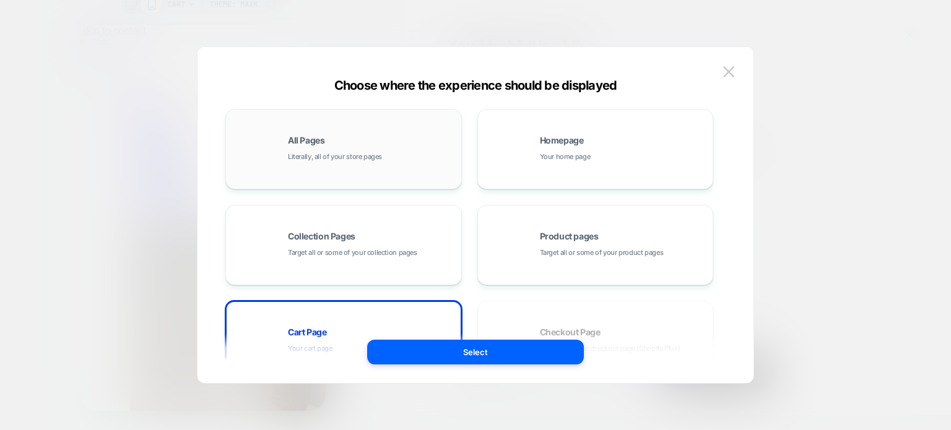
click at [406, 154] on div "All Pages Literally, all of your store pages" at bounding box center [371, 149] width 167 height 27
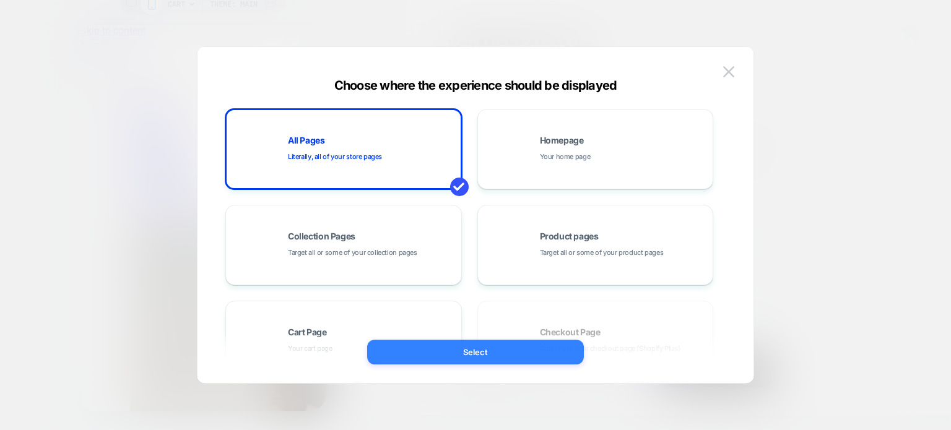
click at [463, 353] on button "Select" at bounding box center [475, 352] width 217 height 25
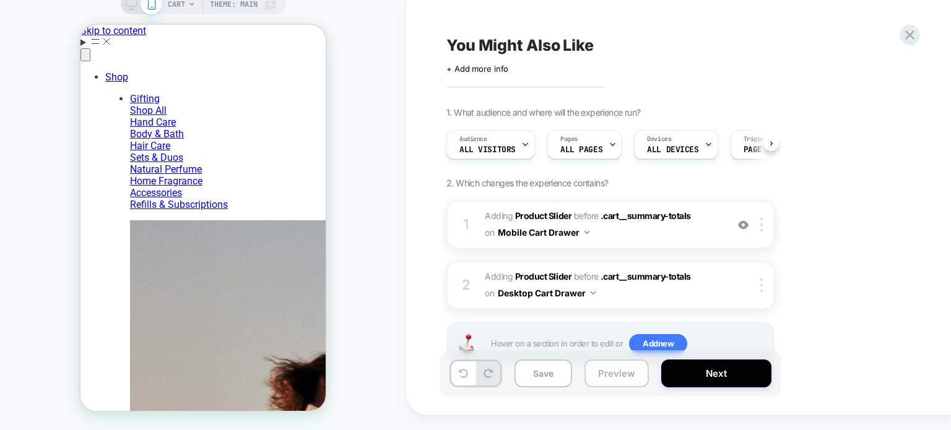
click at [616, 376] on button "Preview" at bounding box center [616, 374] width 64 height 28
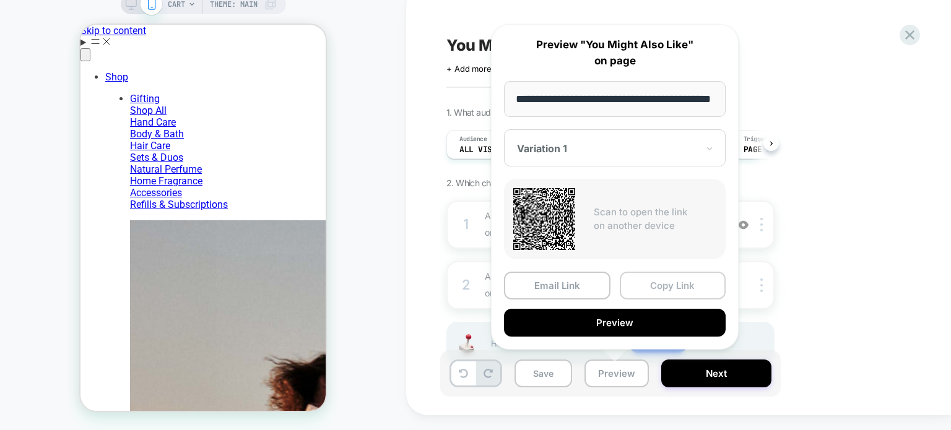
click at [662, 280] on button "Copy Link" at bounding box center [673, 286] width 106 height 28
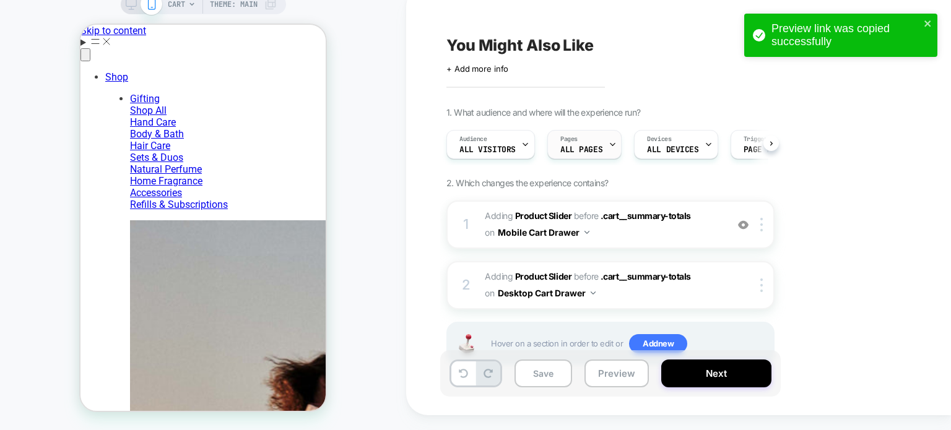
click at [599, 149] on div "Pages ALL PAGES" at bounding box center [581, 145] width 67 height 28
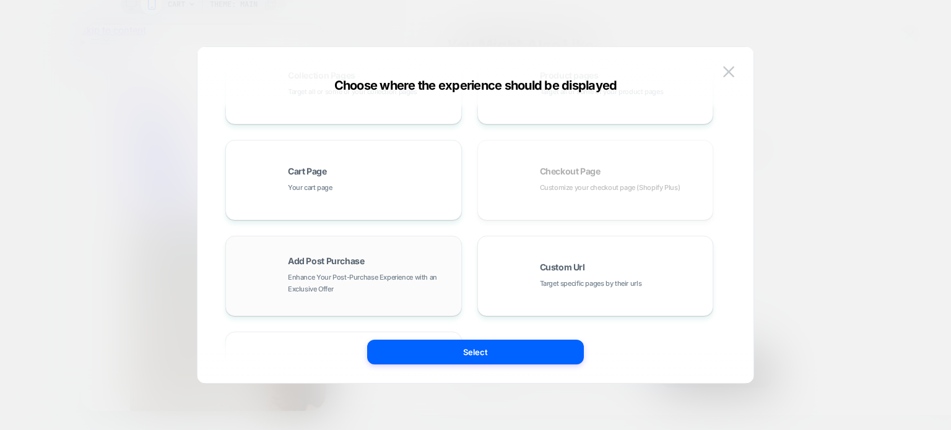
scroll to position [159, 0]
click at [400, 186] on div "Cart Page Your cart page" at bounding box center [371, 183] width 167 height 27
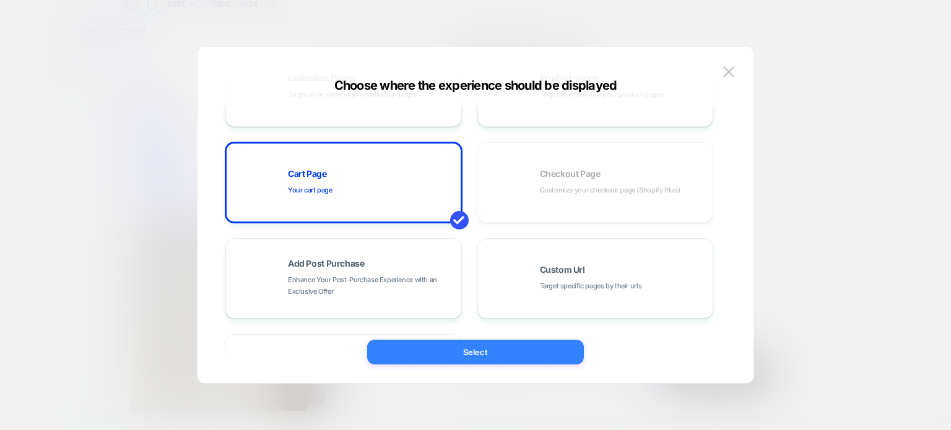
click at [463, 349] on button "Select" at bounding box center [475, 352] width 217 height 25
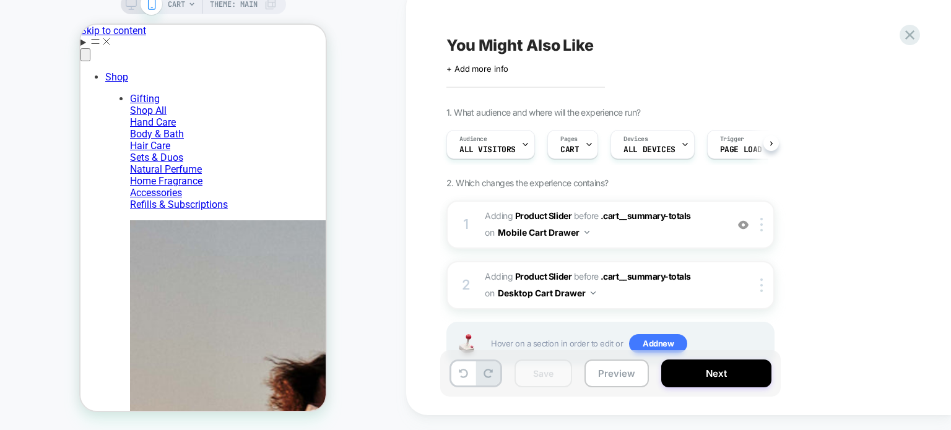
click at [131, 8] on icon at bounding box center [131, 4] width 11 height 11
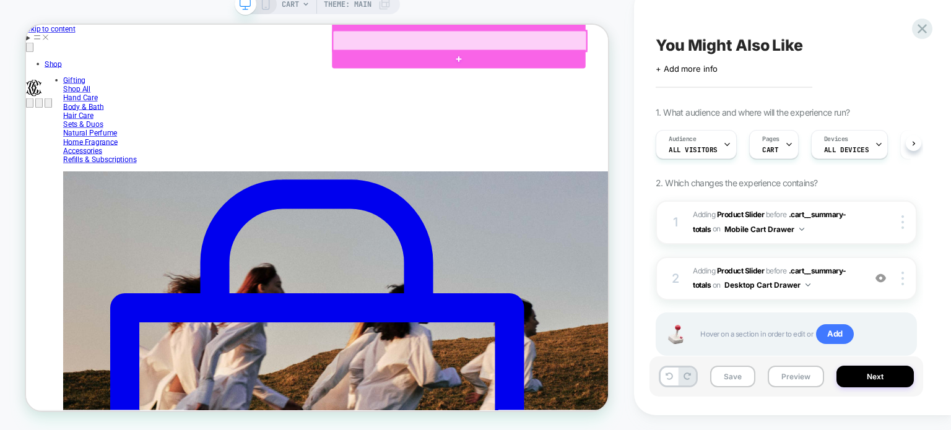
click at [760, 43] on div at bounding box center [603, 46] width 337 height 27
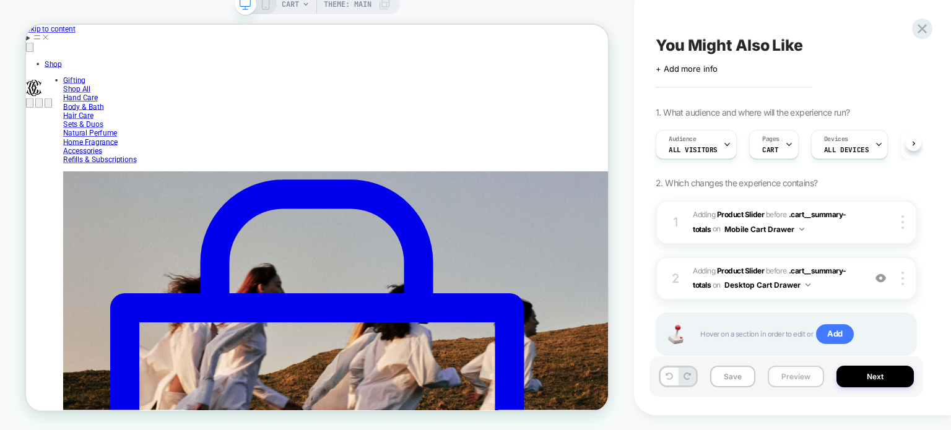
click at [805, 373] on button "Preview" at bounding box center [796, 377] width 56 height 22
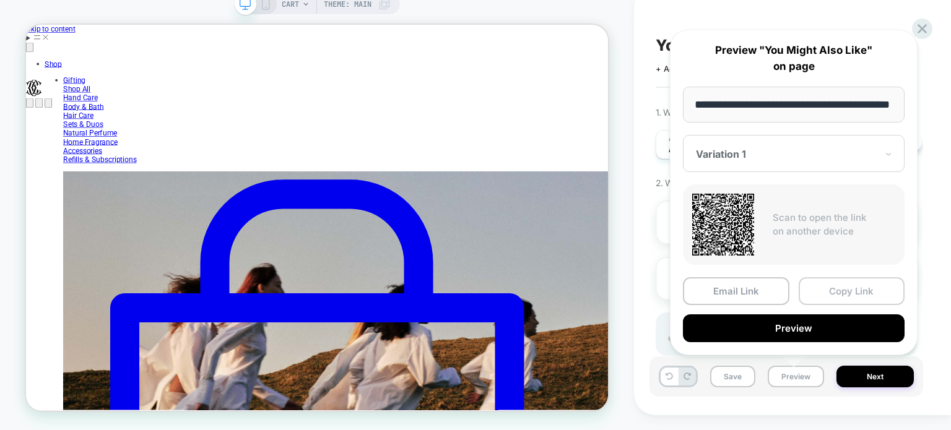
click at [825, 292] on button "Copy Link" at bounding box center [852, 291] width 106 height 28
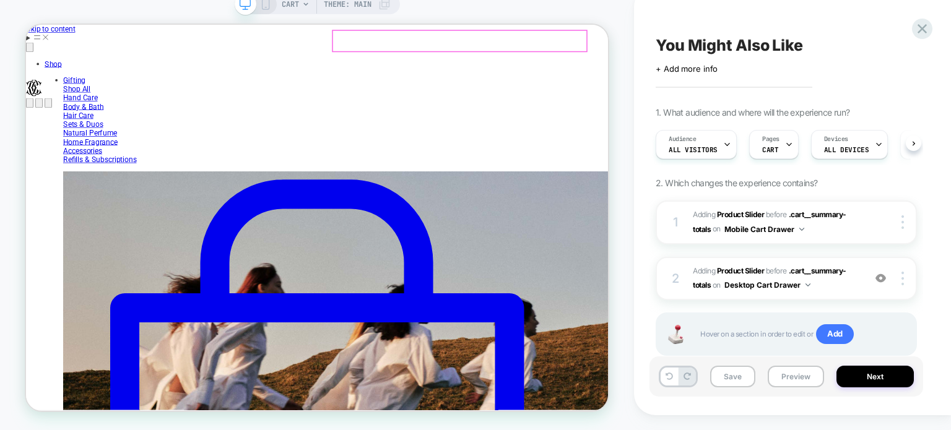
click at [723, 370] on button "Save" at bounding box center [732, 377] width 45 height 22
click at [796, 381] on button "Preview" at bounding box center [796, 377] width 56 height 22
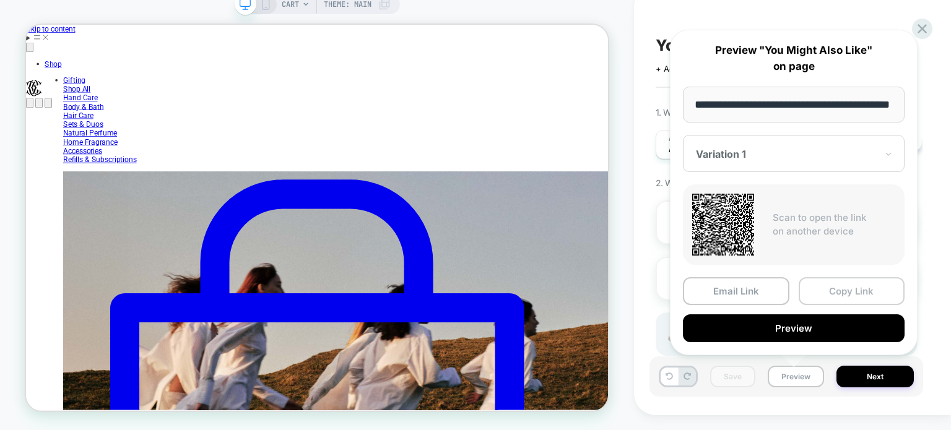
click at [823, 285] on button "Copy Link" at bounding box center [852, 291] width 106 height 28
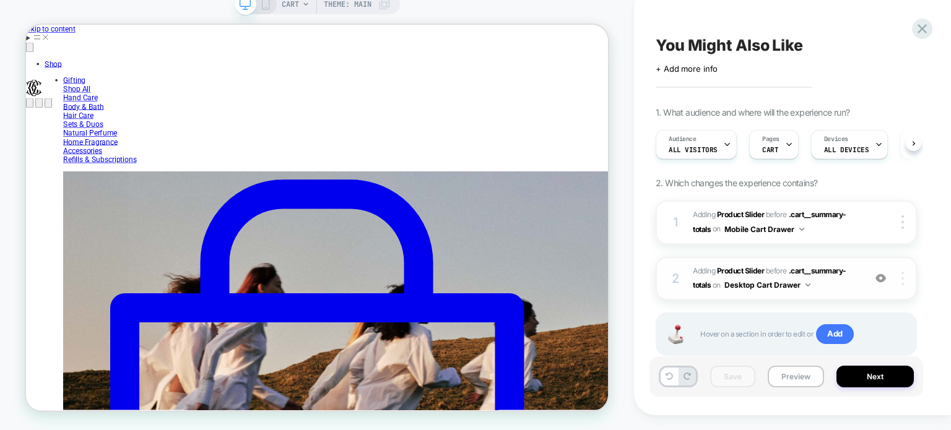
click at [901, 279] on img at bounding box center [902, 279] width 2 height 14
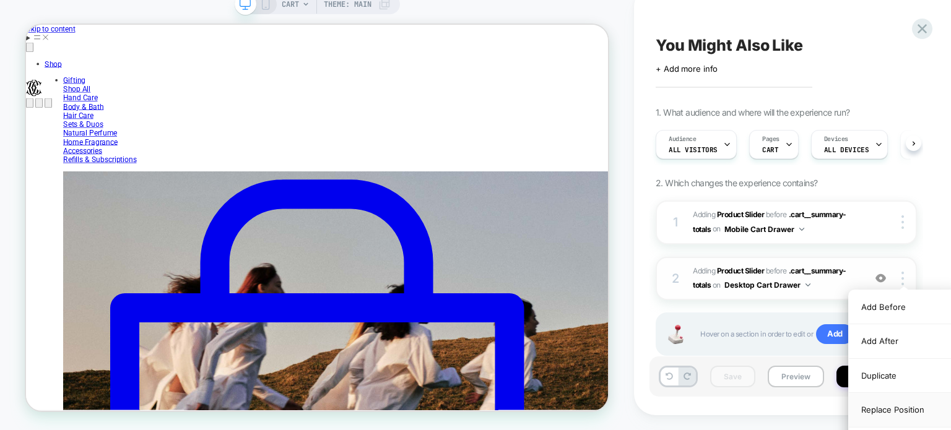
click at [879, 406] on div "Replace Position" at bounding box center [904, 410] width 110 height 34
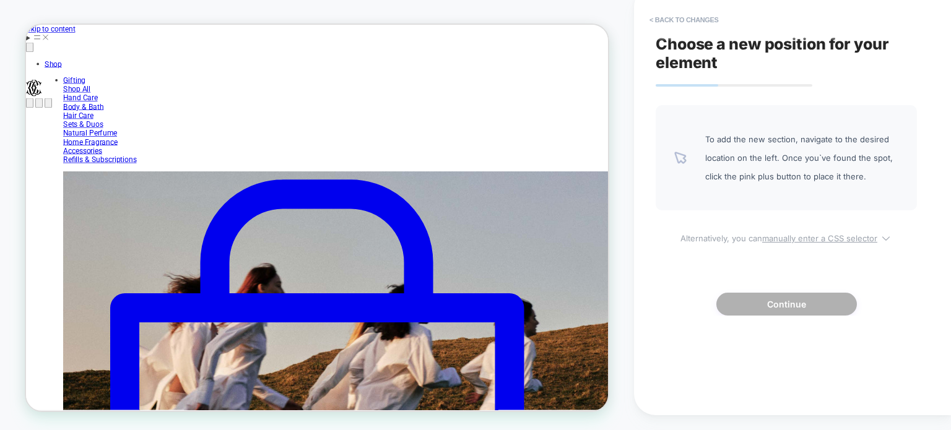
click at [850, 238] on u "manually enter a CSS selector" at bounding box center [819, 238] width 115 height 10
select select "*******"
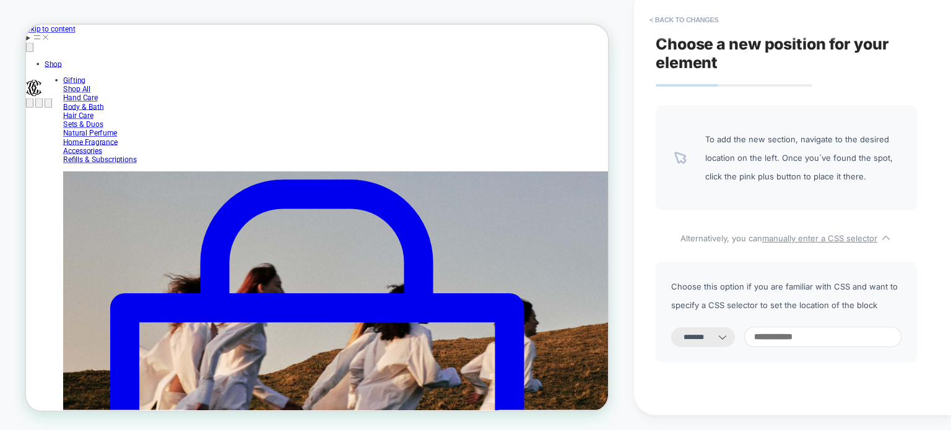
click at [835, 331] on input at bounding box center [822, 337] width 157 height 20
paste input "**********"
type input "**********"
select select "*********"
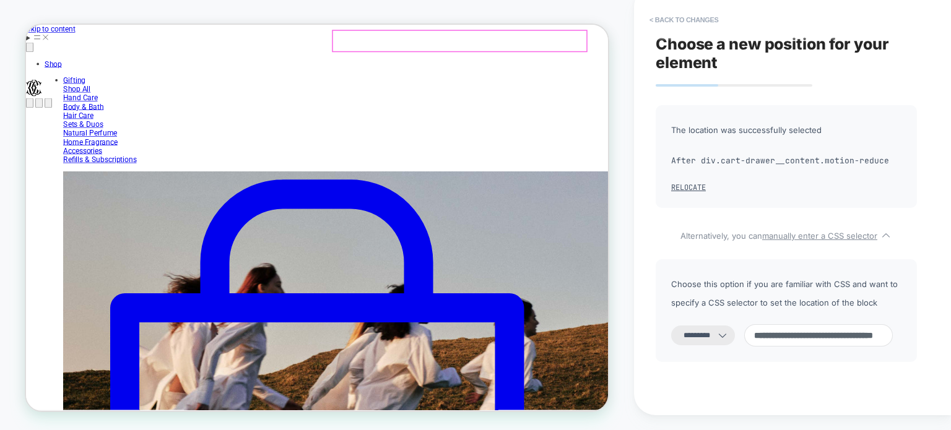
type input "**********"
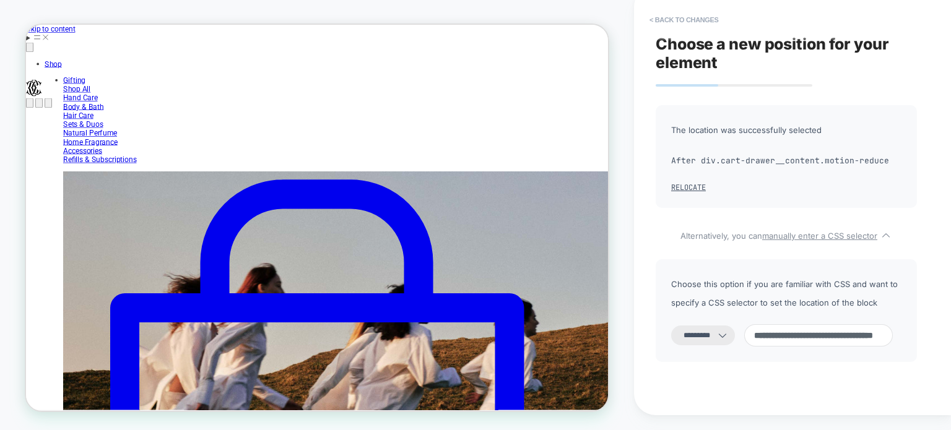
scroll to position [81, 0]
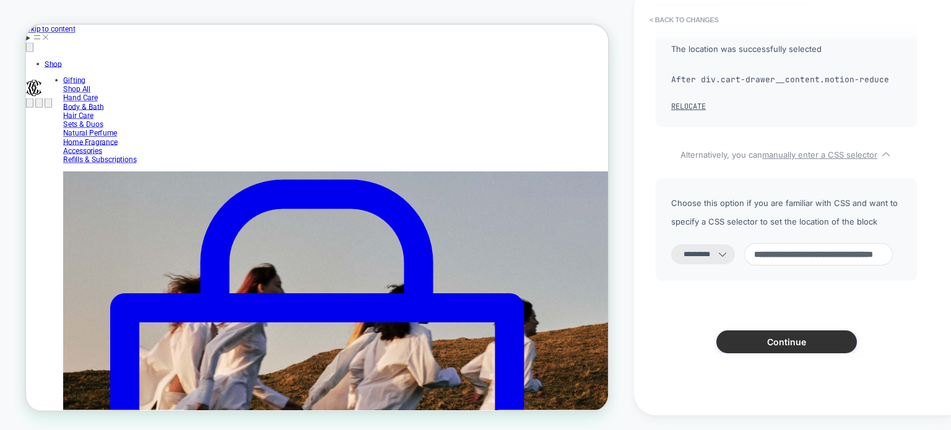
click at [748, 344] on button "Continue" at bounding box center [786, 342] width 141 height 23
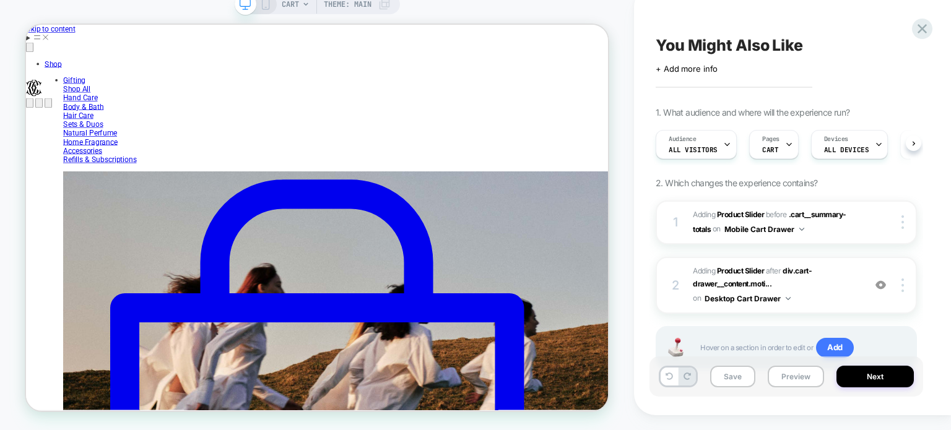
scroll to position [0, 0]
click at [784, 381] on button "Preview" at bounding box center [796, 377] width 56 height 22
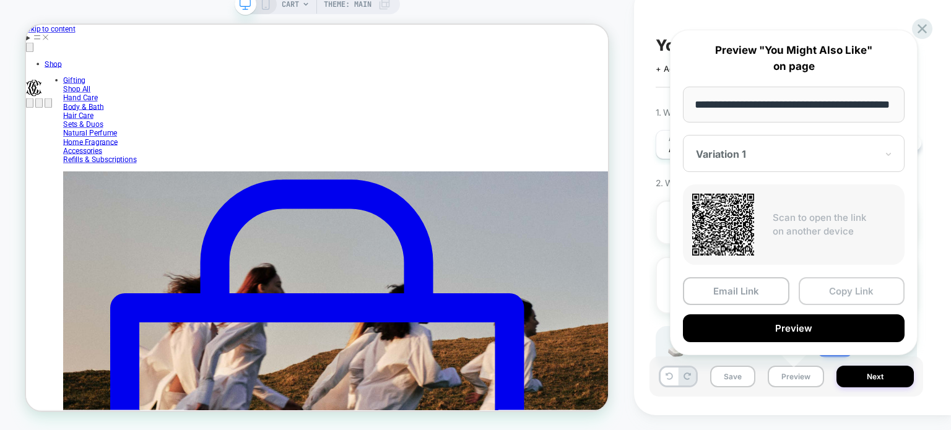
click at [825, 295] on button "Copy Link" at bounding box center [852, 291] width 106 height 28
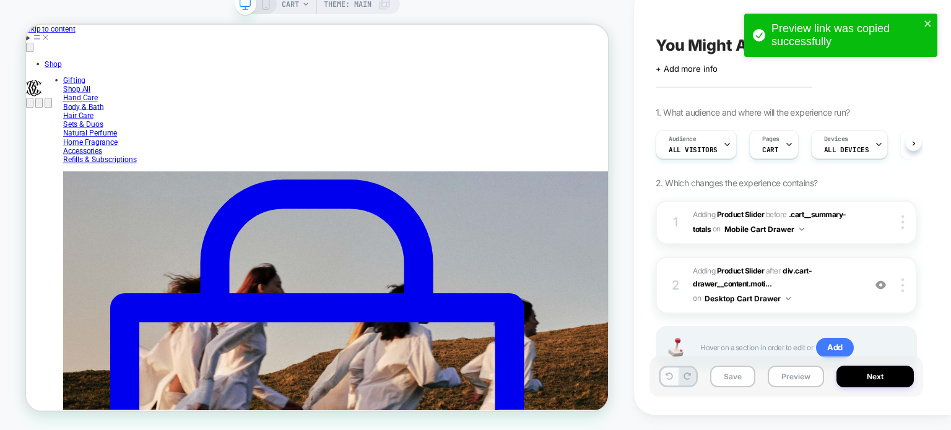
click at [670, 371] on button at bounding box center [669, 377] width 17 height 18
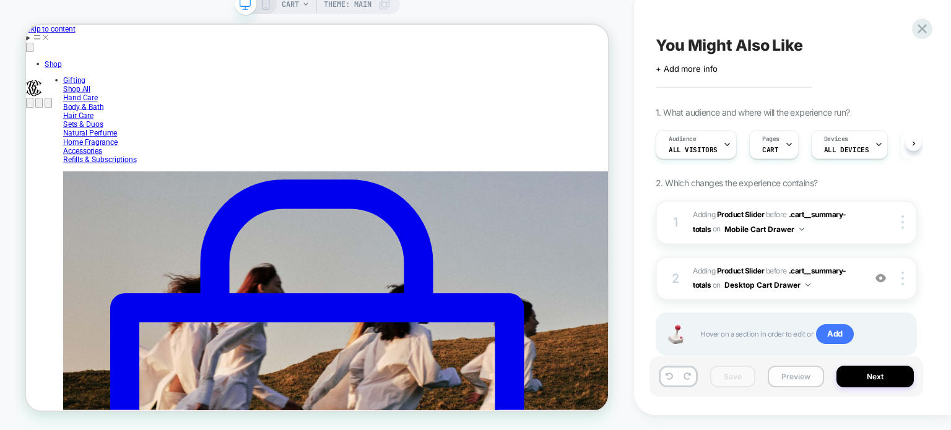
click at [788, 375] on button "Preview" at bounding box center [796, 377] width 56 height 22
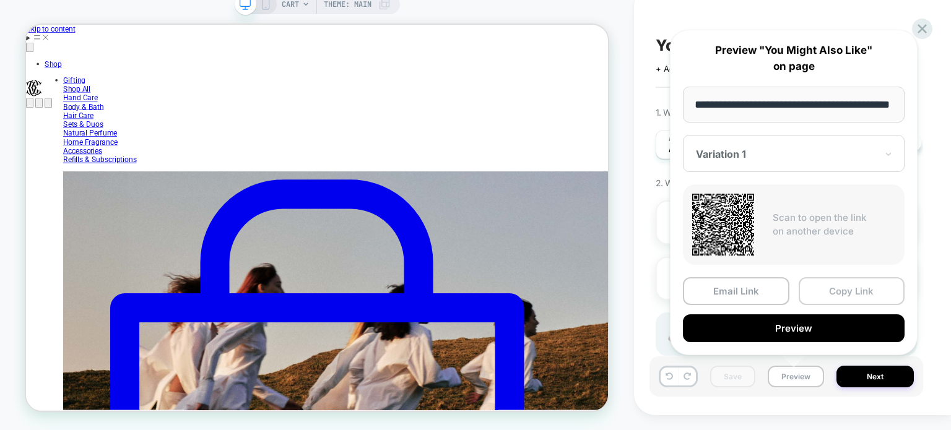
click at [832, 294] on button "Copy Link" at bounding box center [852, 291] width 106 height 28
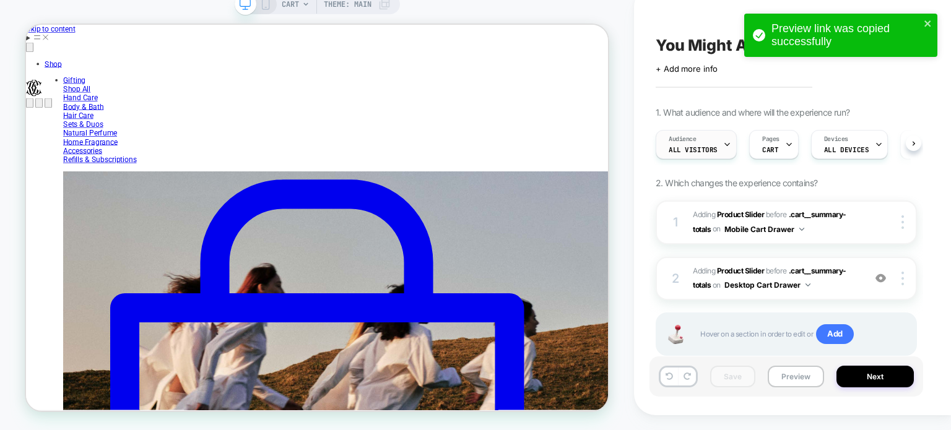
click at [715, 148] on div "Audience All Visitors" at bounding box center [693, 145] width 74 height 28
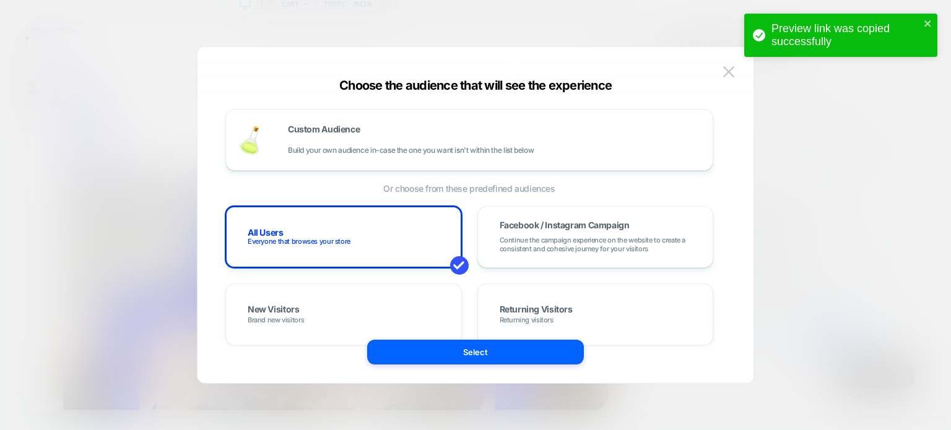
click at [866, 118] on div at bounding box center [475, 215] width 951 height 430
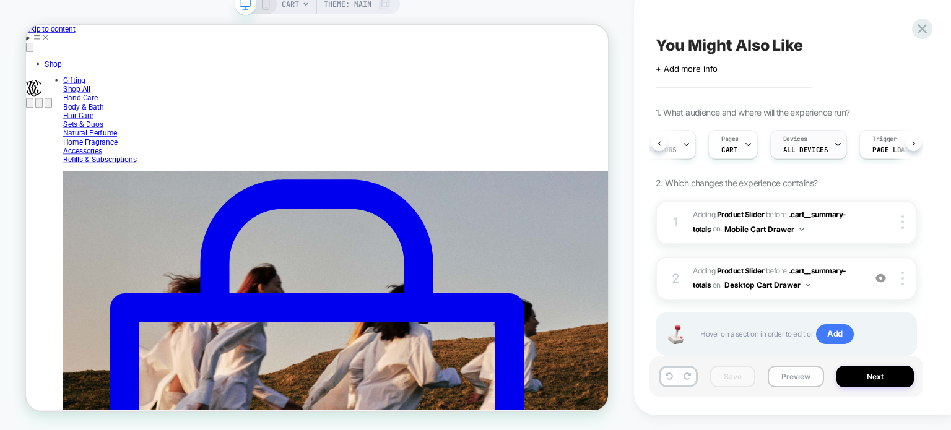
scroll to position [0, 40]
drag, startPoint x: 837, startPoint y: 143, endPoint x: 797, endPoint y: 81, distance: 73.5
click at [797, 81] on div "You Might Also Like Click to edit experience details + Add more info 1. What au…" at bounding box center [786, 201] width 274 height 406
click at [741, 149] on div "Pages CART" at bounding box center [731, 145] width 42 height 28
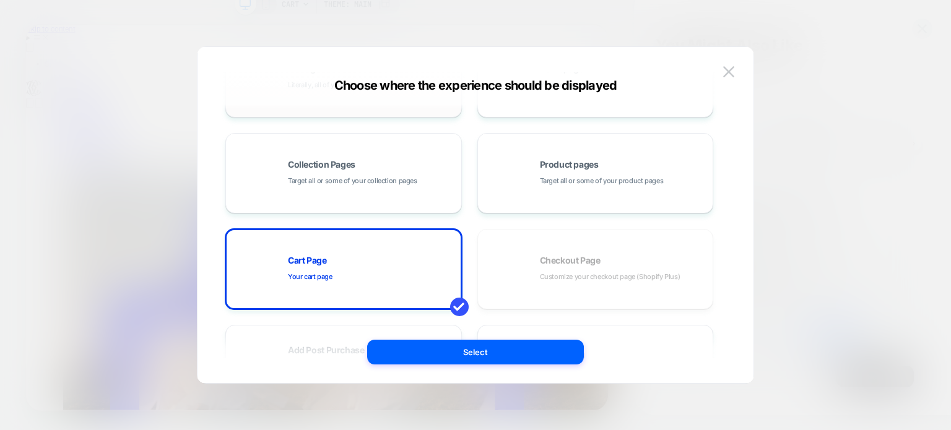
scroll to position [0, 0]
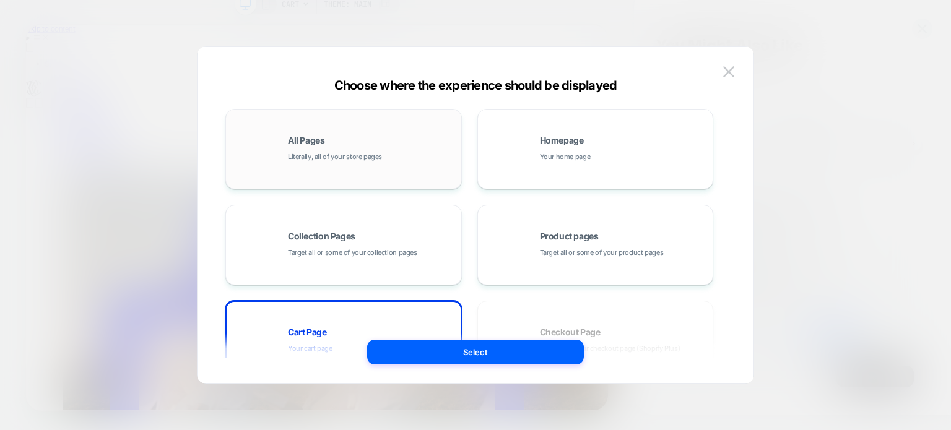
click at [427, 160] on div "All Pages Literally, all of your store pages" at bounding box center [371, 149] width 167 height 27
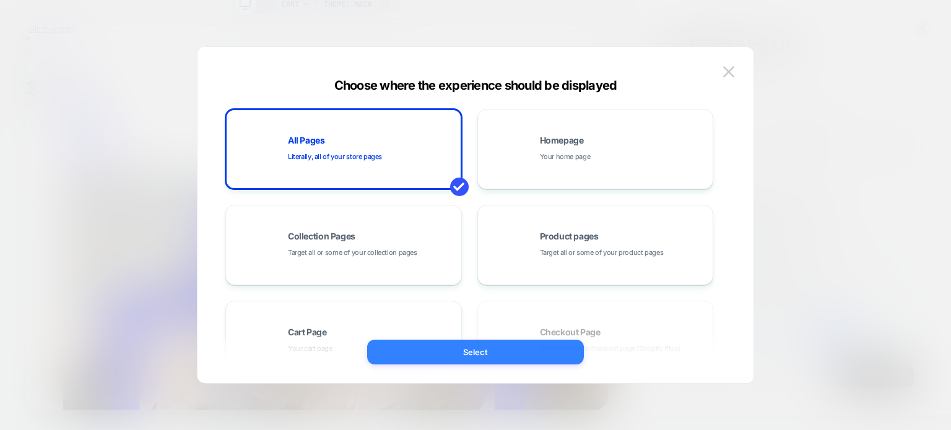
click at [505, 354] on button "Select" at bounding box center [475, 352] width 217 height 25
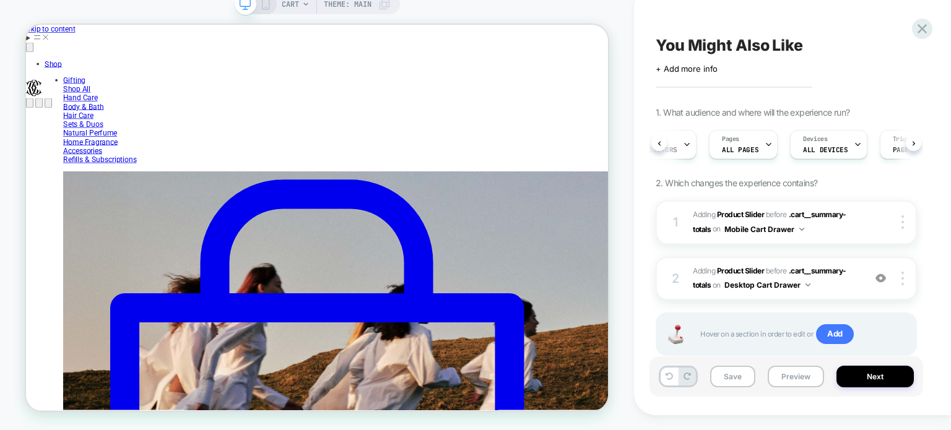
scroll to position [0, 38]
click at [795, 371] on button "Preview" at bounding box center [796, 377] width 56 height 22
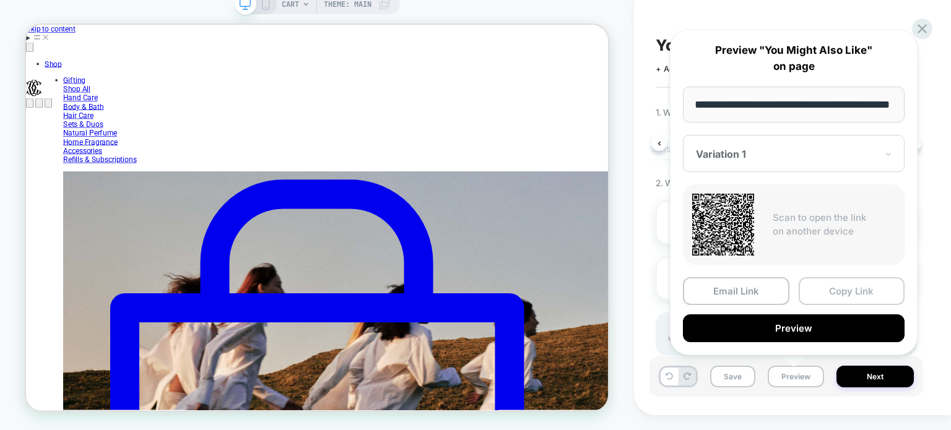
scroll to position [0, 0]
click at [813, 284] on button "Copy Link" at bounding box center [852, 291] width 106 height 28
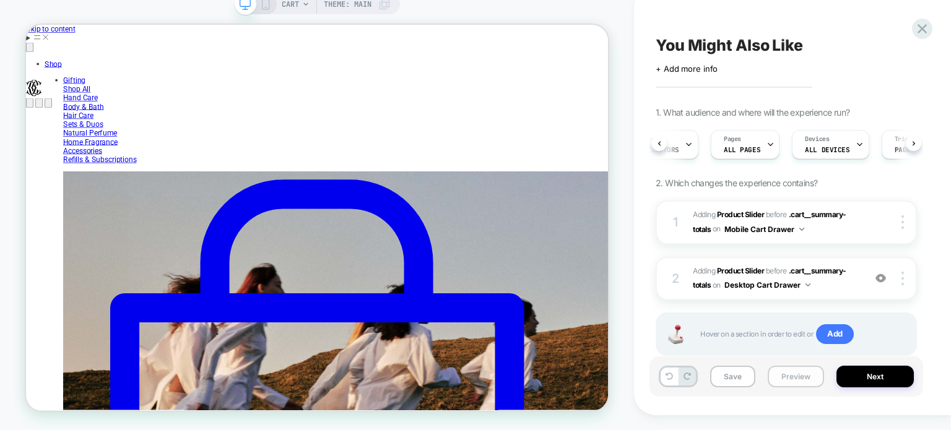
click at [786, 377] on button "Preview" at bounding box center [796, 377] width 56 height 22
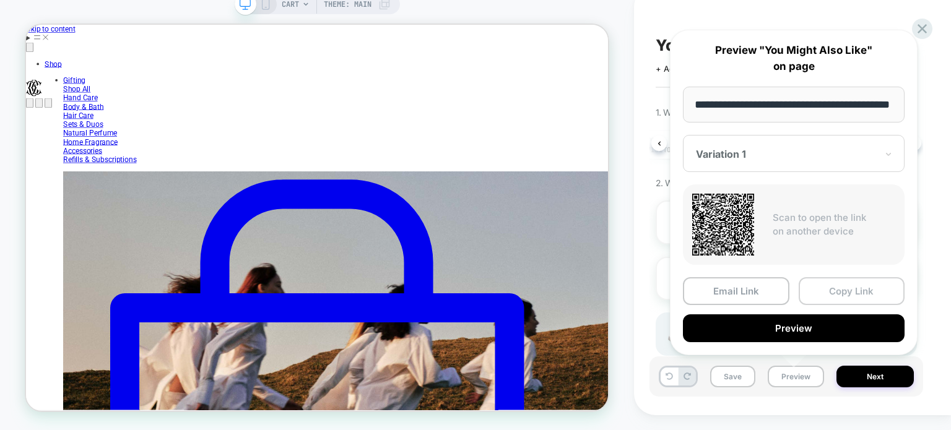
click at [812, 294] on button "Copy Link" at bounding box center [852, 291] width 106 height 28
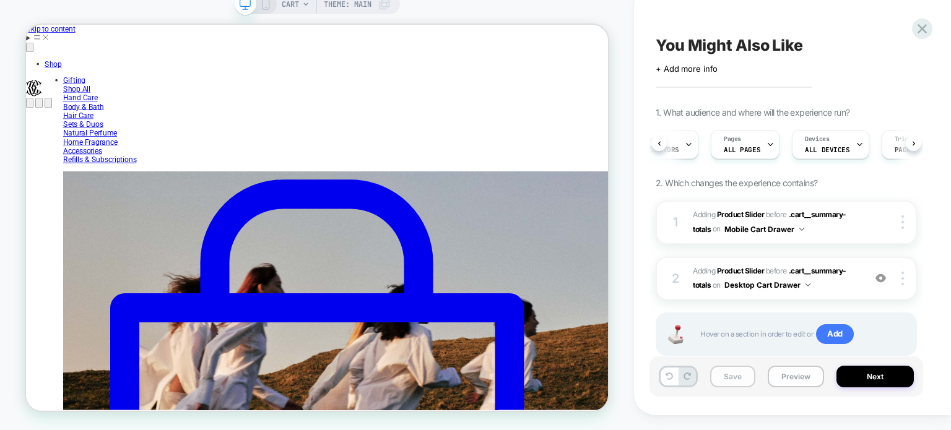
click at [735, 380] on button "Save" at bounding box center [732, 377] width 45 height 22
click at [791, 381] on button "Preview" at bounding box center [796, 377] width 56 height 22
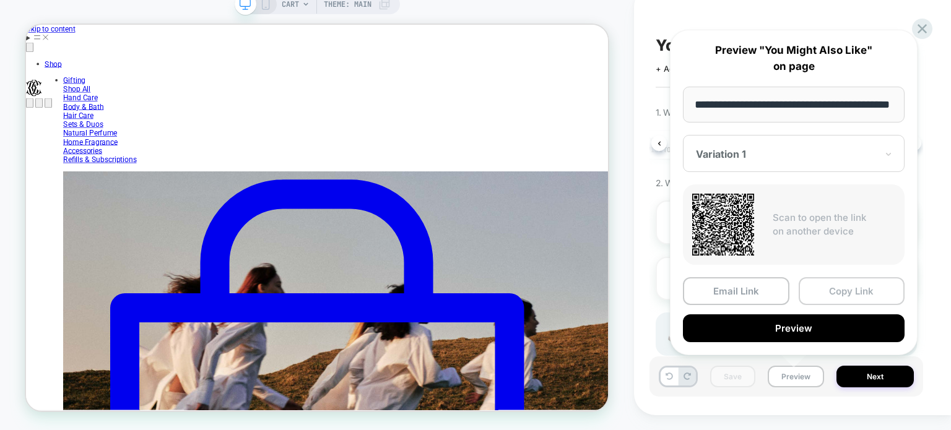
click at [835, 295] on button "Copy Link" at bounding box center [852, 291] width 106 height 28
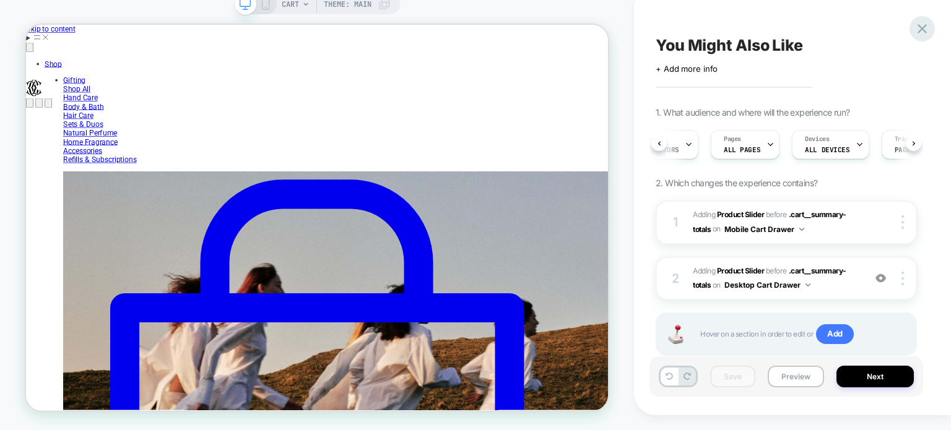
click at [923, 22] on icon at bounding box center [922, 28] width 17 height 17
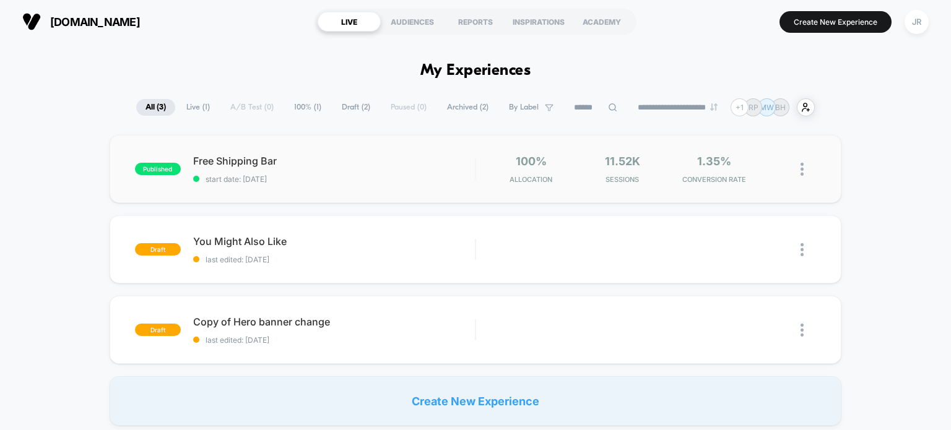
click at [324, 194] on div "published Free Shipping Bar start date: 8/11/2025 100% Allocation 11.52k Sessio…" at bounding box center [476, 169] width 732 height 68
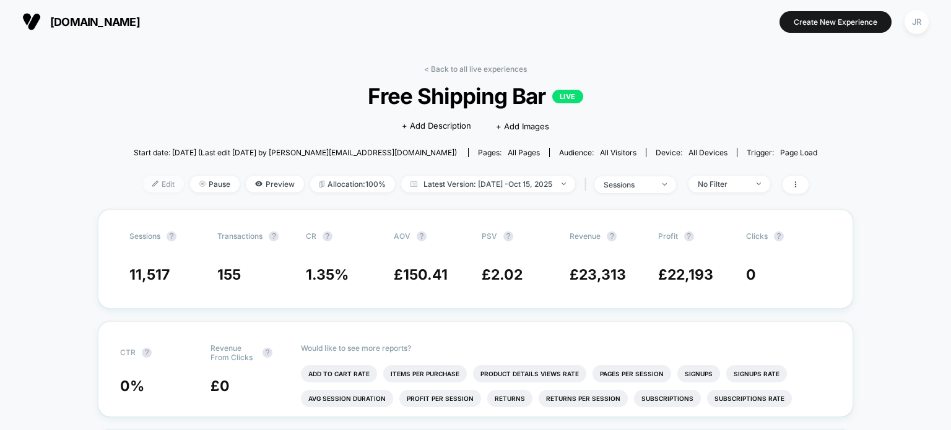
click at [148, 185] on span "Edit" at bounding box center [163, 184] width 41 height 17
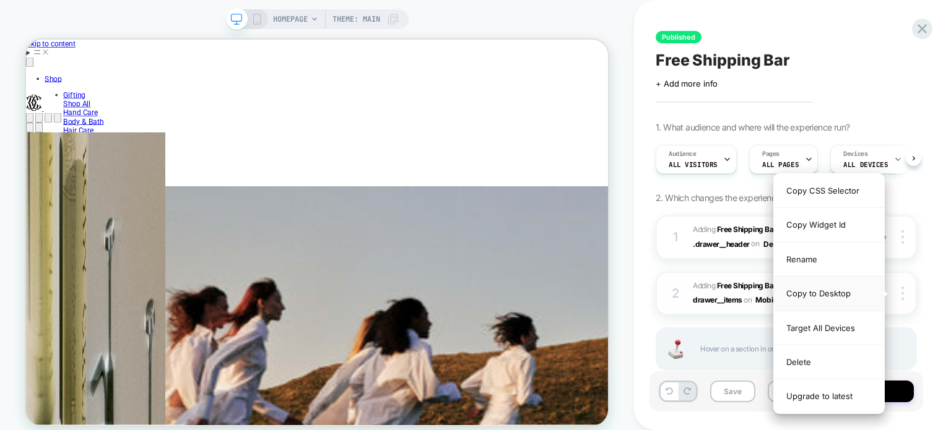
scroll to position [0, 770]
click at [855, 287] on div "Copy to Desktop" at bounding box center [829, 294] width 110 height 34
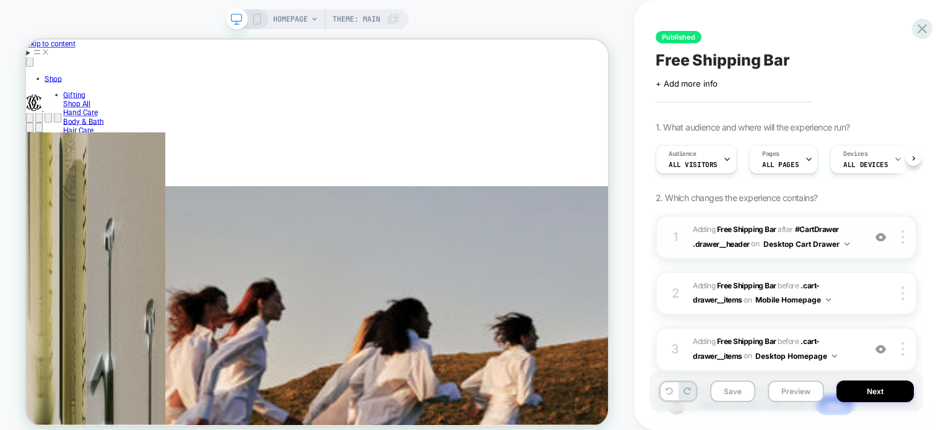
scroll to position [0, 2312]
click at [877, 241] on img at bounding box center [880, 237] width 11 height 11
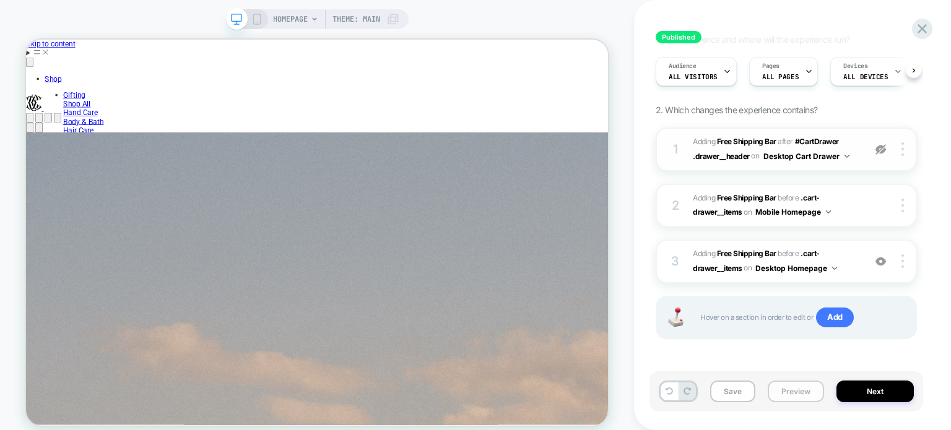
scroll to position [0, 0]
click at [783, 385] on button "Preview" at bounding box center [796, 392] width 56 height 22
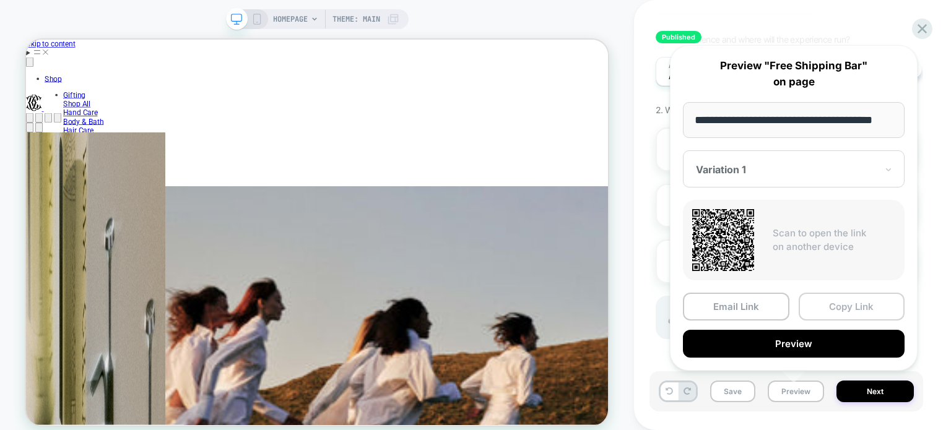
click at [835, 309] on button "Copy Link" at bounding box center [852, 307] width 106 height 28
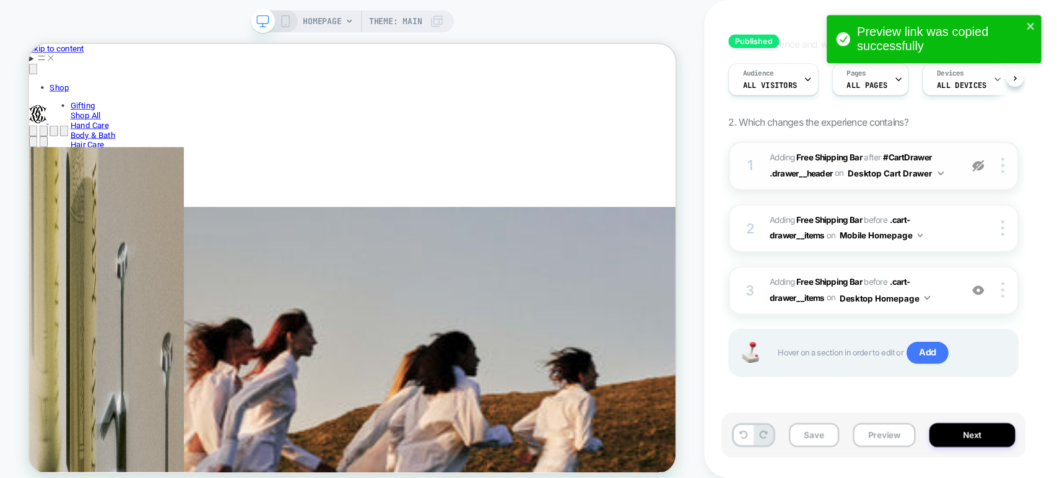
scroll to position [0, 770]
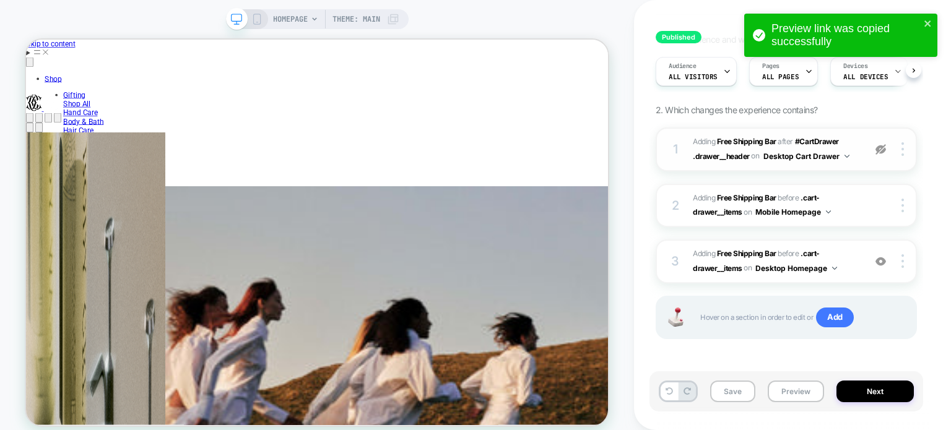
click at [884, 147] on img at bounding box center [880, 149] width 11 height 11
click at [904, 261] on div at bounding box center [905, 261] width 24 height 14
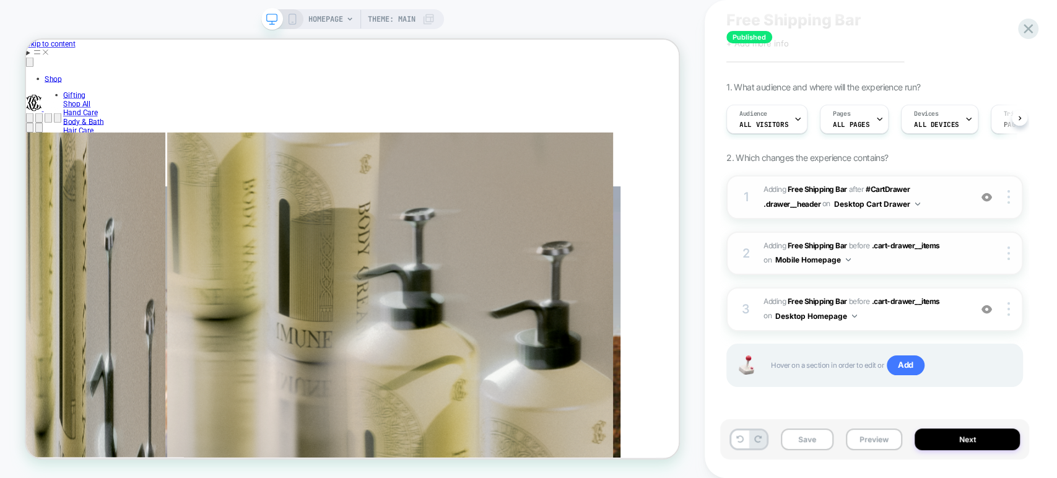
scroll to position [0, 3454]
click at [950, 311] on div at bounding box center [1011, 309] width 24 height 14
click at [950, 305] on img at bounding box center [986, 309] width 11 height 11
click at [871, 430] on button "Preview" at bounding box center [874, 439] width 56 height 22
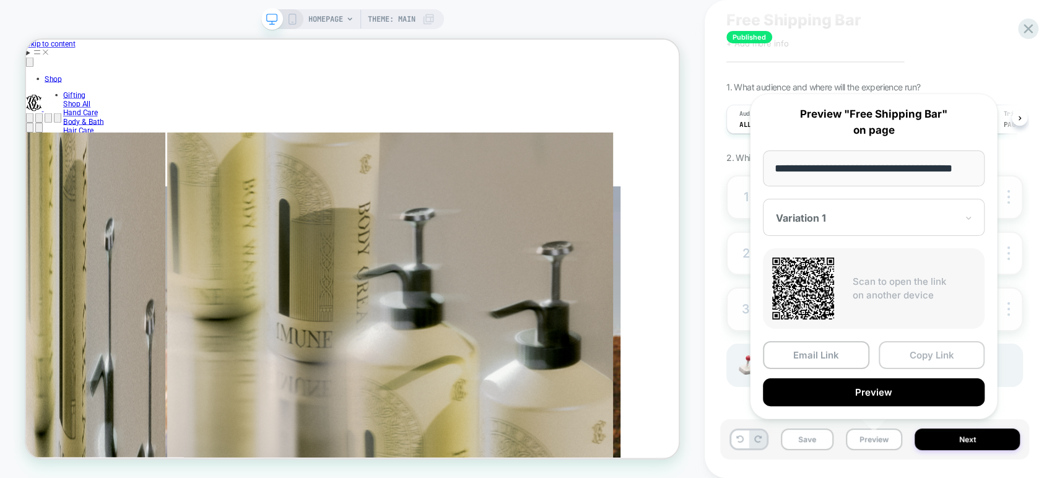
scroll to position [0, 0]
click at [908, 345] on button "Copy Link" at bounding box center [932, 355] width 106 height 28
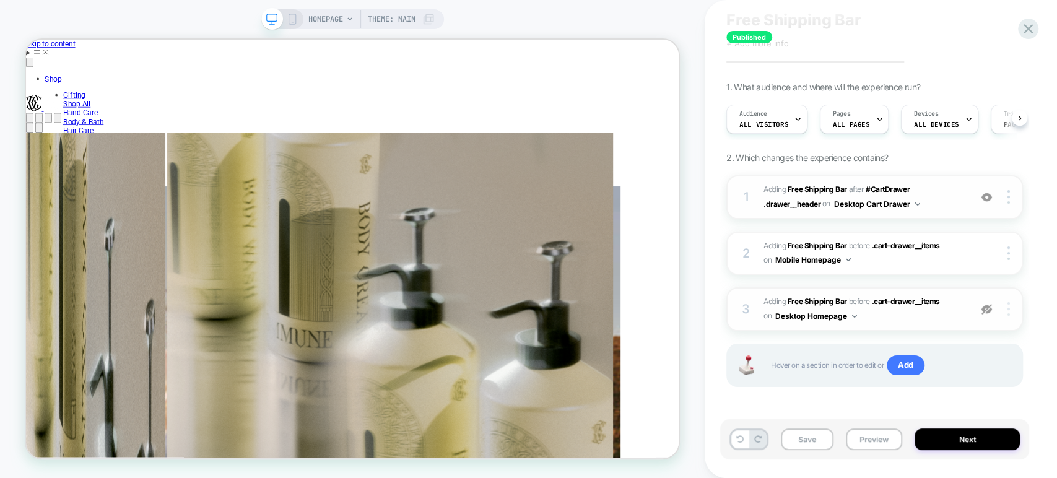
click at [950, 313] on img at bounding box center [1008, 309] width 2 height 14
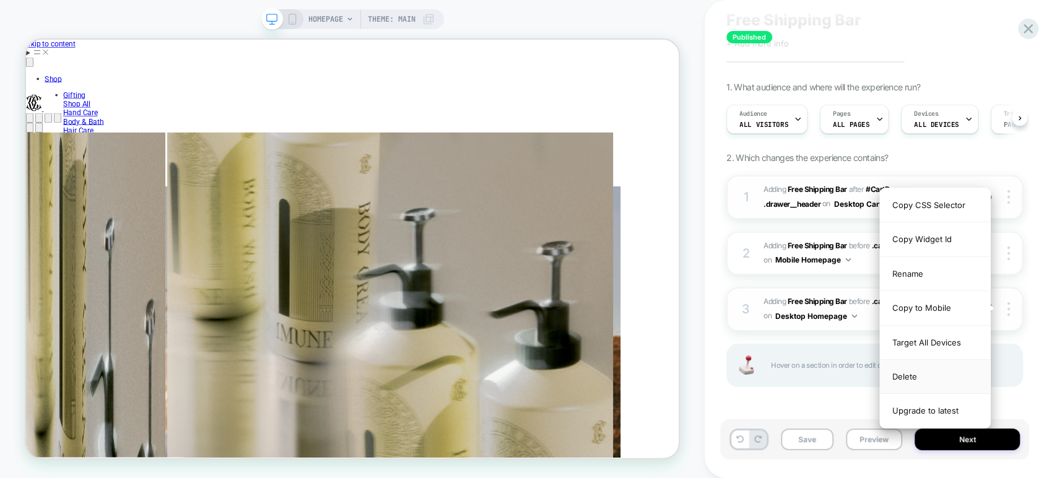
click at [936, 367] on div "Delete" at bounding box center [935, 377] width 110 height 34
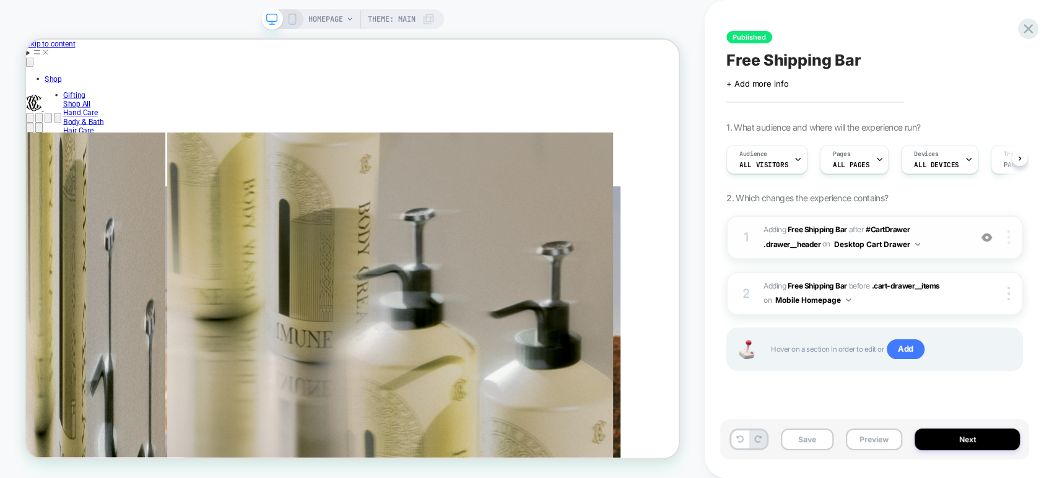
click at [950, 236] on img at bounding box center [1008, 237] width 2 height 14
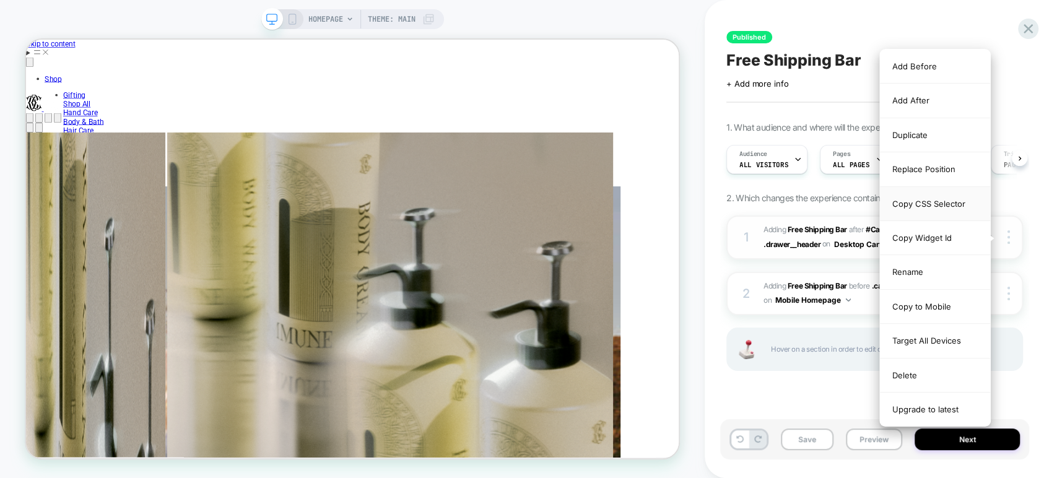
click at [939, 205] on div "Copy CSS Selector" at bounding box center [935, 204] width 110 height 34
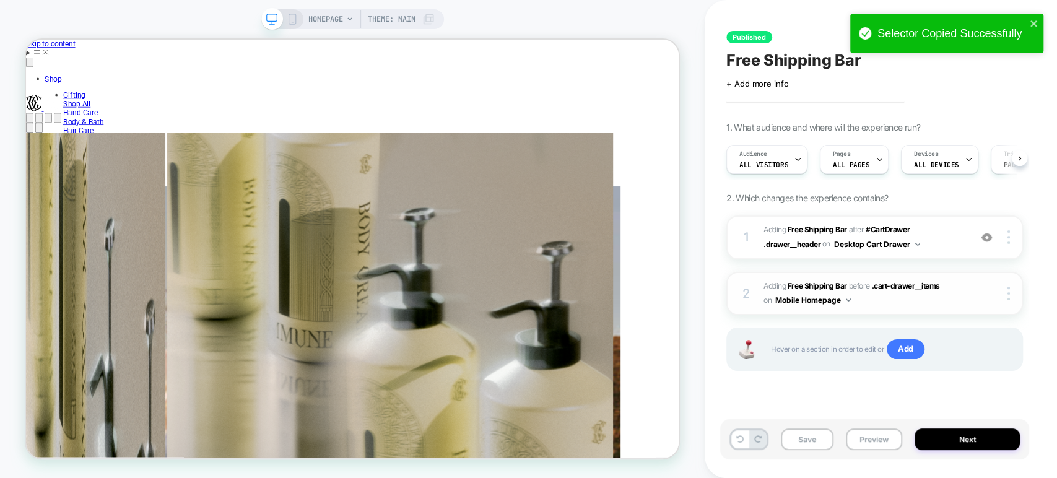
click at [950, 285] on div "2 #_loomi_addon_1760533850087 Adding Free Shipping Bar BEFORE .cart-drawer__ite…" at bounding box center [874, 294] width 297 height 44
click at [950, 298] on img at bounding box center [1008, 294] width 2 height 14
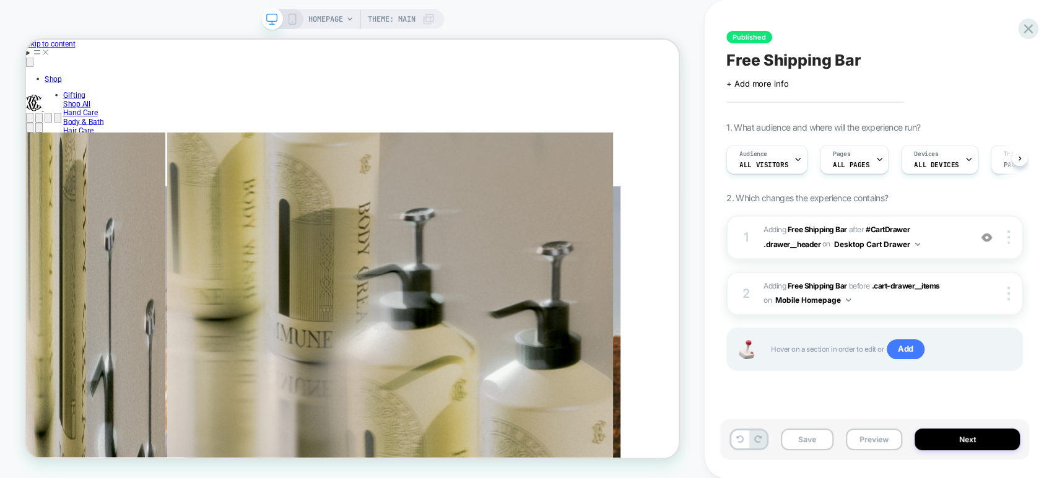
click at [290, 20] on icon at bounding box center [292, 19] width 11 height 11
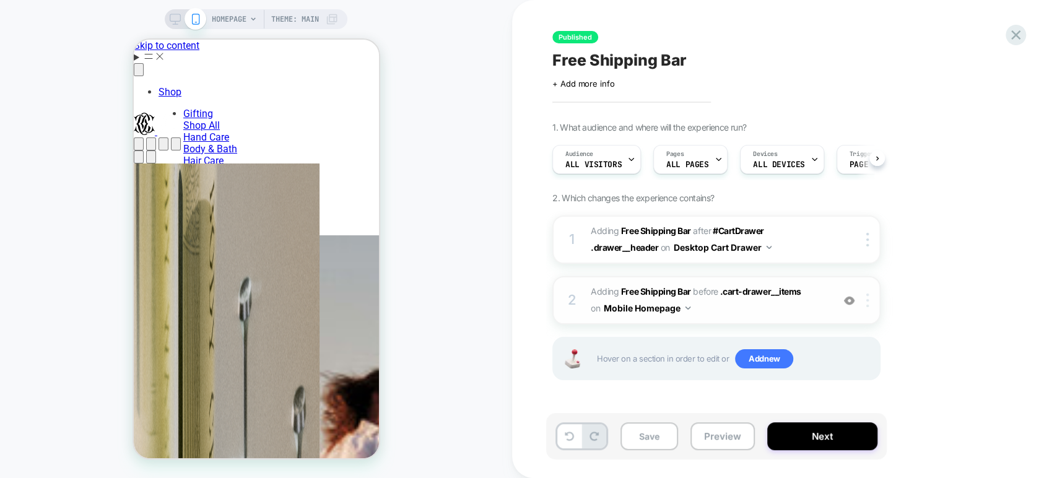
click at [866, 295] on img at bounding box center [867, 300] width 2 height 14
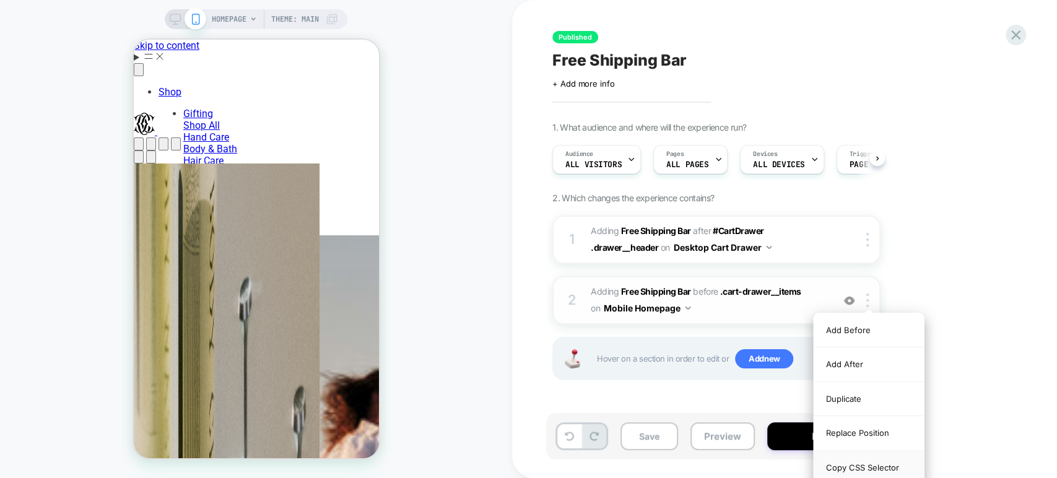
click at [875, 430] on div "Copy CSS Selector" at bounding box center [869, 468] width 110 height 34
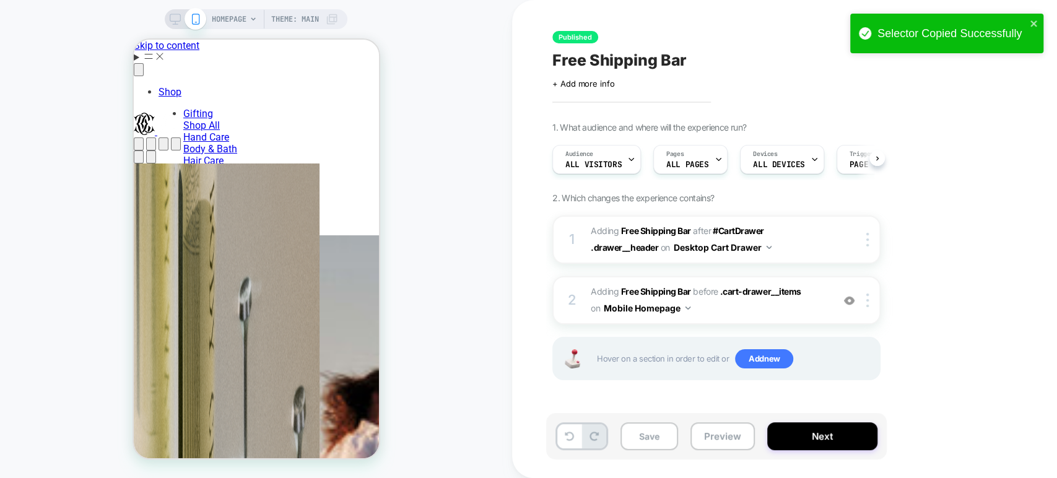
click at [172, 14] on icon at bounding box center [175, 19] width 11 height 11
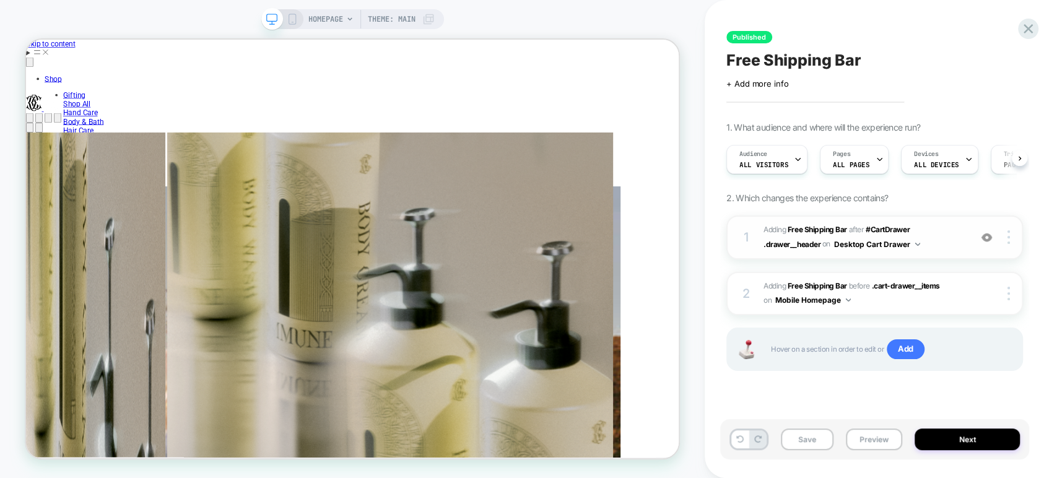
click at [950, 227] on div "1 #_loomi_addon_1754899862392 Adding Free Shipping Bar AFTER #CartDrawer .drawe…" at bounding box center [874, 237] width 297 height 44
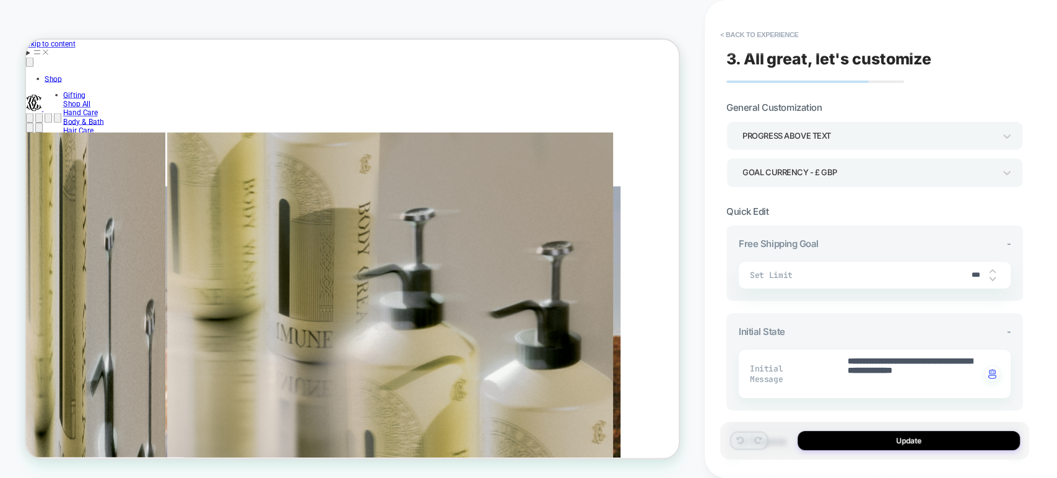
type textarea "*"
click at [756, 37] on button "< Back to experience" at bounding box center [759, 35] width 90 height 20
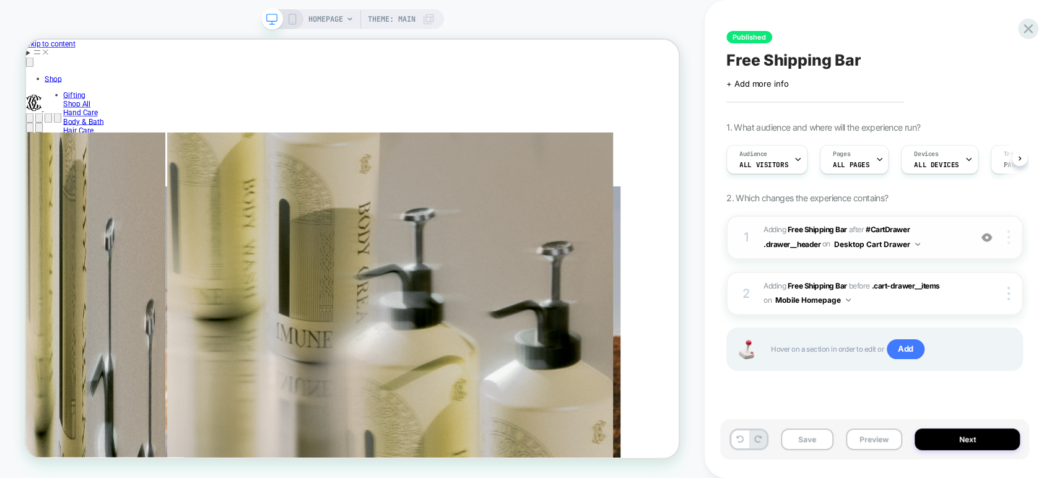
click at [950, 240] on img at bounding box center [1008, 237] width 2 height 14
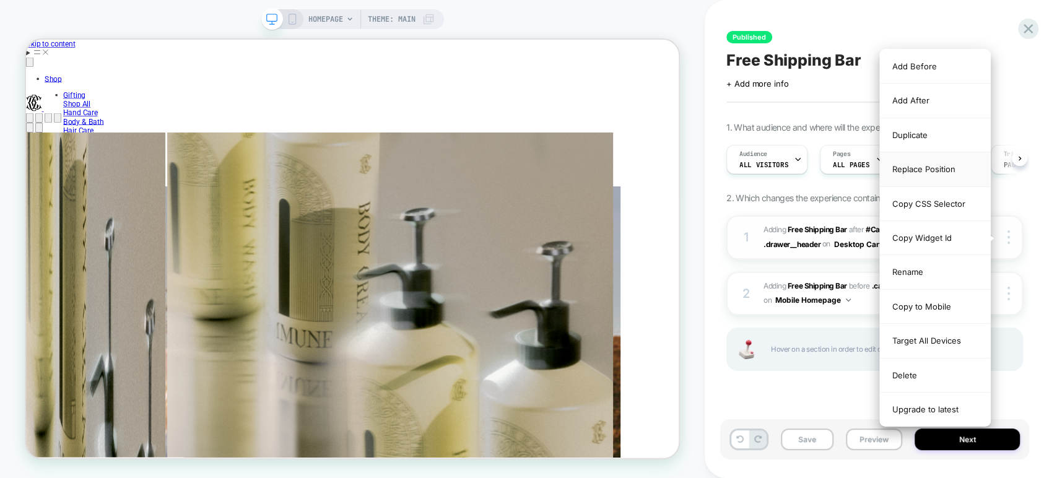
click at [939, 165] on div "Replace Position" at bounding box center [935, 169] width 110 height 34
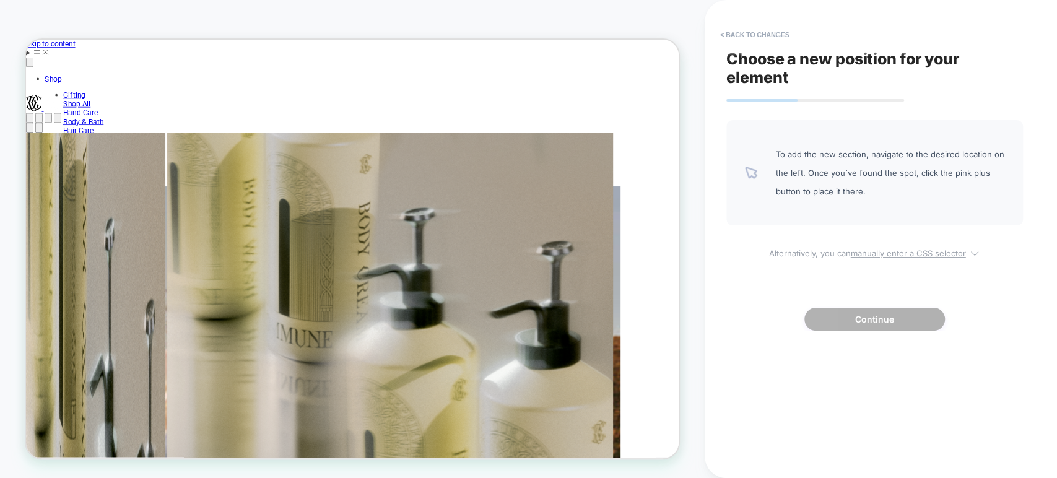
click at [926, 252] on u "manually enter a CSS selector" at bounding box center [908, 253] width 115 height 10
select select "*******"
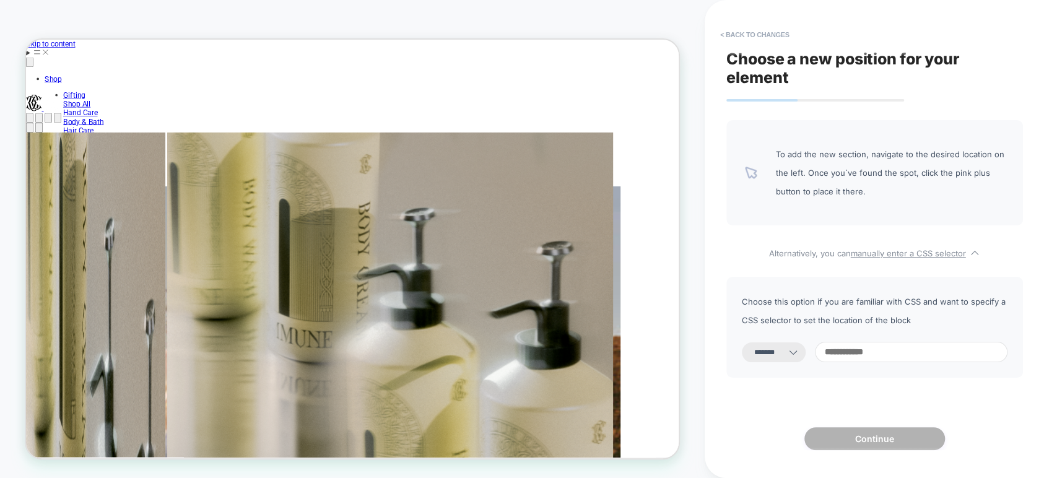
click at [893, 346] on input at bounding box center [911, 352] width 193 height 20
paste input "**********"
type input "**********"
select select "*********"
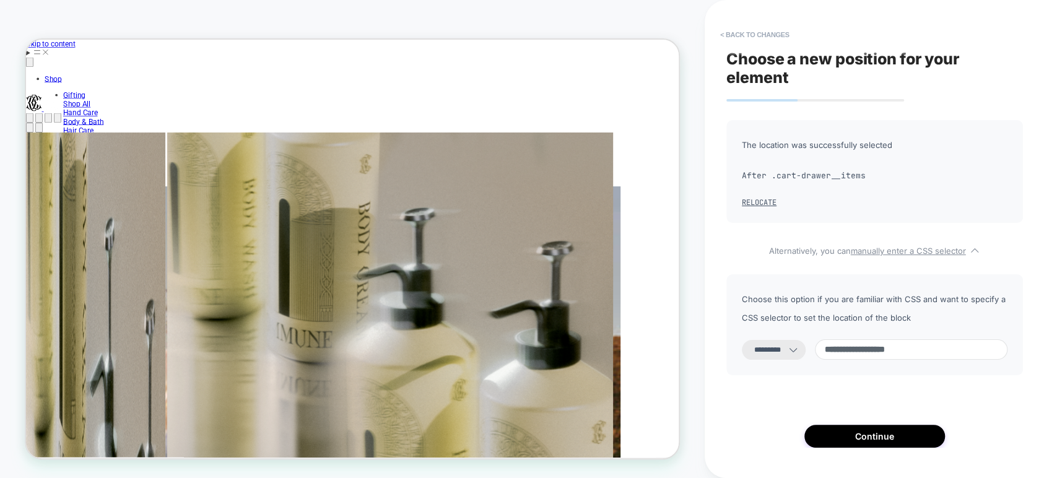
type input "**********"
click at [858, 430] on button "Continue" at bounding box center [874, 436] width 141 height 23
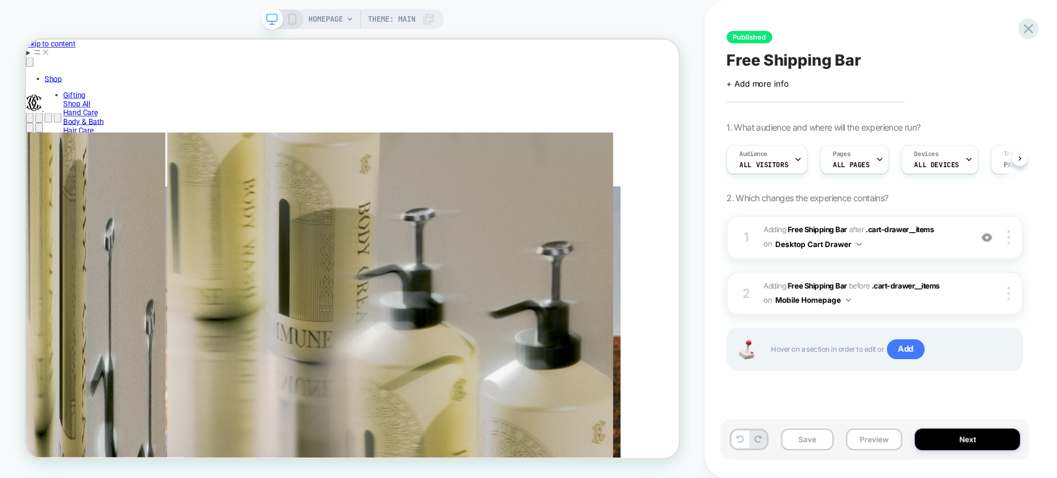
click at [858, 430] on button "Preview" at bounding box center [874, 439] width 56 height 22
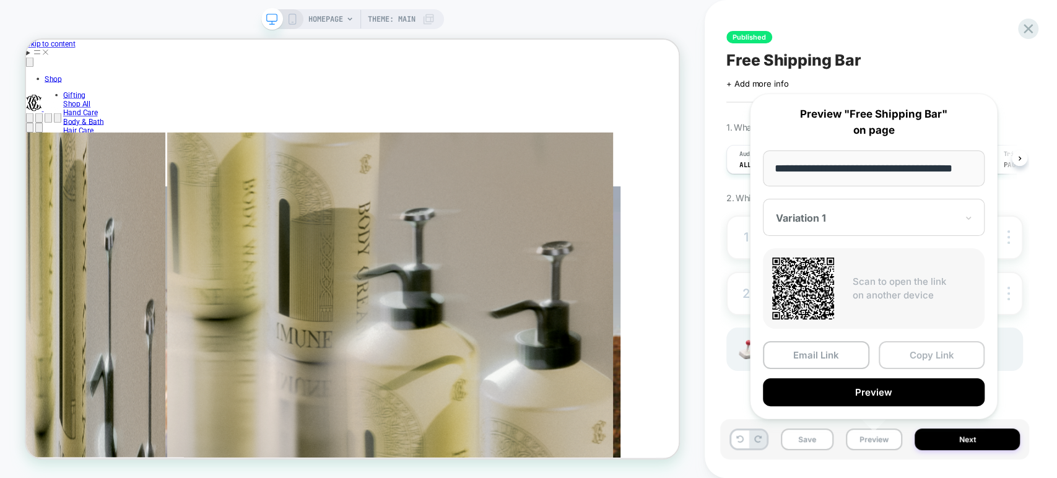
click at [912, 355] on button "Copy Link" at bounding box center [932, 355] width 106 height 28
